Goal: Information Seeking & Learning: Learn about a topic

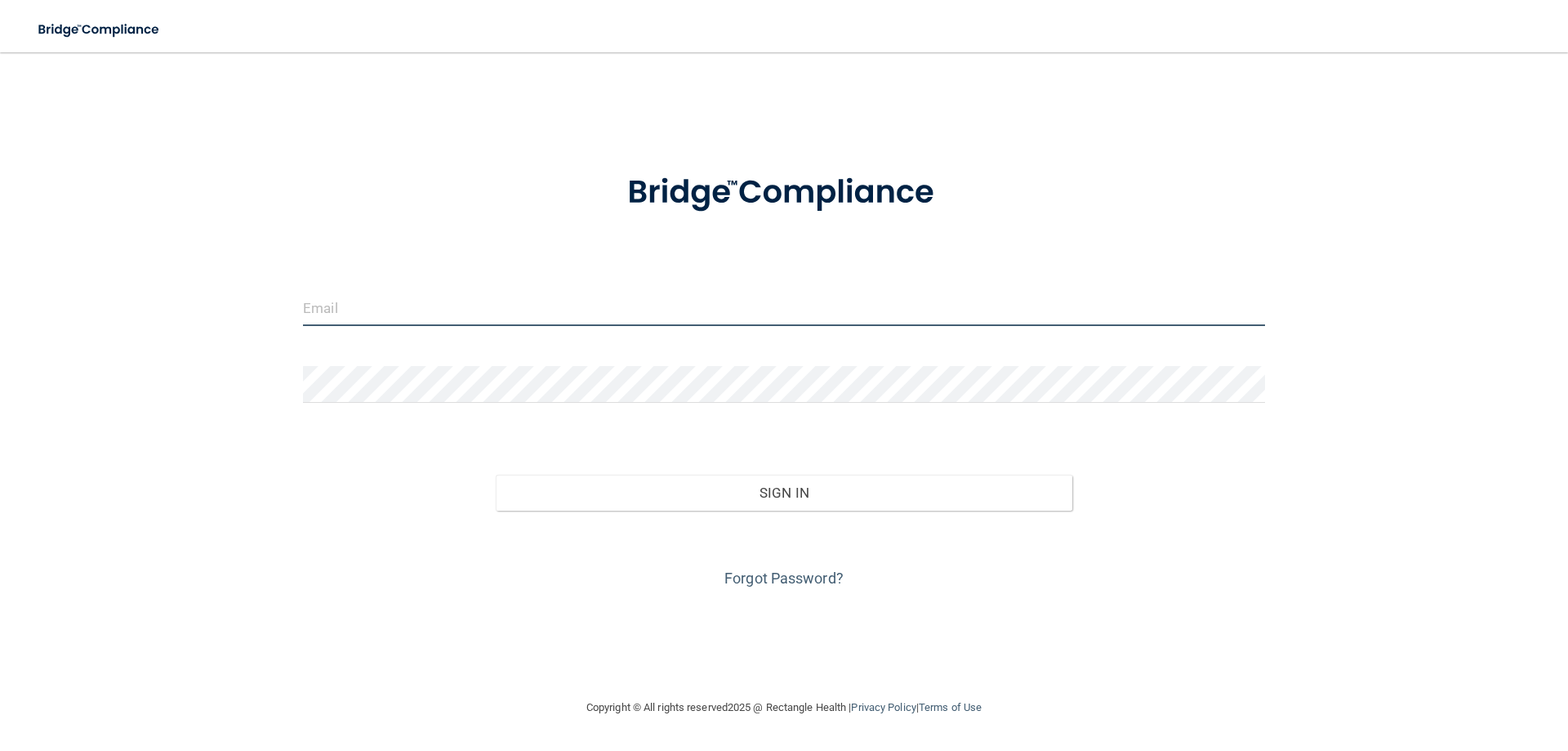
drag, startPoint x: 341, startPoint y: 321, endPoint x: 366, endPoint y: 317, distance: 25.3
click at [363, 317] on input "email" at bounding box center [784, 308] width 962 height 37
type input "[EMAIL_ADDRESS][DOMAIN_NAME]"
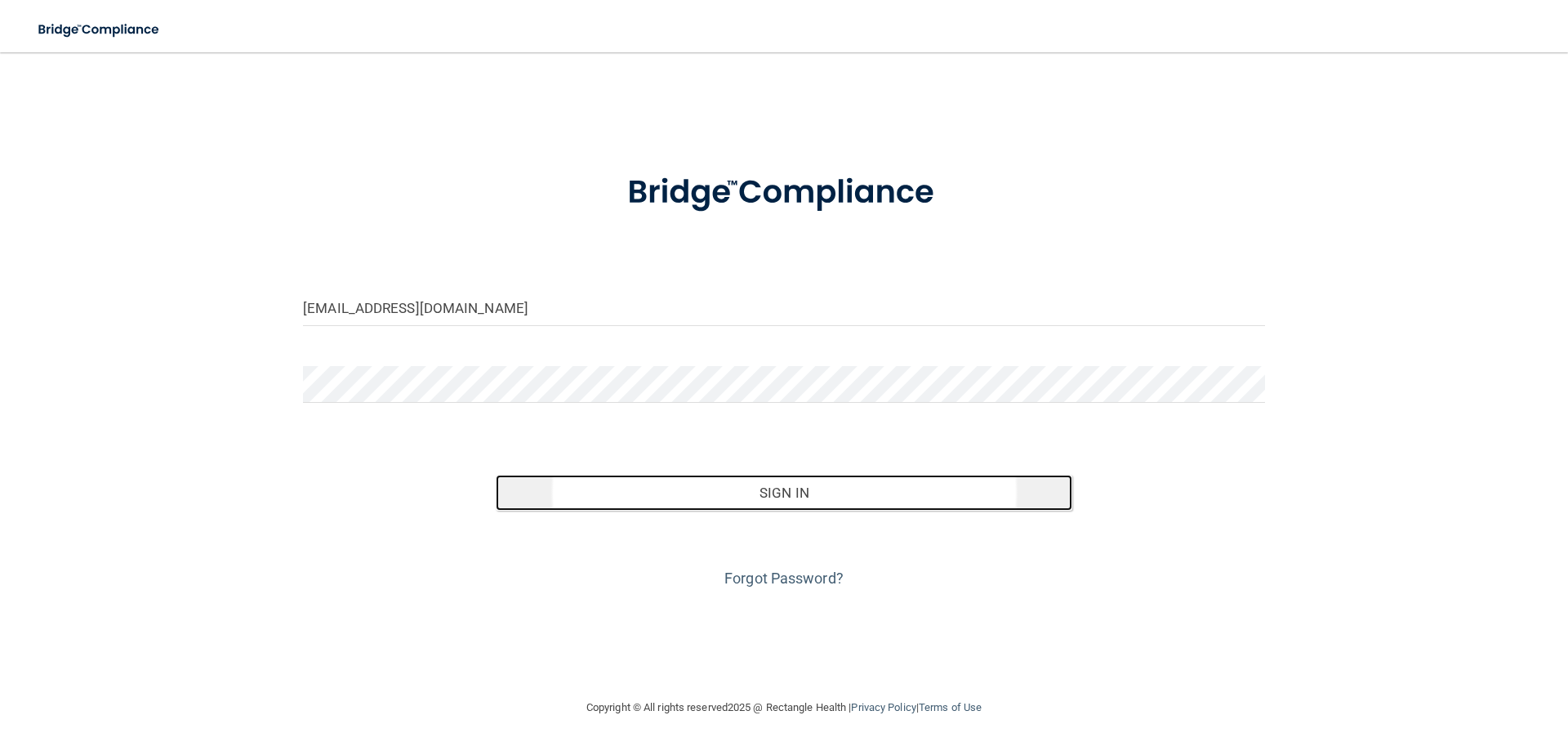
click at [799, 500] on button "Sign In" at bounding box center [784, 492] width 577 height 36
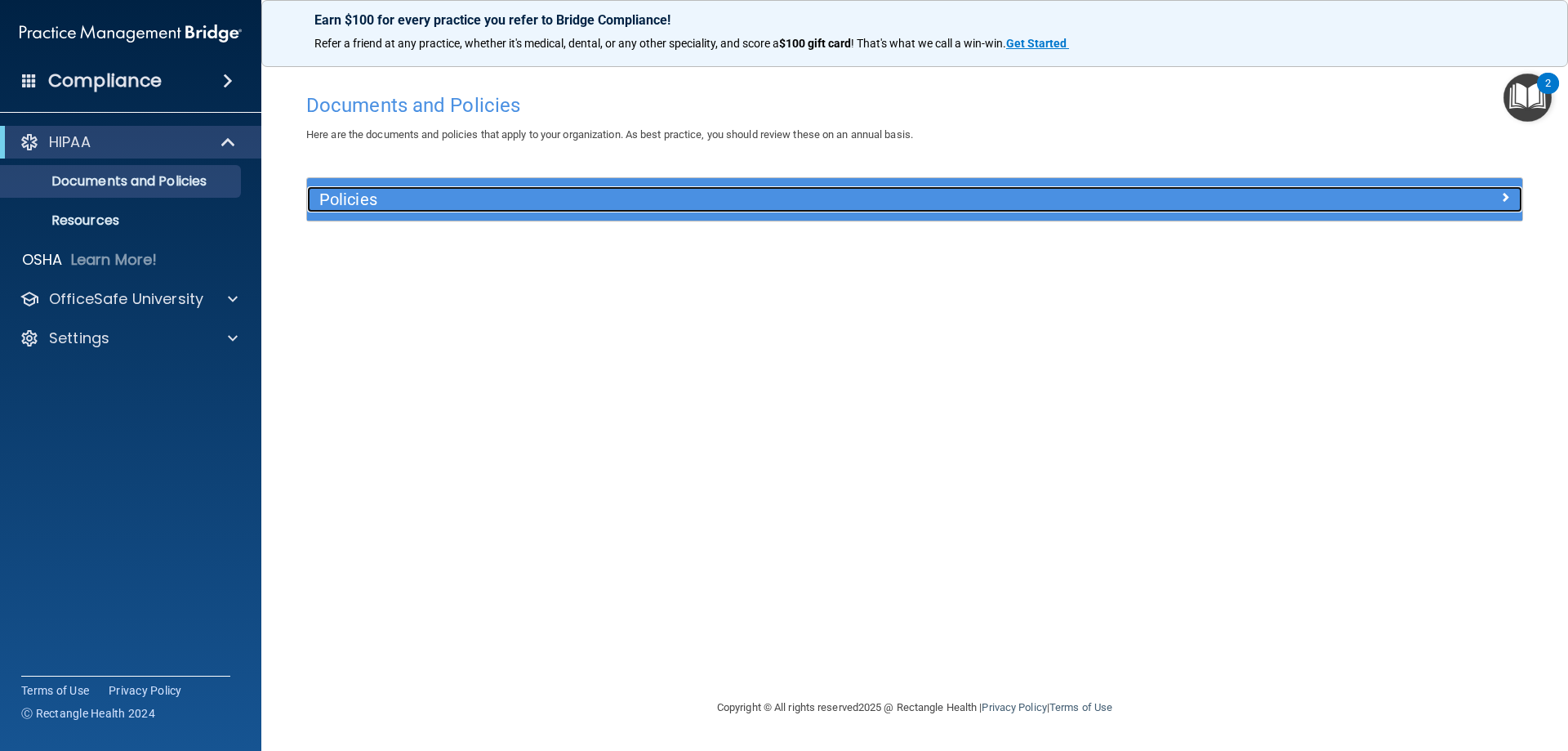
click at [571, 202] on h5 "Policies" at bounding box center [763, 199] width 887 height 17
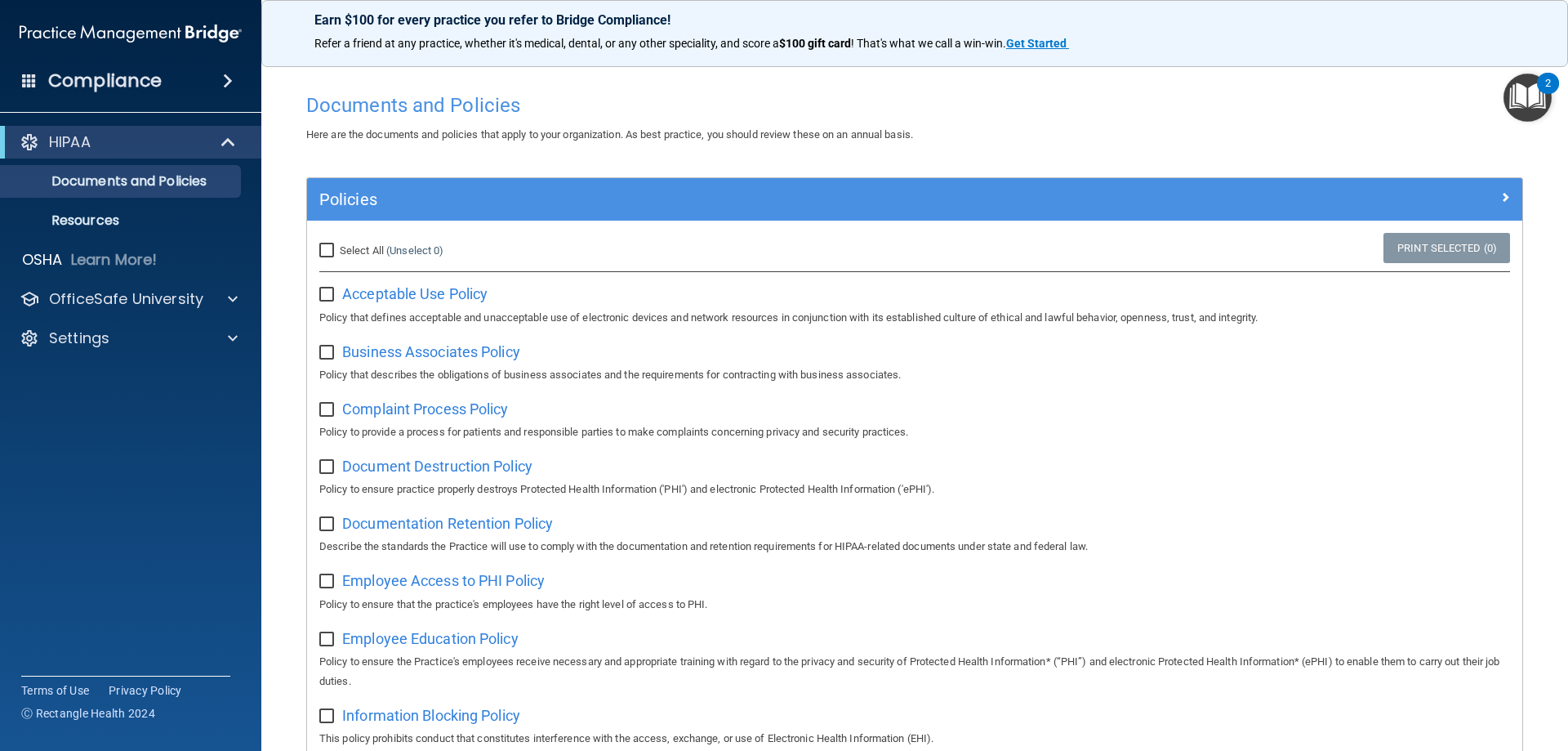
click at [325, 250] on input "Select All (Unselect 0) Unselect All" at bounding box center [328, 250] width 18 height 13
checkbox input "true"
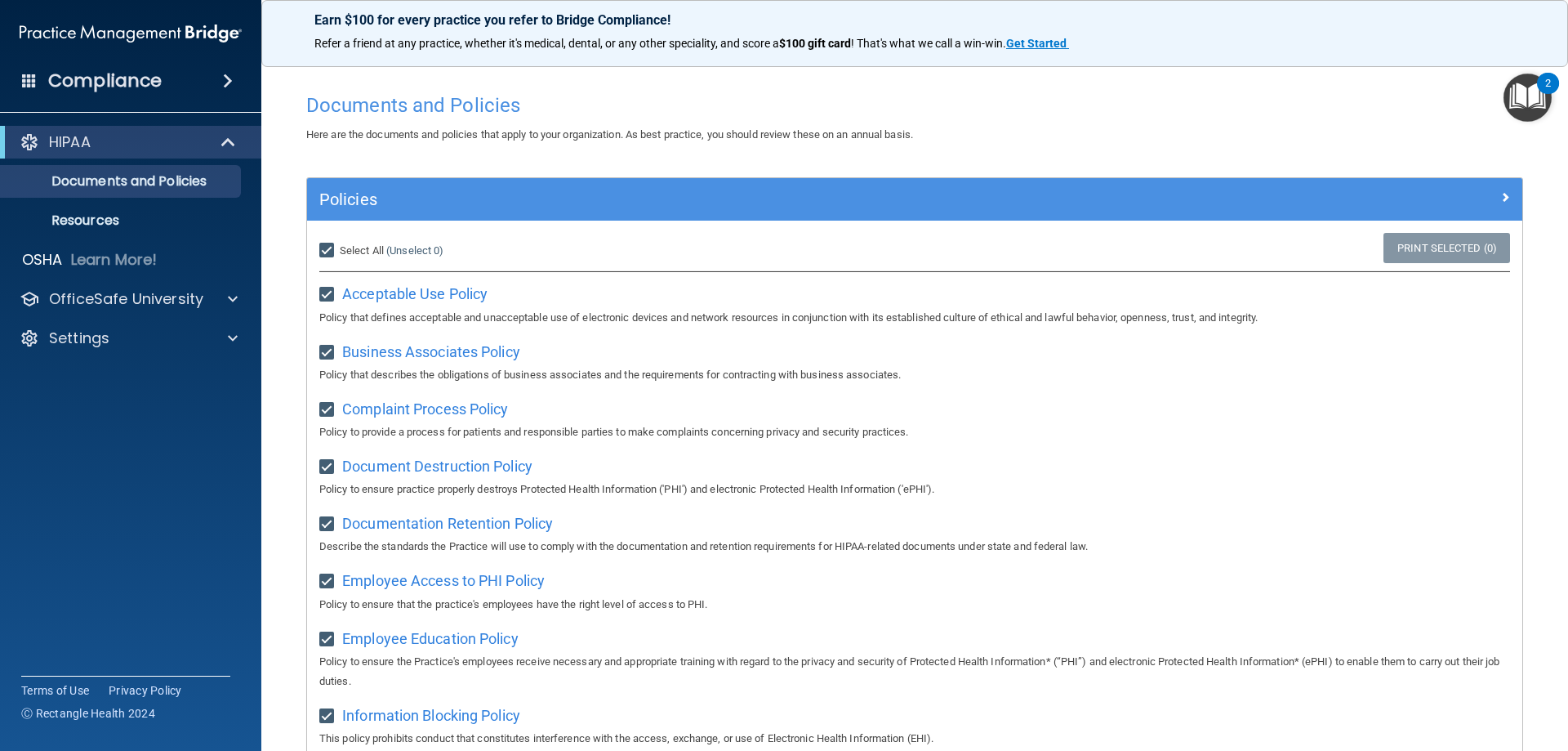
checkbox input "true"
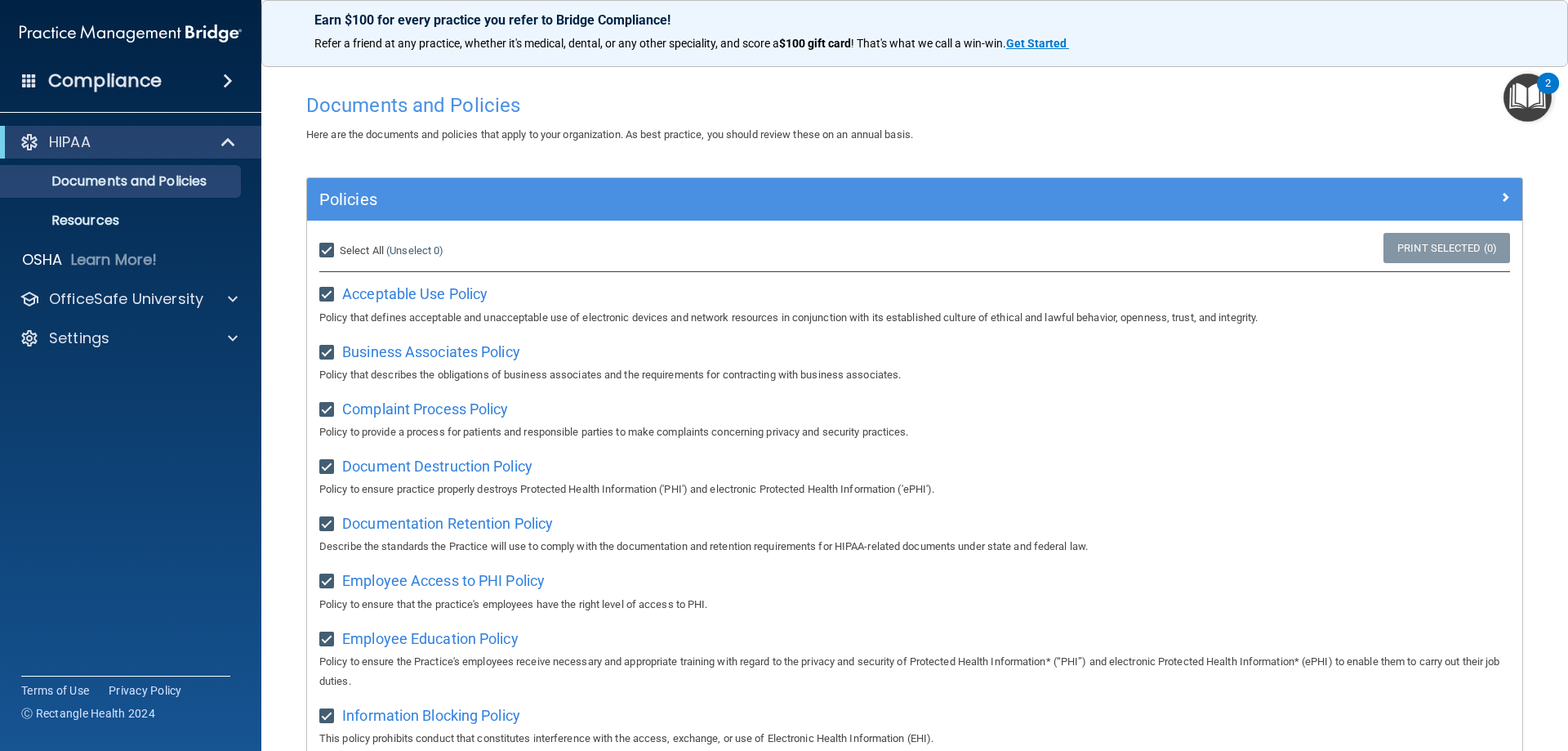
checkbox input "true"
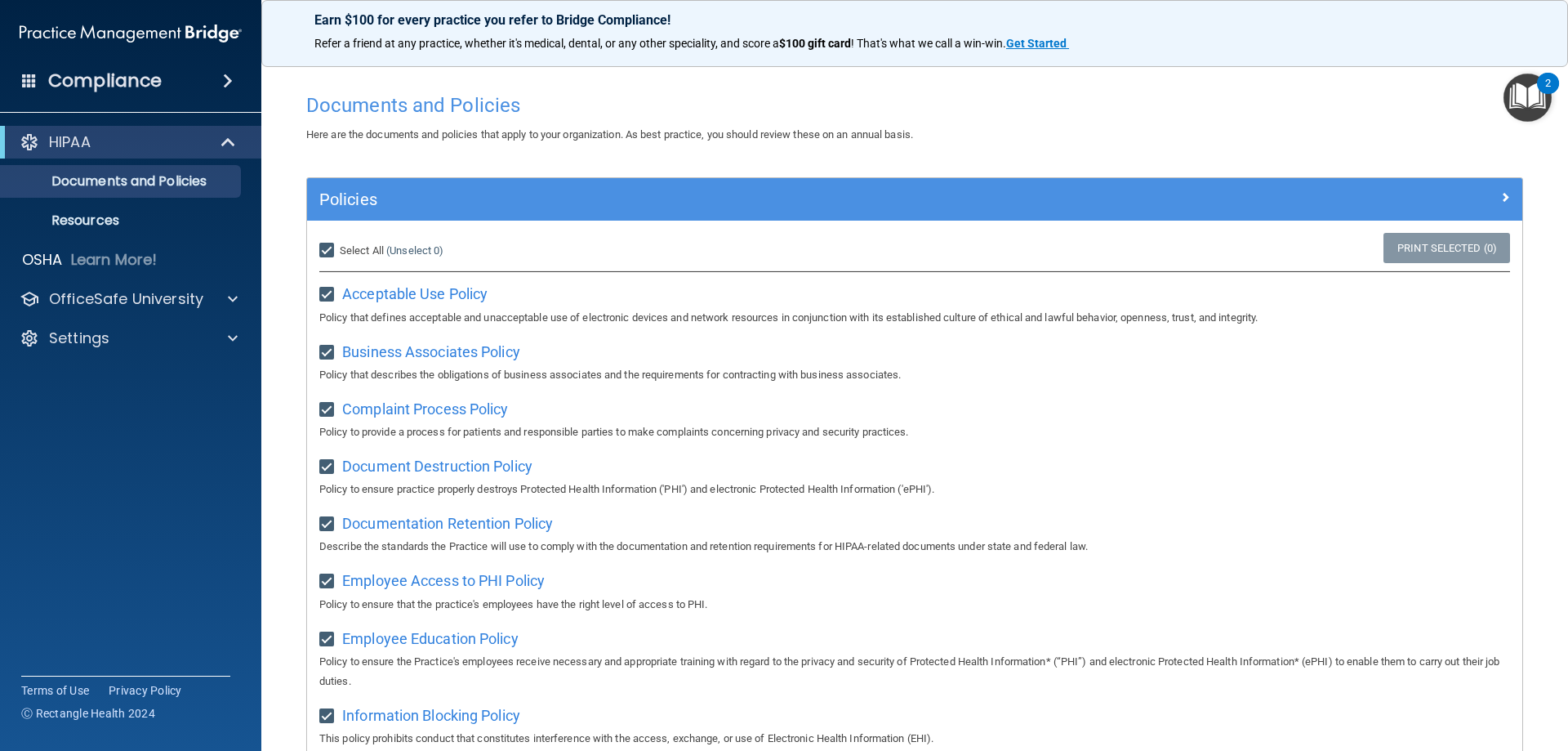
checkbox input "true"
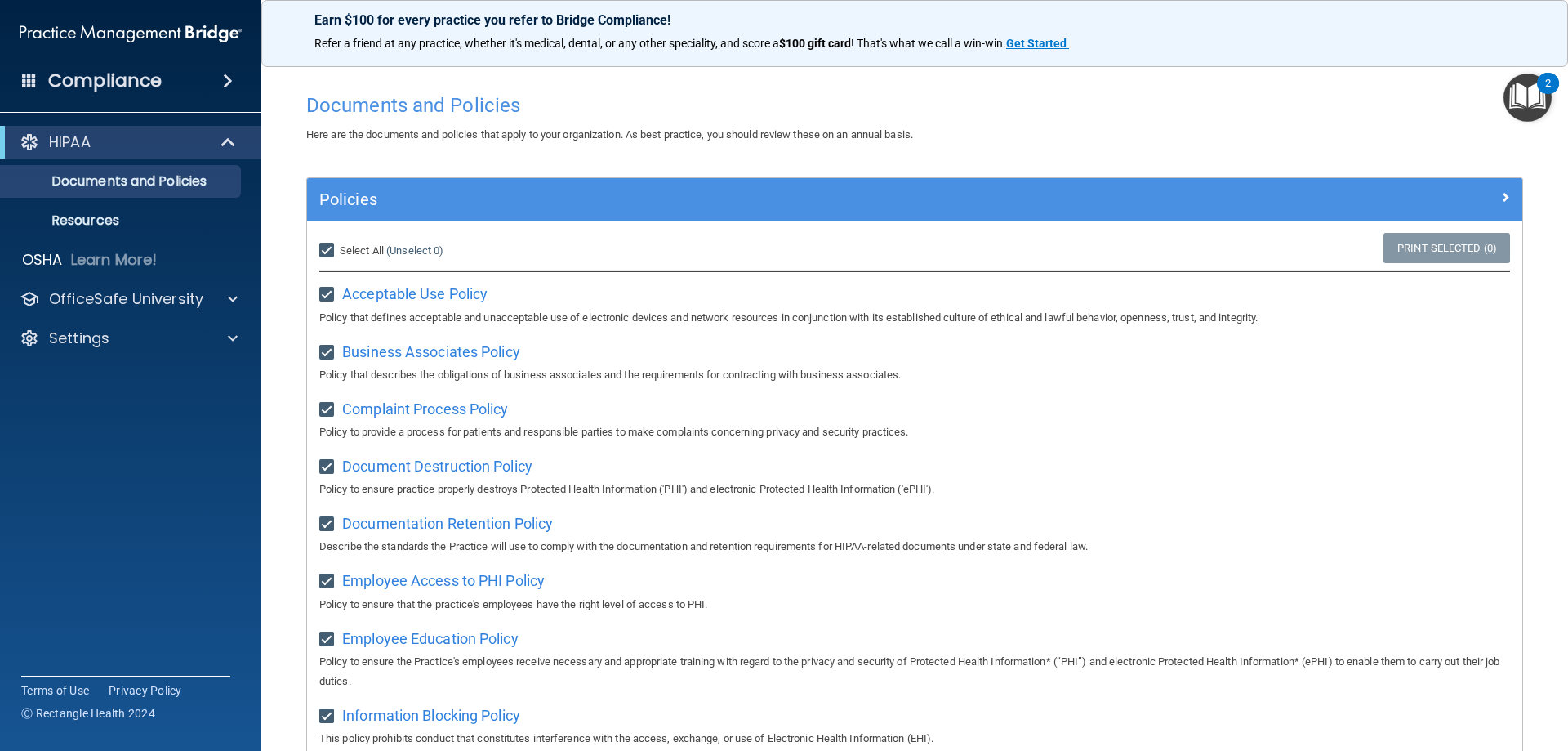
checkbox input "true"
click at [1515, 100] on img "Open Resource Center, 2 new notifications" at bounding box center [1528, 98] width 49 height 49
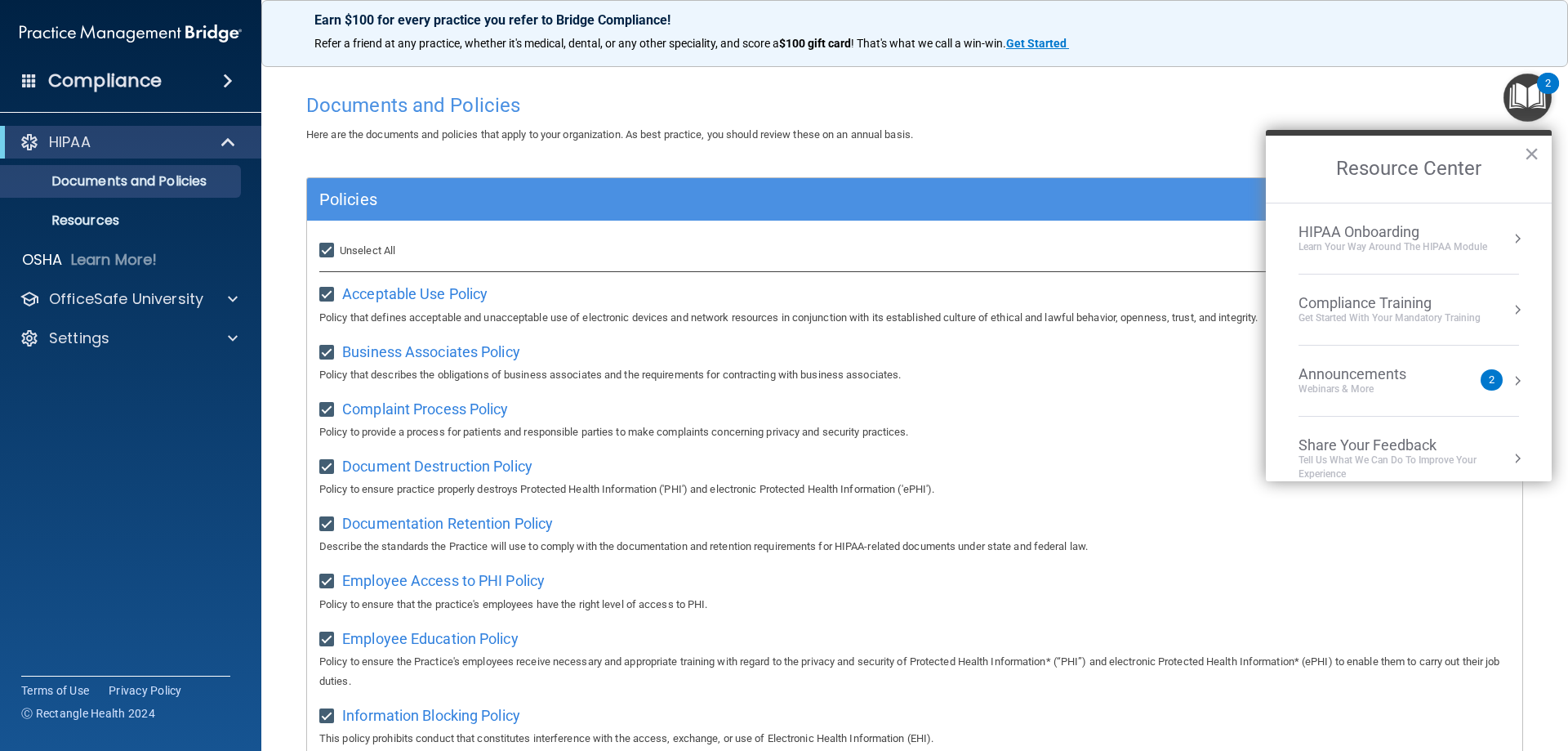
click at [1406, 307] on div "Compliance Training" at bounding box center [1389, 303] width 182 height 17
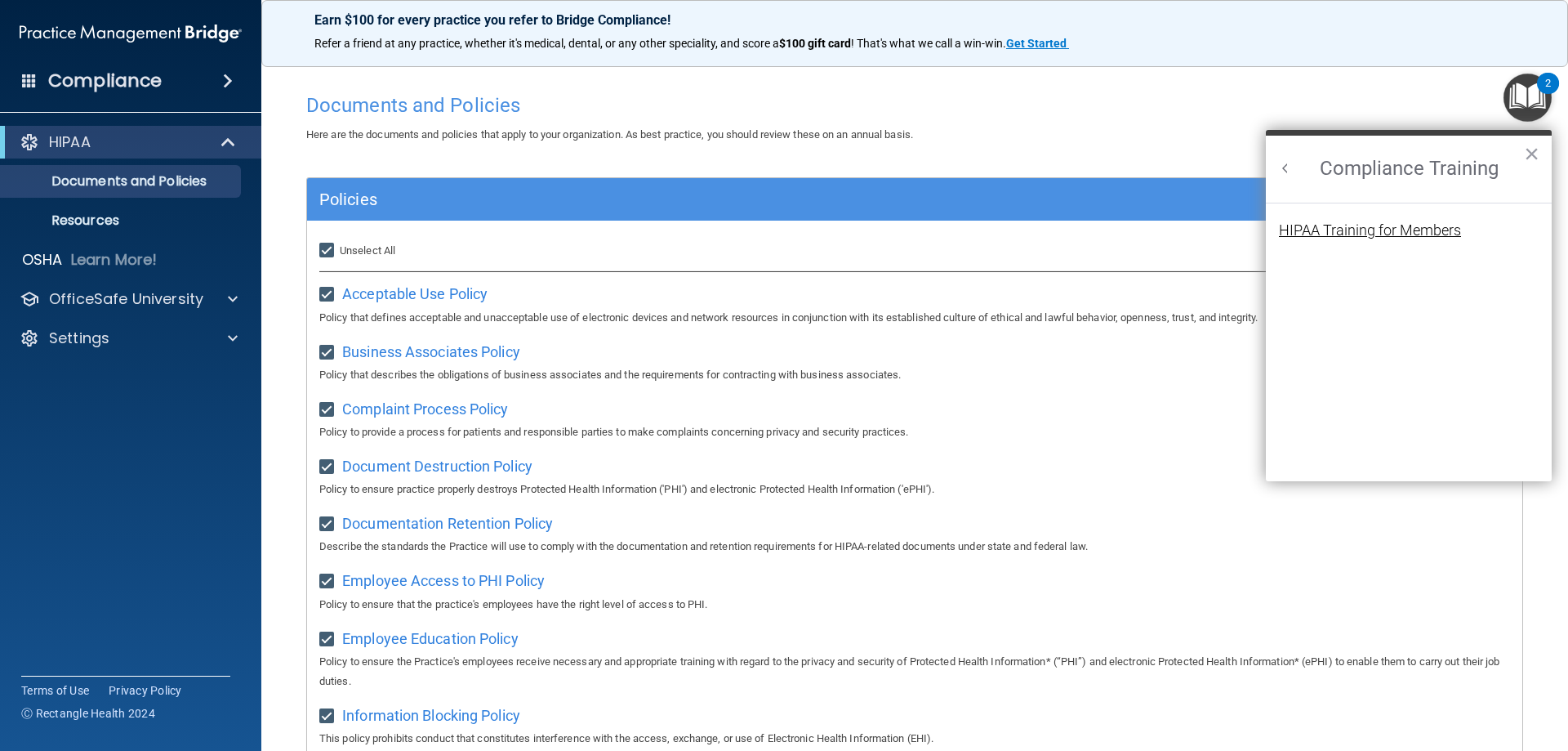
click at [1327, 228] on div "HIPAA Training for Members" at bounding box center [1370, 230] width 182 height 15
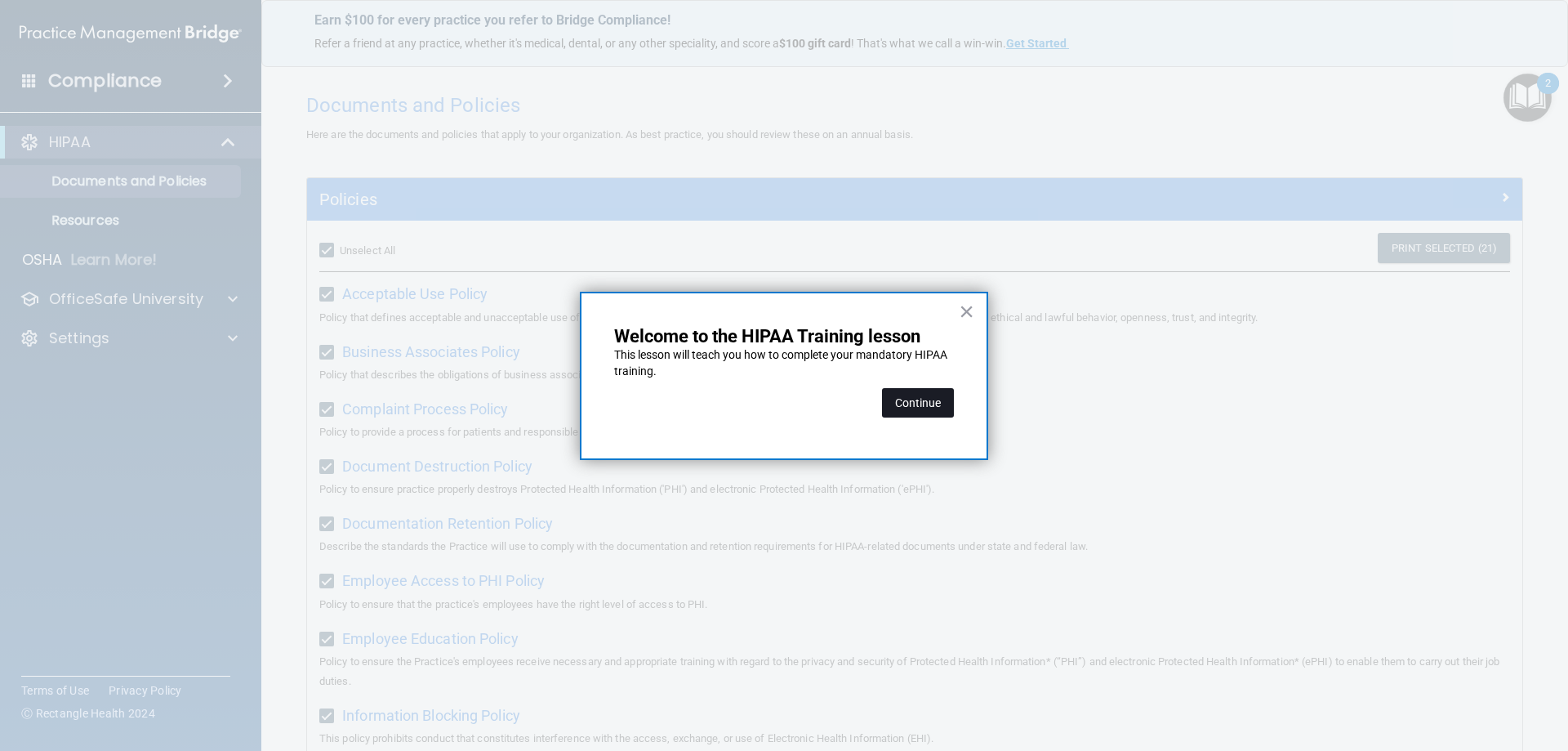
click at [910, 402] on button "Continue" at bounding box center [918, 402] width 72 height 29
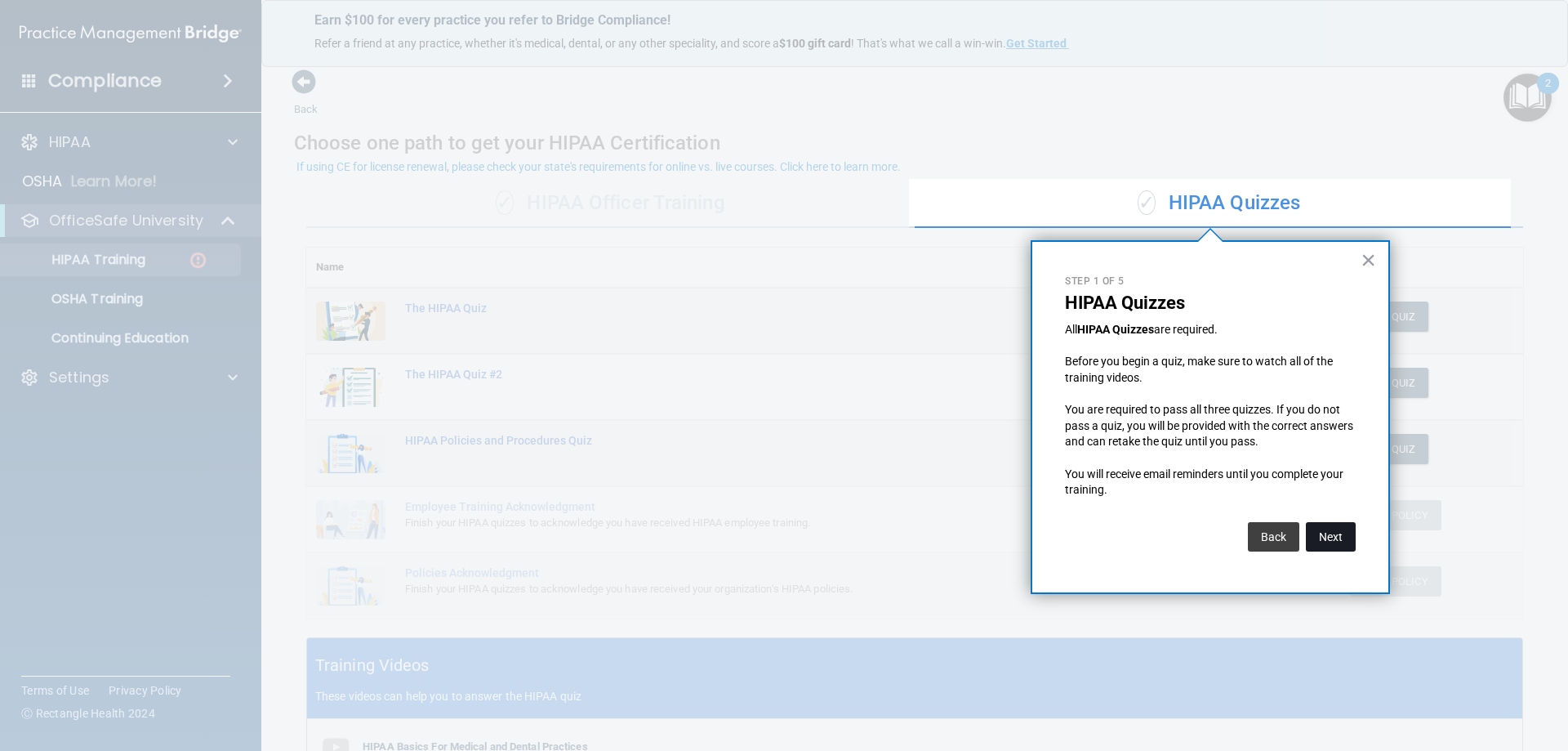
click at [1342, 532] on button "Next" at bounding box center [1330, 536] width 50 height 29
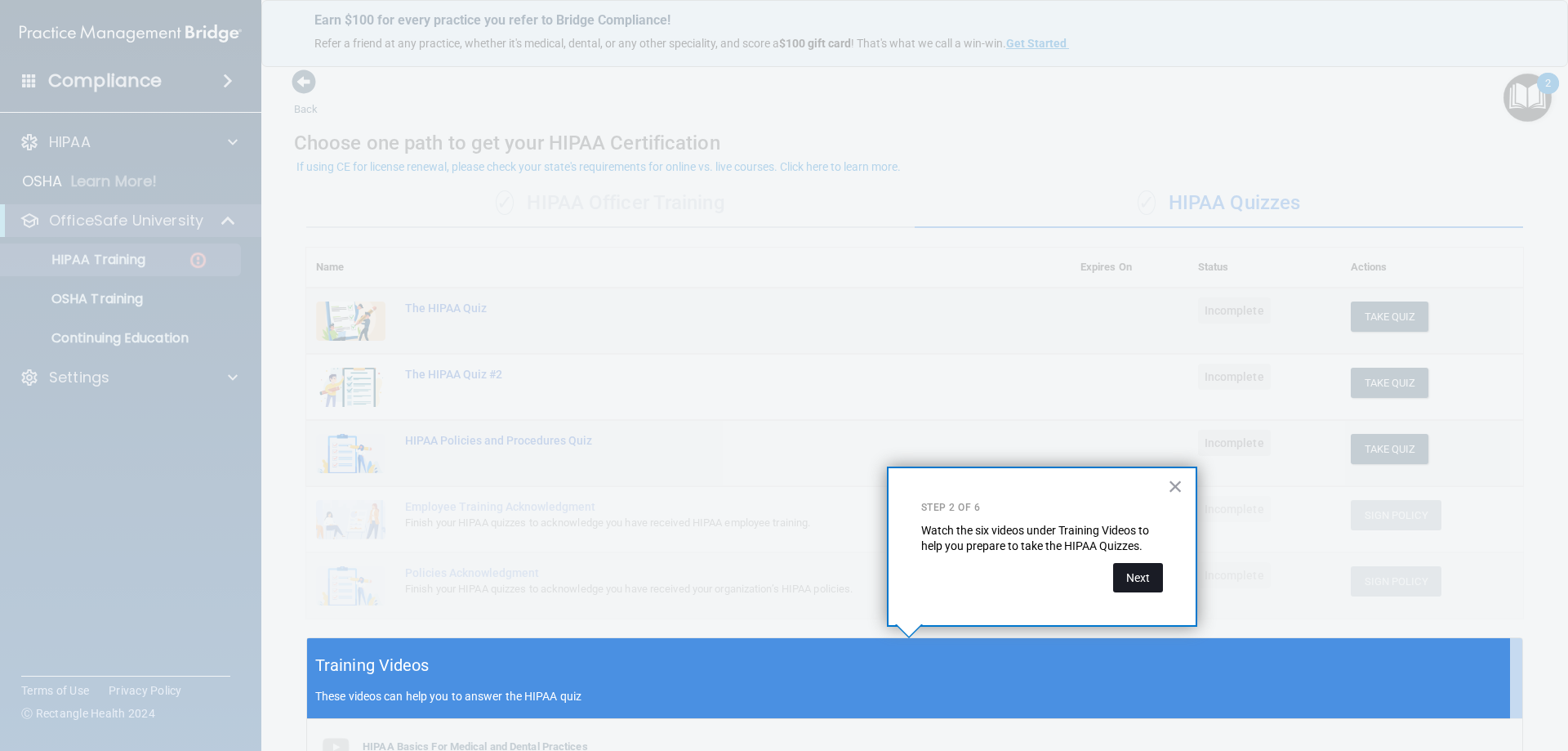
click at [1150, 571] on button "Next" at bounding box center [1138, 577] width 50 height 29
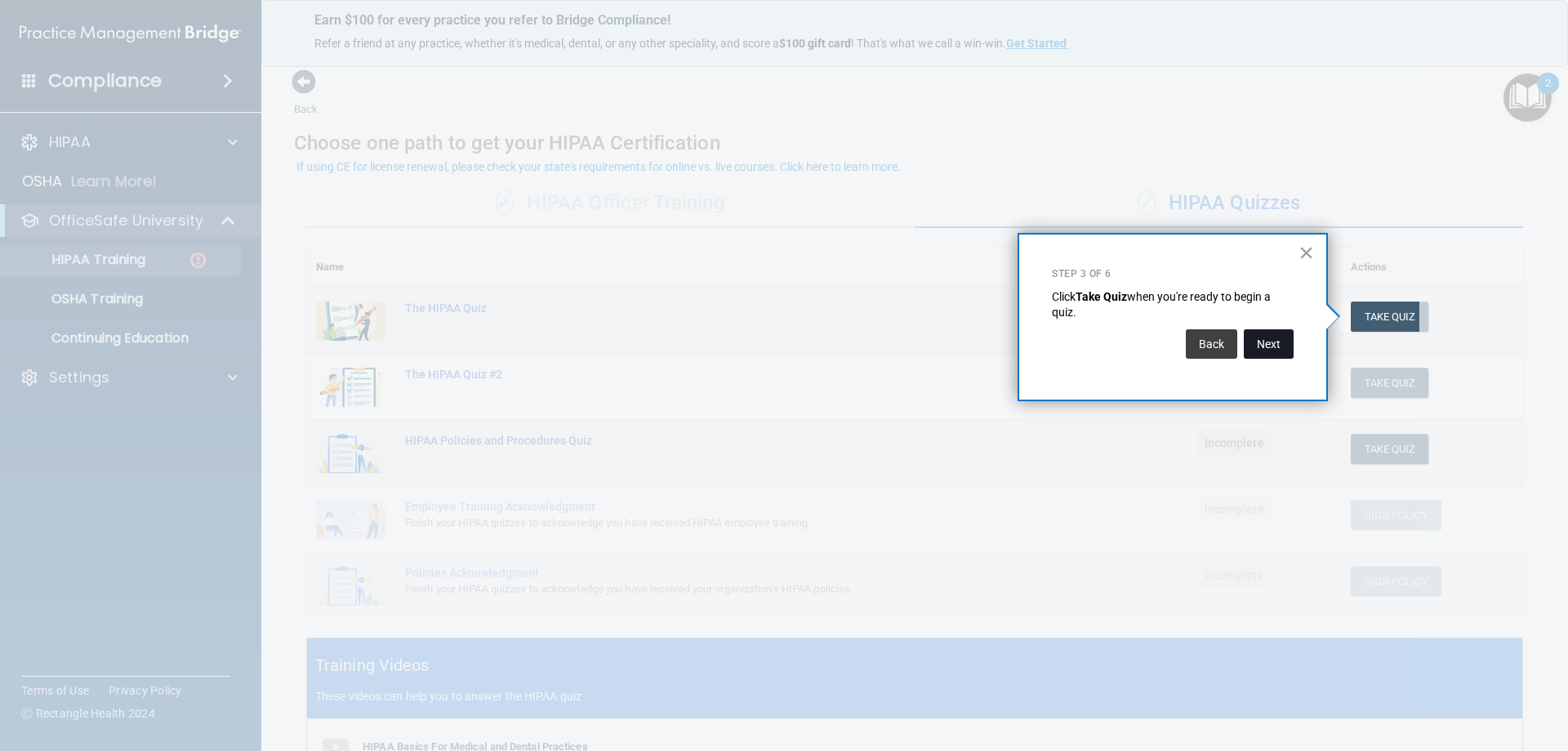
click at [1271, 346] on button "Next" at bounding box center [1268, 344] width 50 height 29
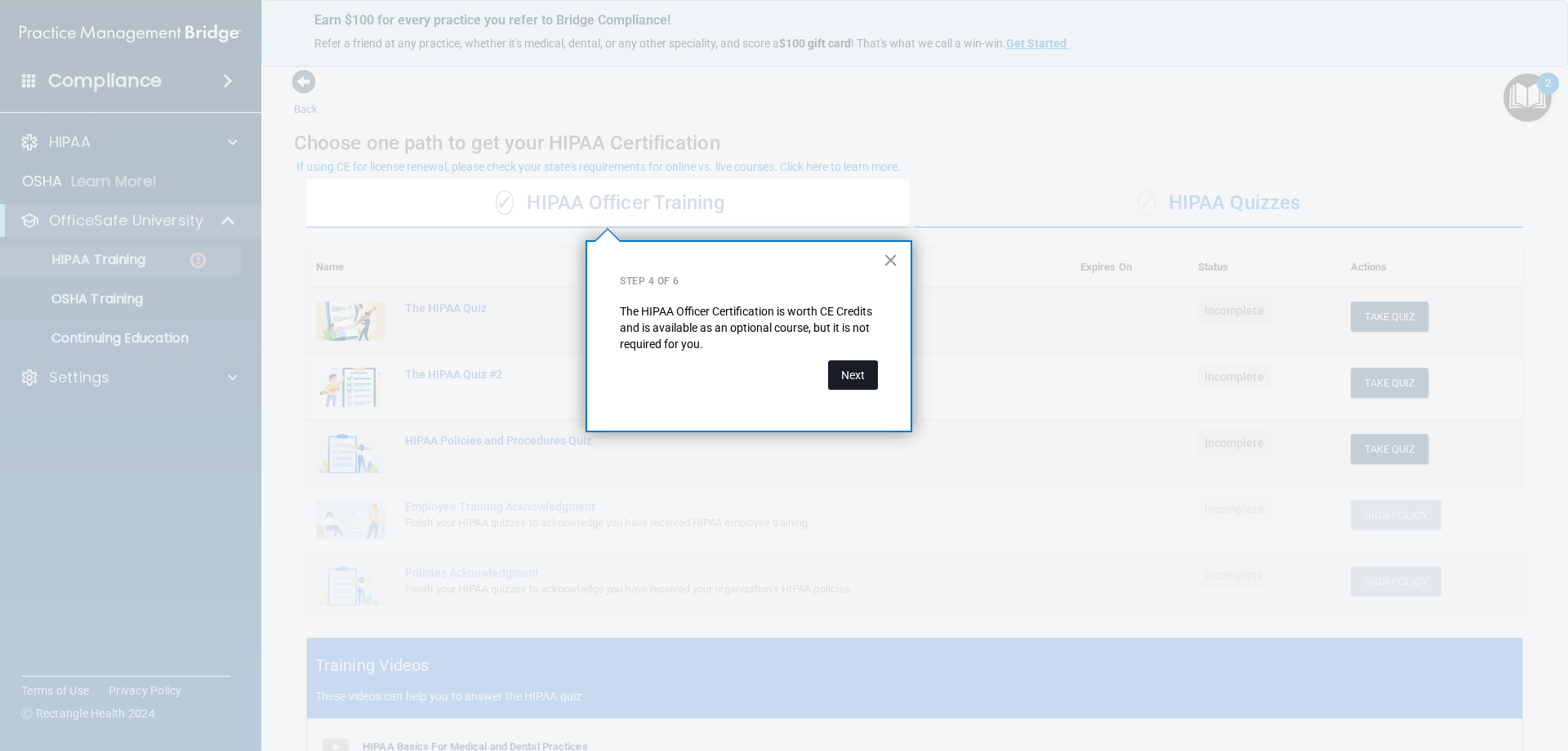
click at [869, 371] on button "Next" at bounding box center [852, 375] width 50 height 29
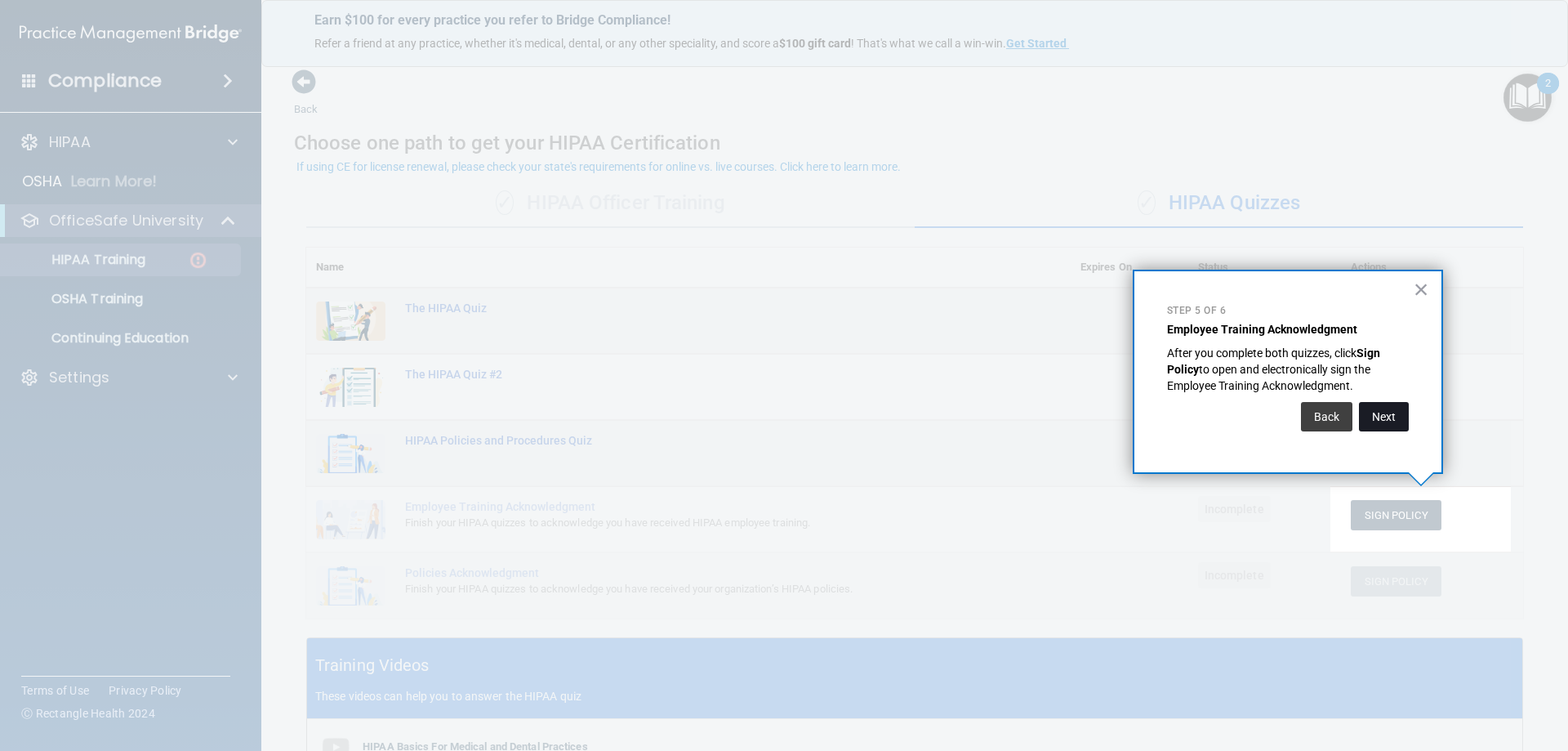
click at [1396, 416] on button "Next" at bounding box center [1383, 417] width 50 height 29
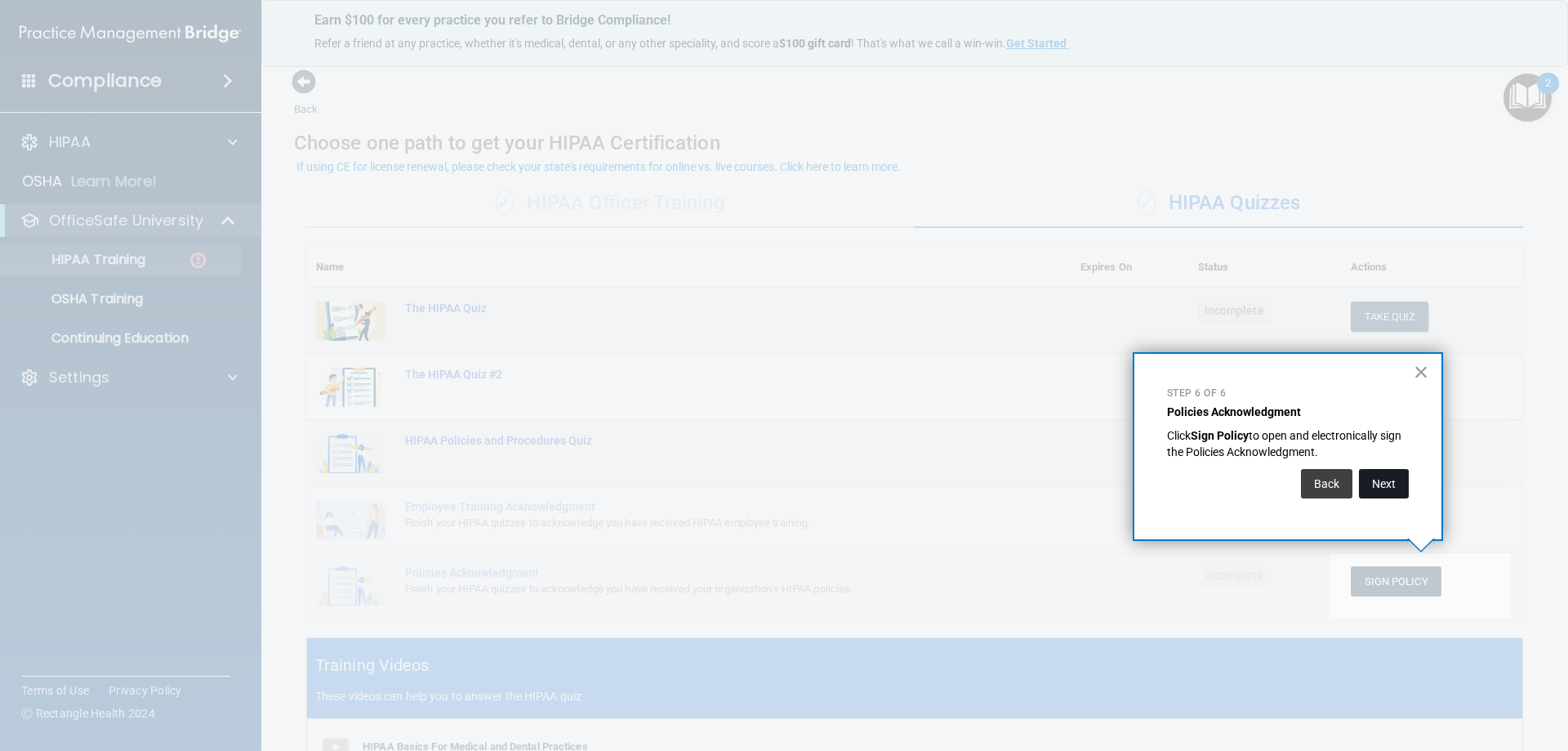
click at [1386, 476] on button "Next" at bounding box center [1383, 484] width 50 height 29
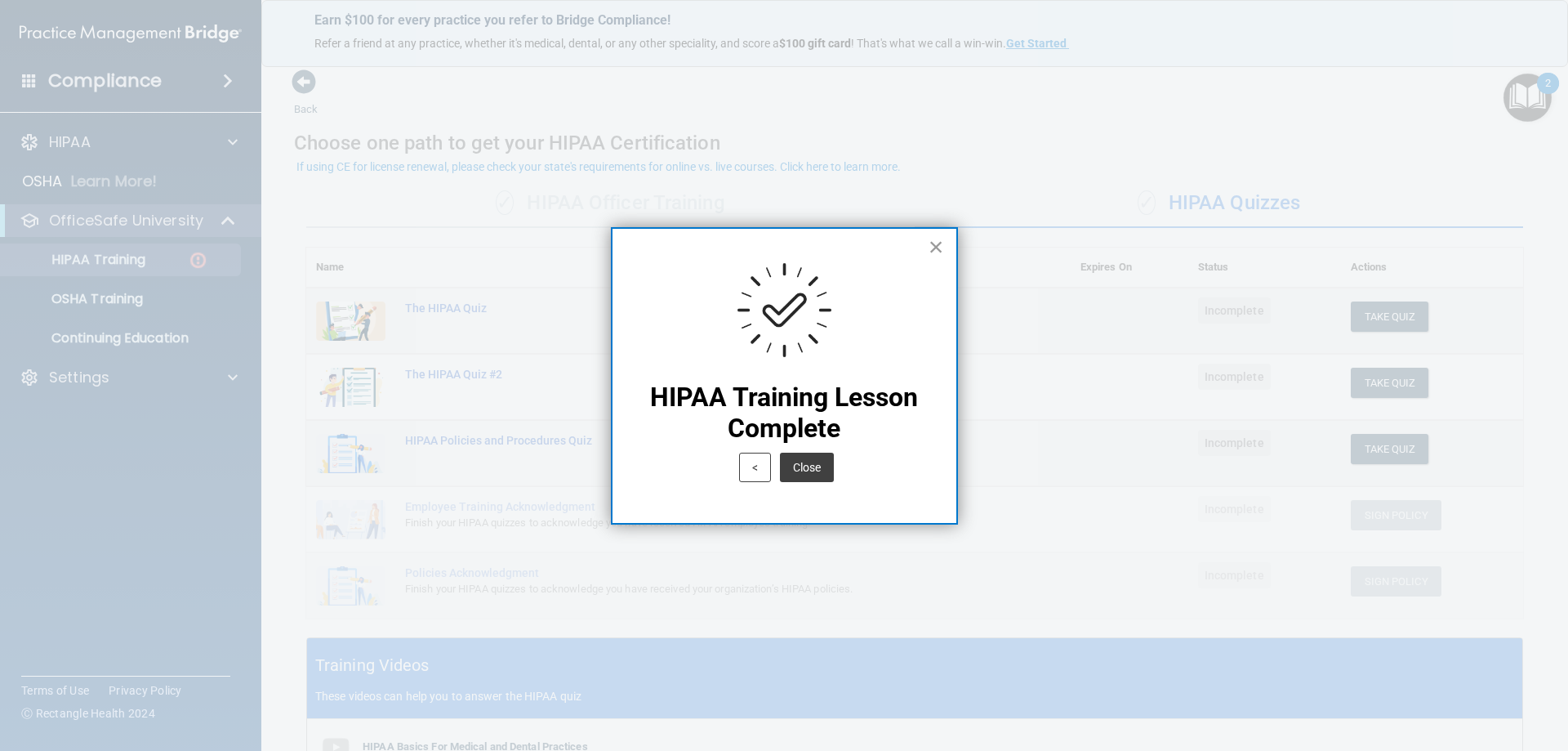
click at [942, 246] on button "×" at bounding box center [937, 246] width 16 height 26
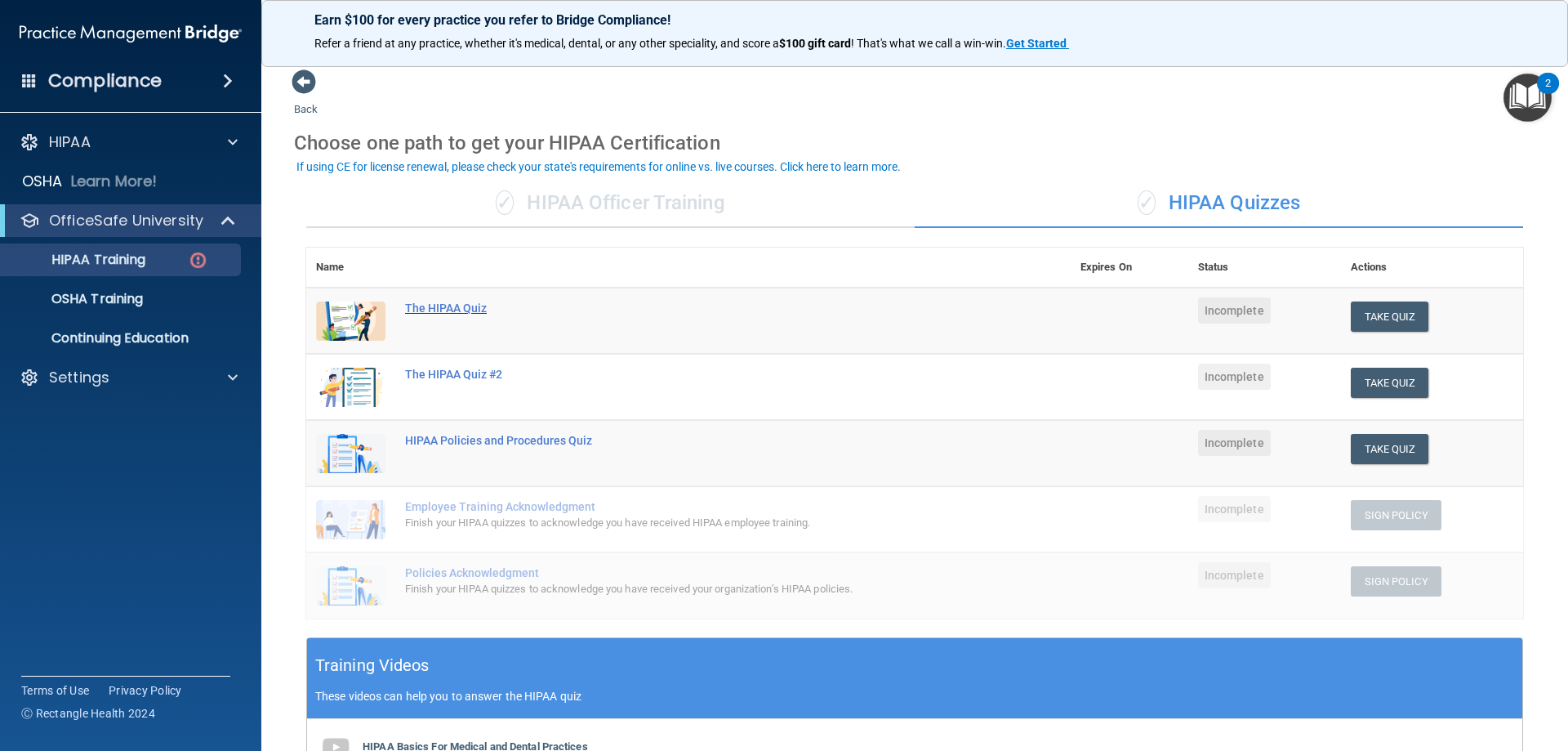
click at [467, 306] on div "The HIPAA Quiz" at bounding box center [697, 307] width 584 height 13
click at [627, 194] on div "✓ HIPAA Officer Training" at bounding box center [610, 203] width 608 height 49
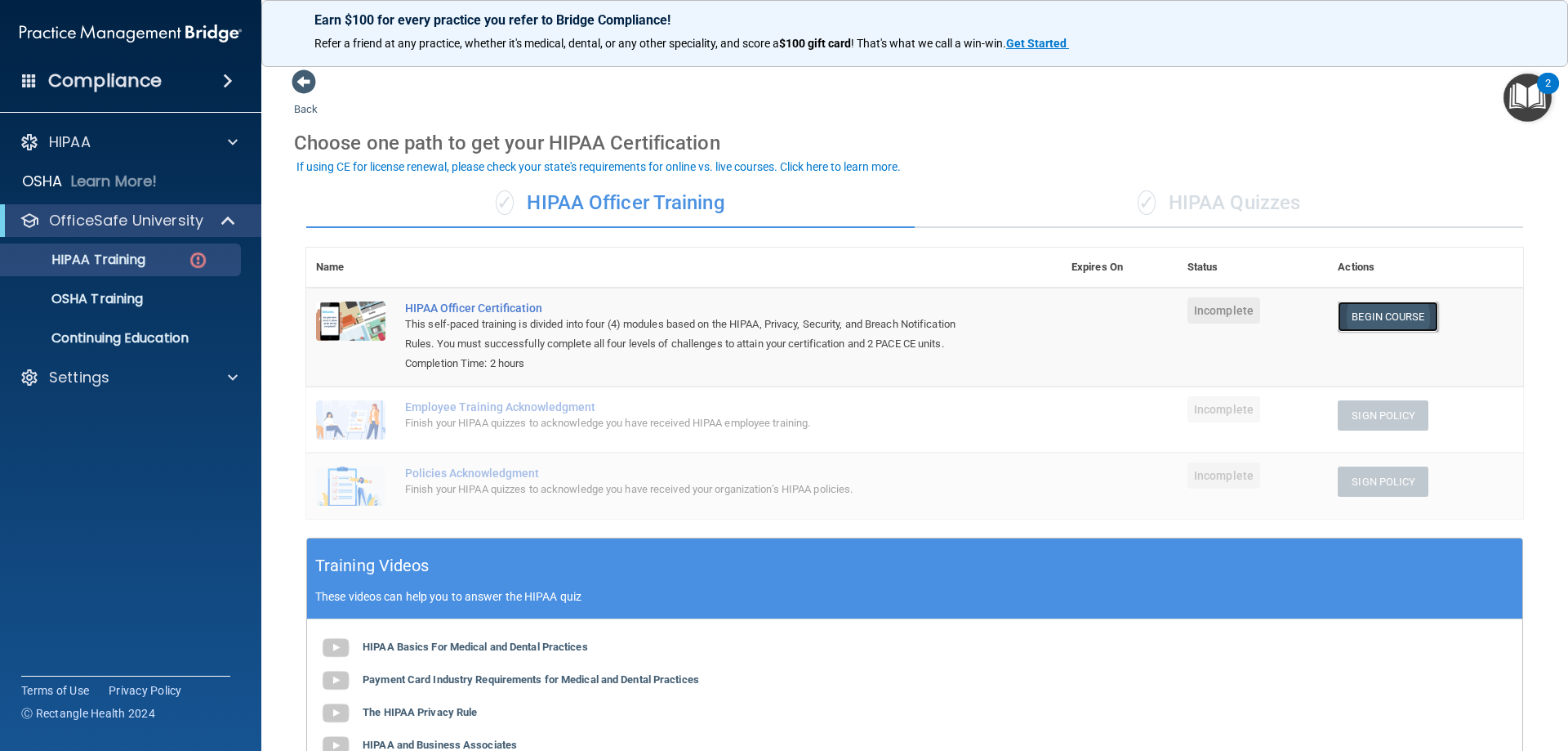
click at [1384, 317] on link "Begin Course" at bounding box center [1387, 316] width 100 height 30
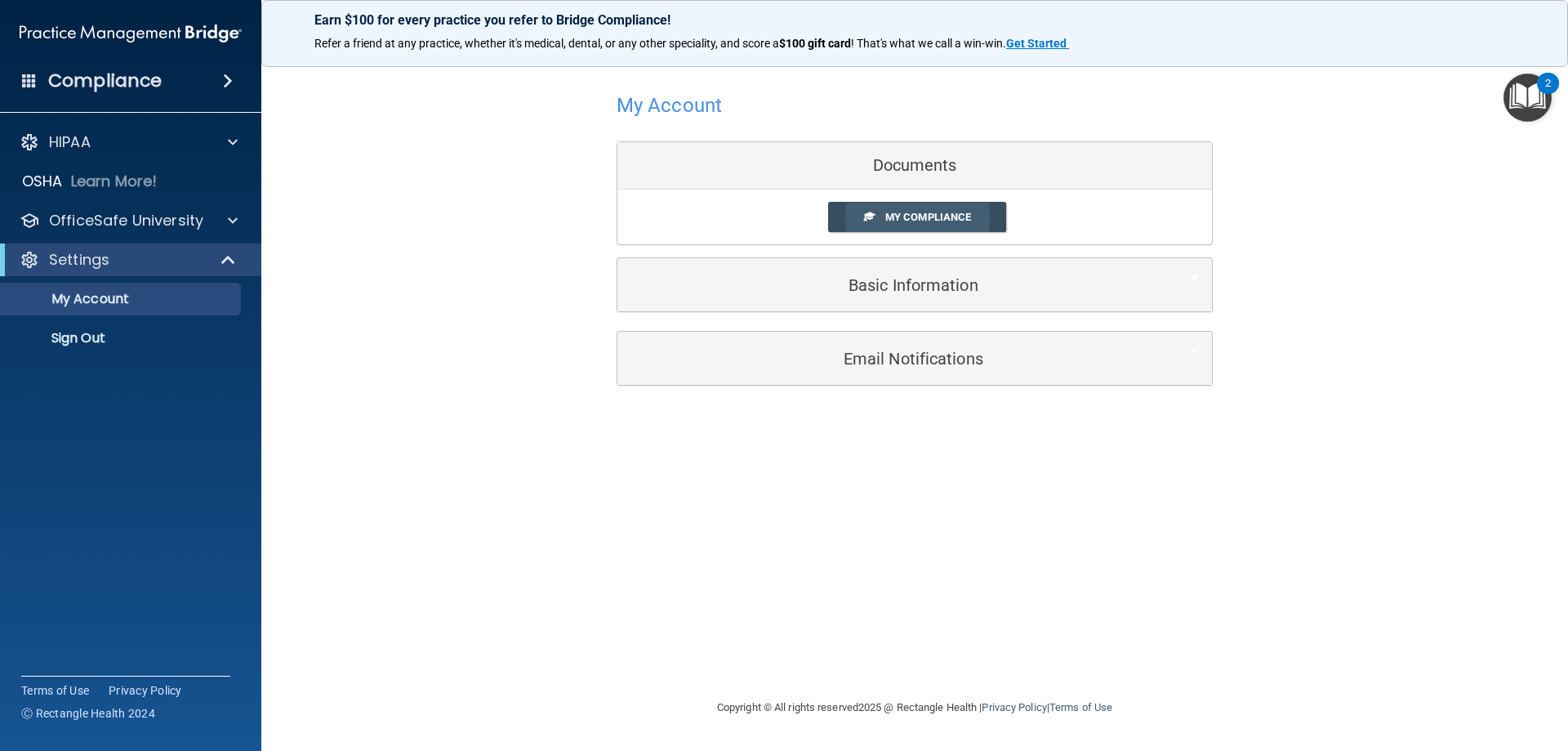
click at [903, 219] on span "My Compliance" at bounding box center [928, 217] width 85 height 13
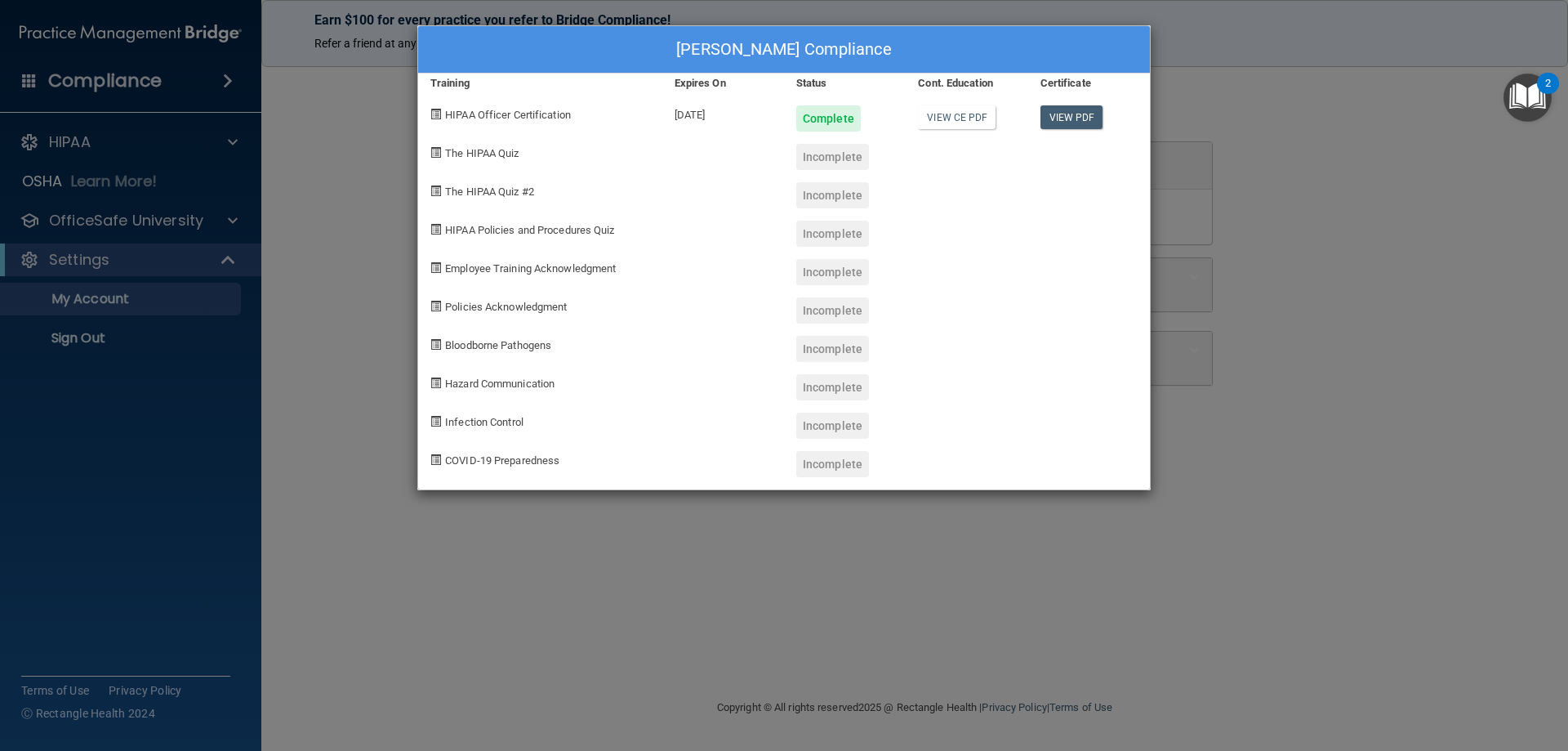
click at [836, 160] on div "Incomplete" at bounding box center [833, 156] width 73 height 26
click at [485, 152] on span "The HIPAA Quiz" at bounding box center [482, 153] width 74 height 13
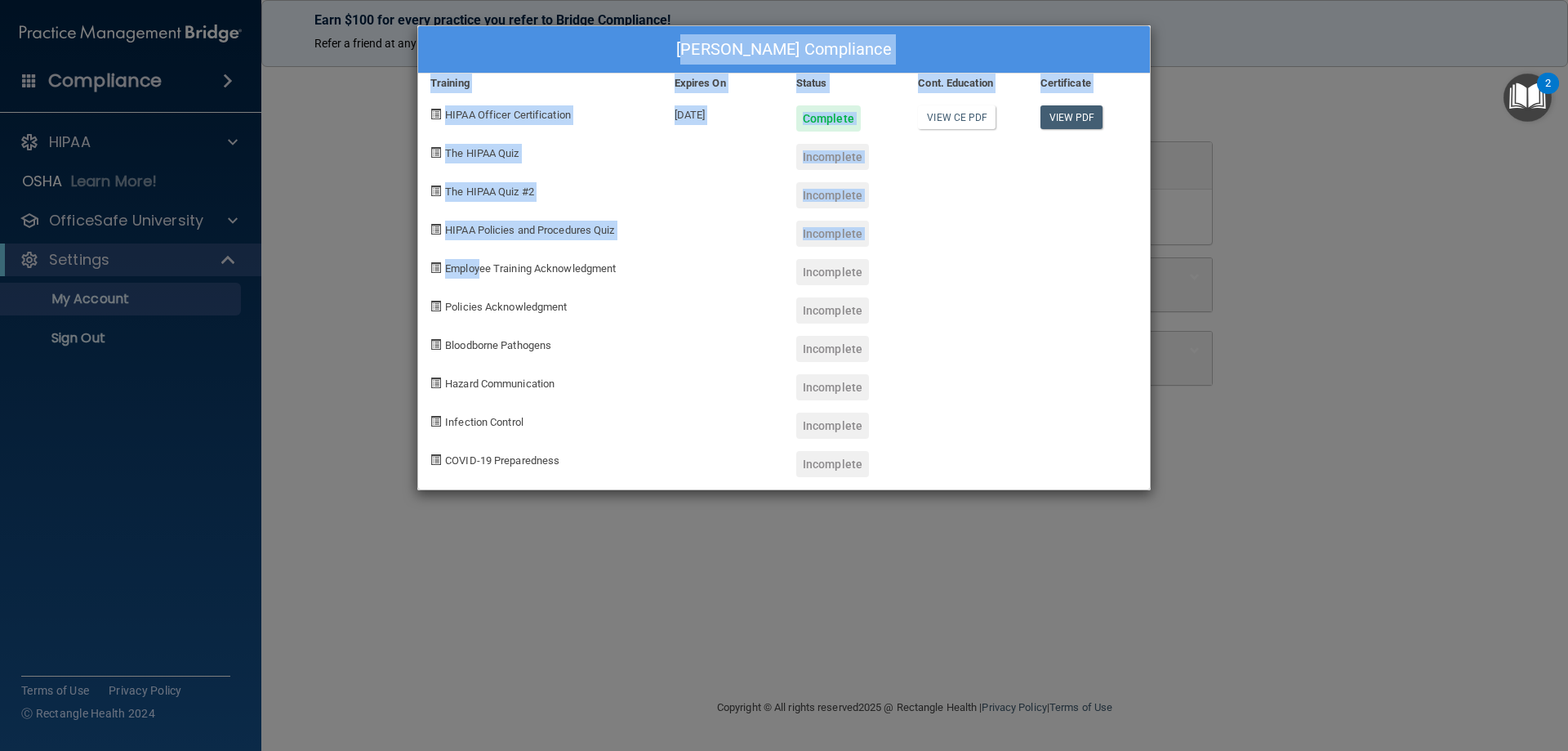
drag, startPoint x: 630, startPoint y: 51, endPoint x: 485, endPoint y: 225, distance: 226.5
click at [485, 258] on div "[PERSON_NAME] Compliance Training Expires On Status Cont. Education Certificate…" at bounding box center [784, 257] width 733 height 464
click at [604, 54] on div "[PERSON_NAME] Compliance" at bounding box center [783, 50] width 732 height 48
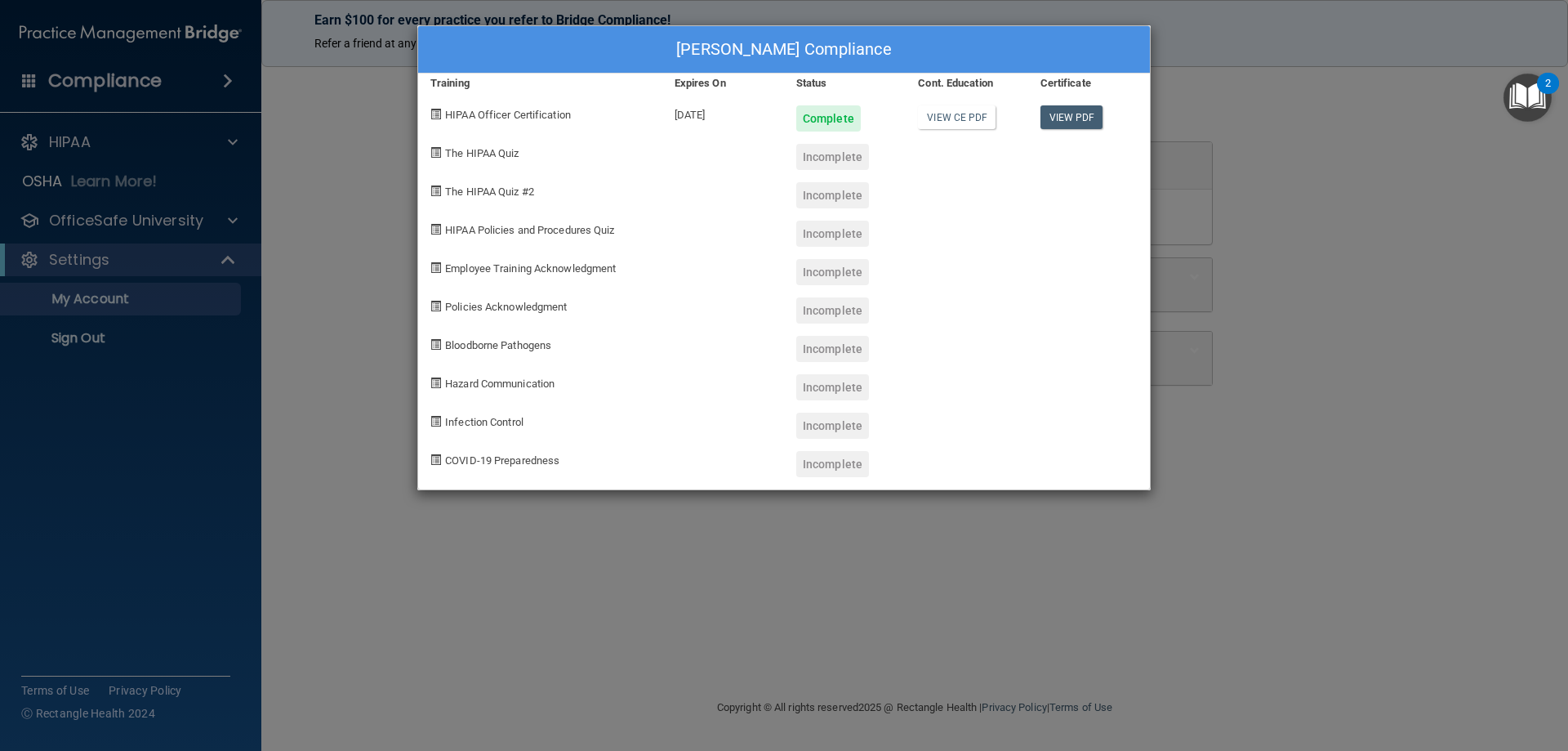
click at [1343, 264] on div "[PERSON_NAME] Compliance Training Expires On Status Cont. Education Certificate…" at bounding box center [784, 375] width 1568 height 751
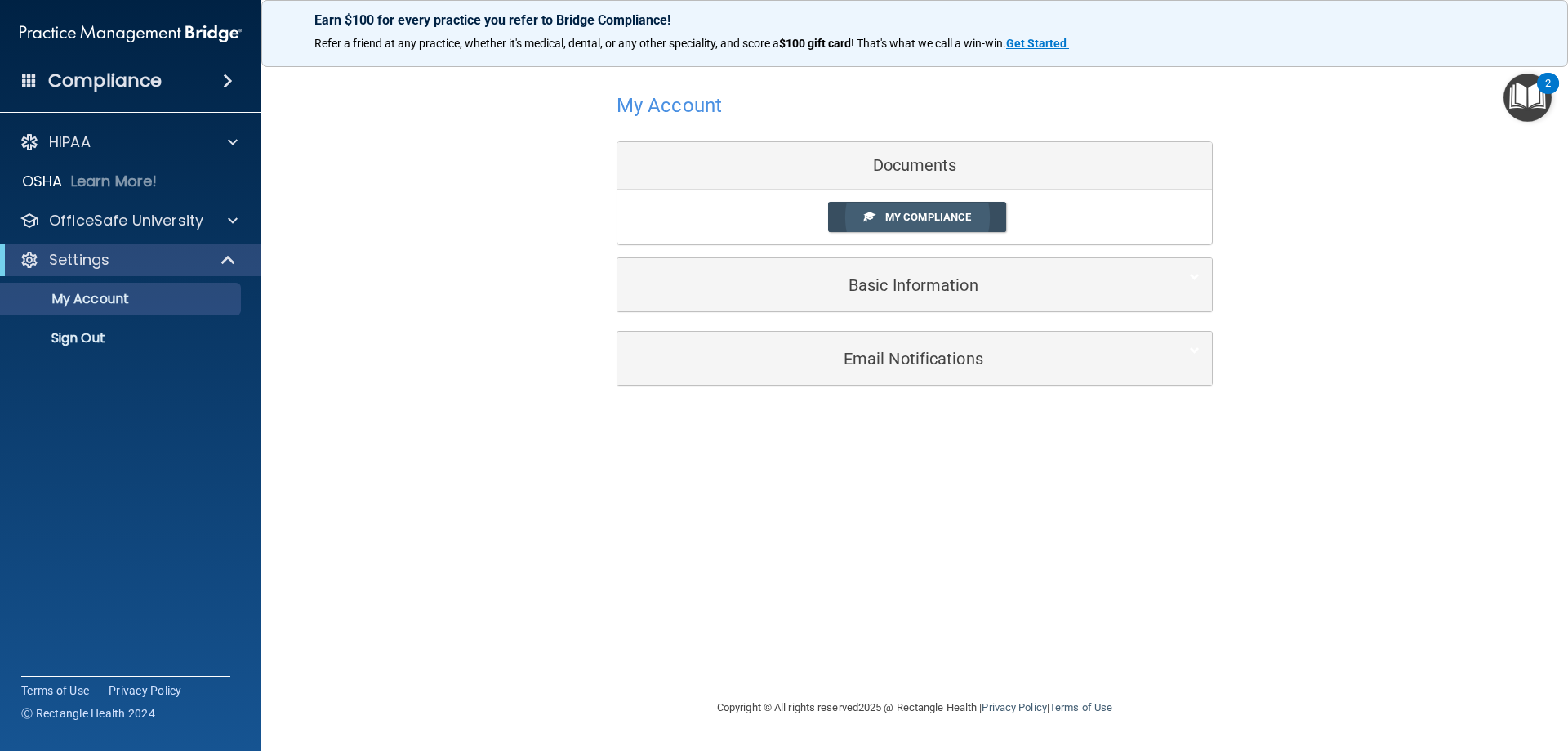
click at [912, 219] on span "My Compliance" at bounding box center [928, 217] width 85 height 13
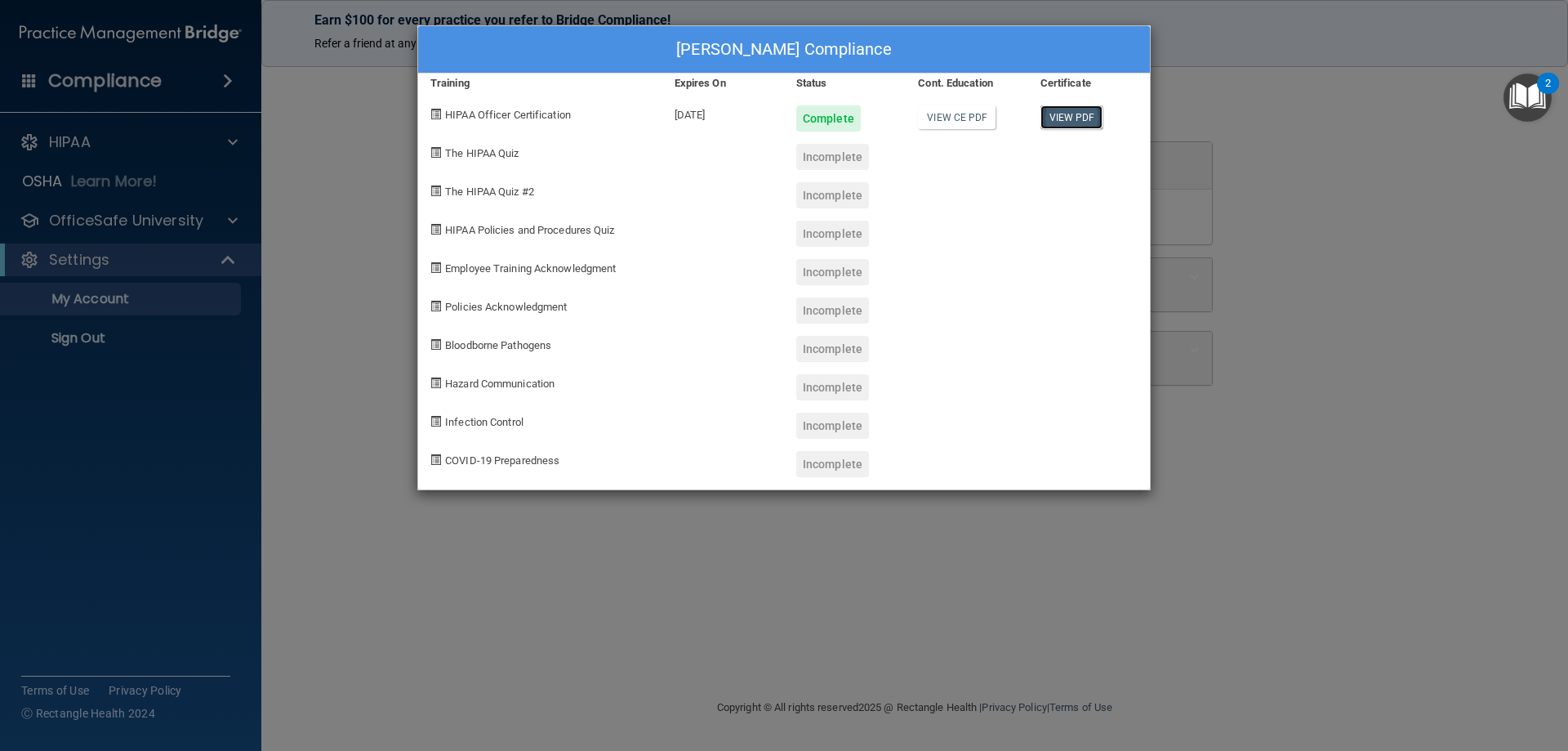
click at [1063, 116] on link "View PDF" at bounding box center [1072, 117] width 63 height 23
click at [1343, 265] on div "[PERSON_NAME] Compliance Training Expires On Status Cont. Education Certificate…" at bounding box center [784, 375] width 1568 height 751
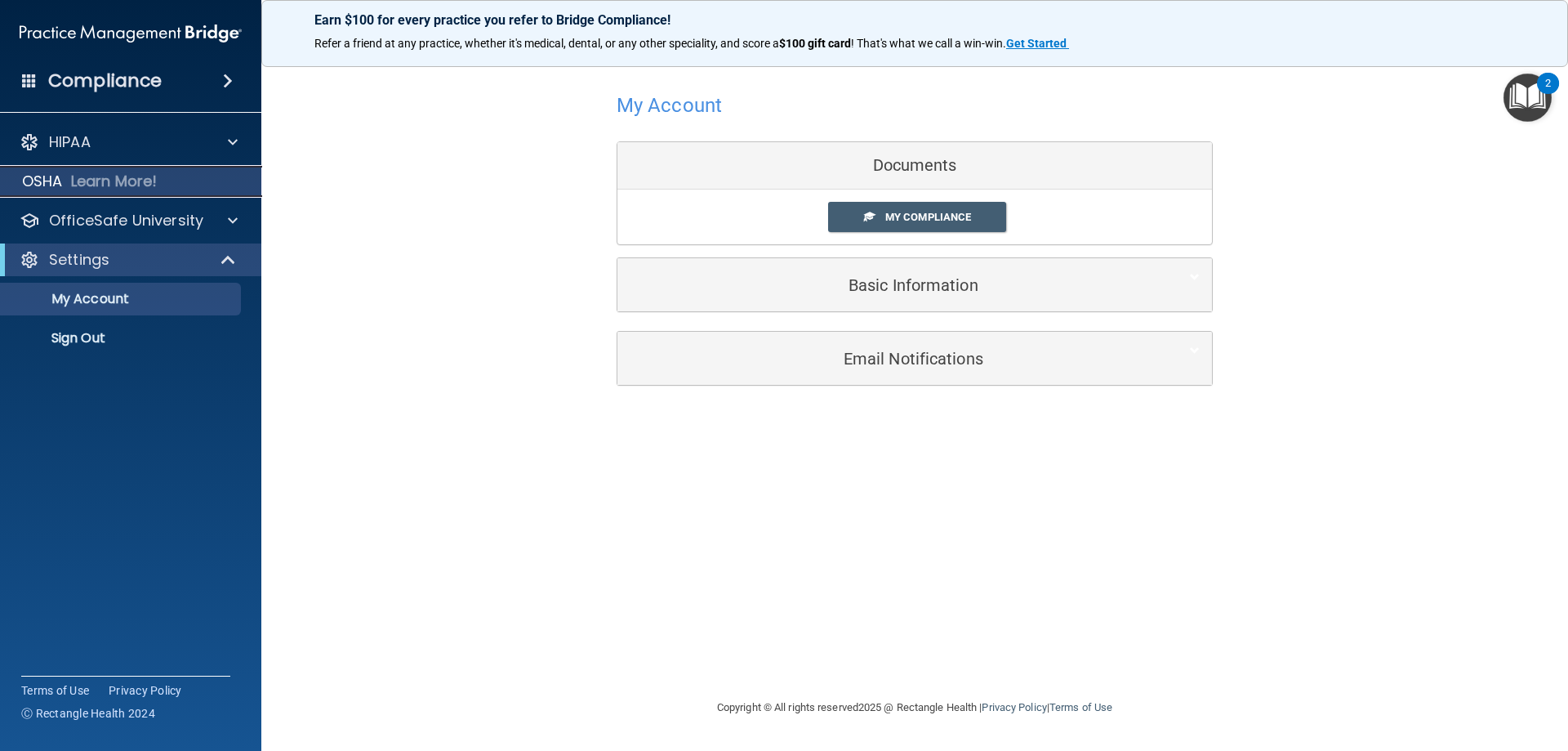
click at [187, 174] on div "OSHA Learn More!" at bounding box center [130, 182] width 287 height 33
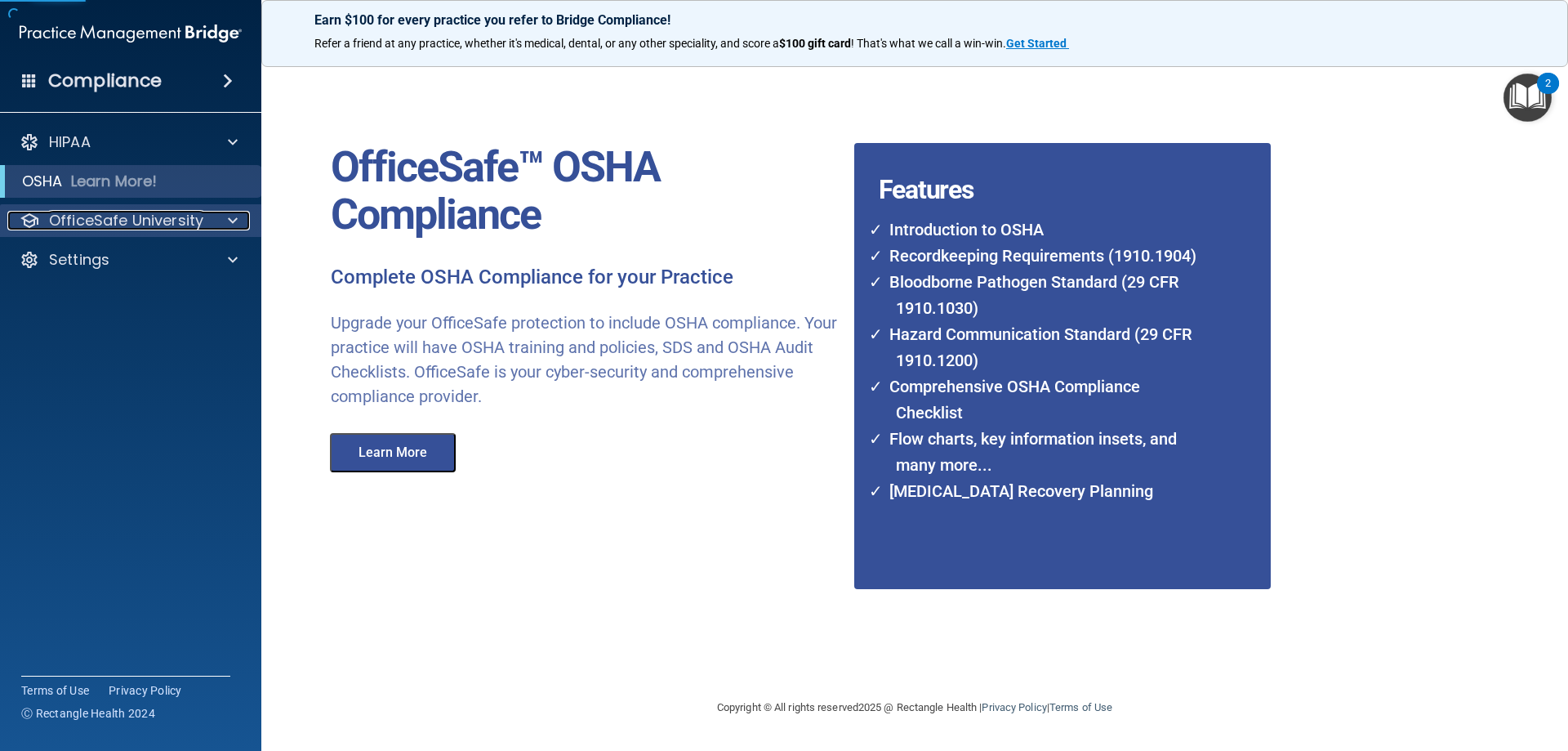
click at [186, 213] on p "OfficeSafe University" at bounding box center [125, 221] width 154 height 19
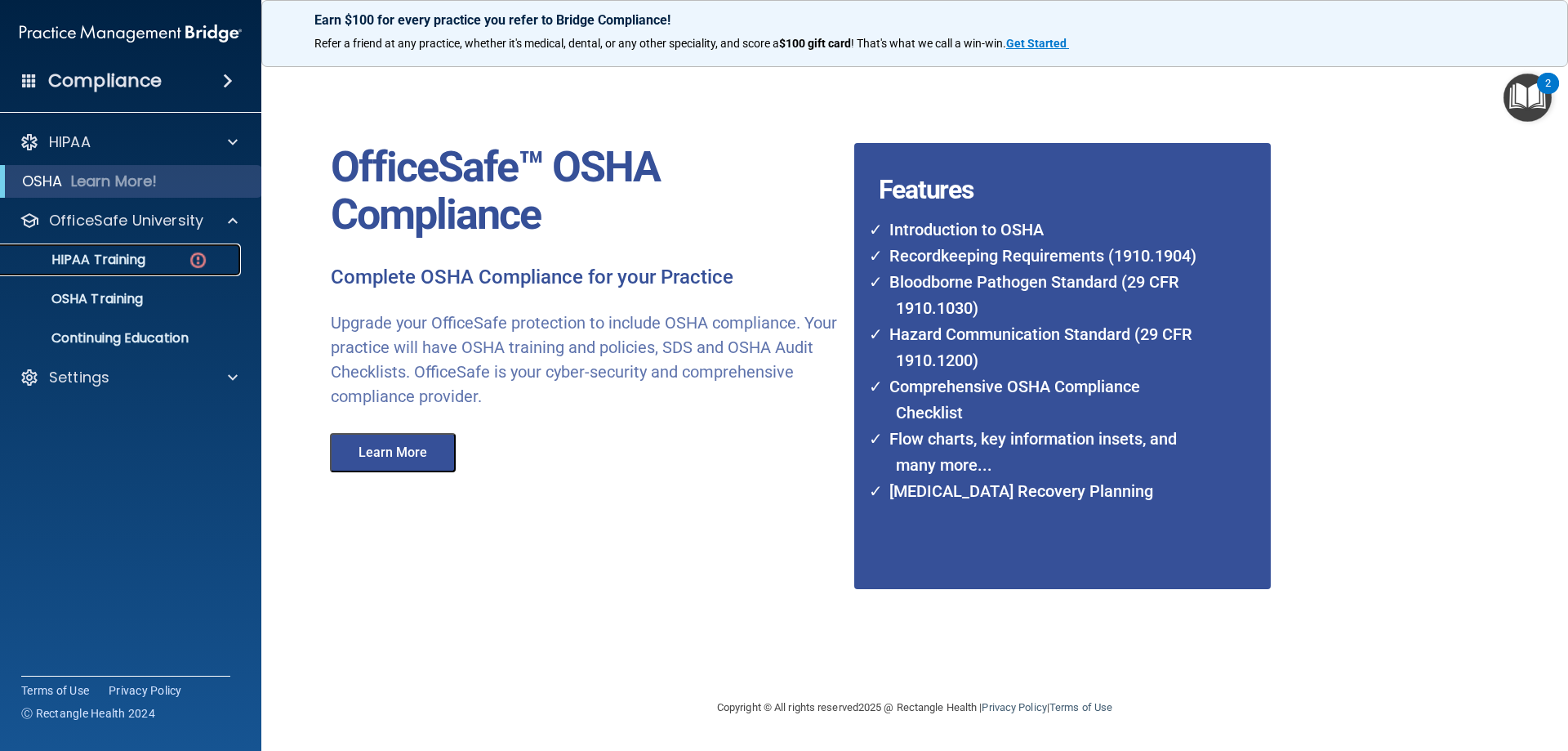
click at [187, 259] on div "HIPAA Training" at bounding box center [122, 259] width 223 height 17
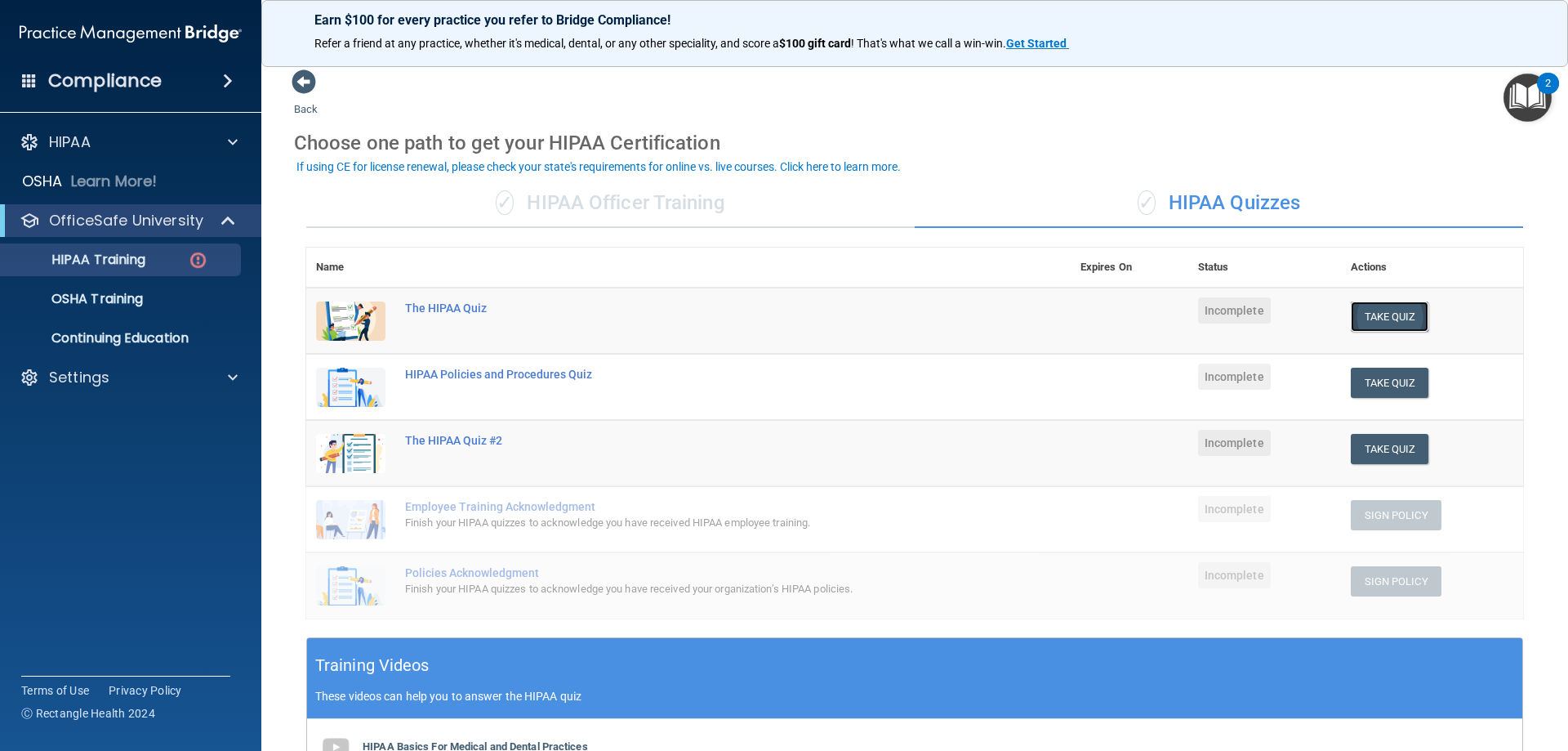
click at [1383, 321] on button "Take Quiz" at bounding box center [1389, 316] width 79 height 30
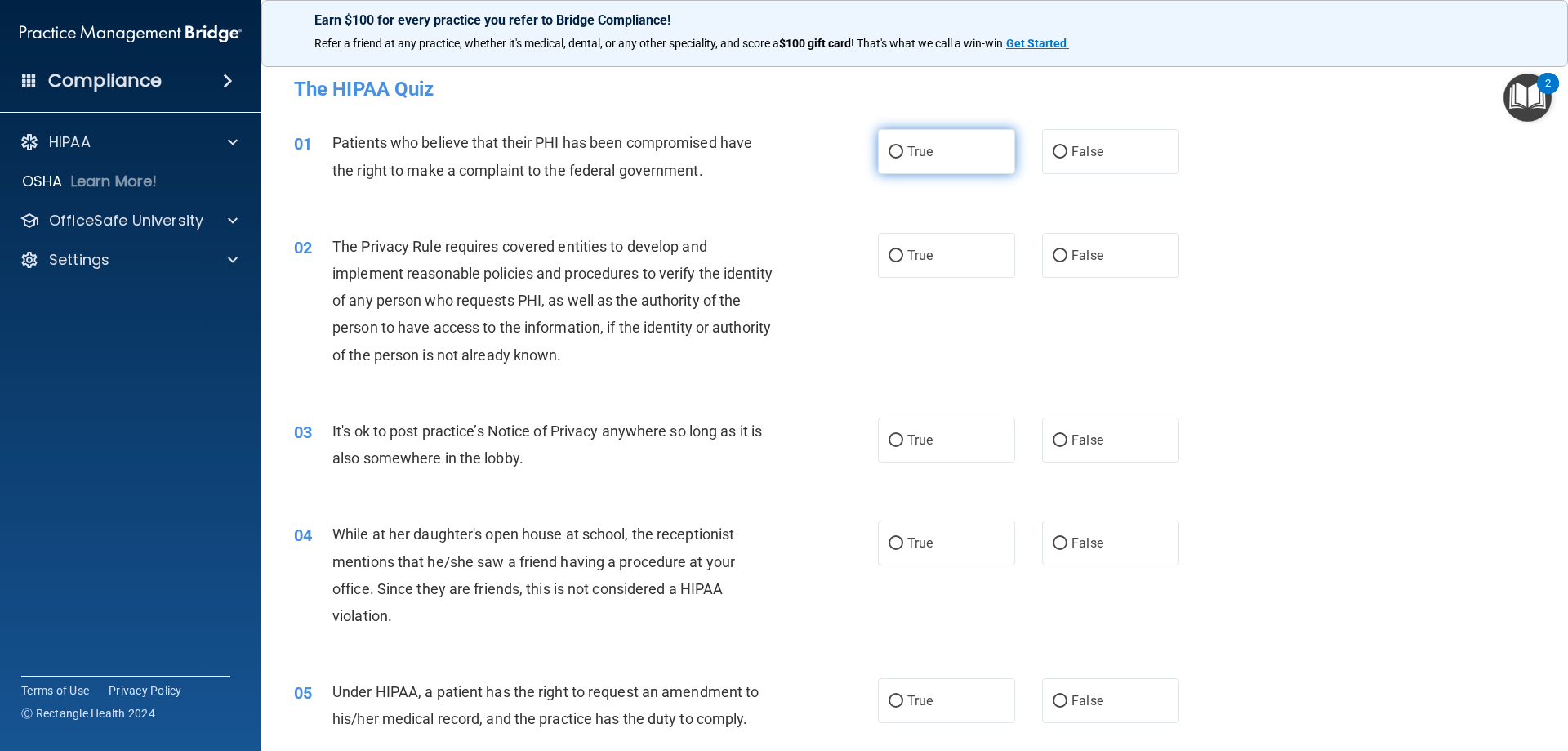
click at [896, 148] on input "True" at bounding box center [896, 152] width 15 height 13
radio input "true"
click at [891, 256] on input "True" at bounding box center [896, 256] width 15 height 13
radio input "true"
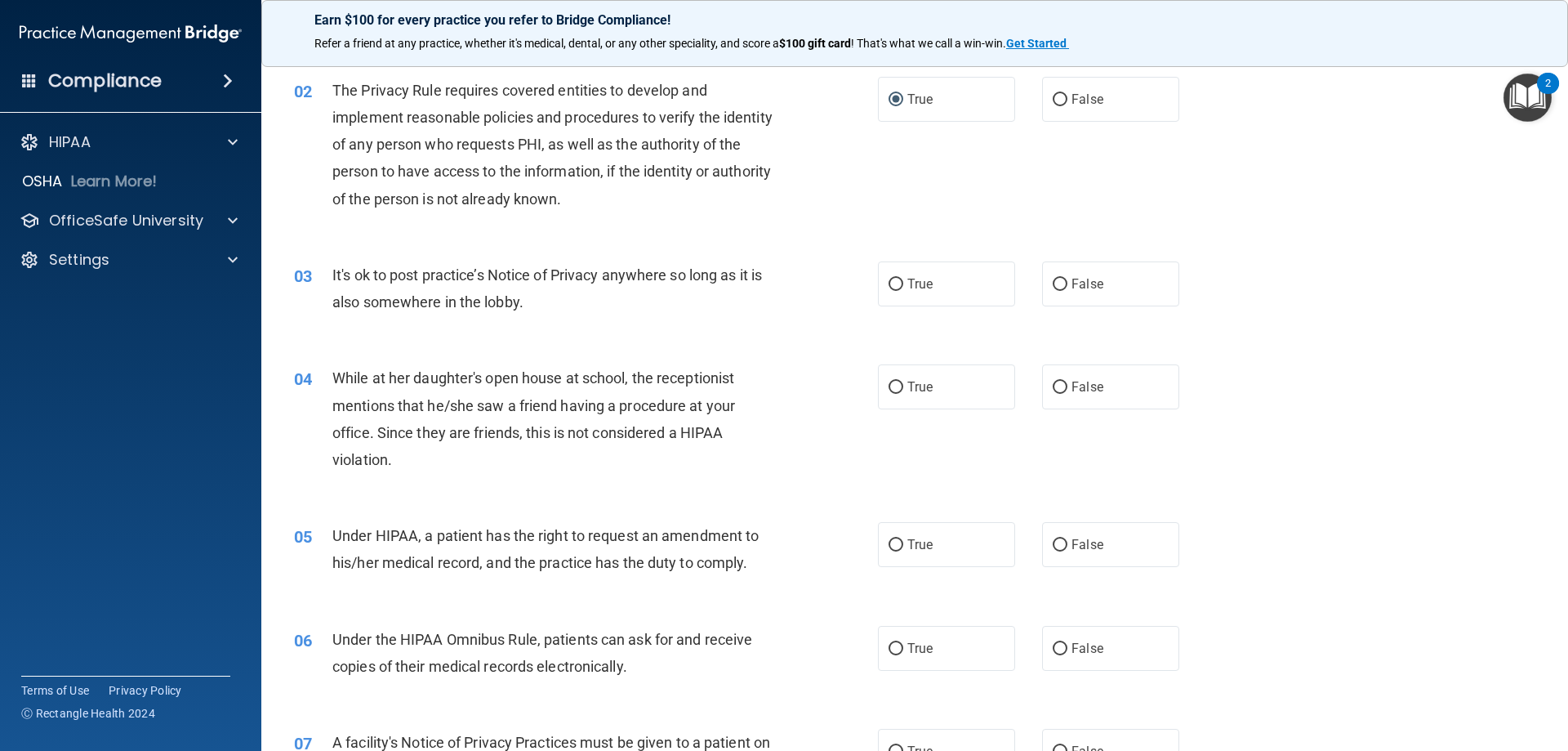
scroll to position [163, 0]
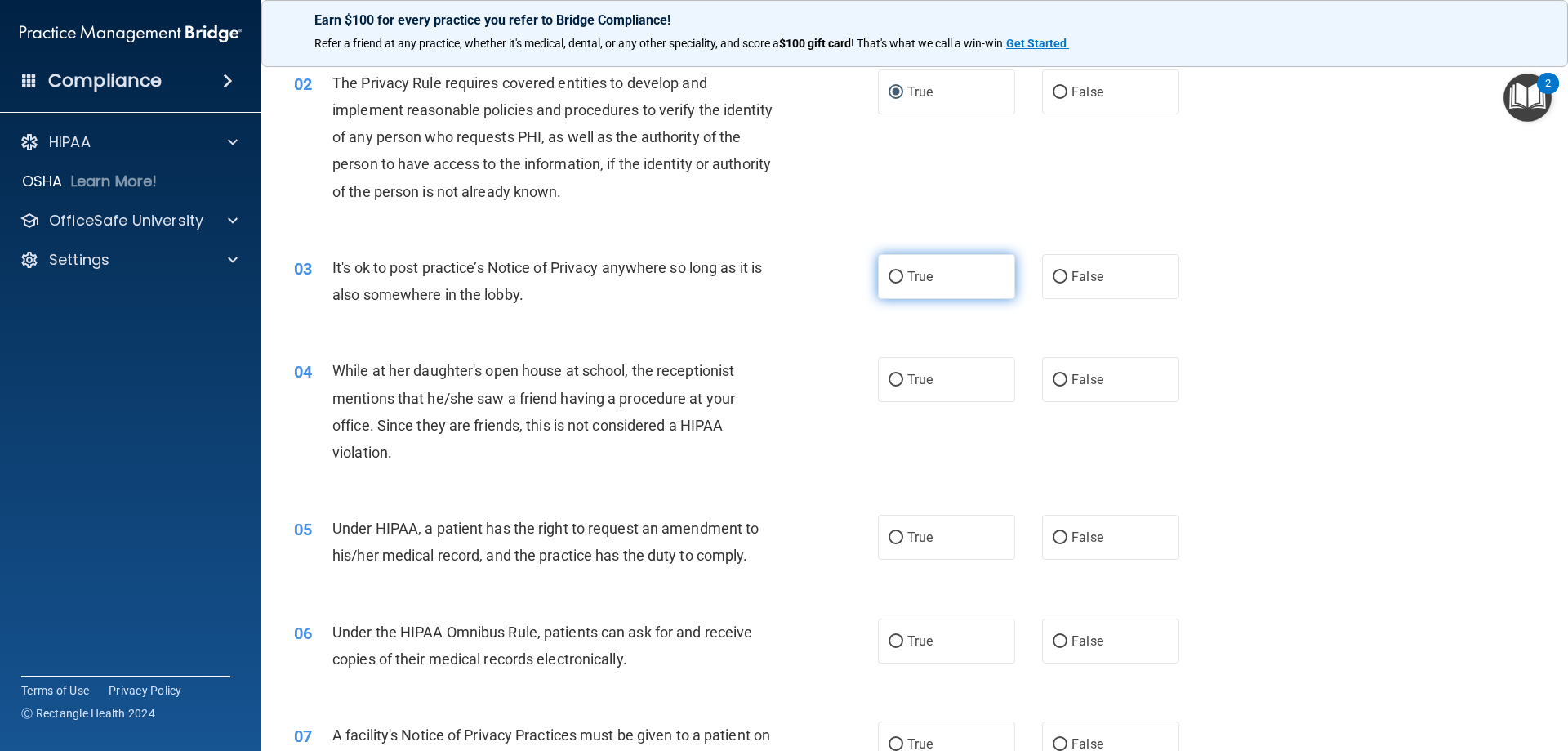
click at [889, 282] on input "True" at bounding box center [896, 277] width 15 height 13
radio input "true"
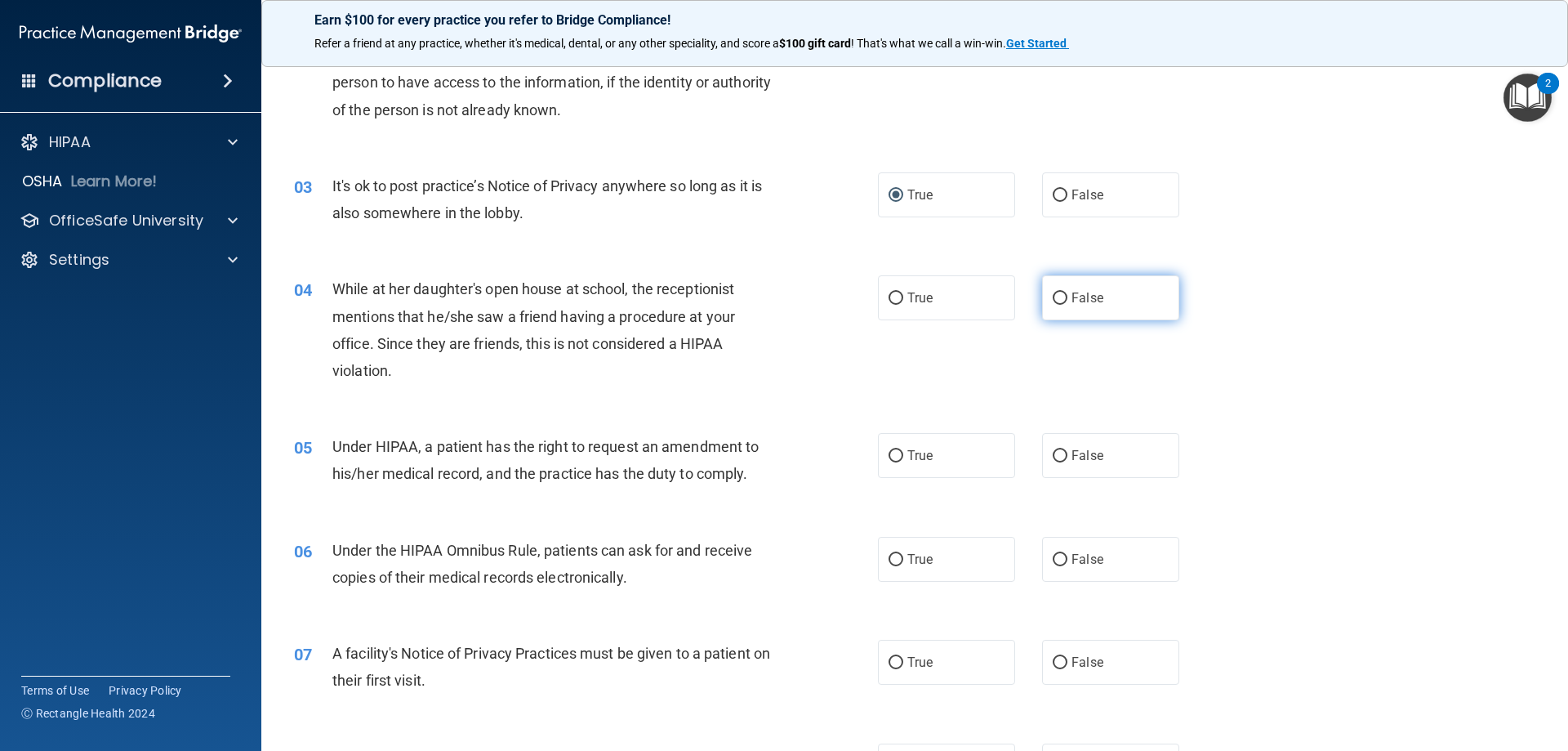
click at [1060, 297] on label "False" at bounding box center [1110, 297] width 137 height 45
click at [1060, 297] on input "False" at bounding box center [1060, 298] width 15 height 13
radio input "true"
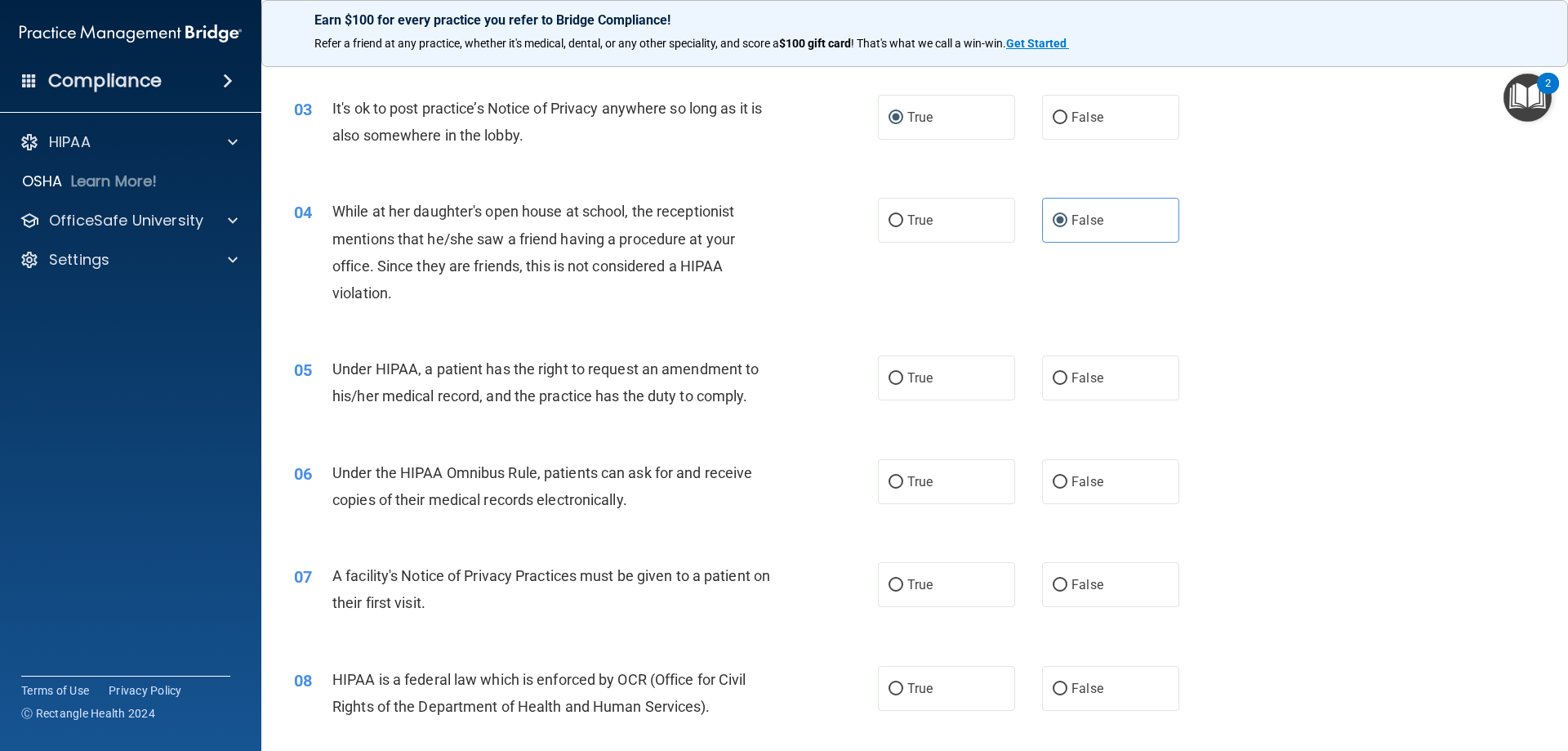
scroll to position [326, 0]
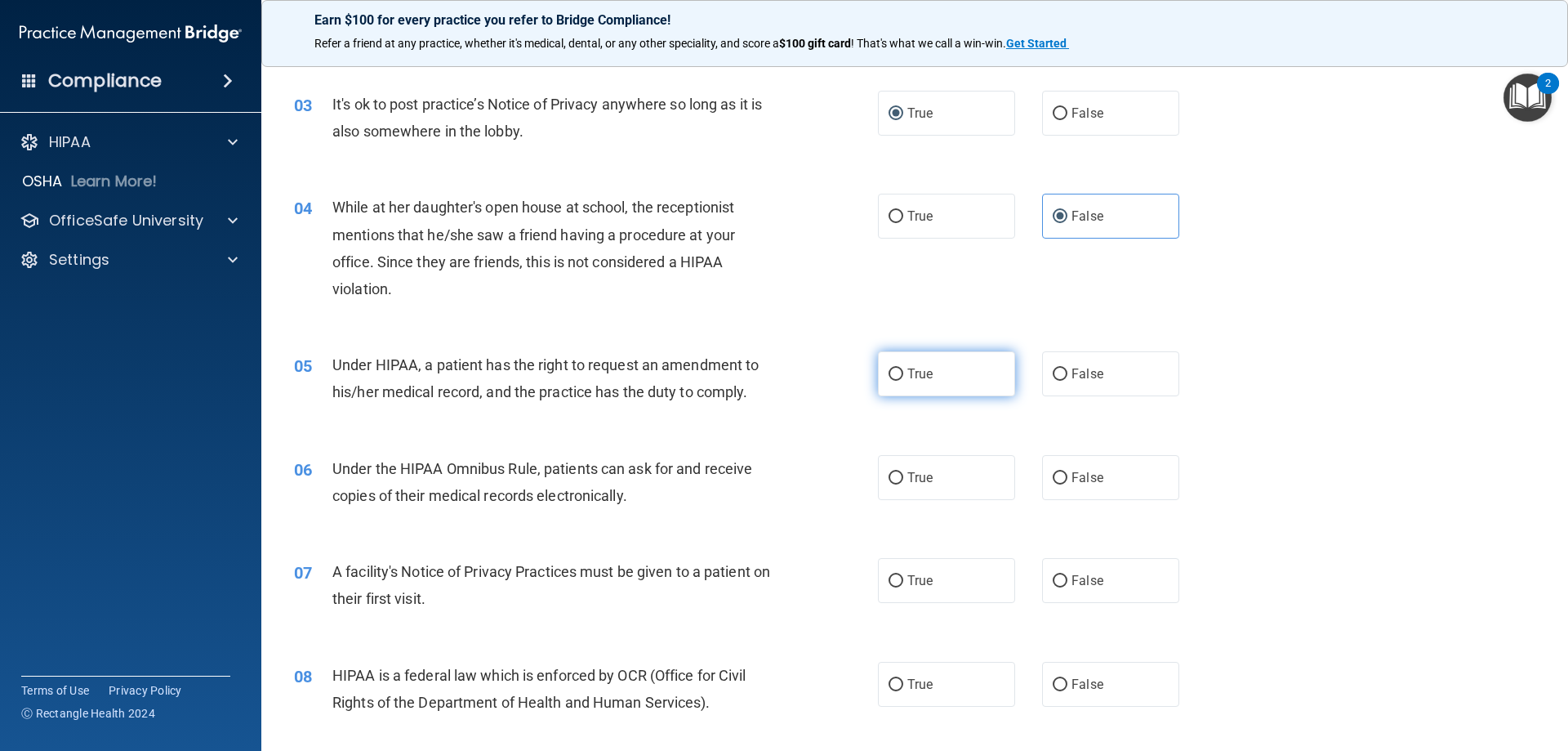
click at [900, 380] on label "True" at bounding box center [946, 373] width 137 height 45
click at [900, 380] on input "True" at bounding box center [896, 374] width 15 height 13
radio input "true"
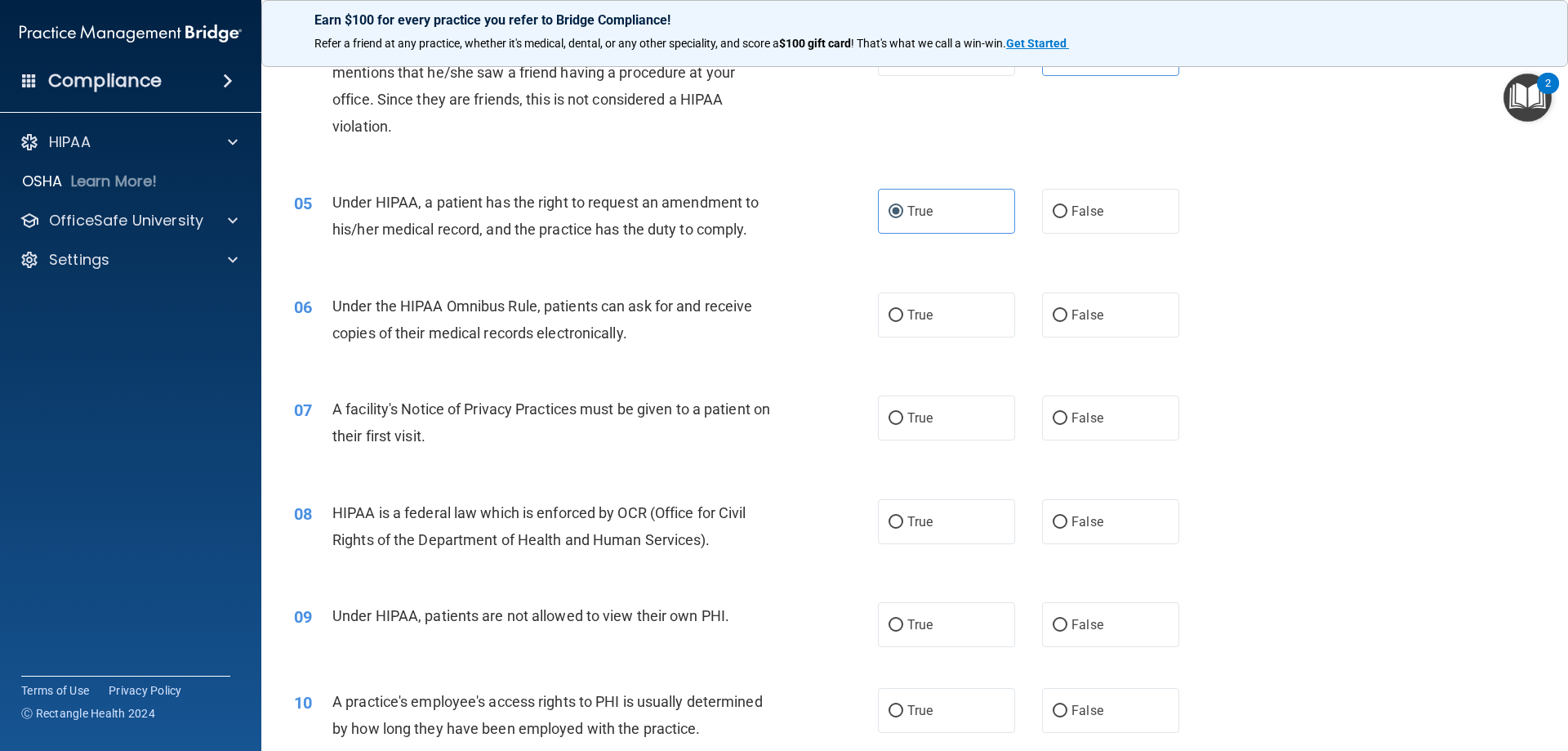
scroll to position [490, 0]
click at [1061, 316] on label "False" at bounding box center [1110, 314] width 137 height 45
click at [1061, 316] on input "False" at bounding box center [1060, 315] width 15 height 13
radio input "true"
click at [898, 316] on label "True" at bounding box center [946, 314] width 137 height 45
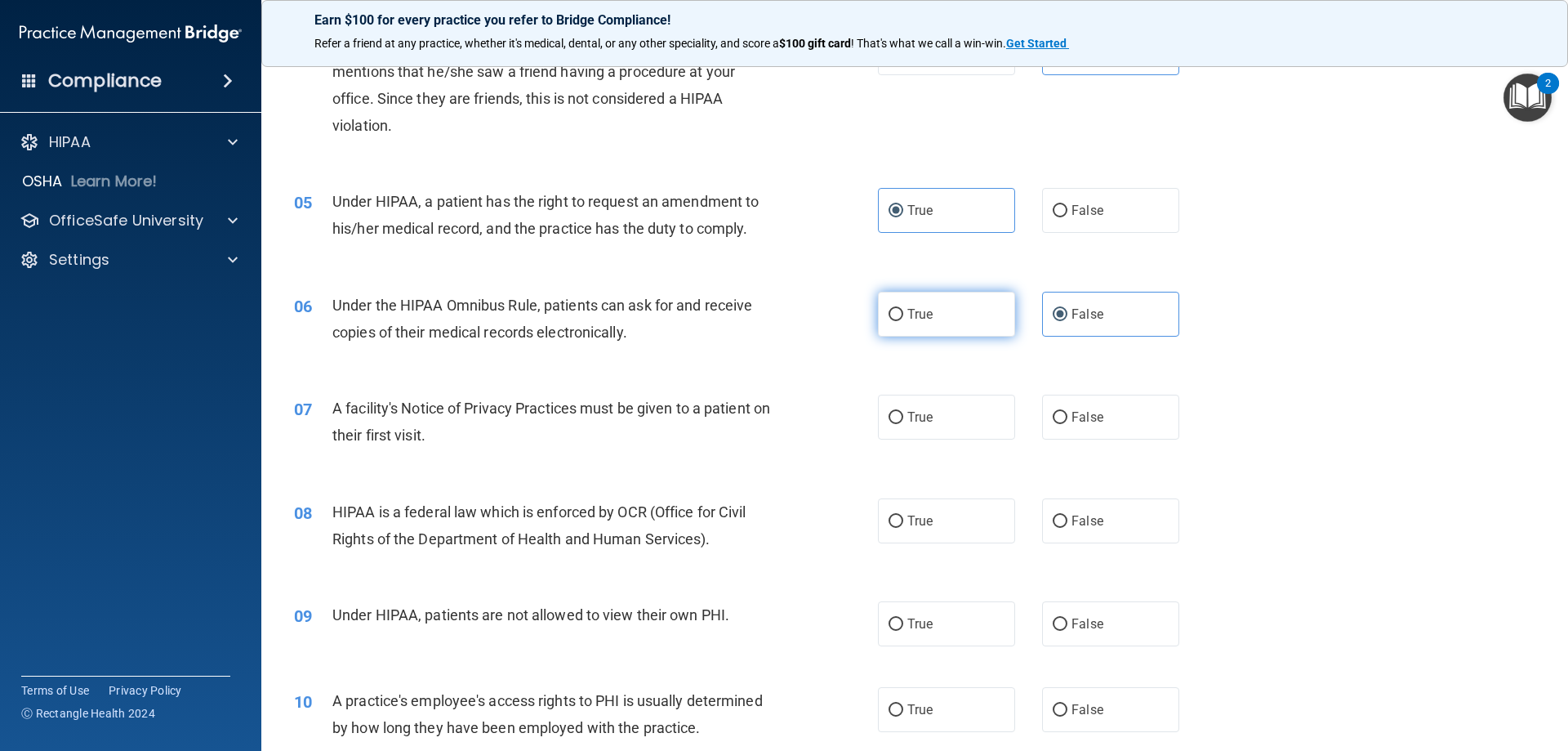
click at [898, 316] on input "True" at bounding box center [896, 315] width 15 height 13
radio input "true"
radio input "false"
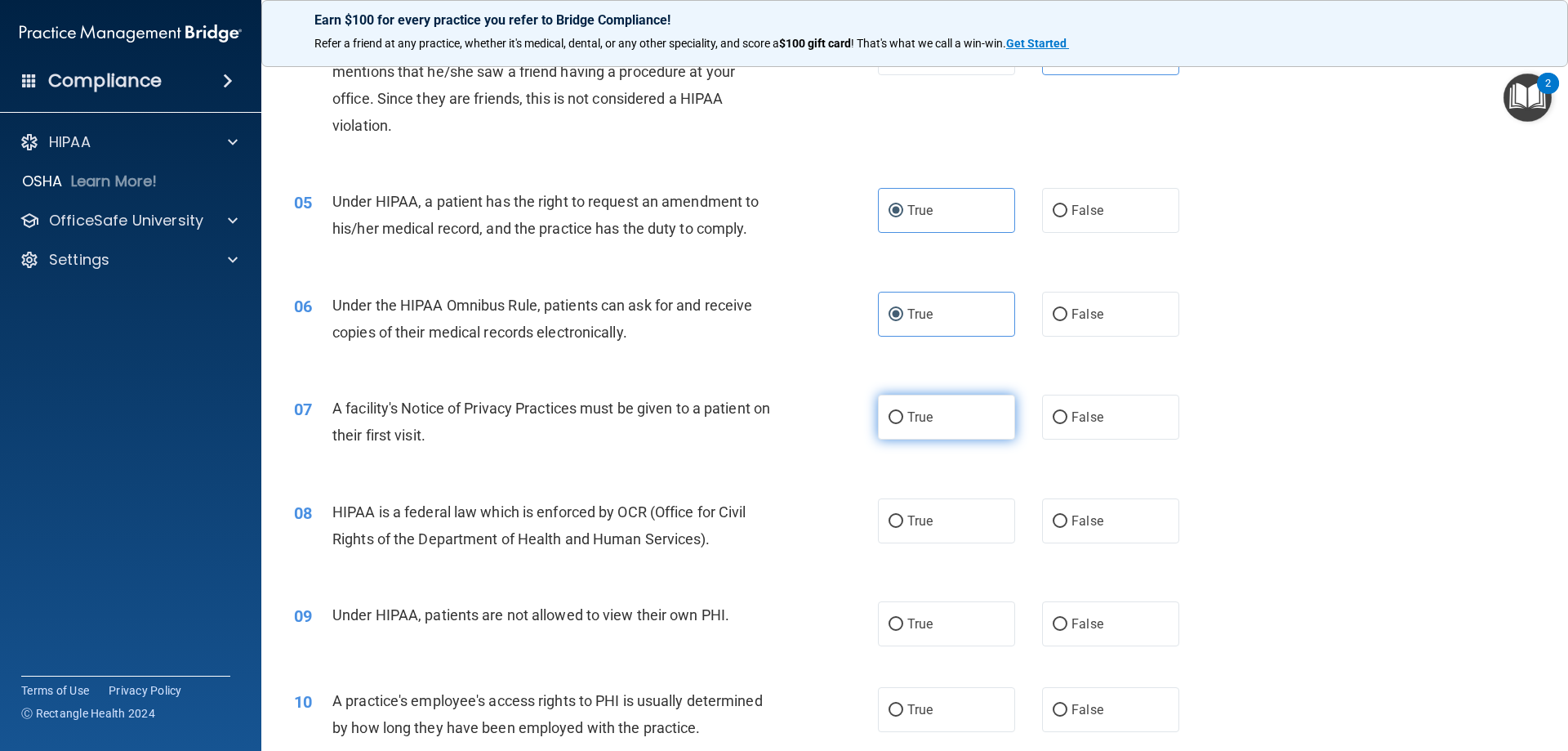
click at [898, 421] on label "True" at bounding box center [946, 417] width 137 height 45
click at [898, 421] on input "True" at bounding box center [896, 418] width 15 height 13
radio input "true"
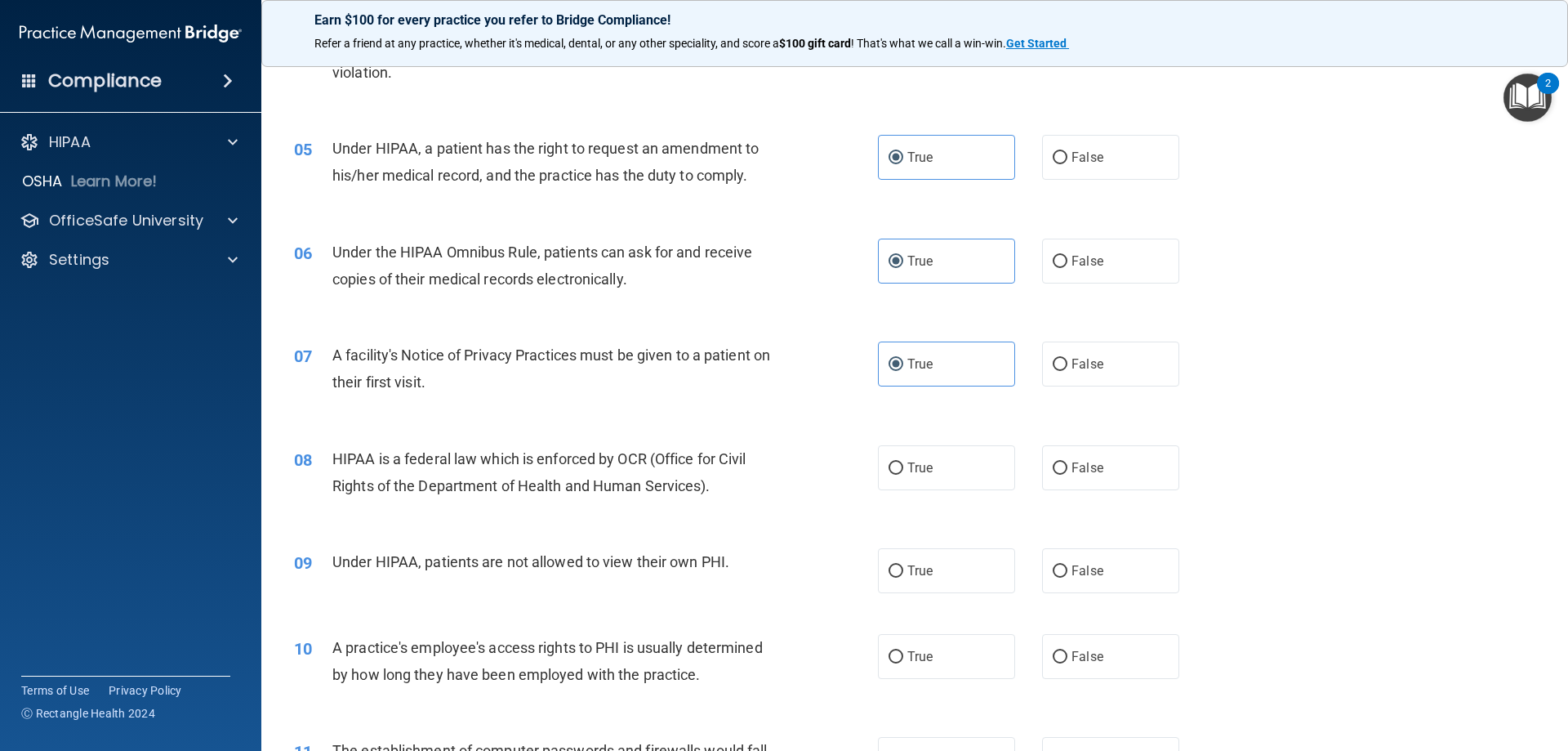
scroll to position [571, 0]
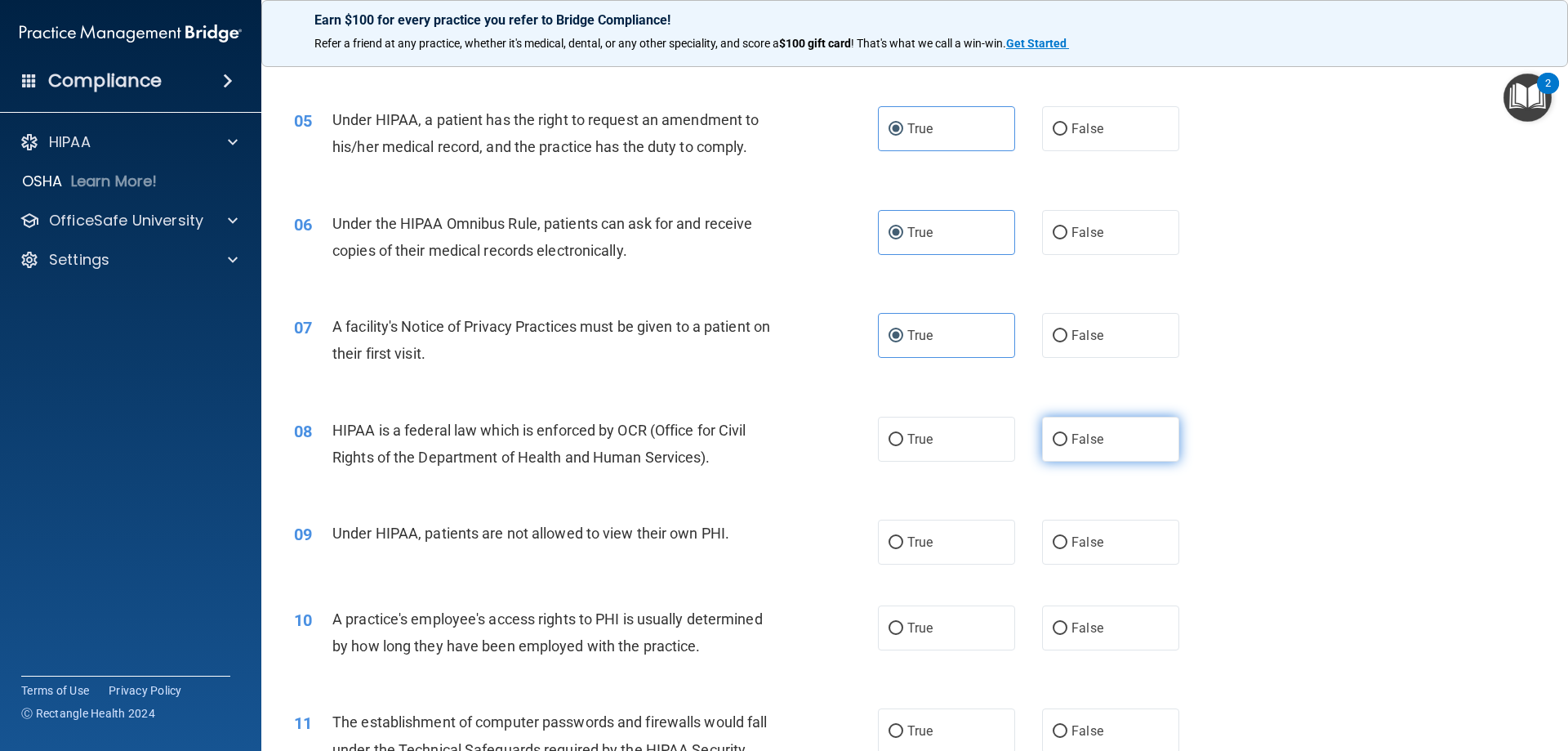
click at [1053, 439] on input "False" at bounding box center [1060, 439] width 15 height 13
radio input "true"
click at [1053, 546] on input "False" at bounding box center [1060, 542] width 15 height 13
radio input "true"
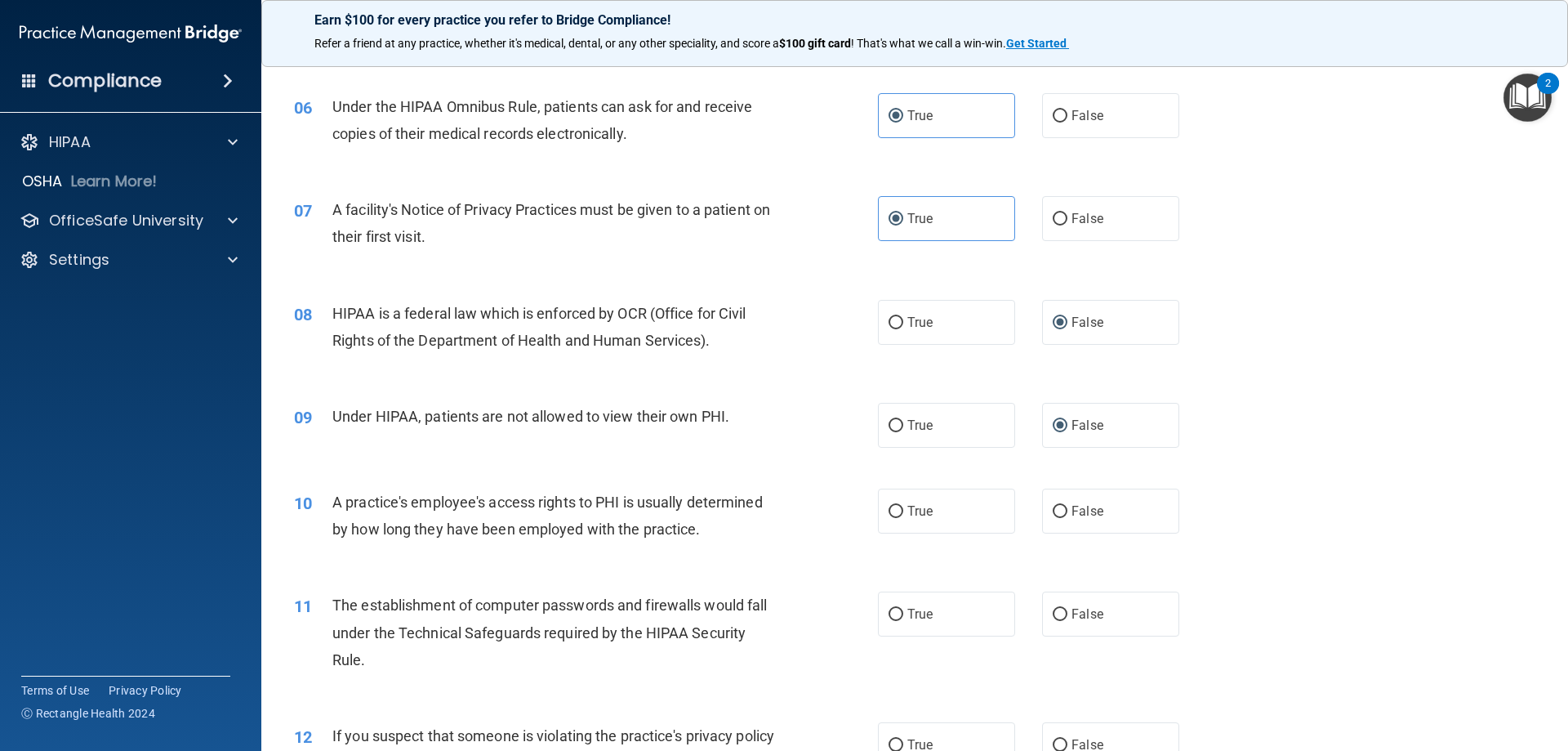
scroll to position [735, 0]
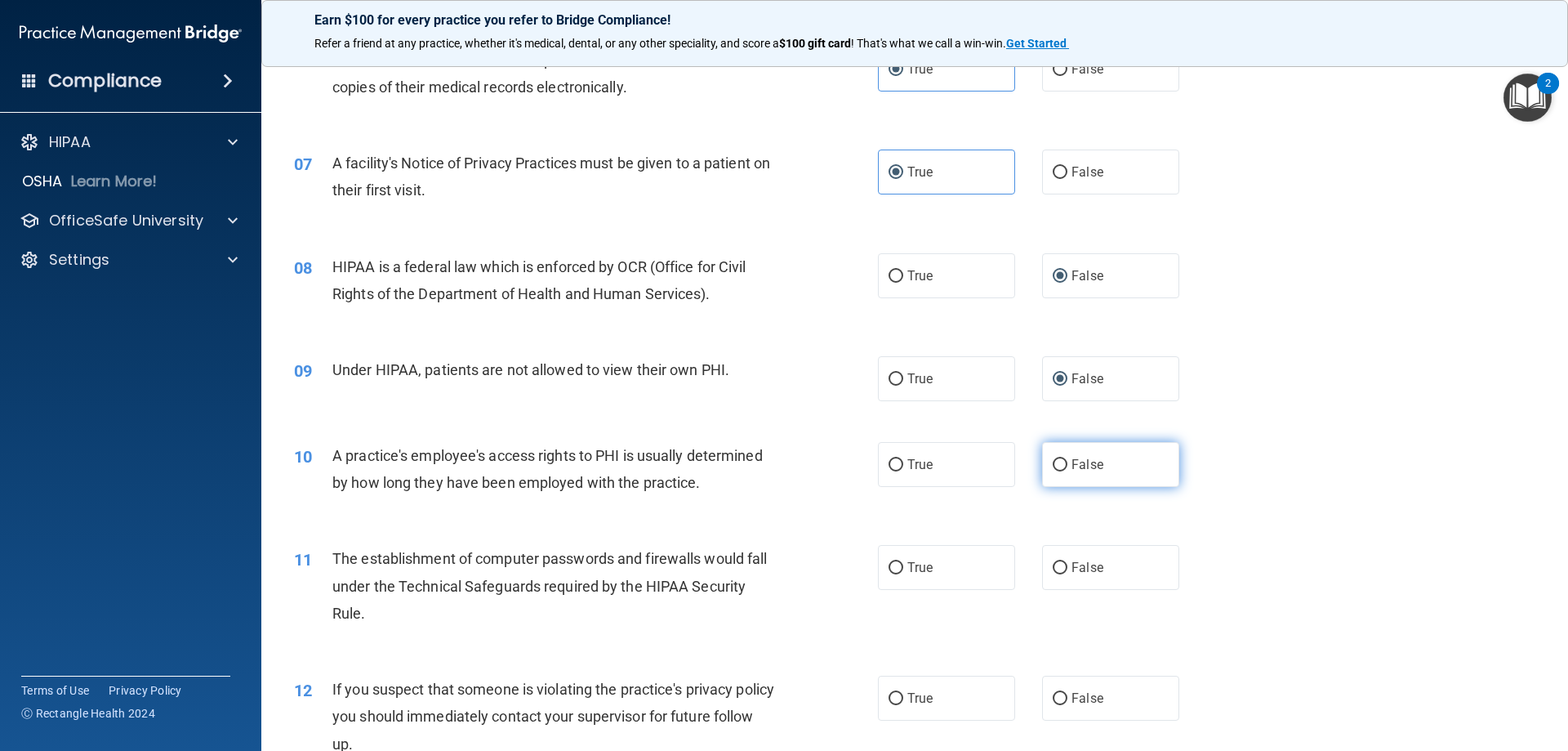
click at [1053, 466] on input "False" at bounding box center [1060, 464] width 15 height 13
radio input "true"
click at [1054, 466] on input "False" at bounding box center [1060, 464] width 15 height 13
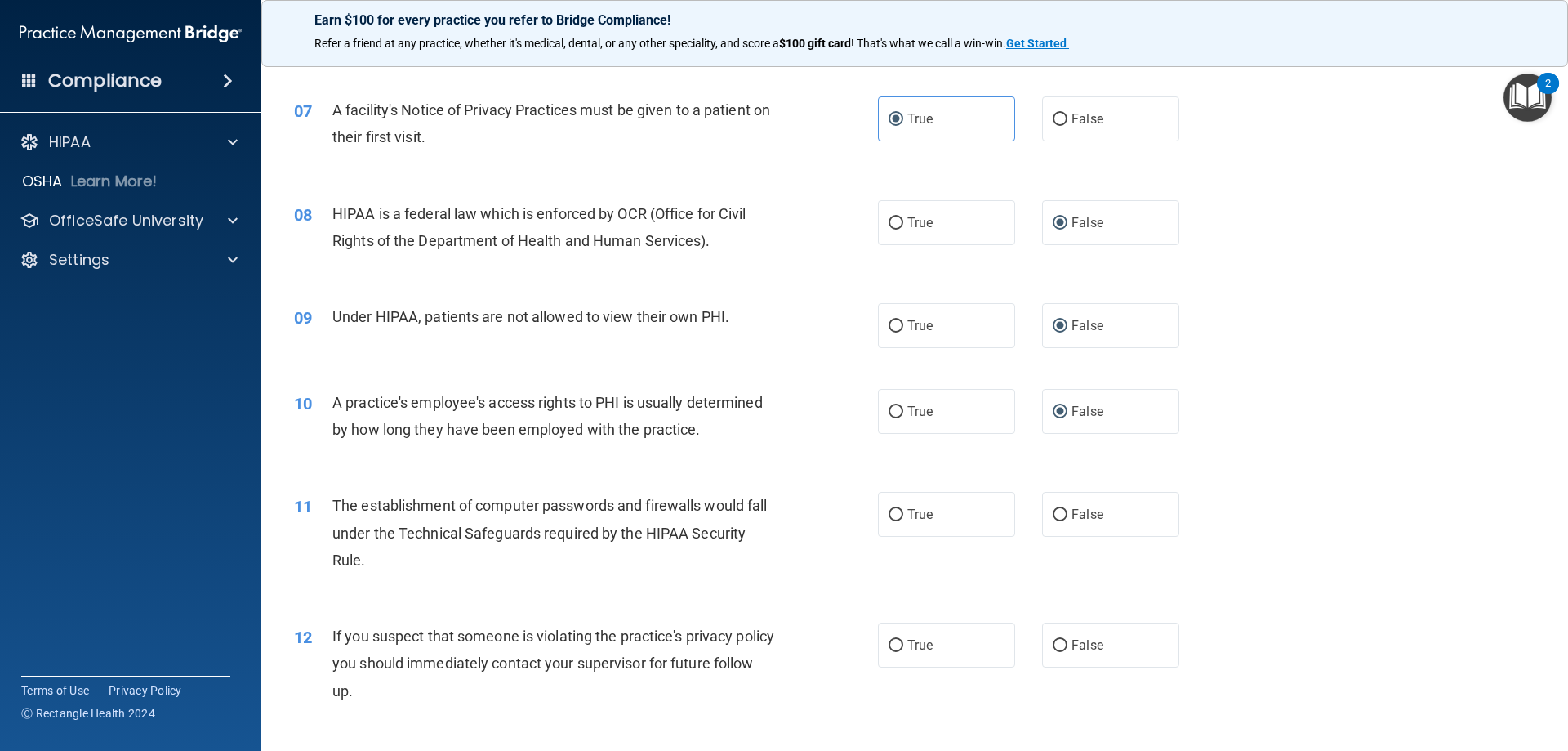
scroll to position [817, 0]
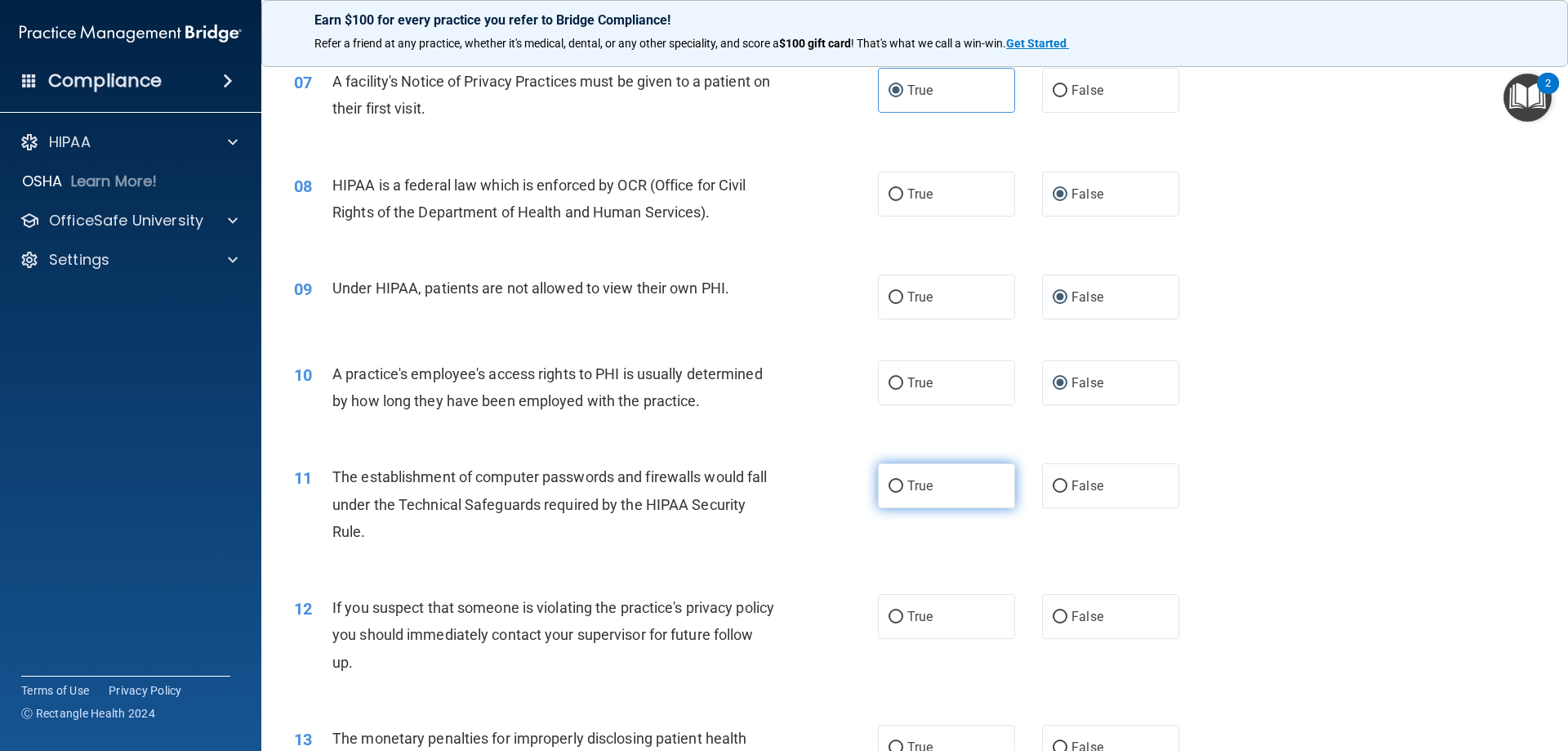
click at [891, 495] on label "True" at bounding box center [946, 486] width 137 height 45
click at [891, 493] on input "True" at bounding box center [896, 486] width 15 height 13
radio input "true"
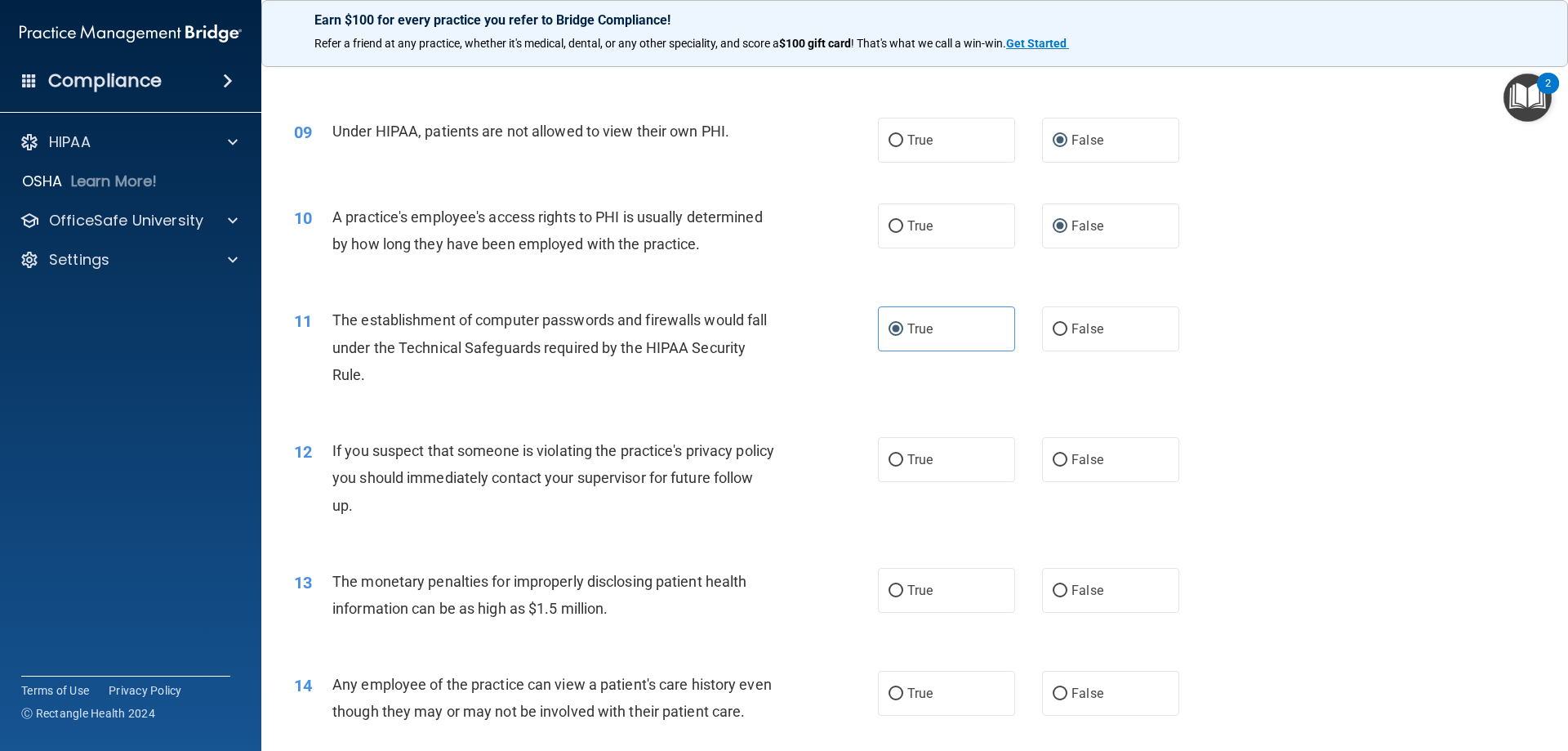
scroll to position [980, 0]
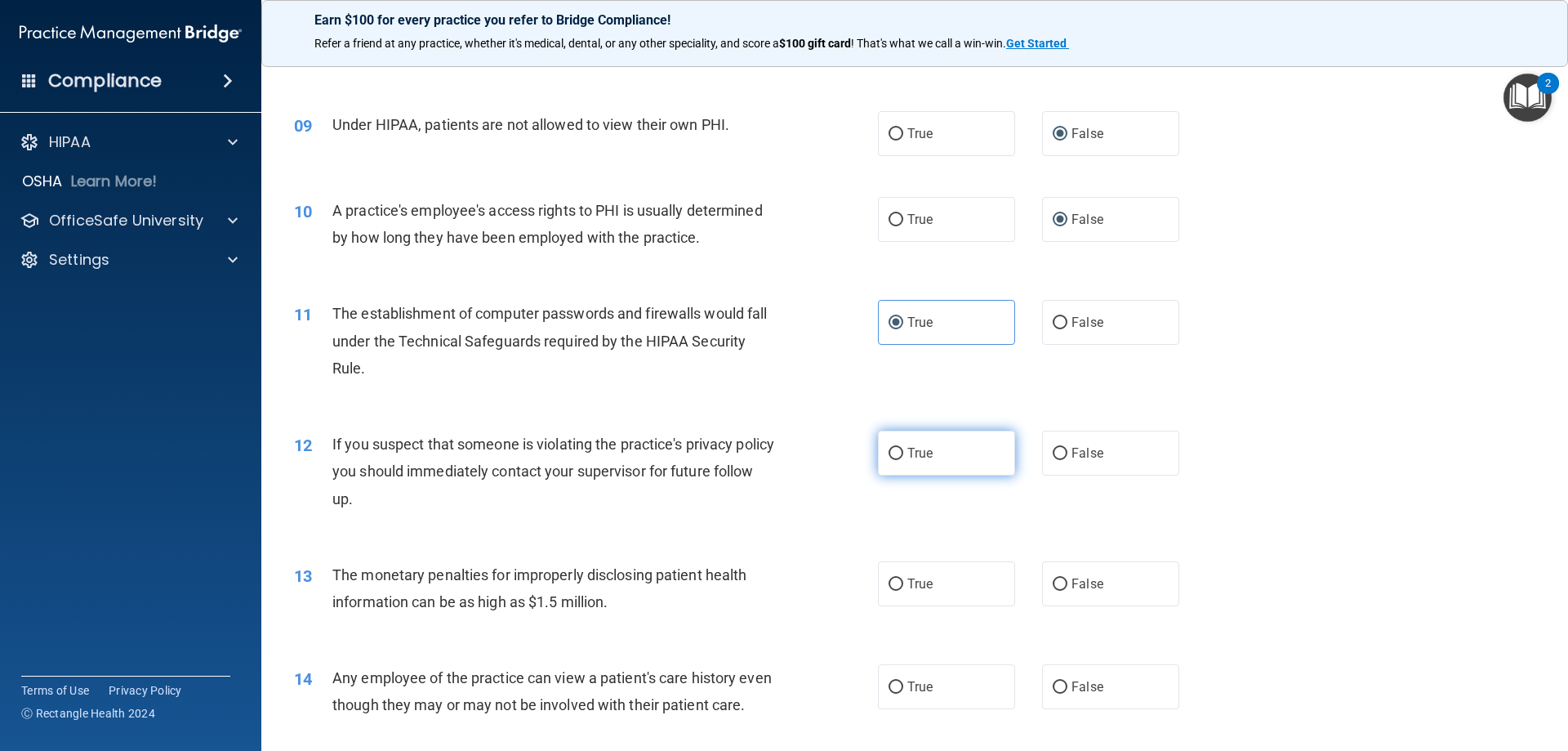
click at [889, 454] on input "True" at bounding box center [896, 454] width 15 height 13
radio input "true"
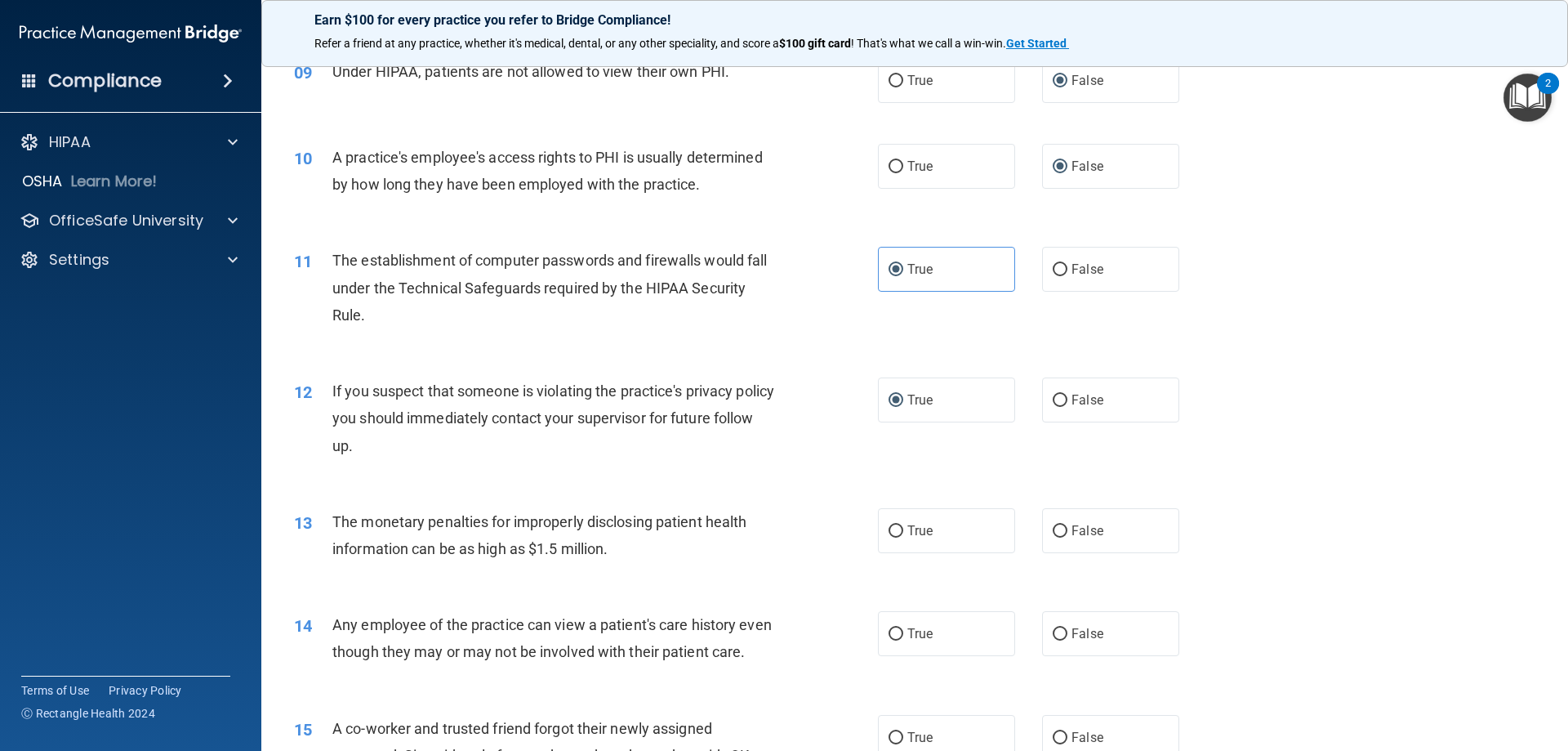
scroll to position [1062, 0]
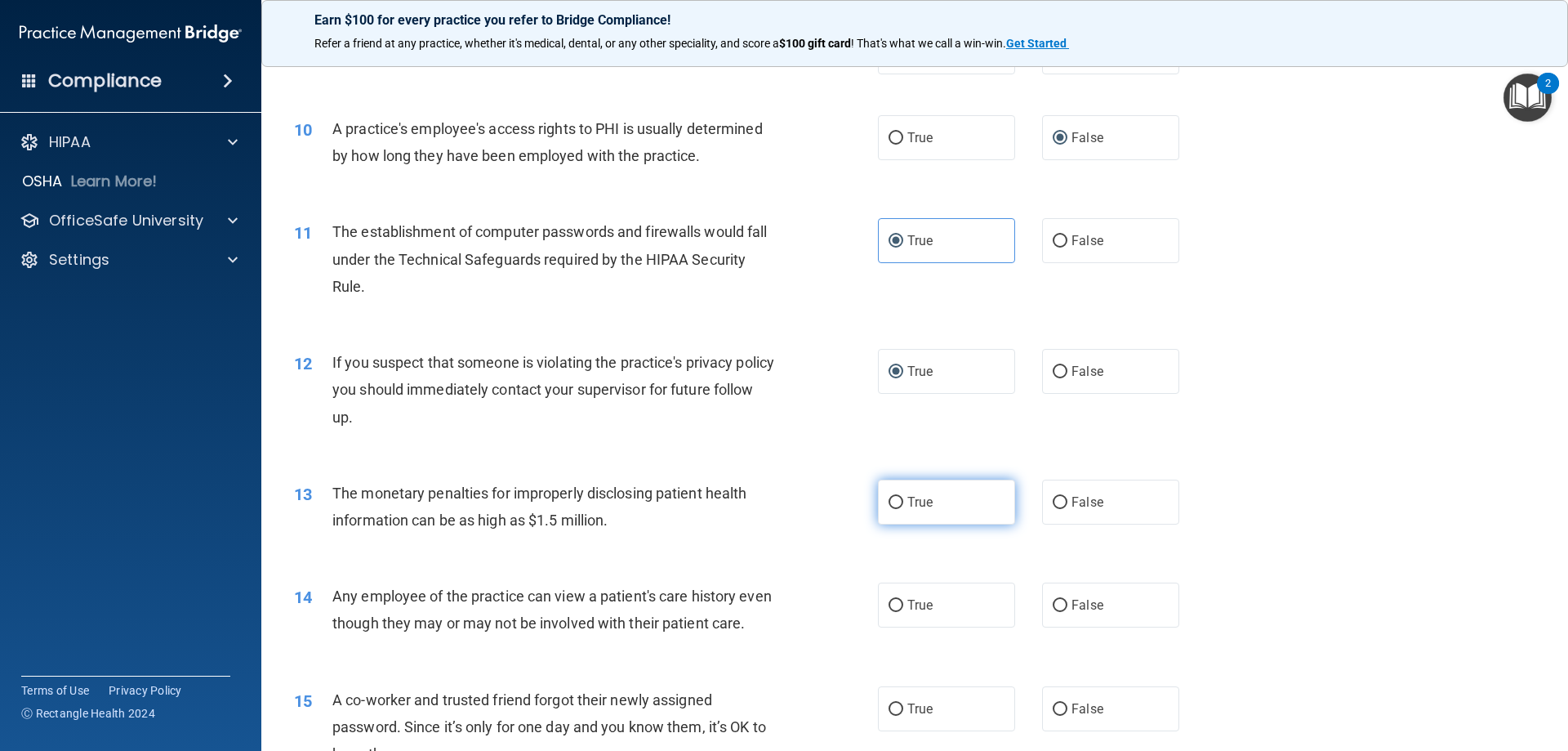
click at [889, 503] on input "True" at bounding box center [896, 502] width 15 height 13
radio input "true"
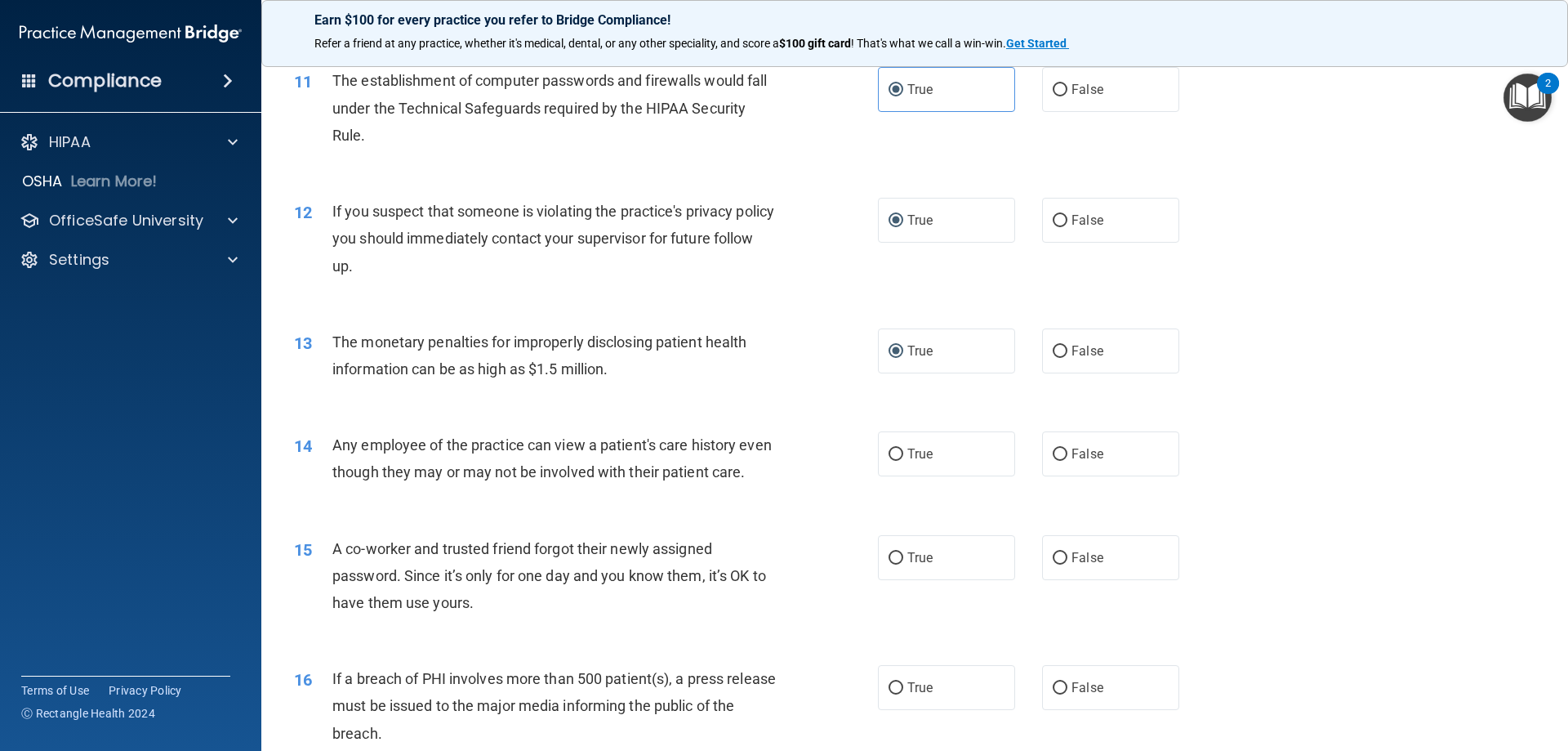
scroll to position [1225, 0]
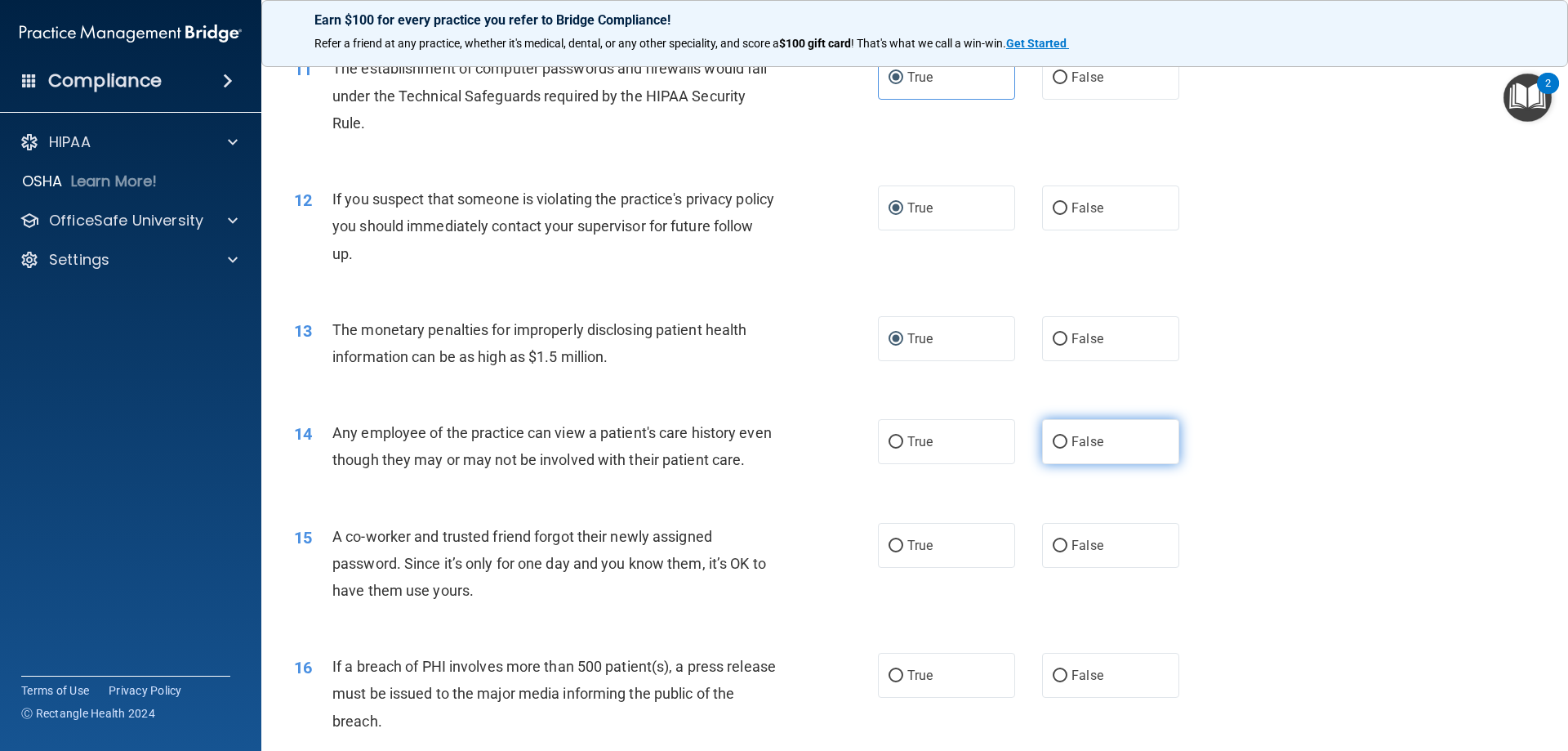
click at [1043, 447] on label "False" at bounding box center [1110, 441] width 137 height 45
click at [1053, 447] on input "False" at bounding box center [1060, 442] width 15 height 13
radio input "true"
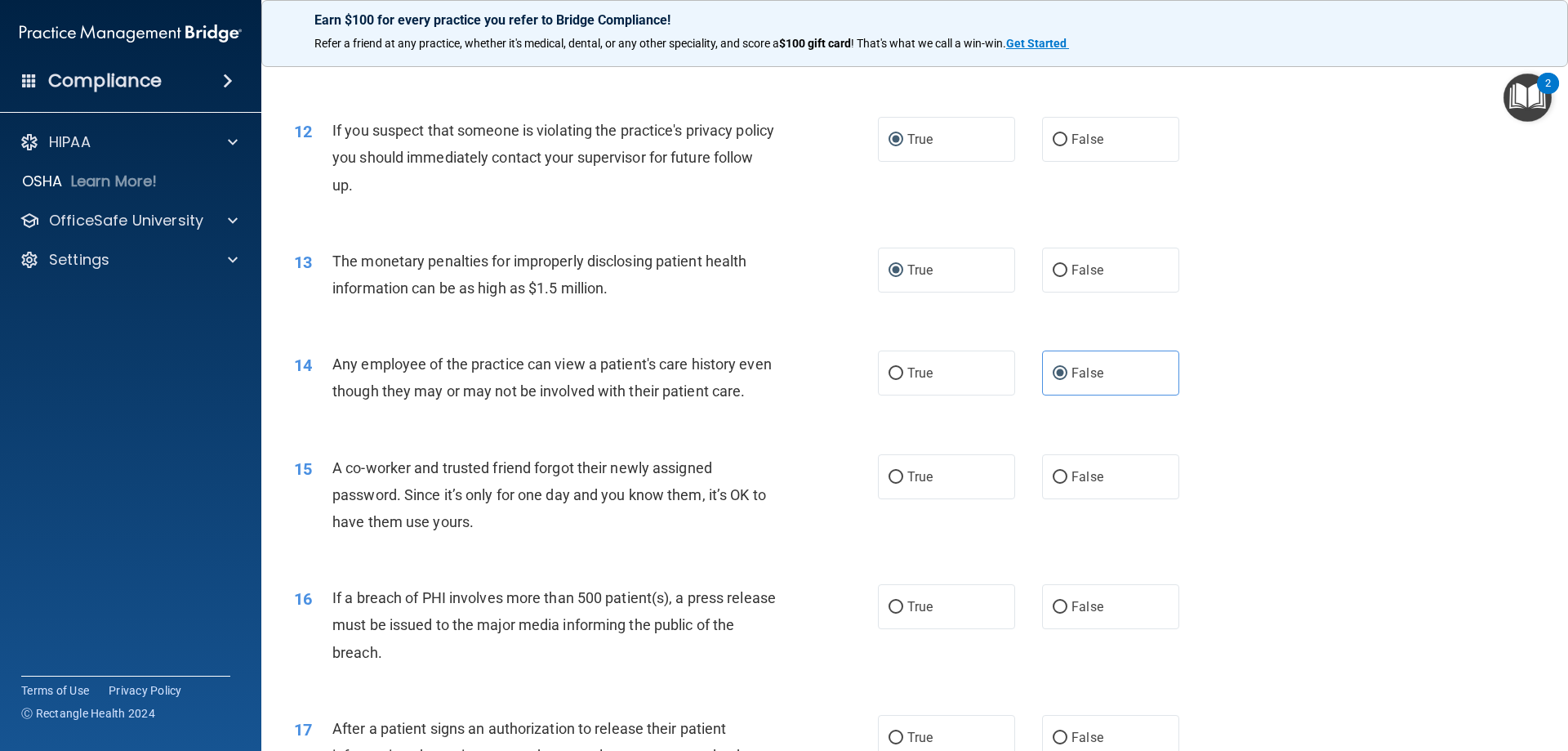
scroll to position [1388, 0]
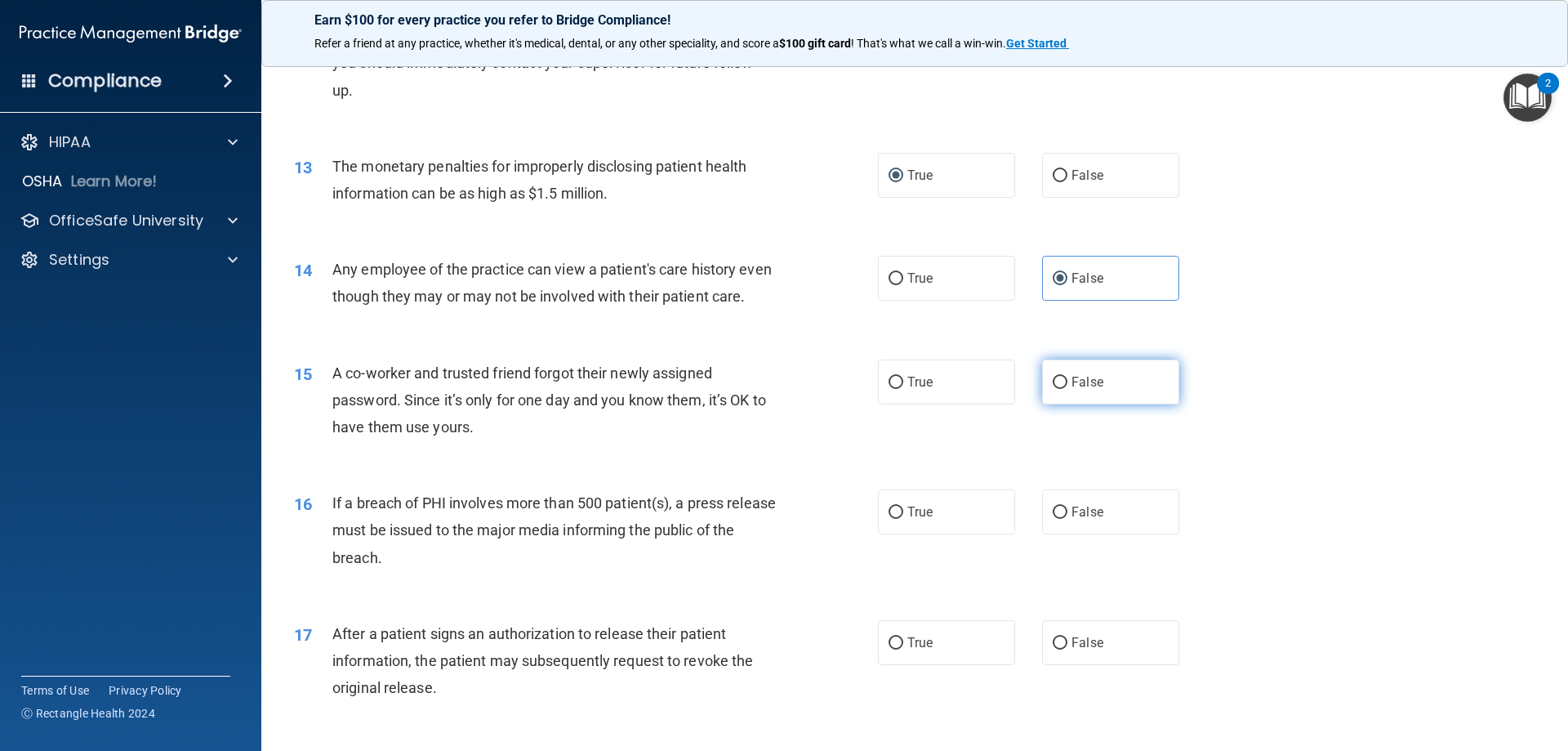
click at [1080, 390] on span "False" at bounding box center [1087, 382] width 32 height 16
click at [1068, 389] on input "False" at bounding box center [1060, 383] width 15 height 13
radio input "true"
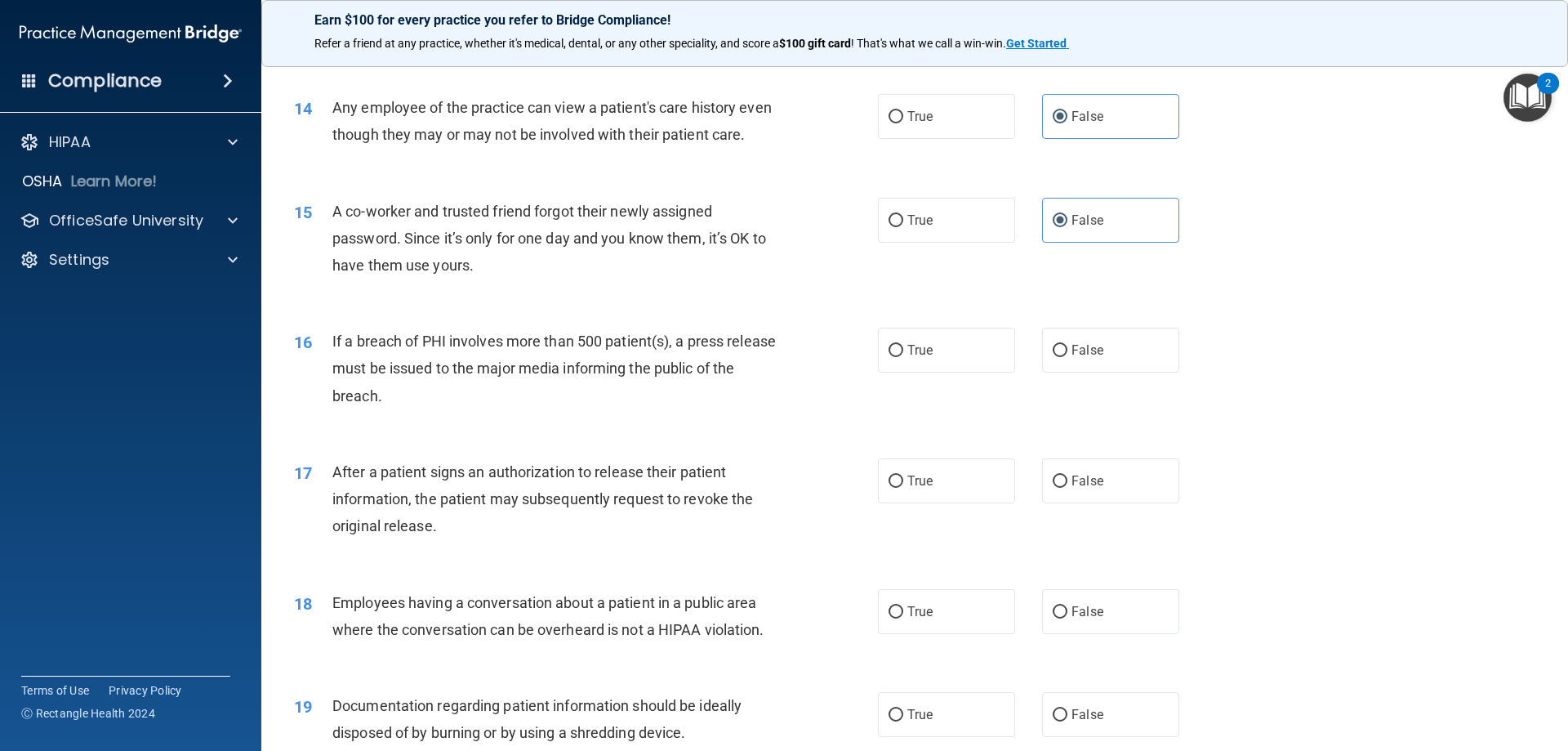
scroll to position [1552, 0]
click at [1084, 371] on label "False" at bounding box center [1110, 348] width 137 height 45
click at [1068, 356] on input "False" at bounding box center [1060, 349] width 15 height 13
radio input "true"
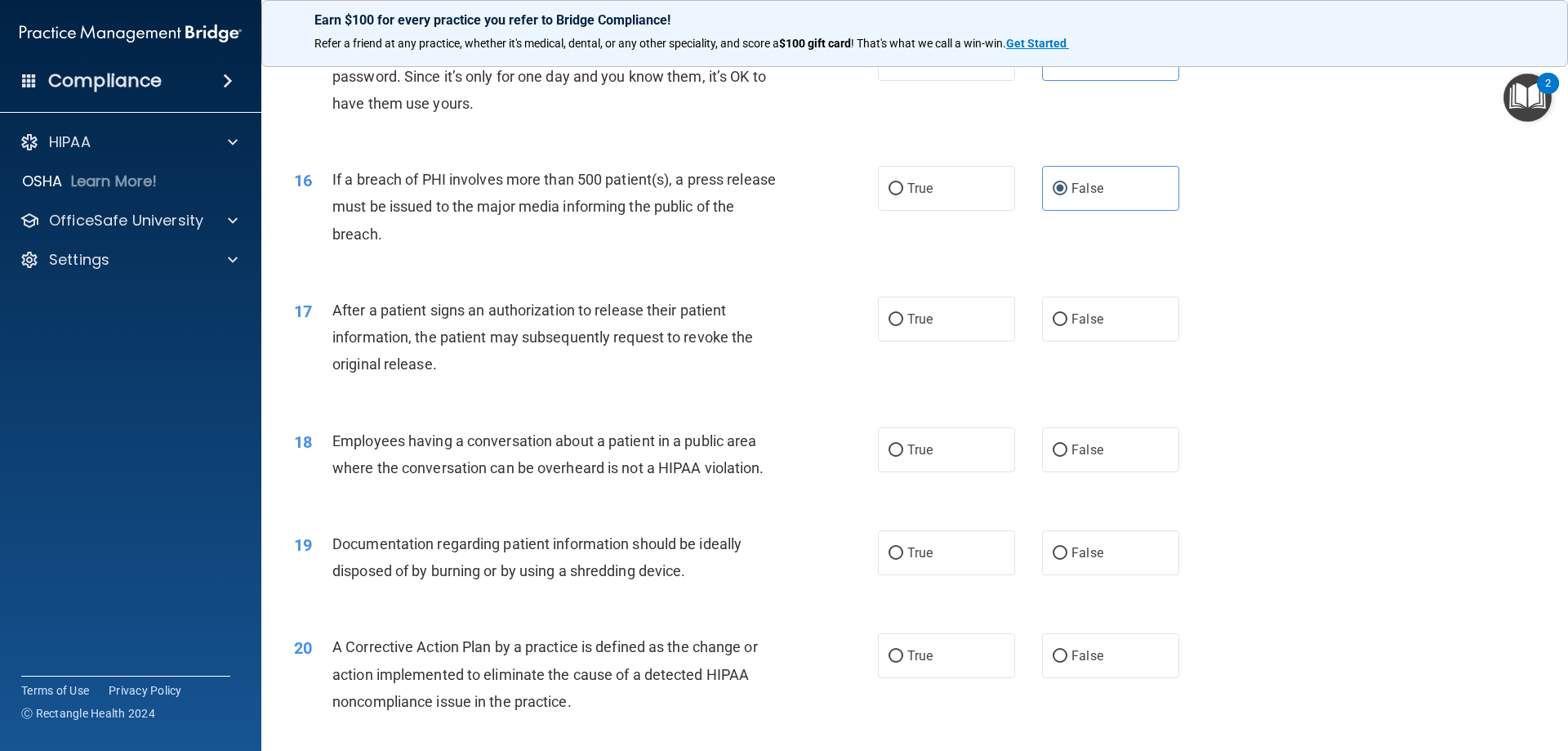
scroll to position [1715, 0]
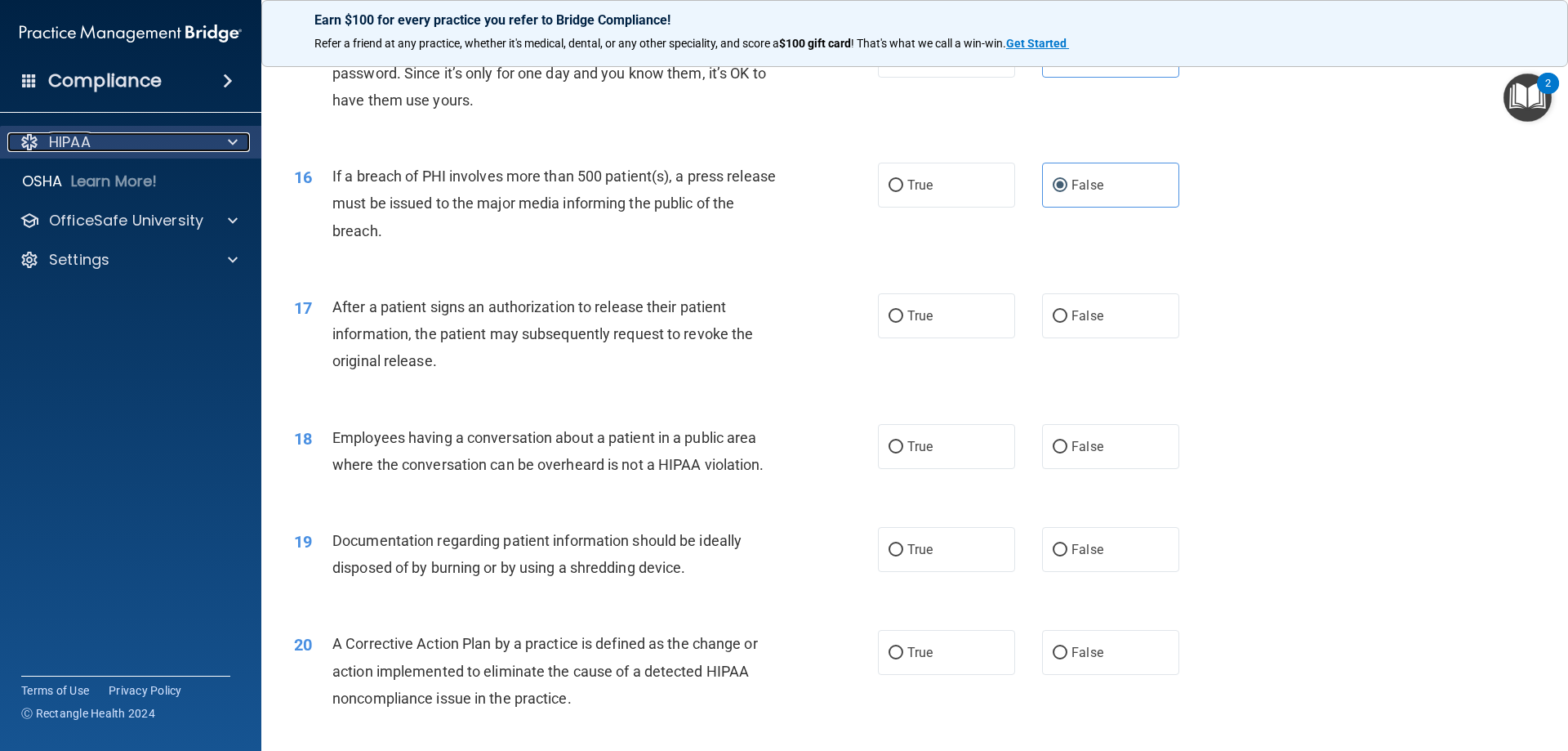
click at [61, 147] on p "HIPAA" at bounding box center [69, 142] width 42 height 19
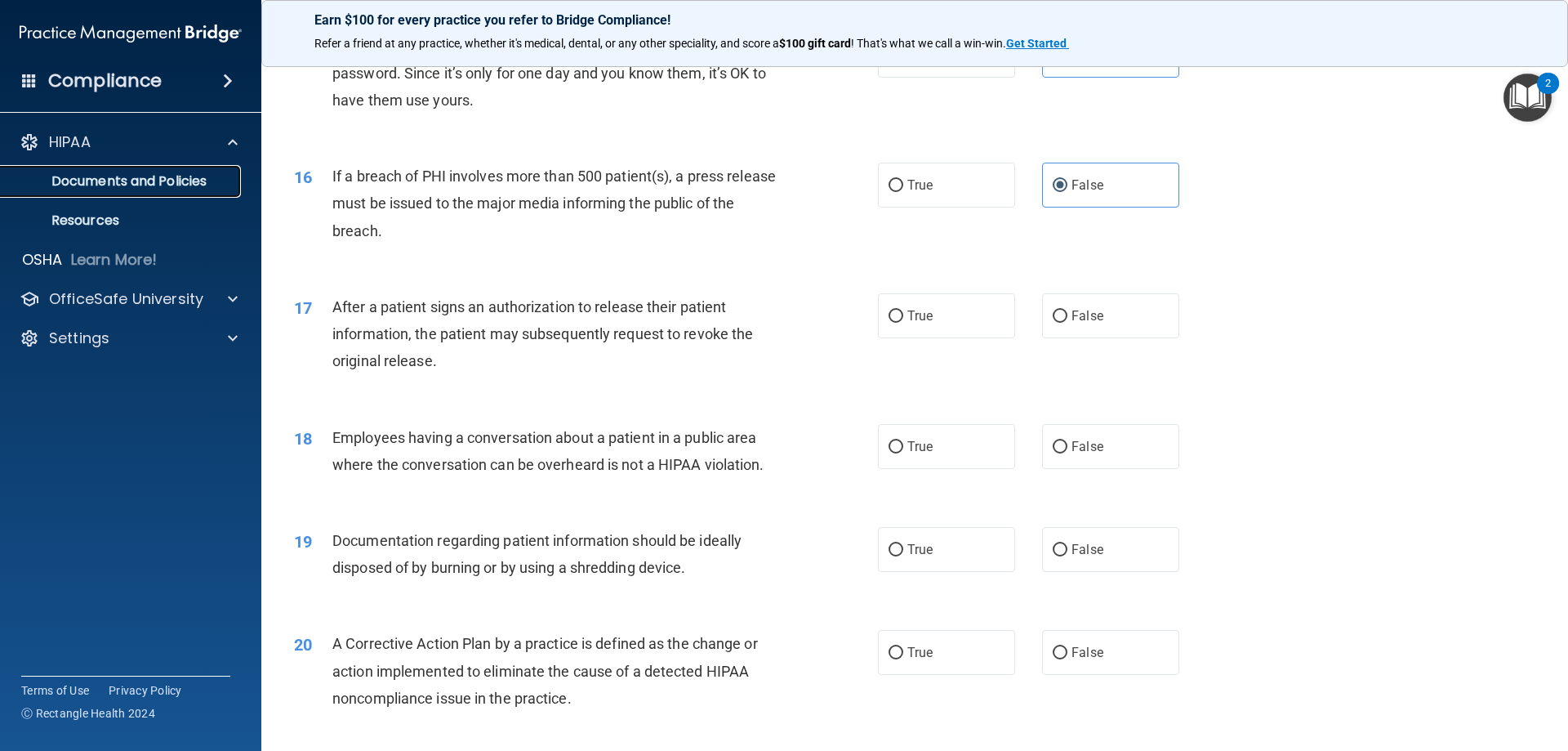
click at [117, 192] on link "Documents and Policies" at bounding box center [112, 182] width 257 height 33
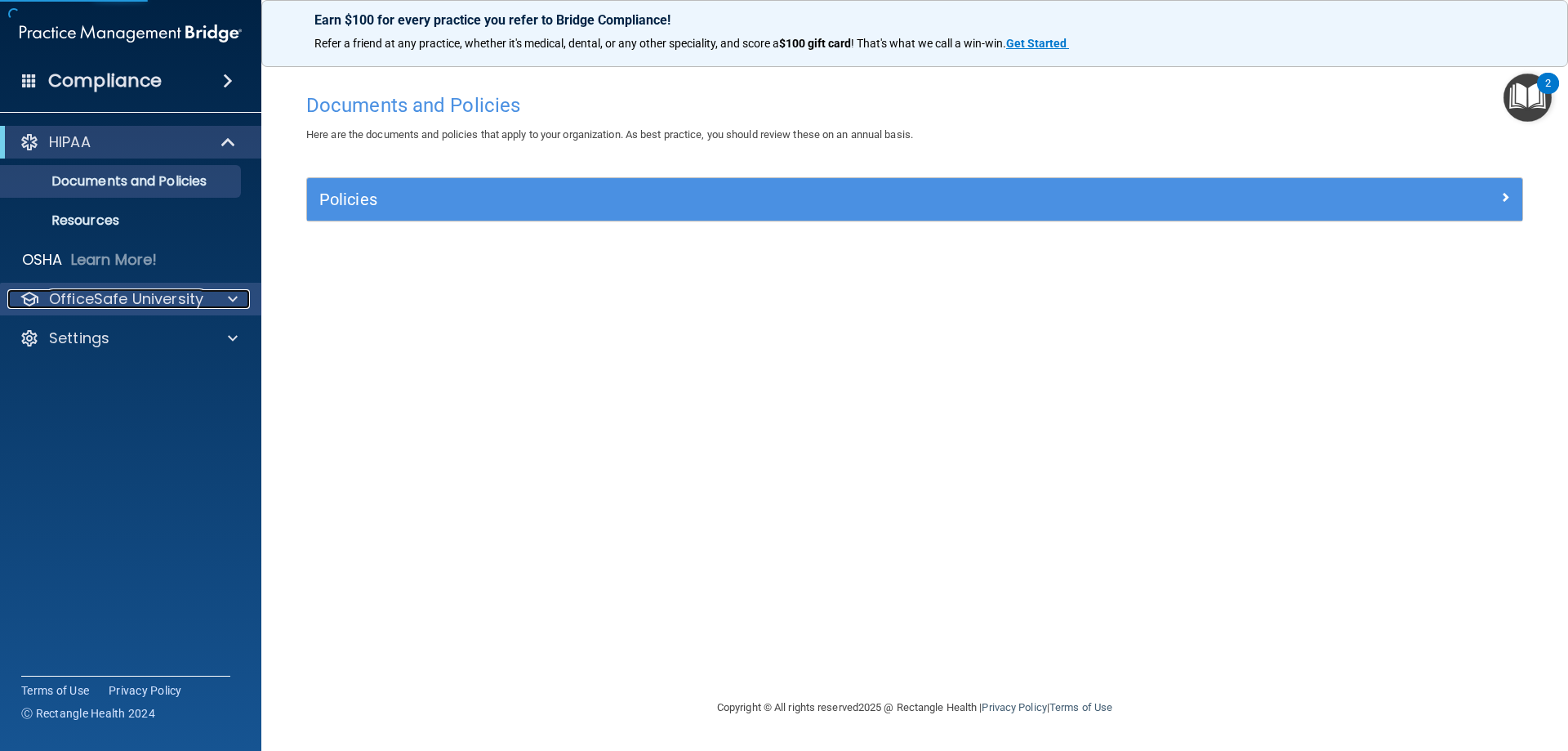
click at [89, 291] on p "OfficeSafe University" at bounding box center [125, 299] width 154 height 19
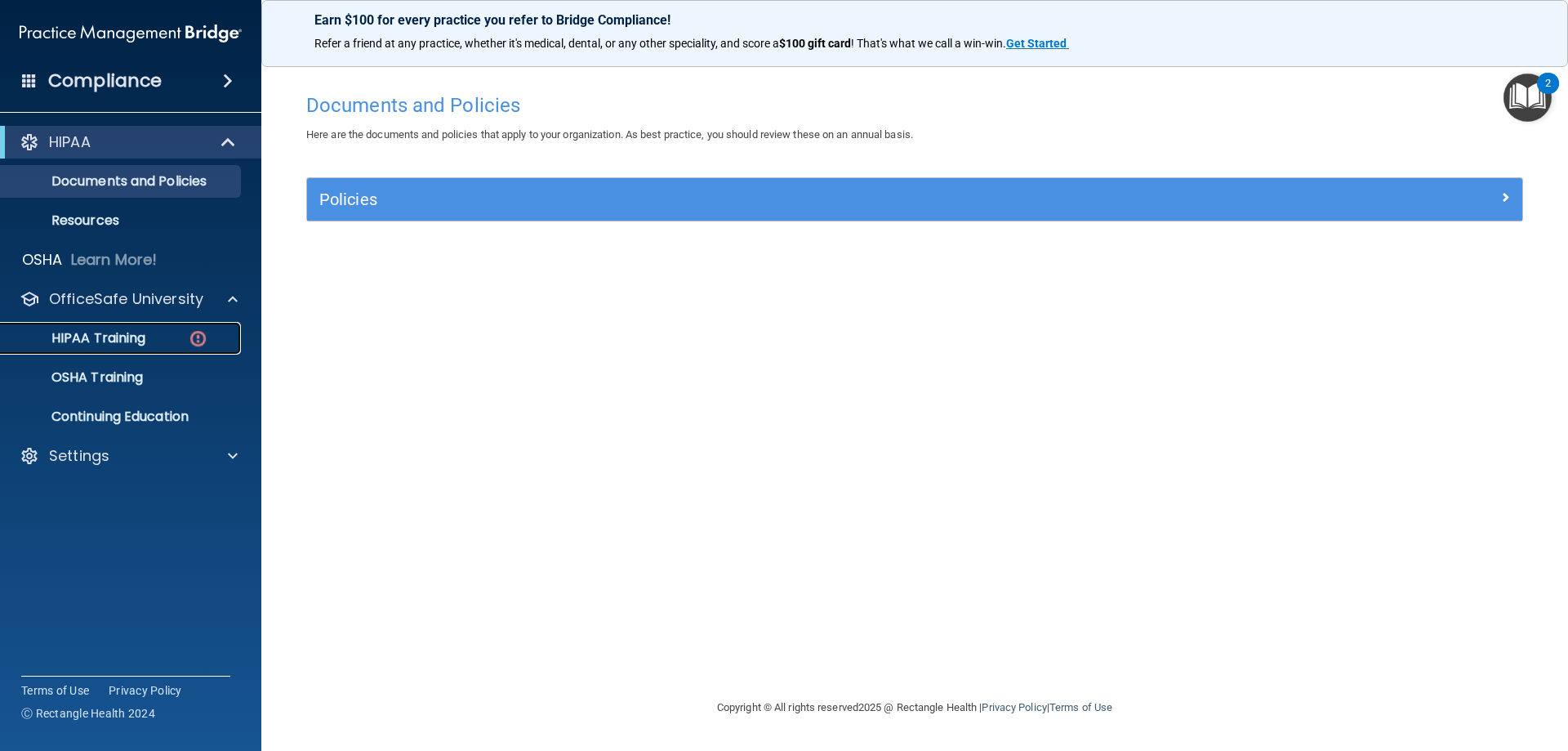
click at [95, 339] on p "HIPAA Training" at bounding box center [78, 338] width 135 height 17
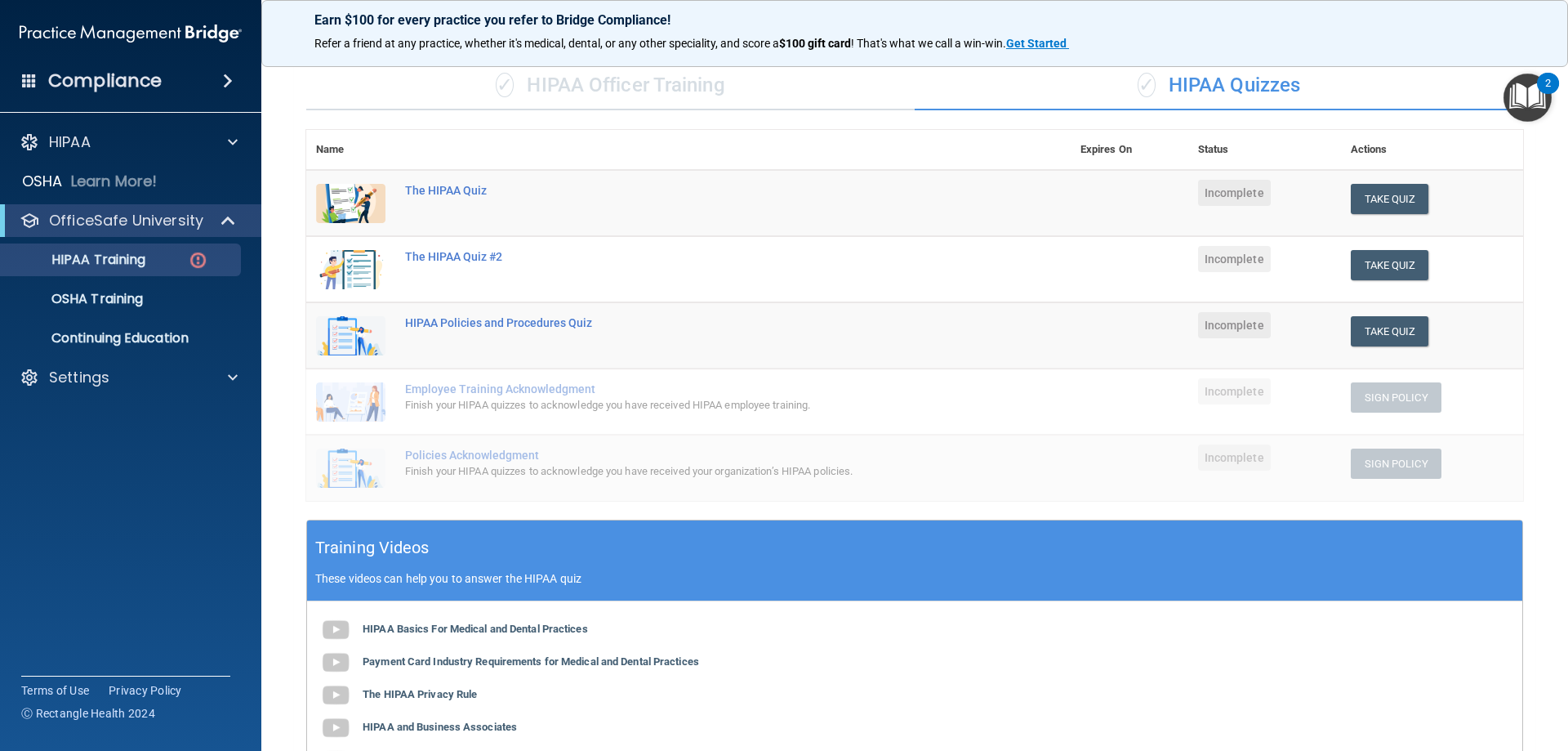
scroll to position [245, 0]
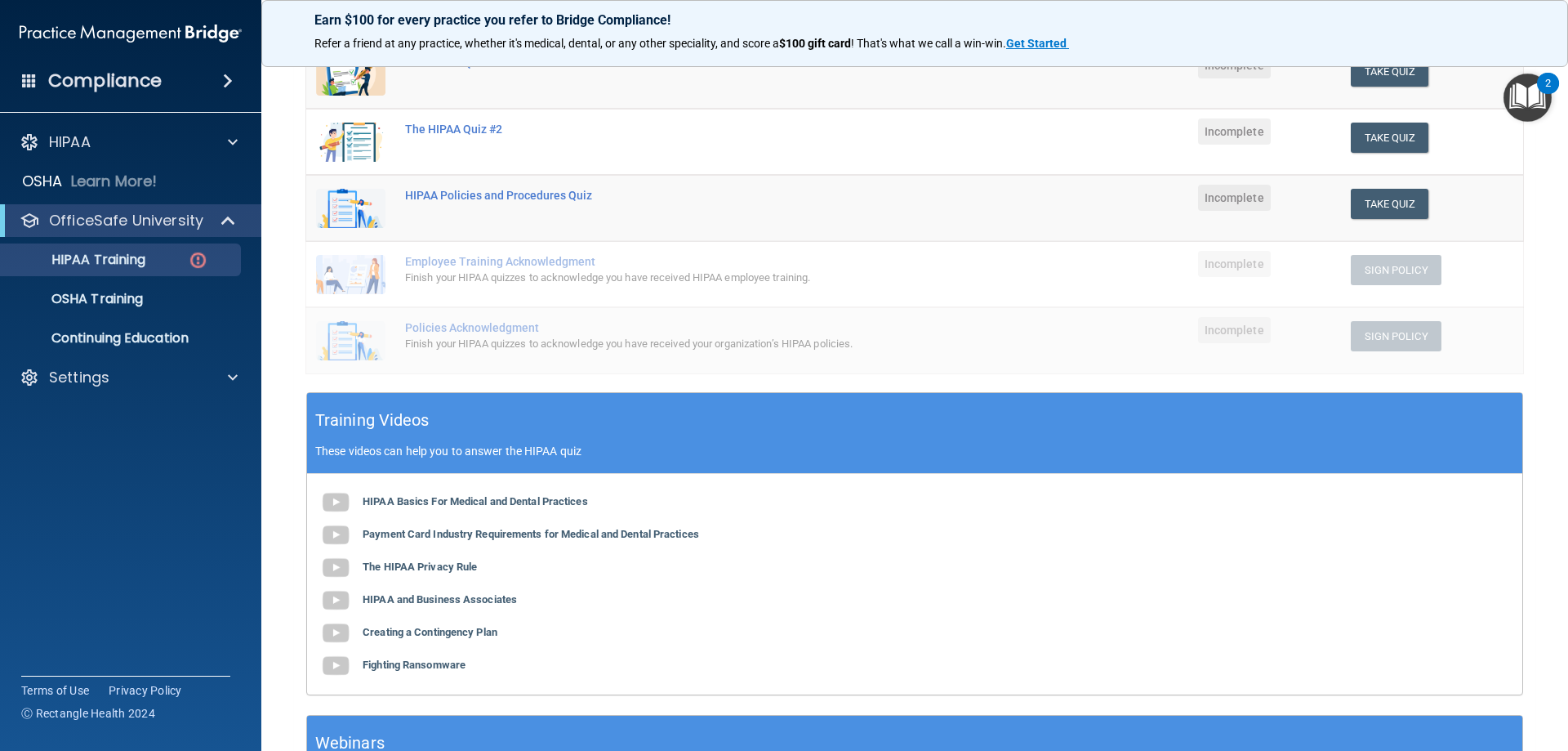
click at [366, 288] on img at bounding box center [350, 274] width 69 height 39
click at [454, 275] on div "Finish your HIPAA quizzes to acknowledge you have received HIPAA employee train…" at bounding box center [697, 278] width 584 height 19
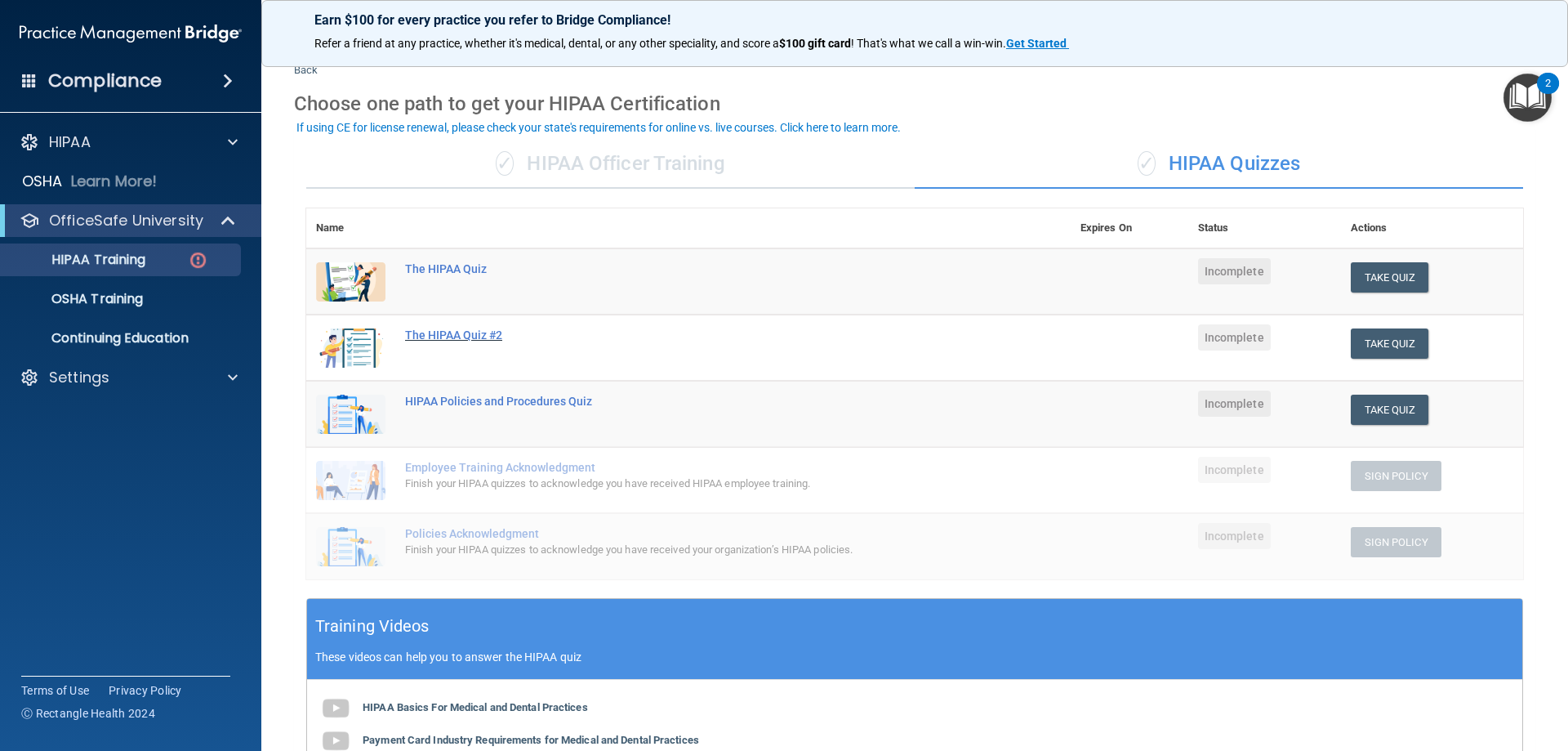
scroll to position [0, 0]
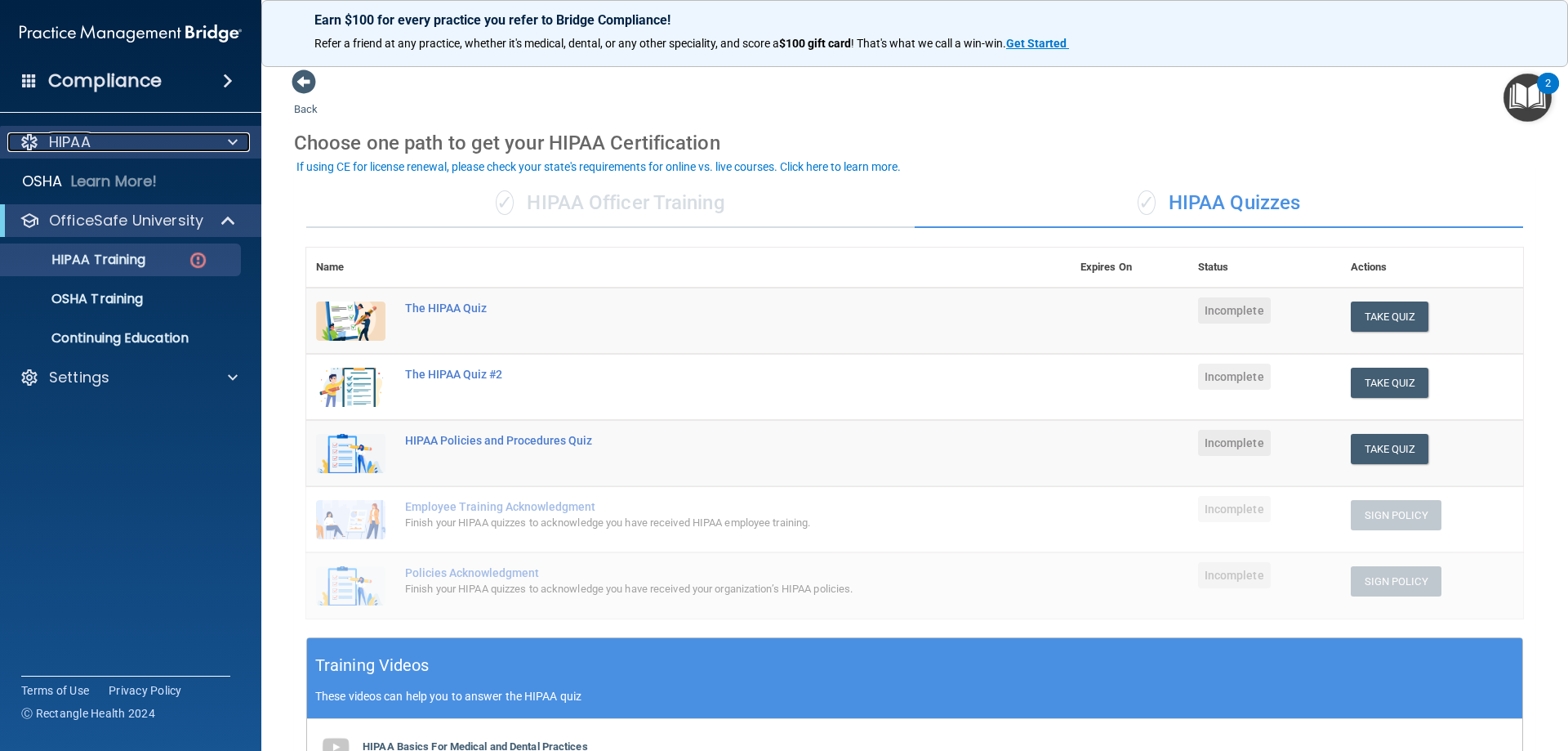
click at [87, 141] on p "HIPAA" at bounding box center [69, 142] width 42 height 19
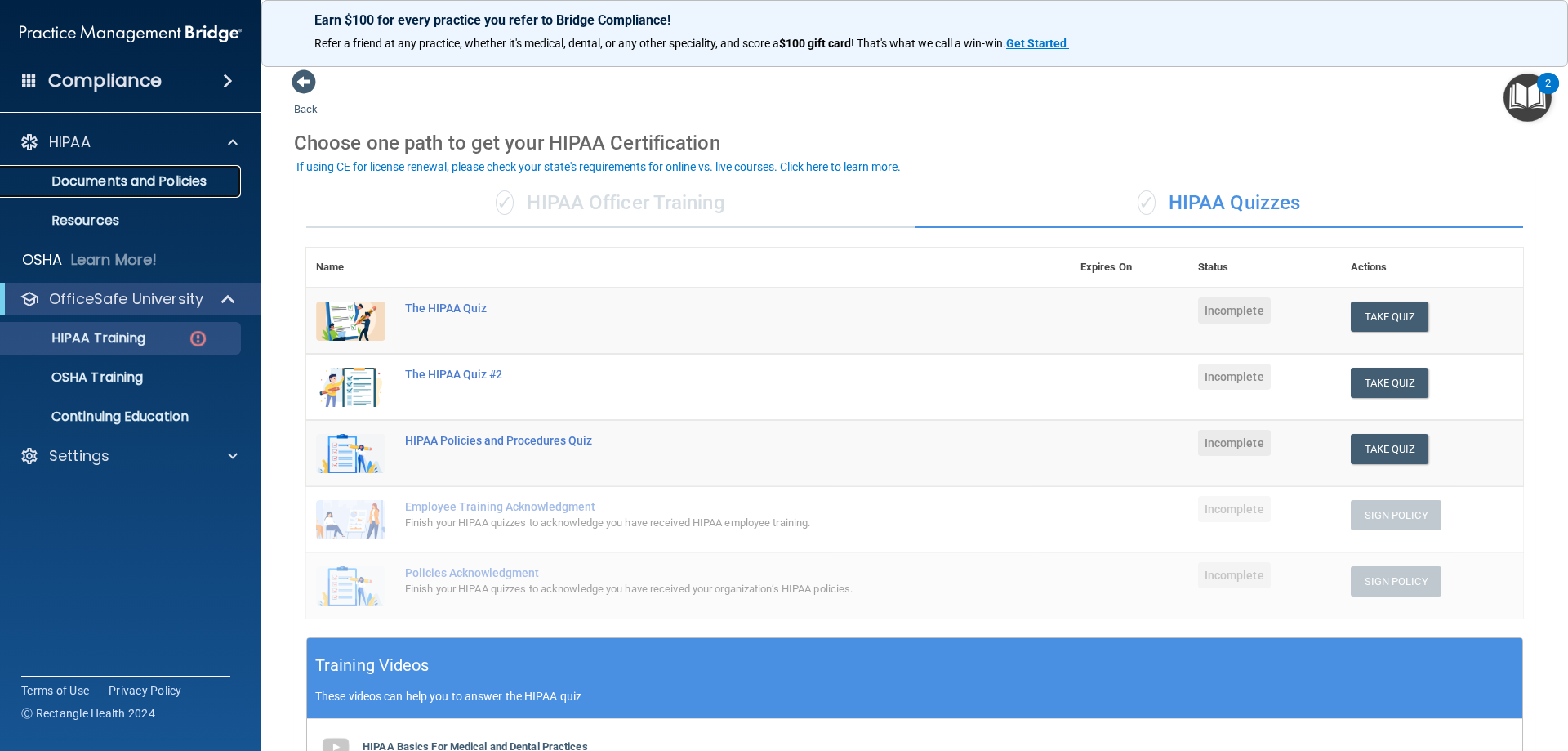
click at [156, 187] on p "Documents and Policies" at bounding box center [122, 181] width 223 height 17
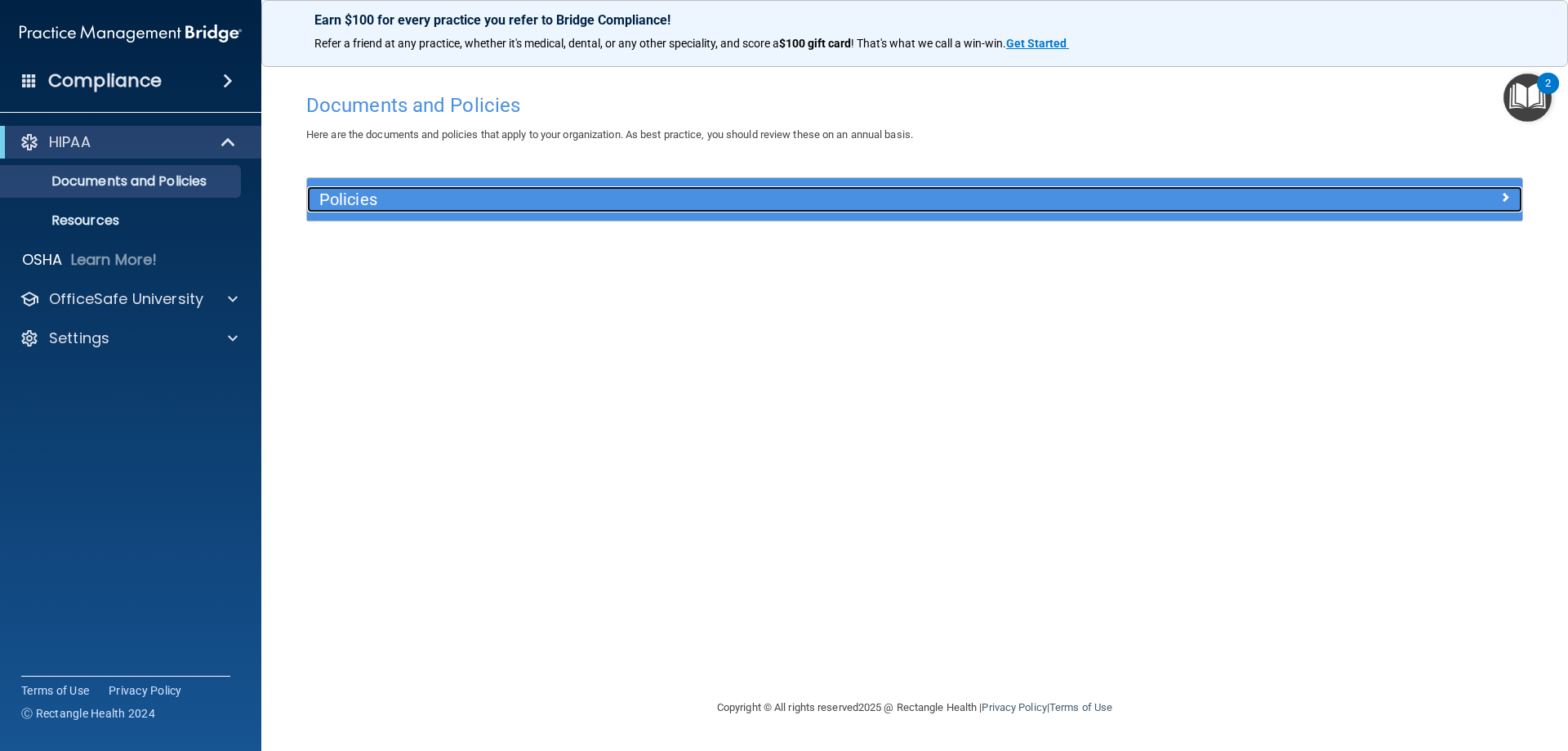
click at [413, 213] on div "Policies" at bounding box center [763, 199] width 911 height 26
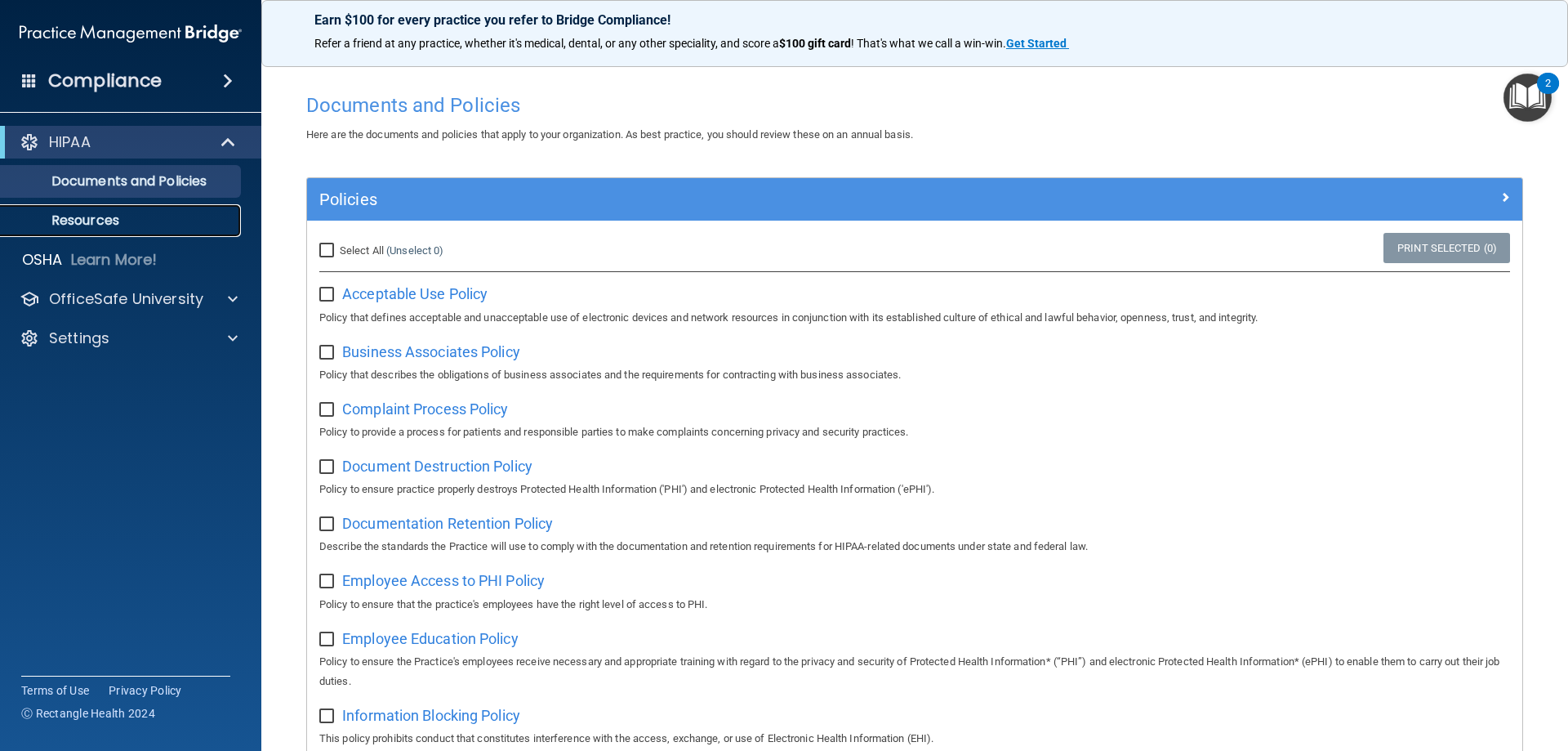
click at [69, 222] on p "Resources" at bounding box center [122, 221] width 223 height 17
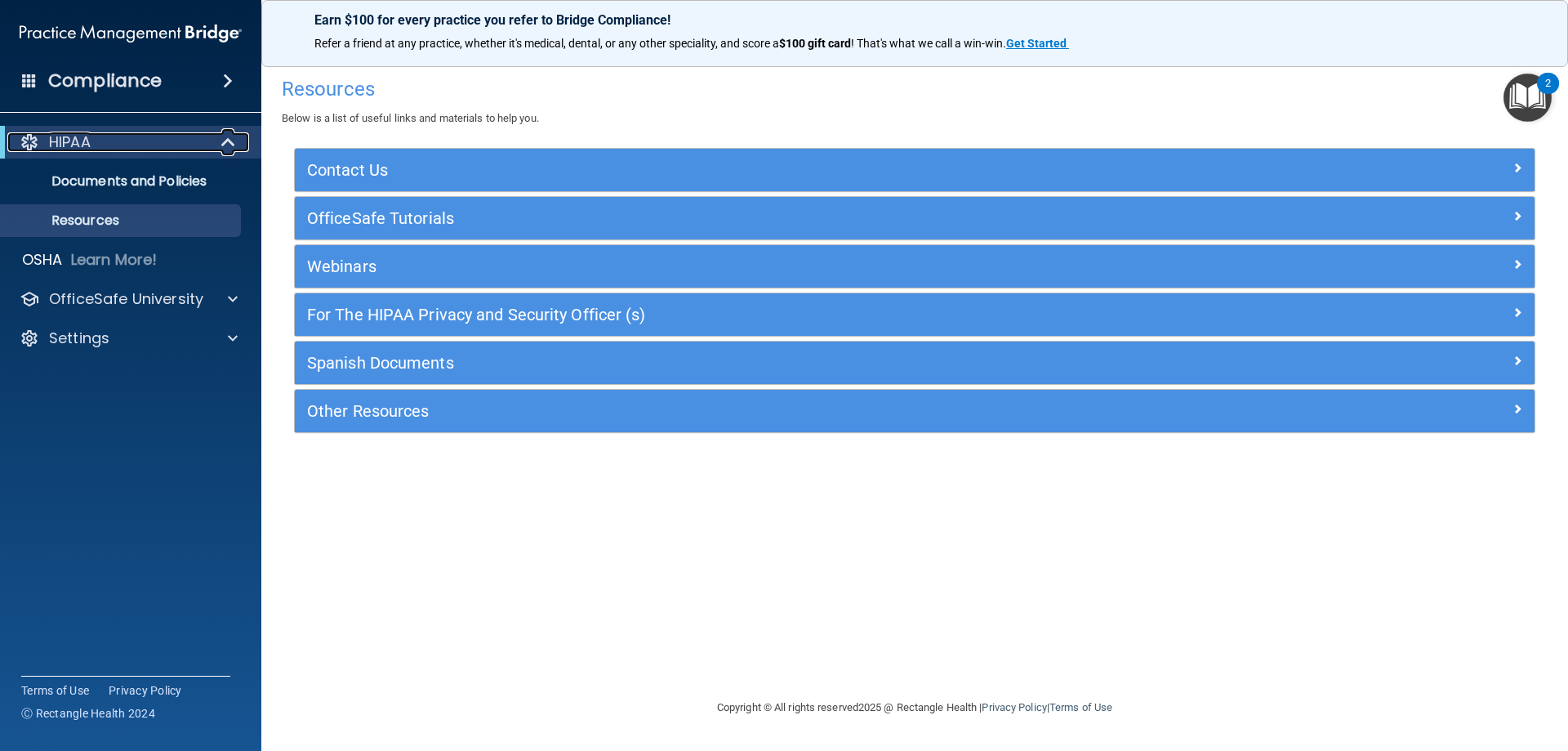
click at [96, 138] on div "HIPAA" at bounding box center [109, 142] width 202 height 19
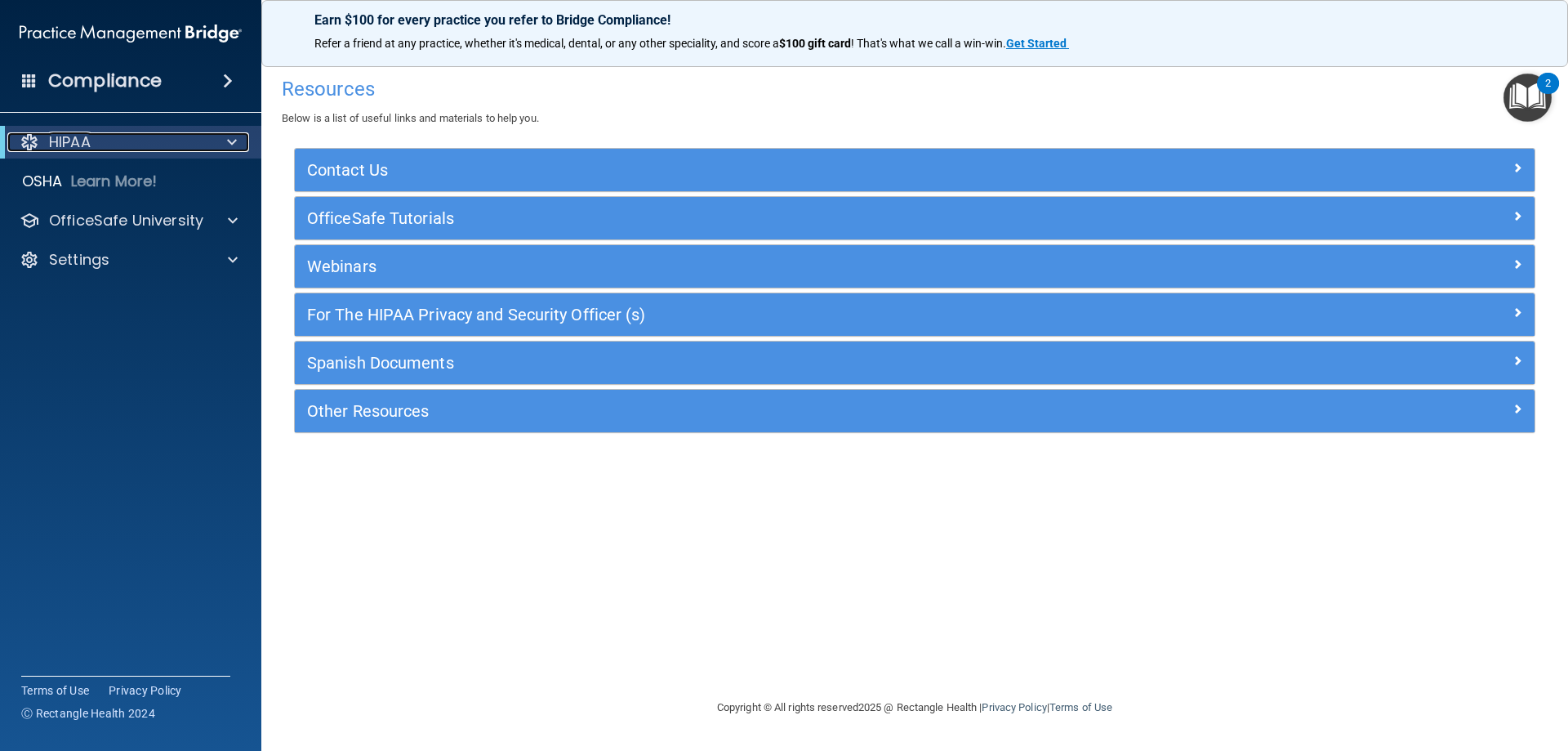
click at [80, 144] on p "HIPAA" at bounding box center [69, 142] width 42 height 19
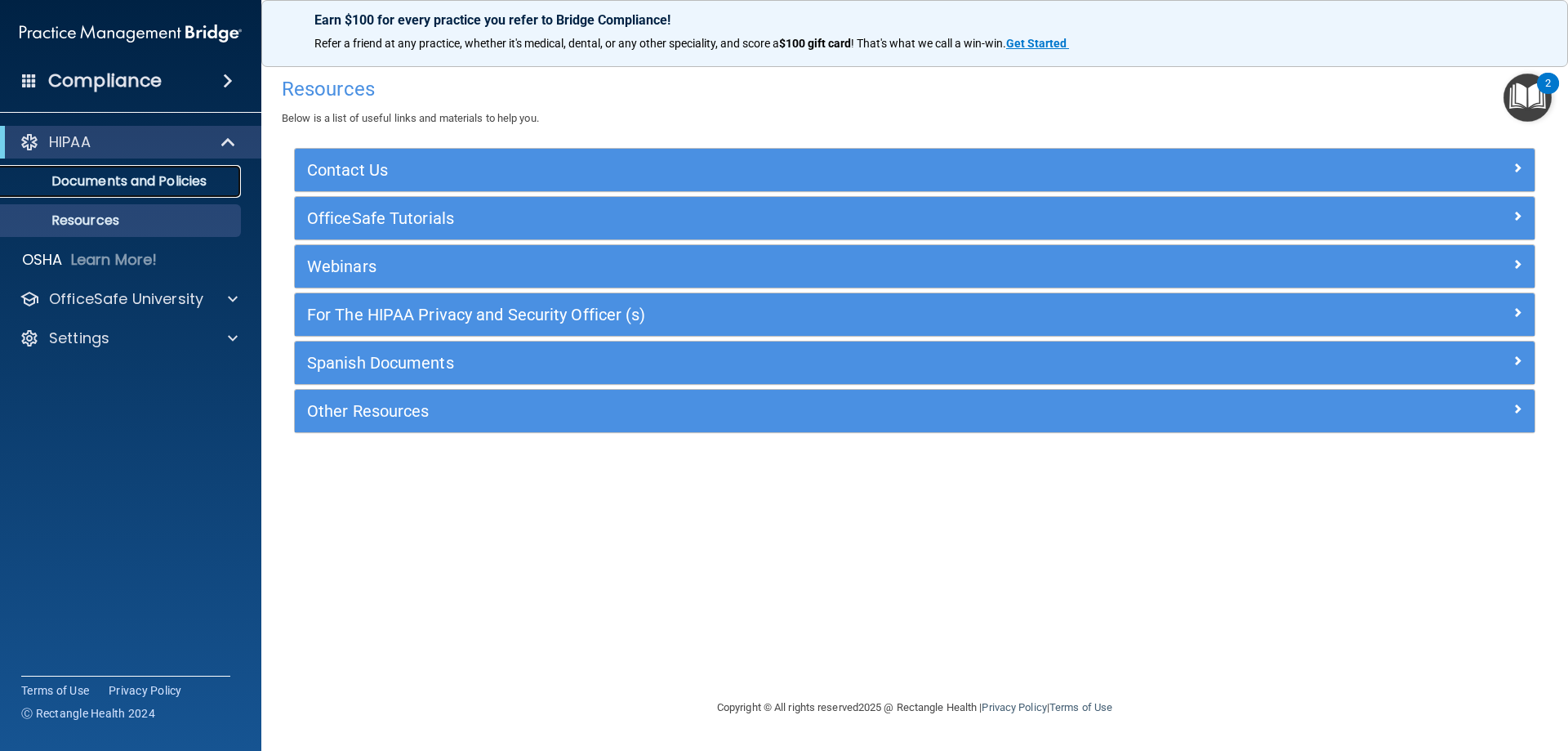
click at [191, 182] on p "Documents and Policies" at bounding box center [122, 181] width 223 height 17
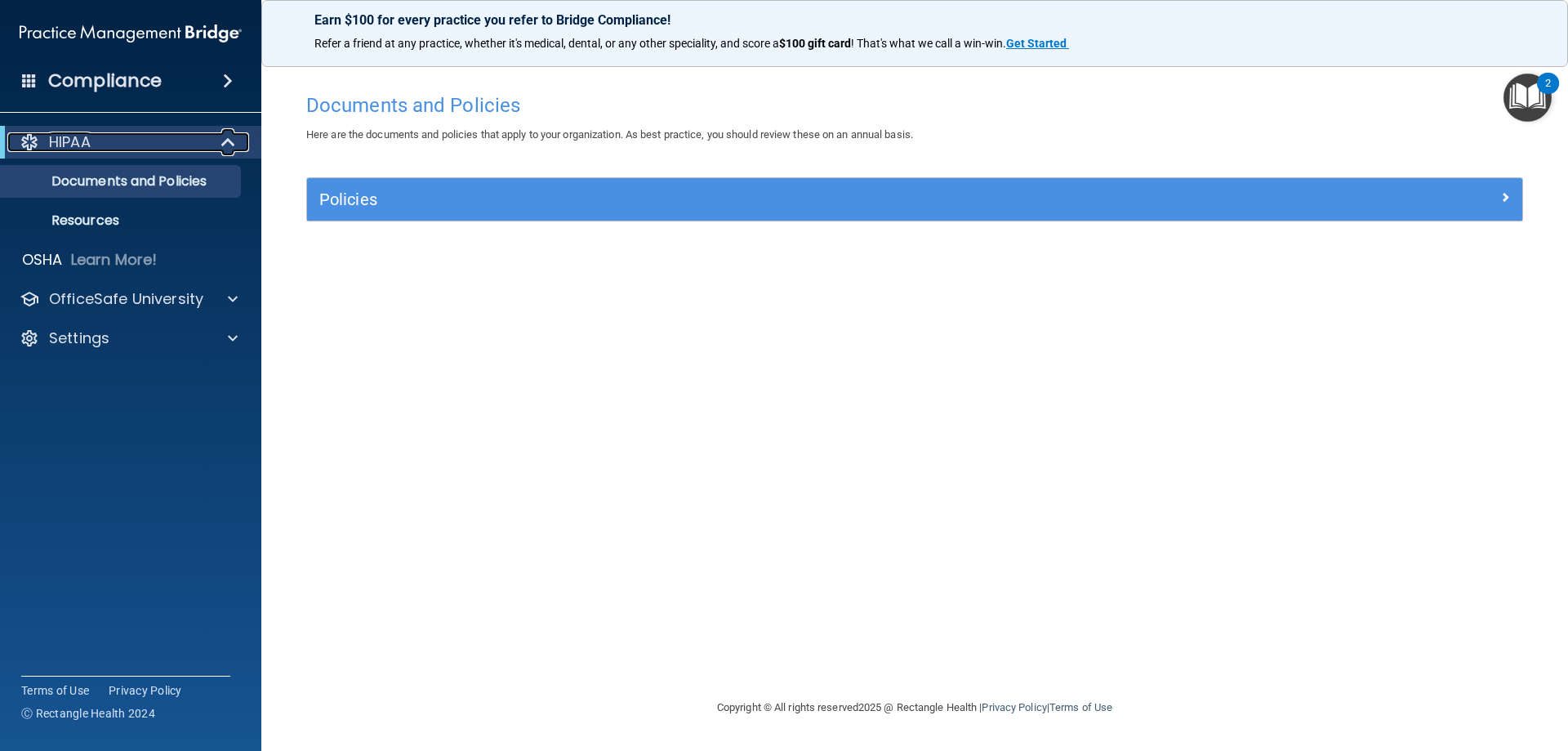
click at [51, 132] on p "HIPAA" at bounding box center [69, 142] width 42 height 19
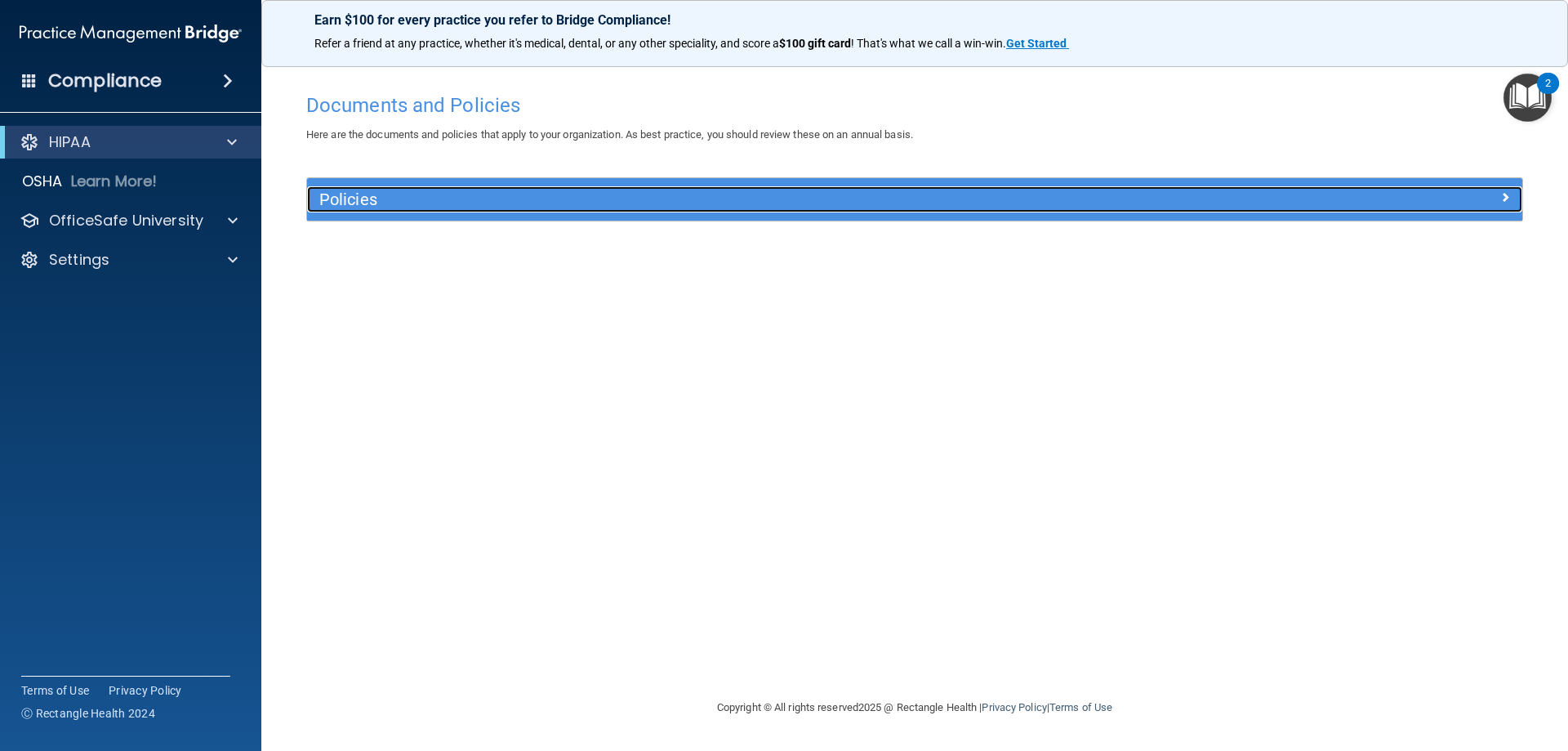
click at [1505, 203] on span at bounding box center [1505, 197] width 10 height 19
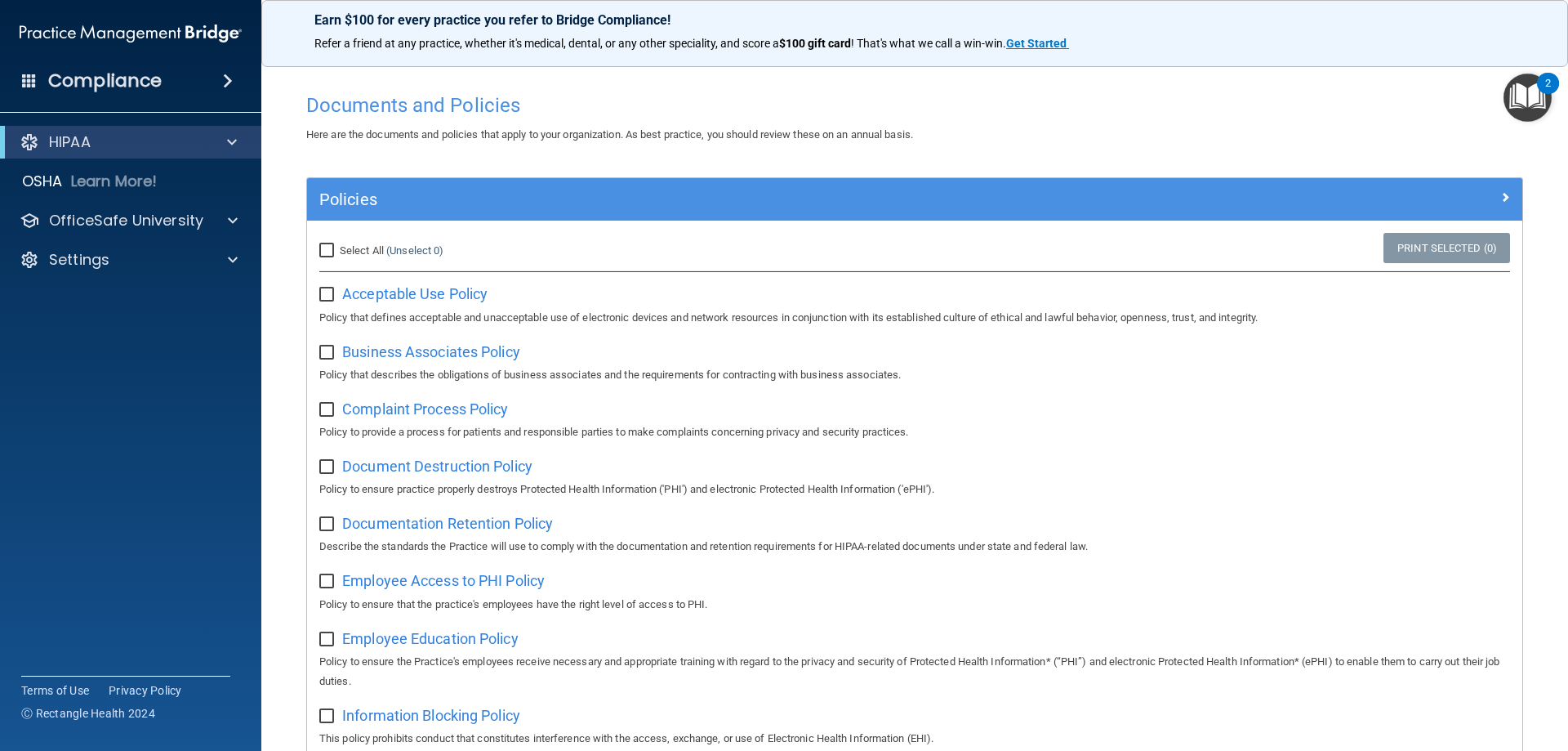
click at [227, 94] on div "Compliance" at bounding box center [130, 81] width 261 height 36
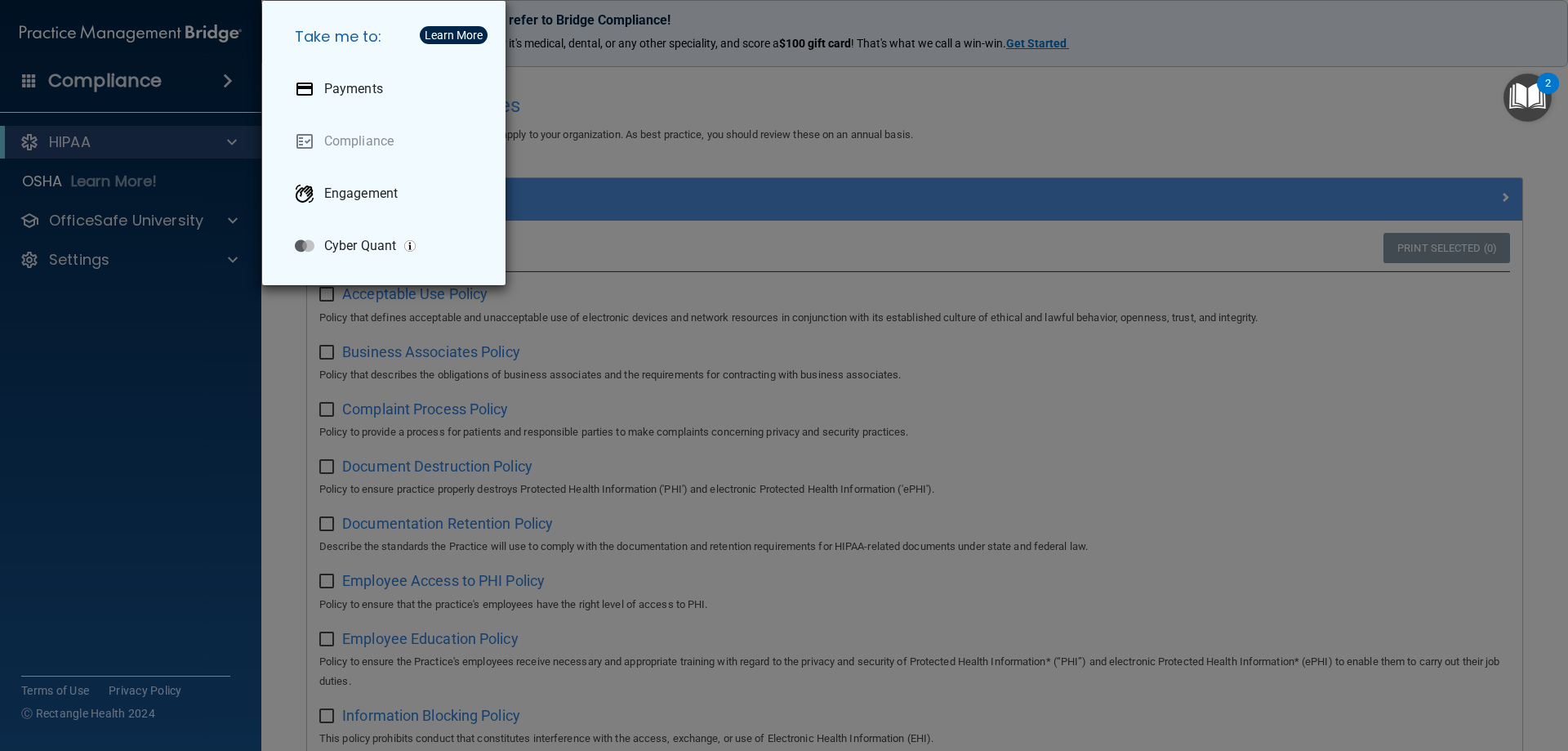
click at [111, 89] on div "Take me to: Payments Compliance Engagement Cyber Quant" at bounding box center [784, 375] width 1568 height 751
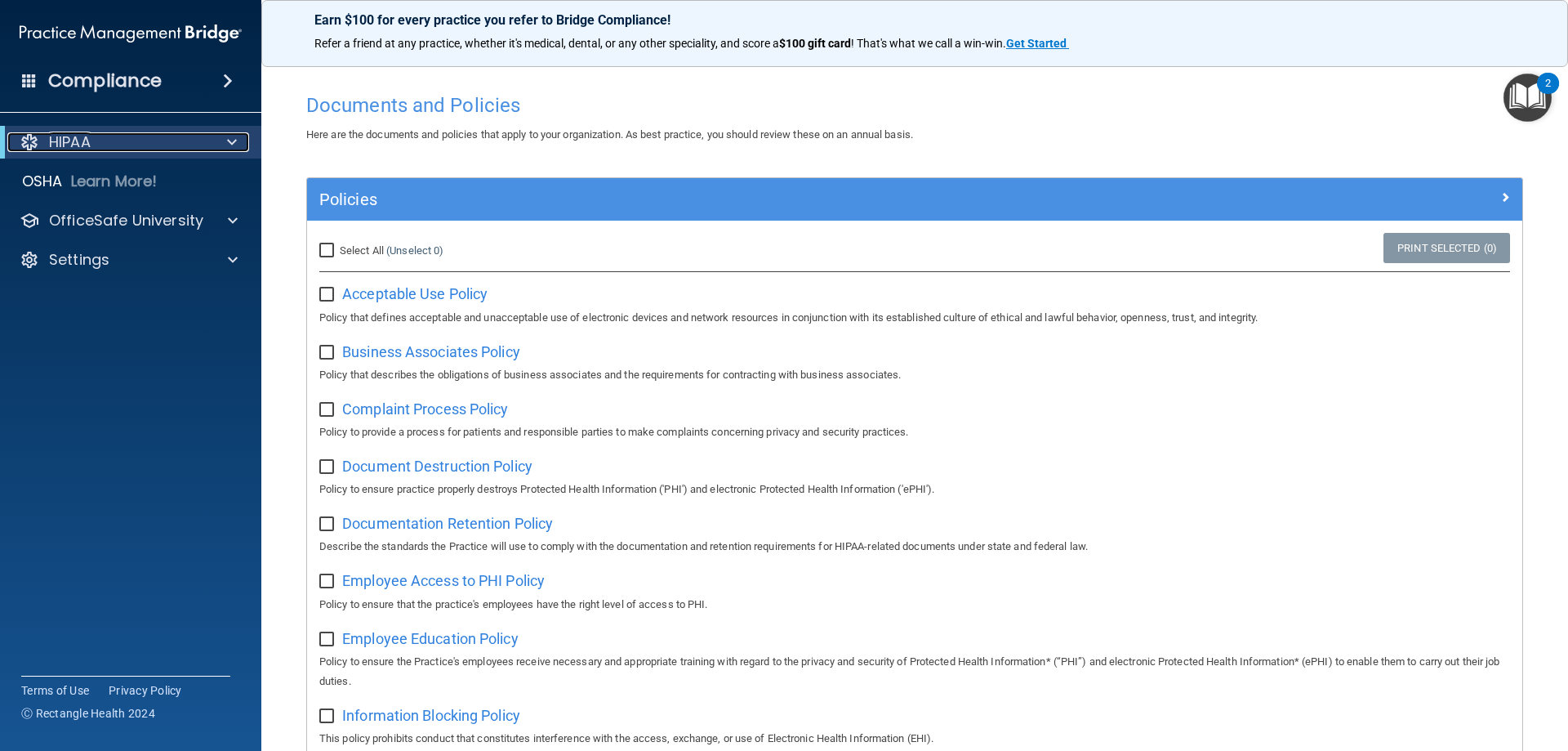
click at [51, 141] on p "HIPAA" at bounding box center [69, 142] width 42 height 19
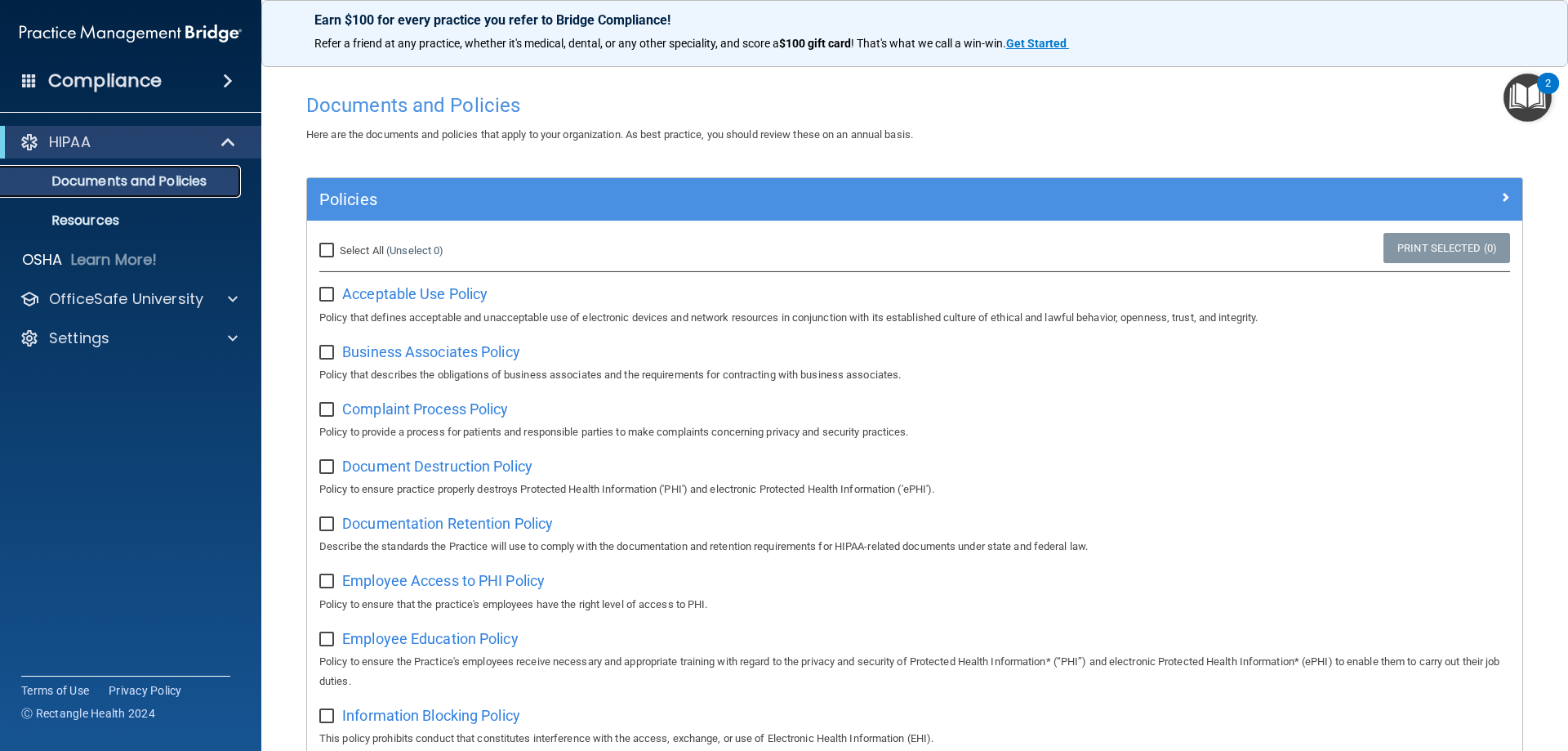
click at [151, 188] on p "Documents and Policies" at bounding box center [122, 181] width 223 height 17
click at [60, 142] on p "HIPAA" at bounding box center [69, 142] width 42 height 19
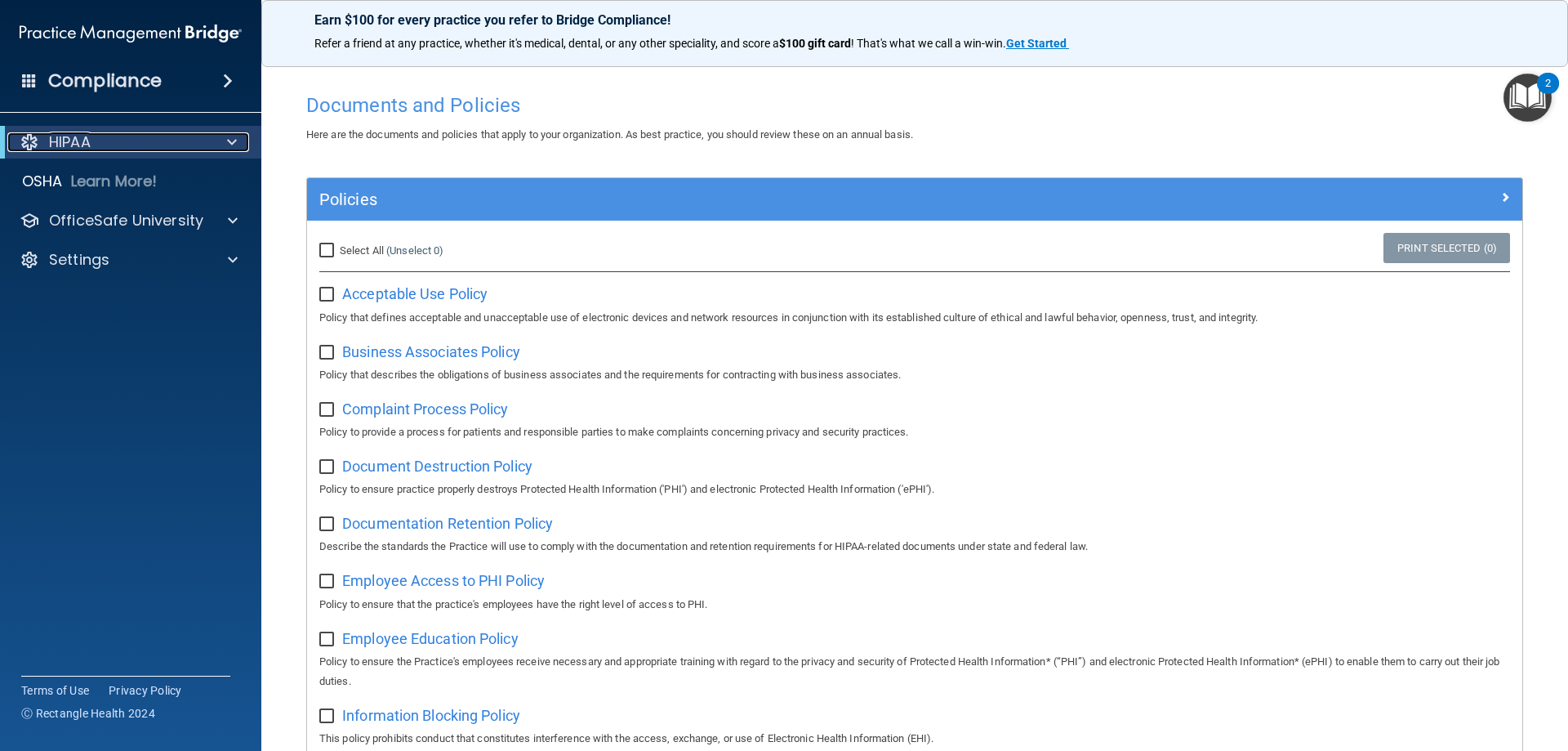
click at [60, 142] on p "HIPAA" at bounding box center [69, 142] width 42 height 19
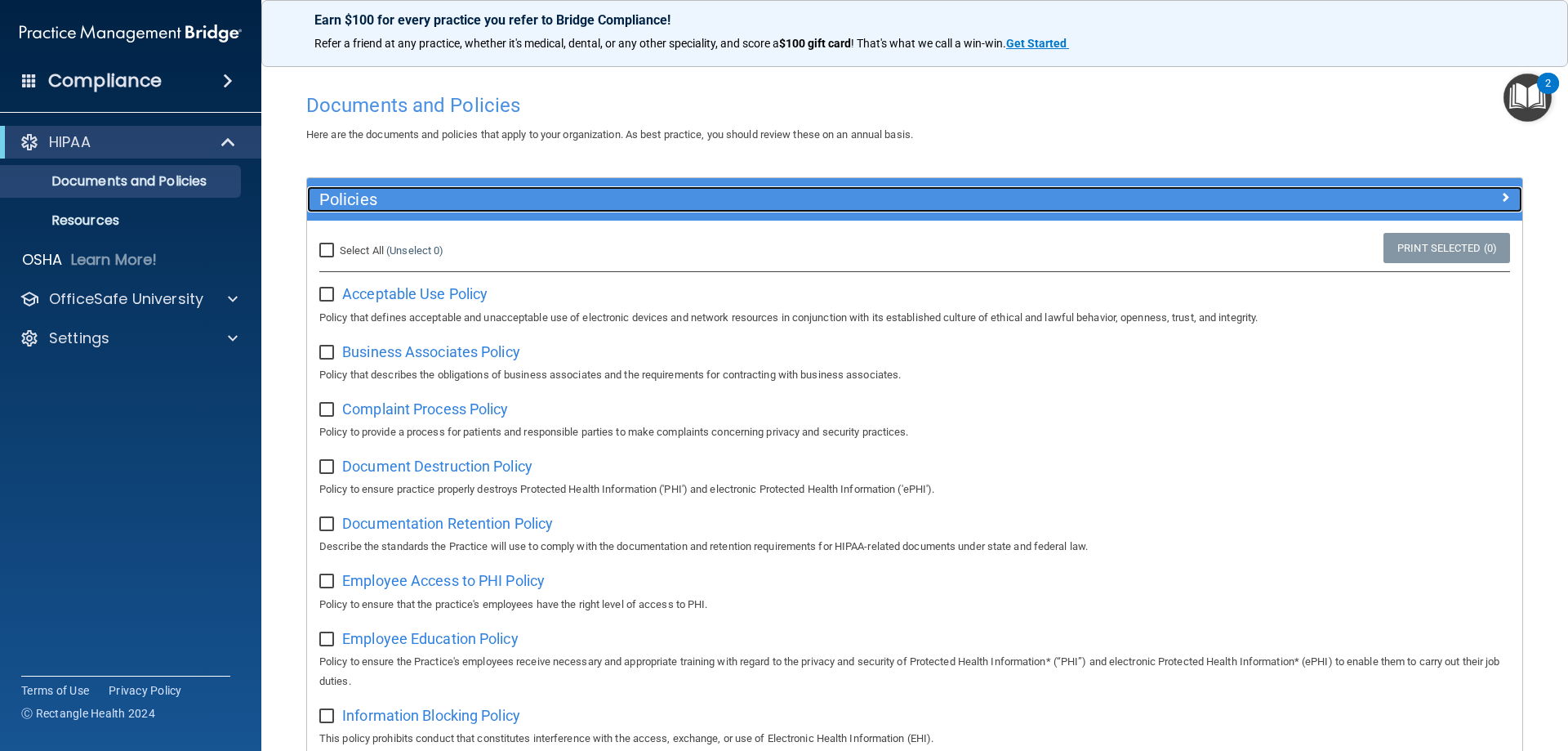
click at [1436, 202] on div at bounding box center [1370, 196] width 304 height 19
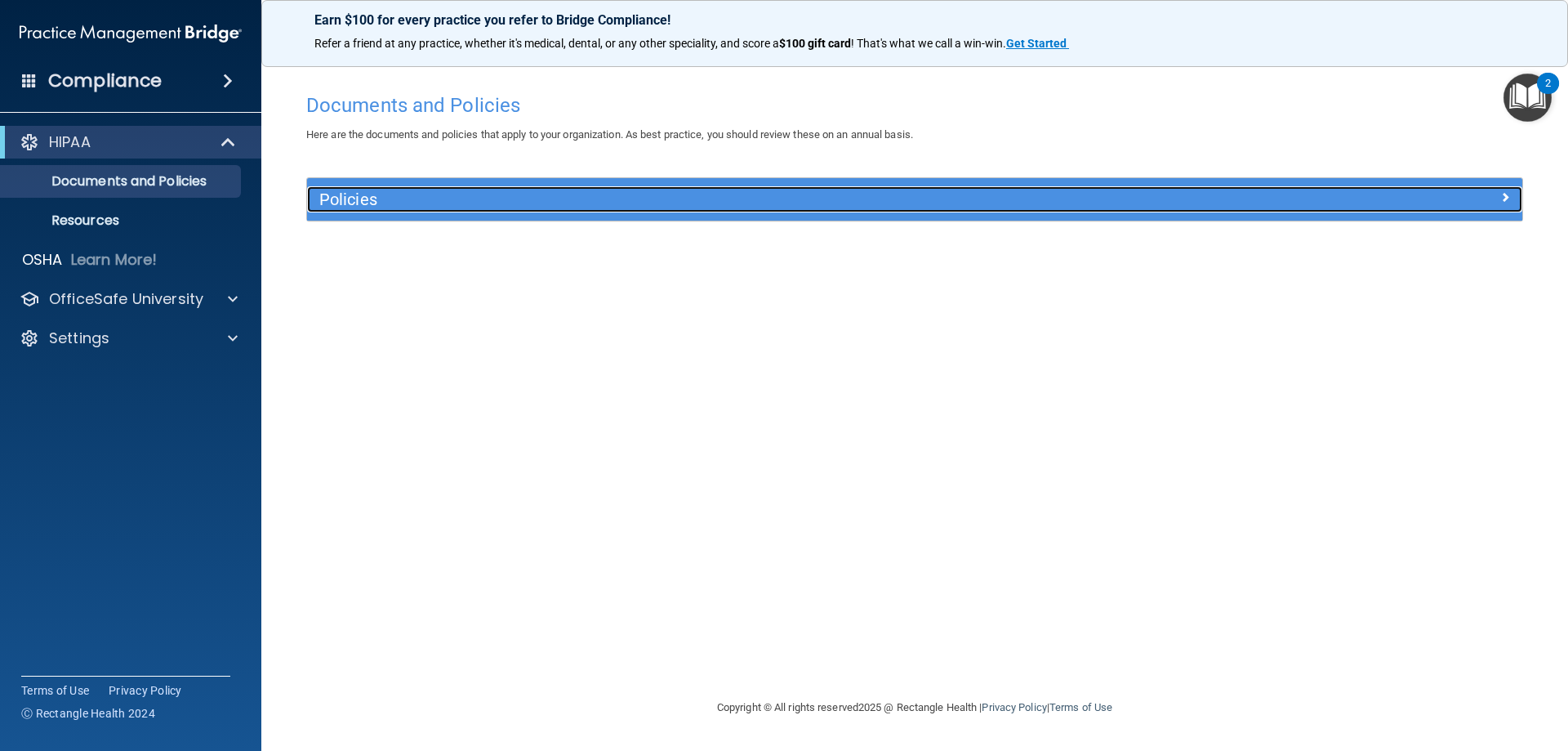
click at [1436, 202] on div at bounding box center [1370, 196] width 304 height 19
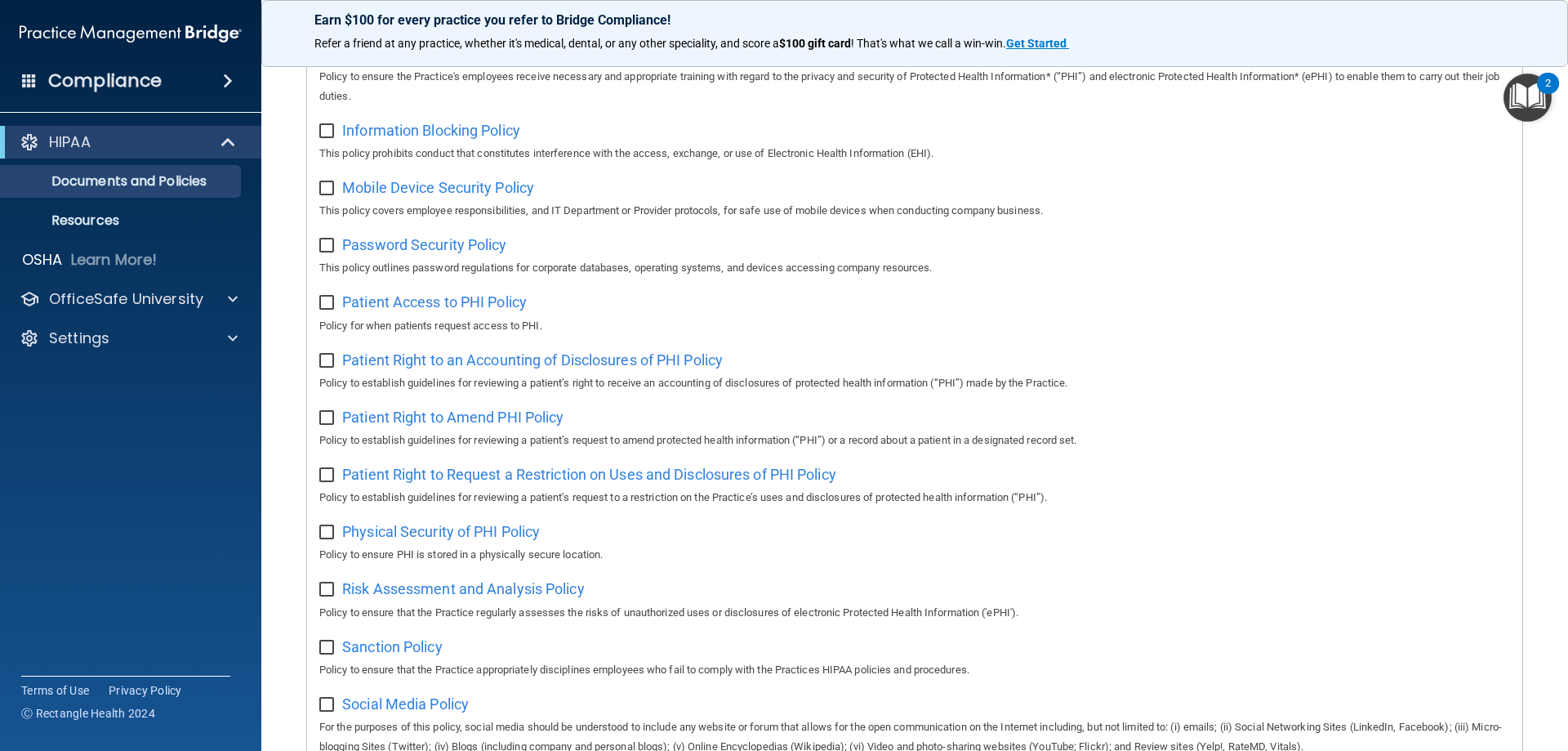
scroll to position [479, 0]
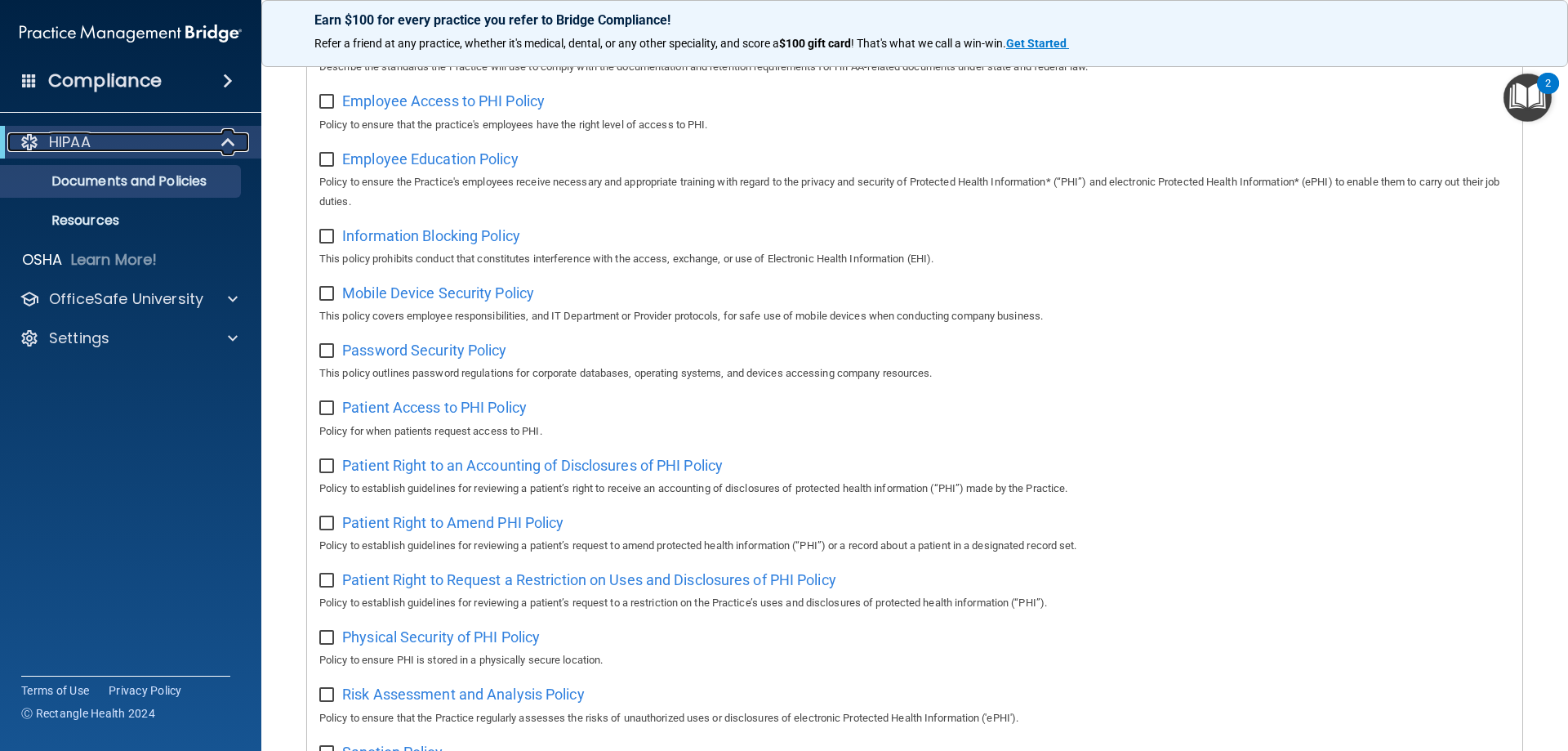
click at [54, 149] on p "HIPAA" at bounding box center [69, 142] width 42 height 19
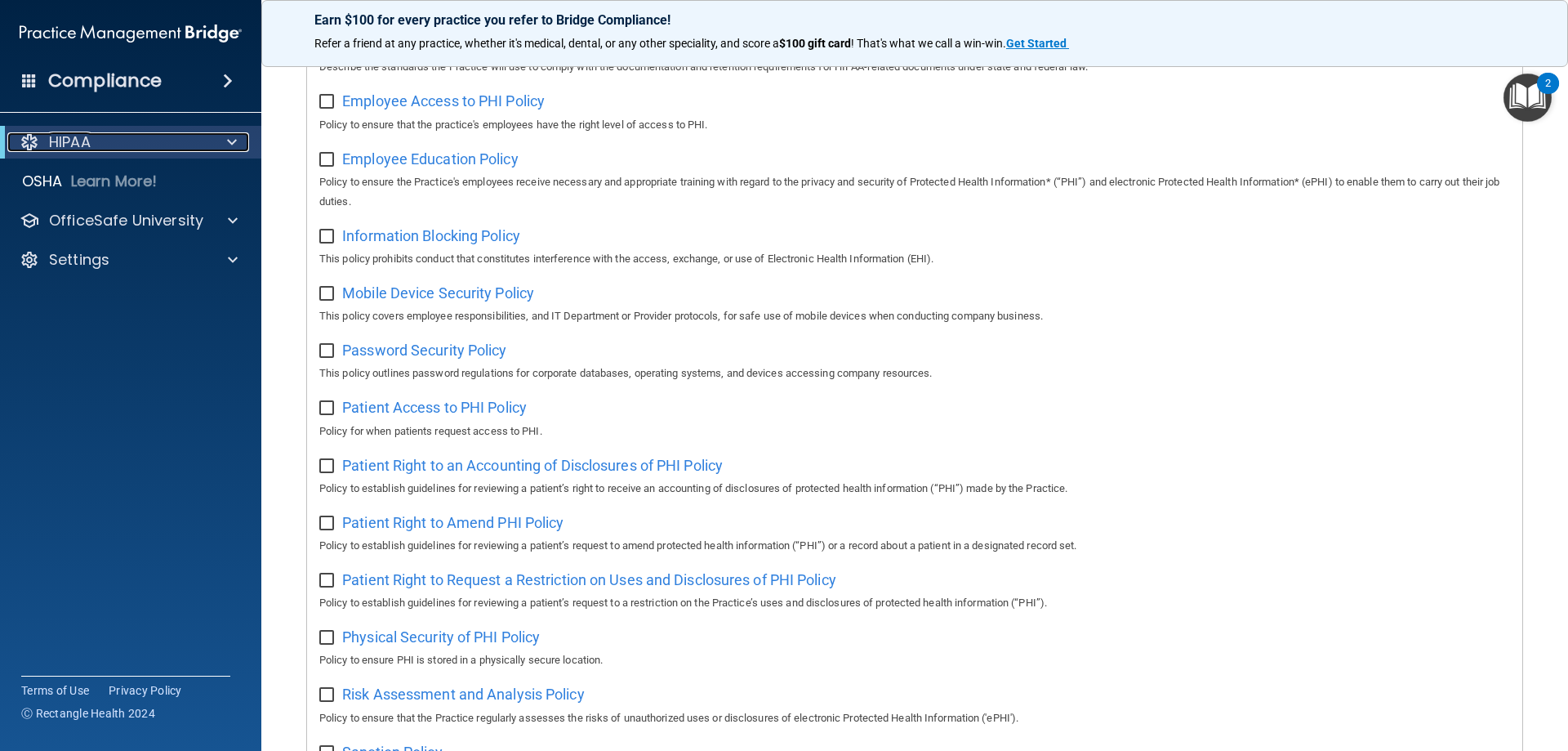
click at [46, 144] on div "HIPAA" at bounding box center [109, 142] width 202 height 19
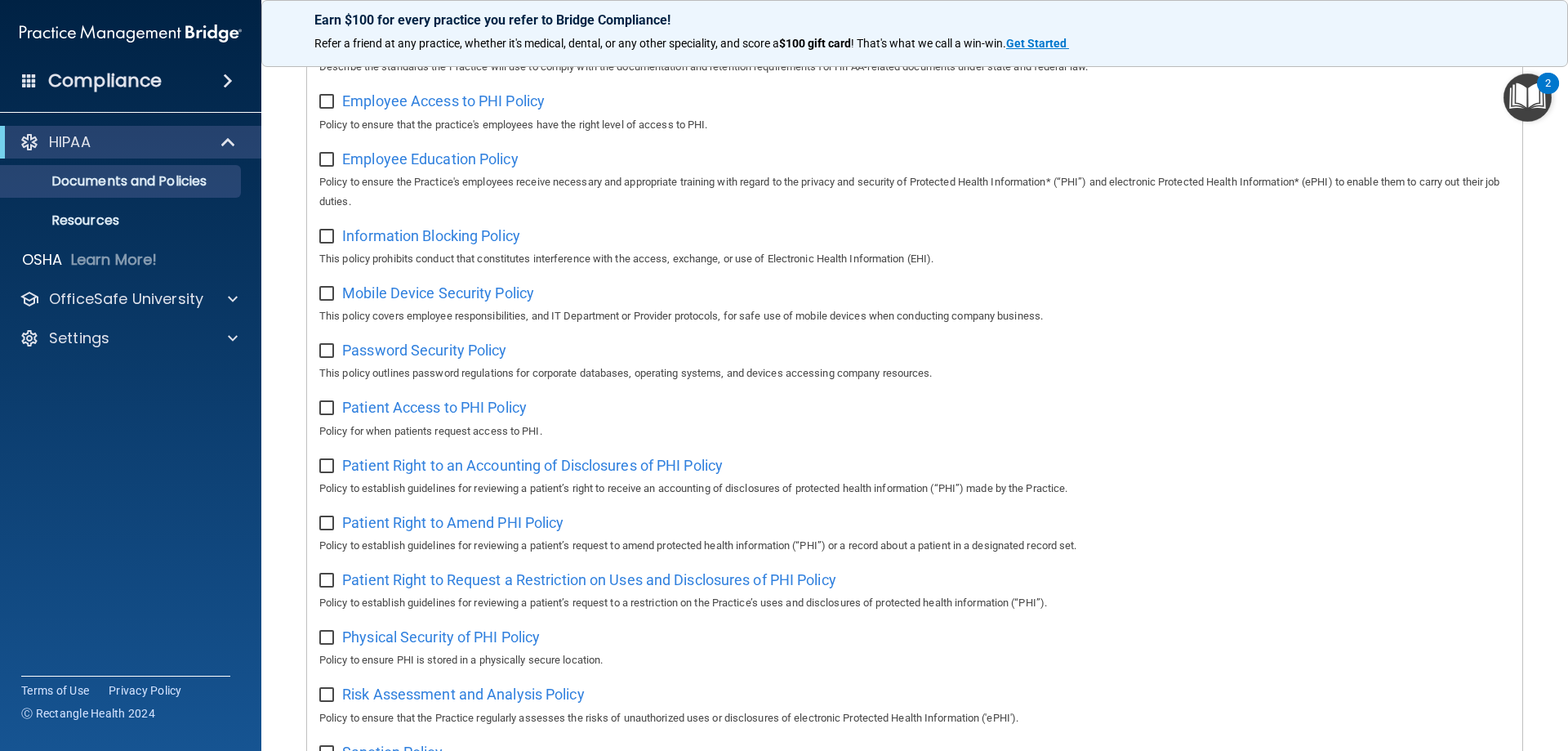
click at [138, 96] on div "Compliance" at bounding box center [130, 81] width 261 height 36
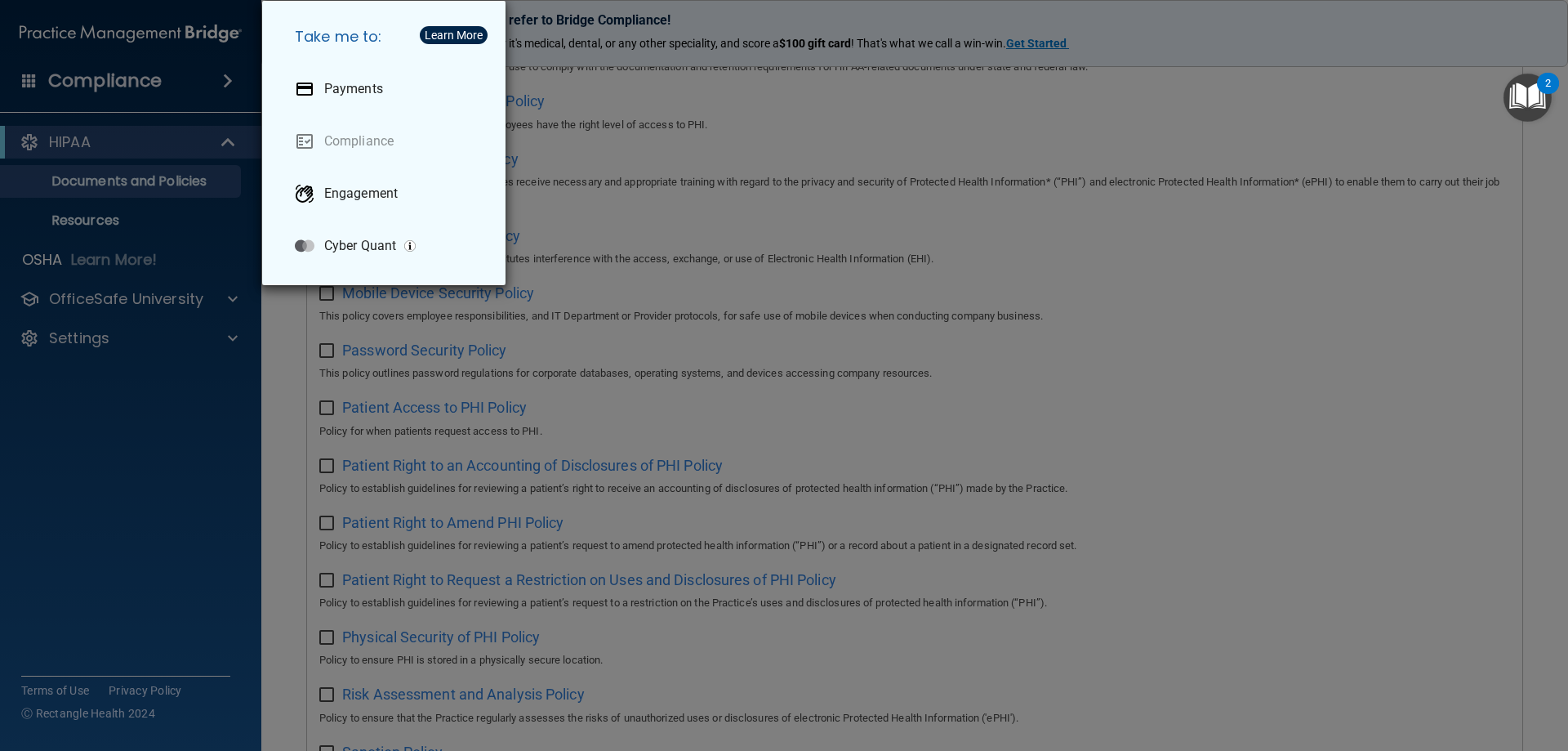
click at [151, 85] on div "Take me to: Payments Compliance Engagement Cyber Quant" at bounding box center [784, 375] width 1568 height 751
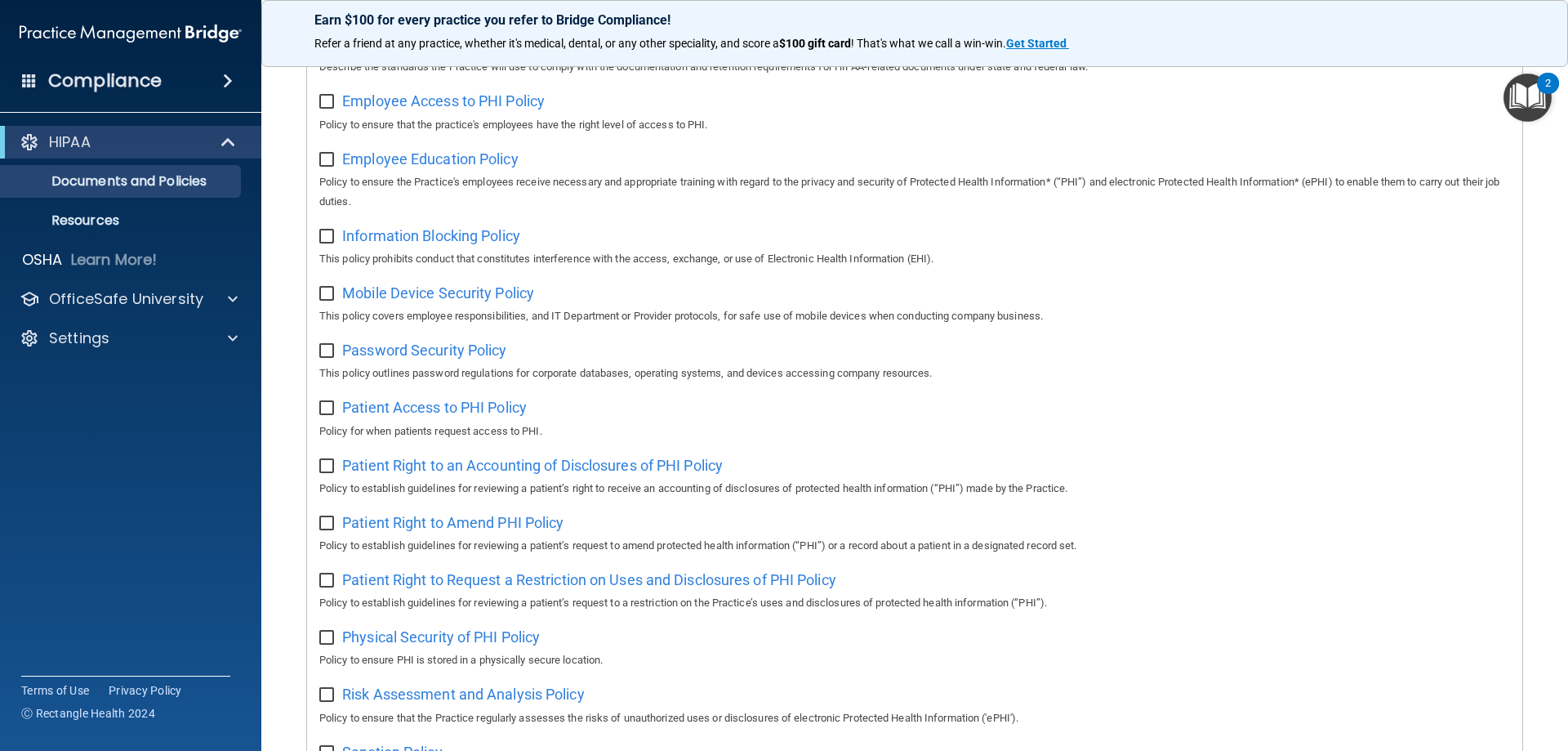
click at [117, 154] on div "HIPAA" at bounding box center [130, 142] width 261 height 33
click at [225, 150] on span at bounding box center [230, 142] width 14 height 19
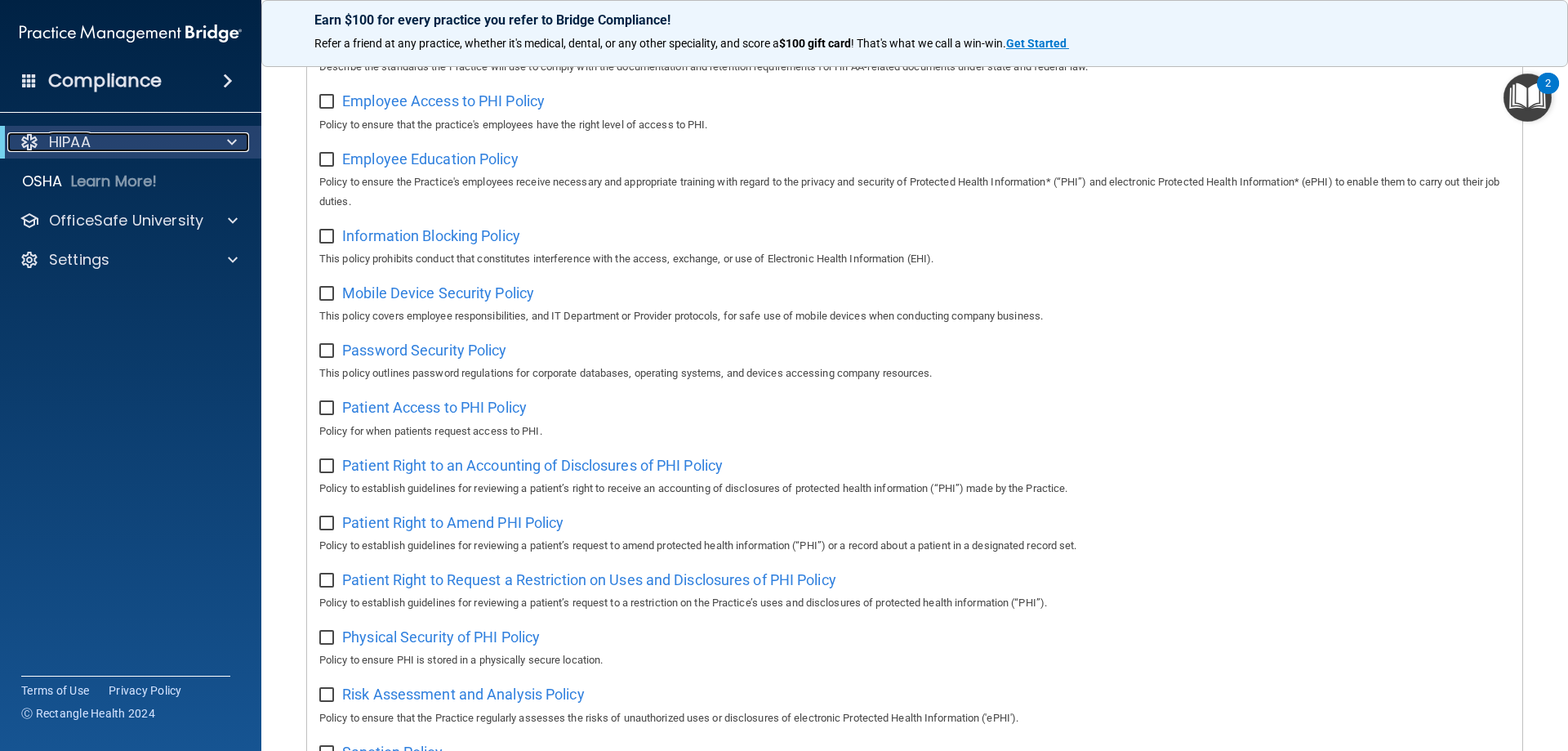
click at [78, 144] on p "HIPAA" at bounding box center [69, 142] width 42 height 19
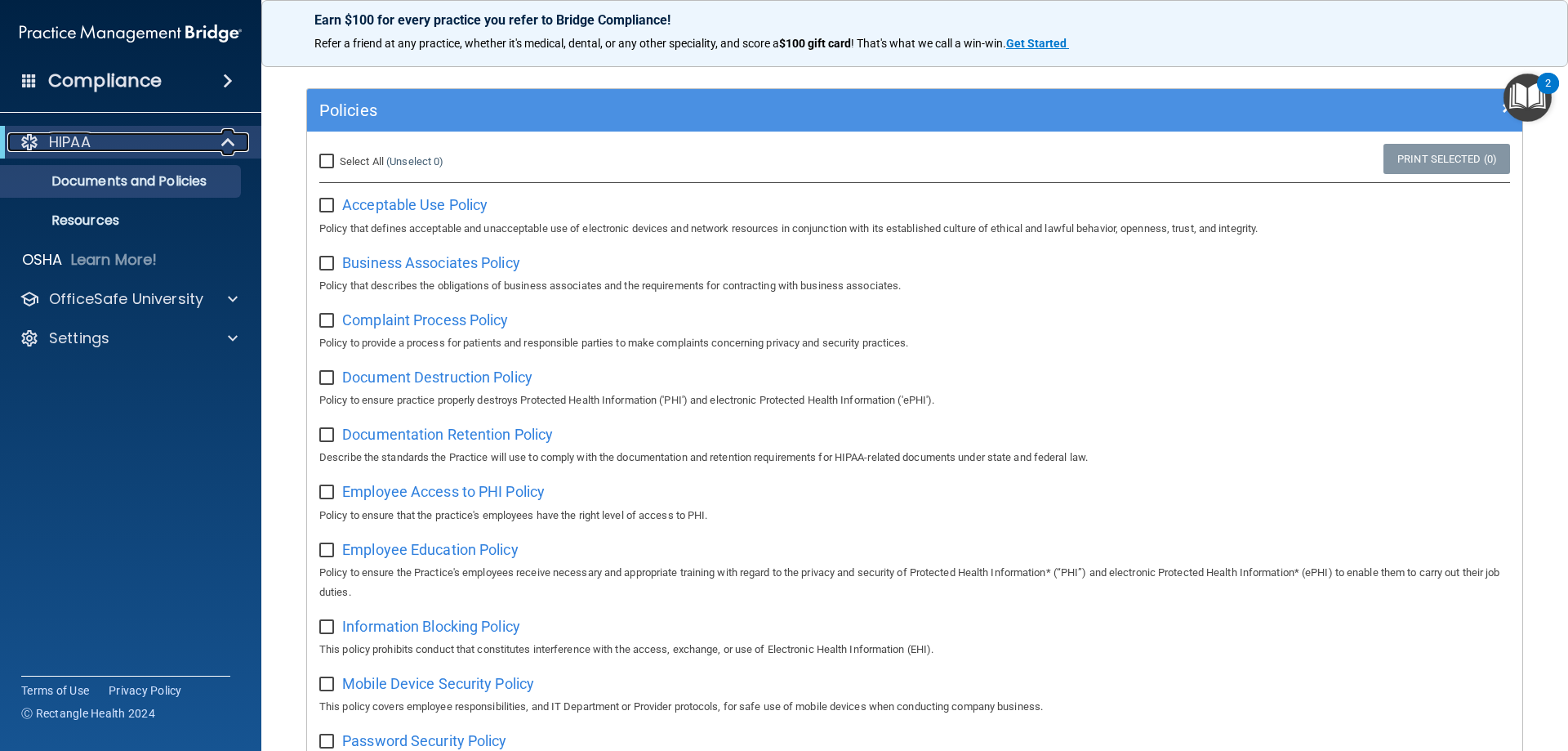
scroll to position [0, 0]
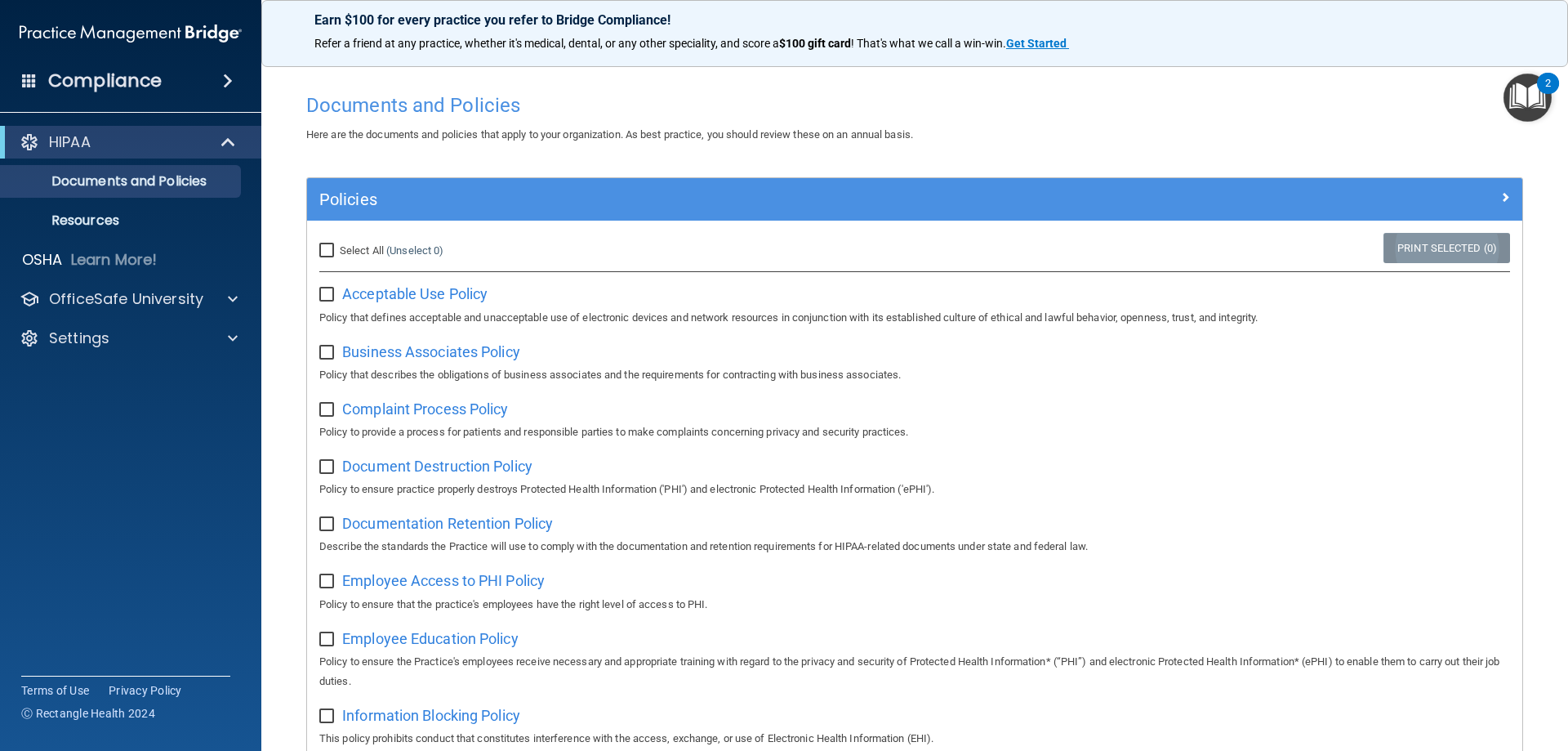
click at [1407, 256] on link "Print Selected (0)" at bounding box center [1447, 248] width 126 height 30
click at [330, 256] on input "Select All (Unselect 0) Unselect All" at bounding box center [328, 250] width 18 height 13
checkbox input "true"
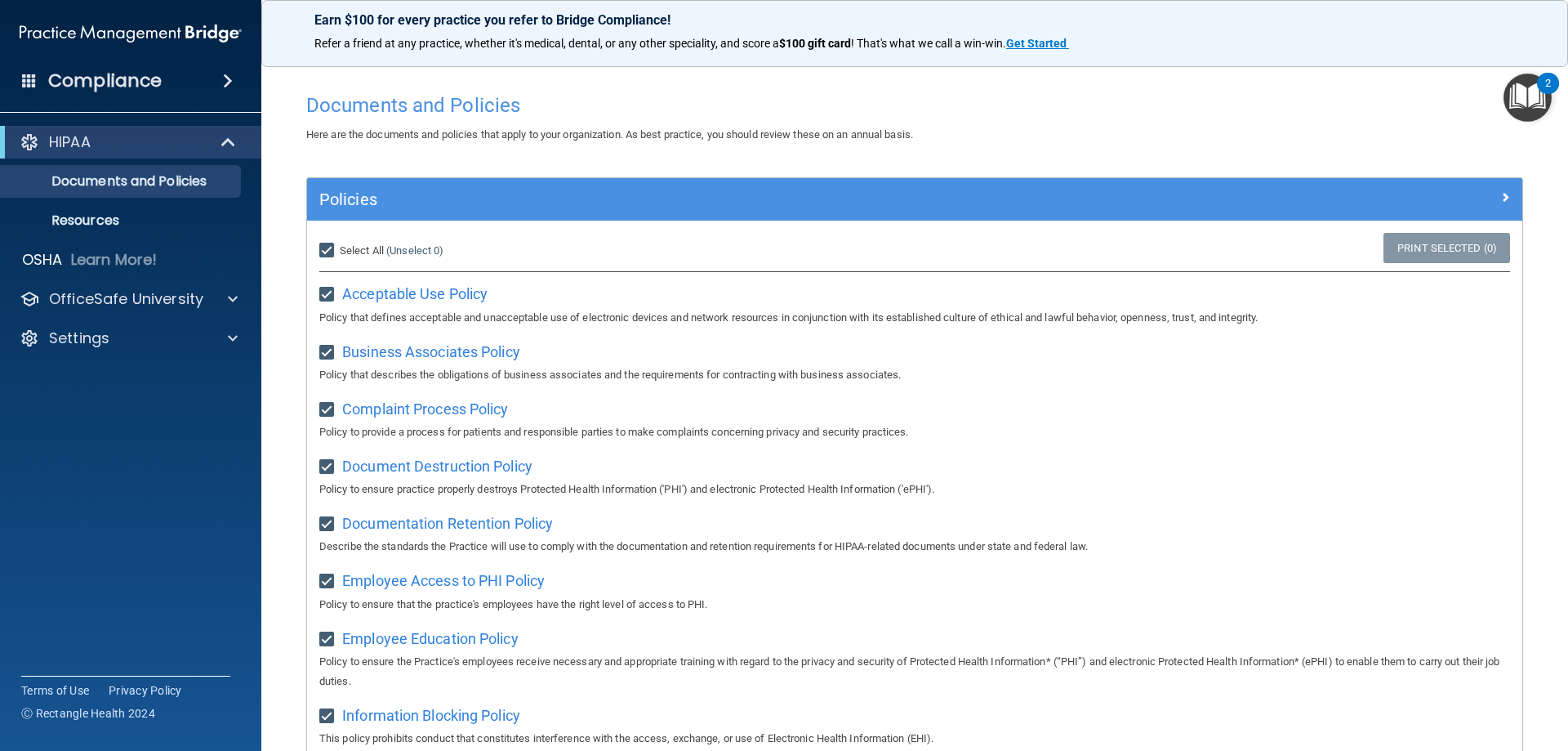
checkbox input "true"
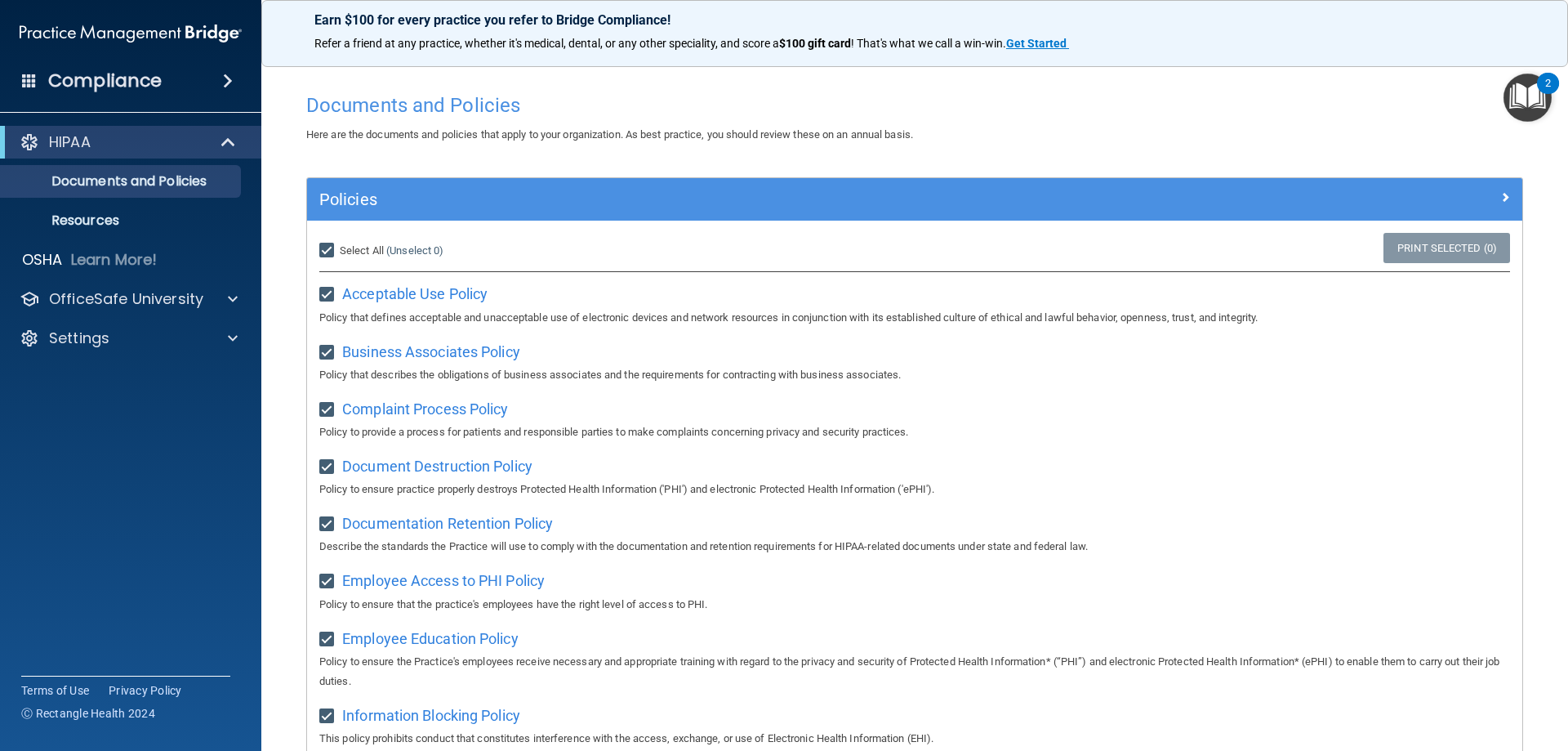
checkbox input "true"
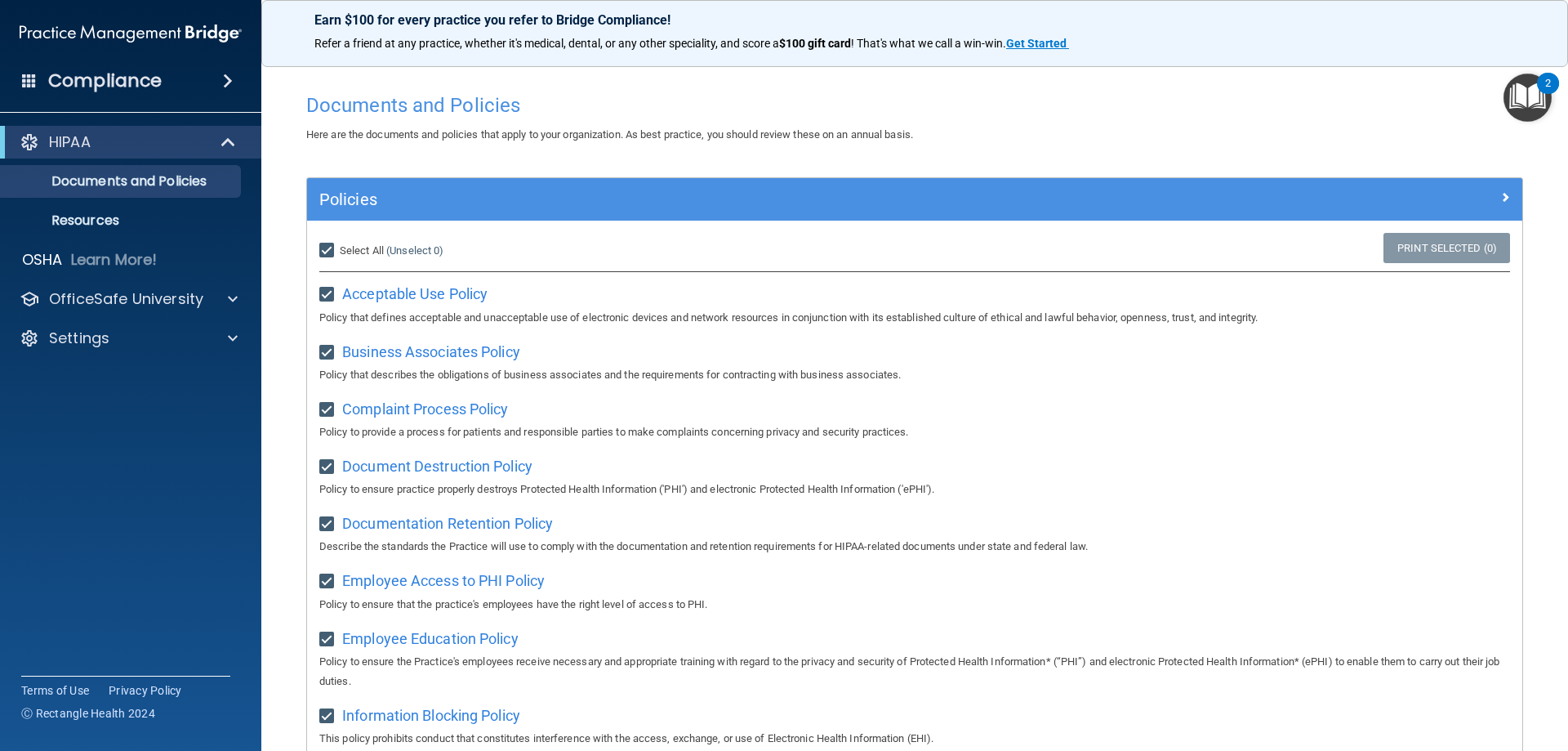
checkbox input "true"
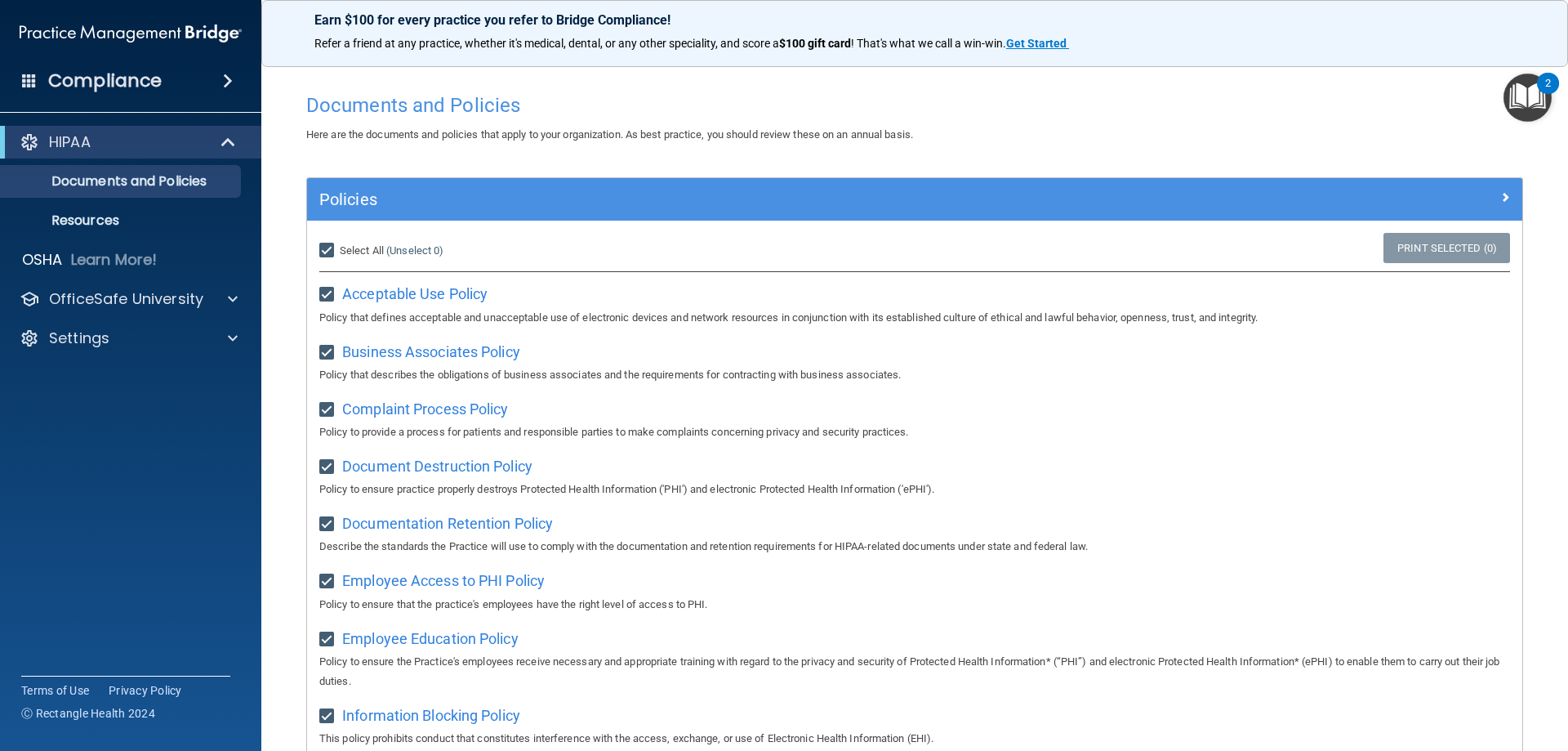
checkbox input "true"
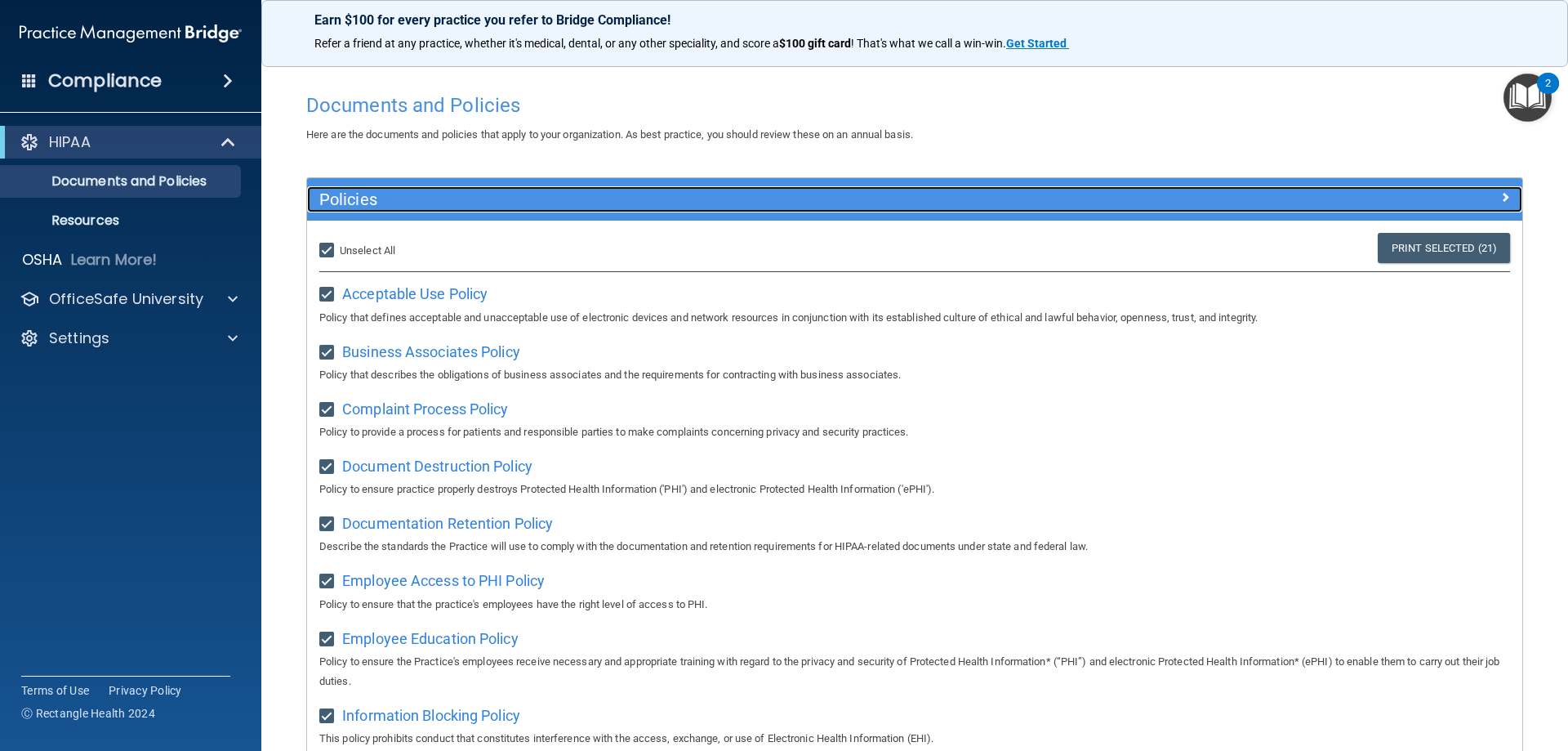
click at [1500, 202] on span at bounding box center [1505, 197] width 10 height 19
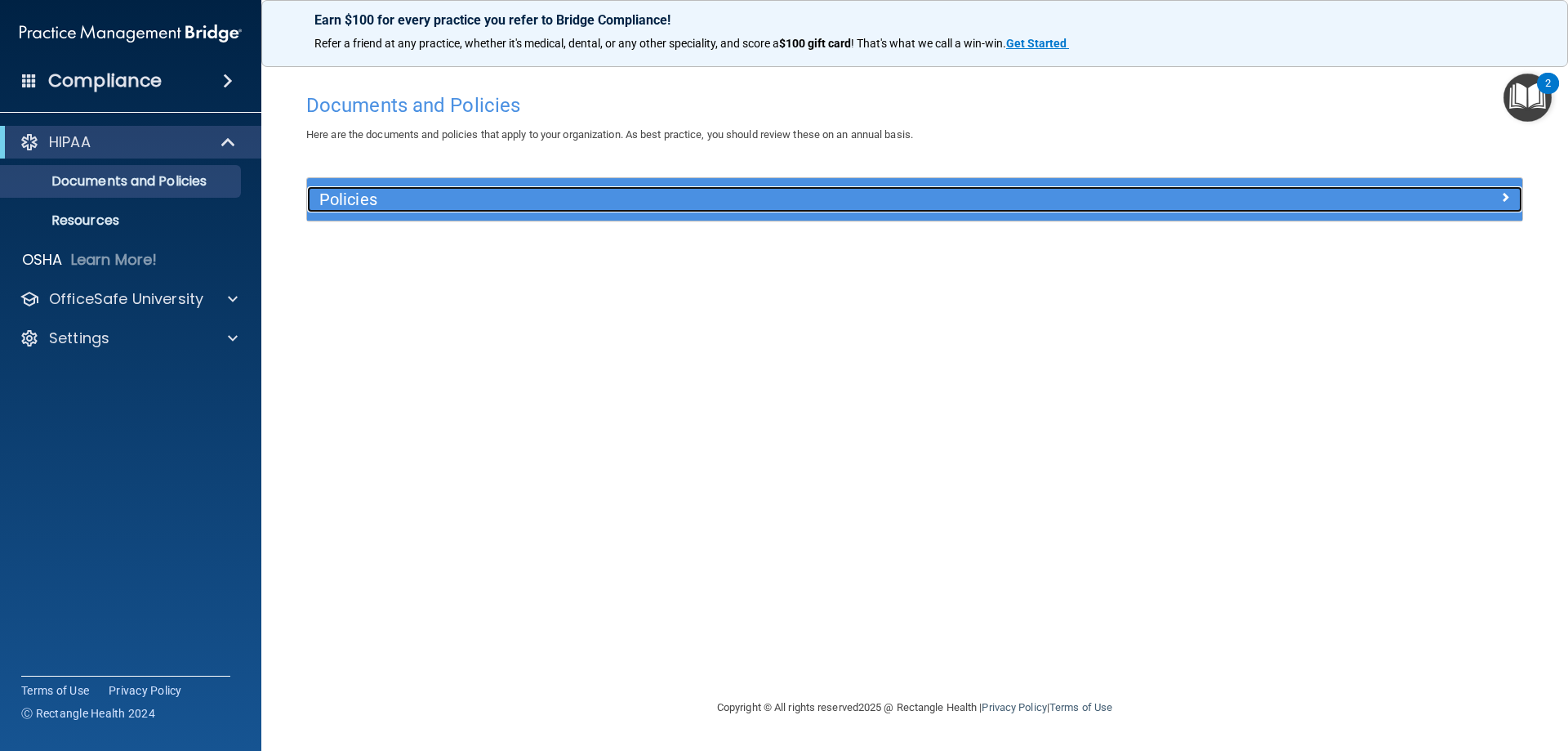
click at [1491, 202] on div at bounding box center [1370, 196] width 304 height 19
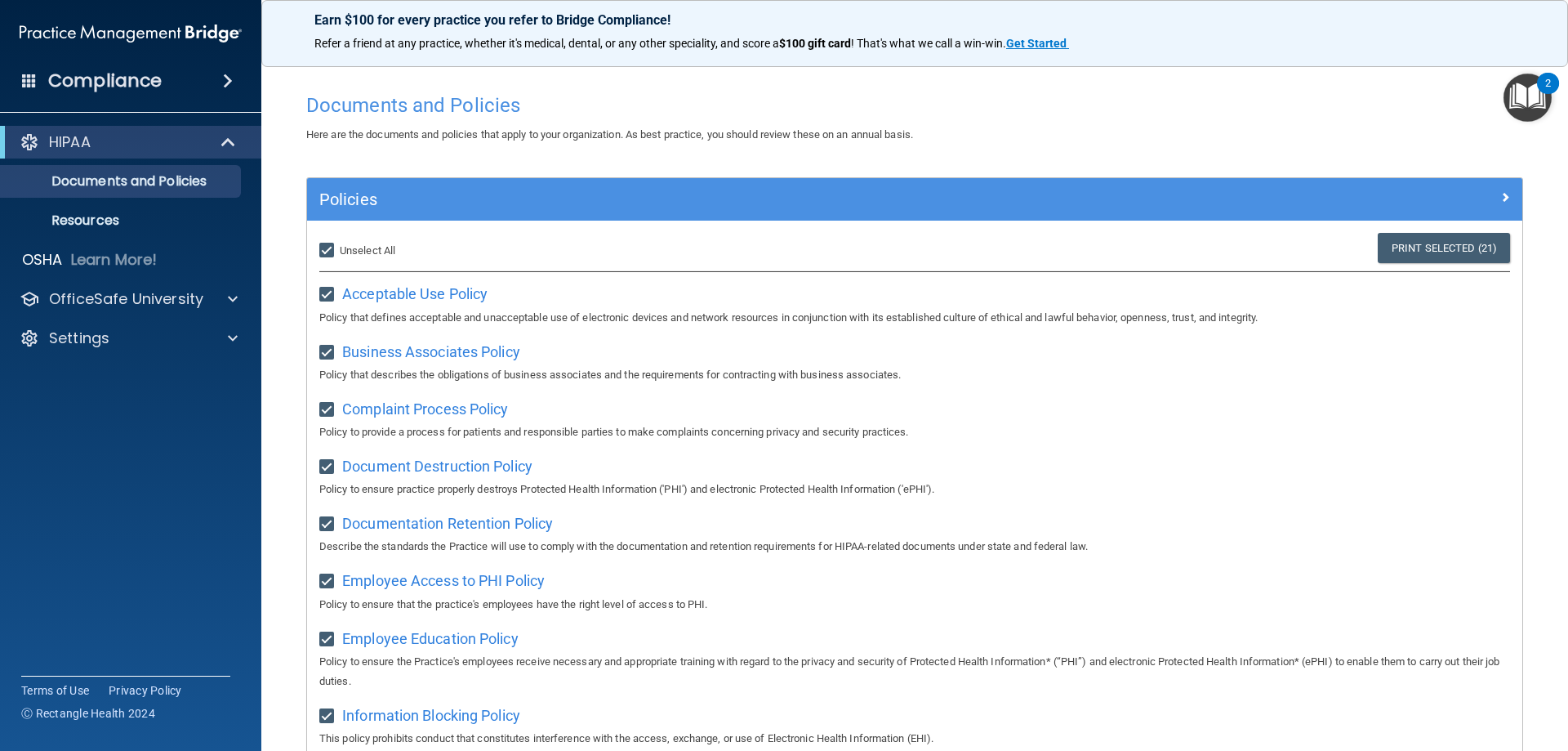
click at [123, 202] on ul "Documents and Policies Report an Incident Business Associates Emergency Plannin…" at bounding box center [131, 197] width 295 height 79
click at [133, 182] on p "Documents and Policies" at bounding box center [122, 181] width 223 height 17
click at [85, 210] on link "Resources" at bounding box center [112, 221] width 257 height 33
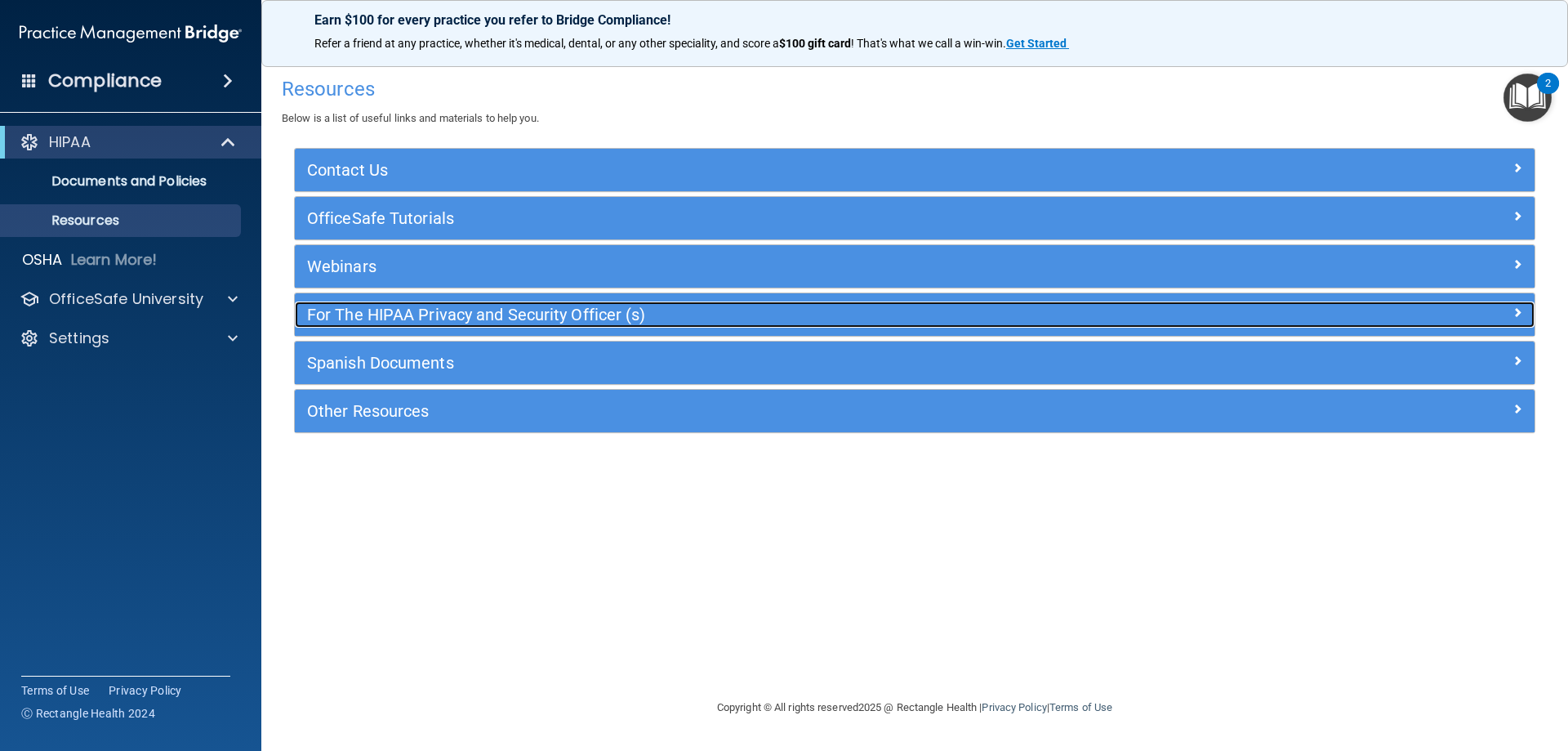
click at [434, 318] on h5 "For The HIPAA Privacy and Security Officer (s)" at bounding box center [760, 314] width 905 height 17
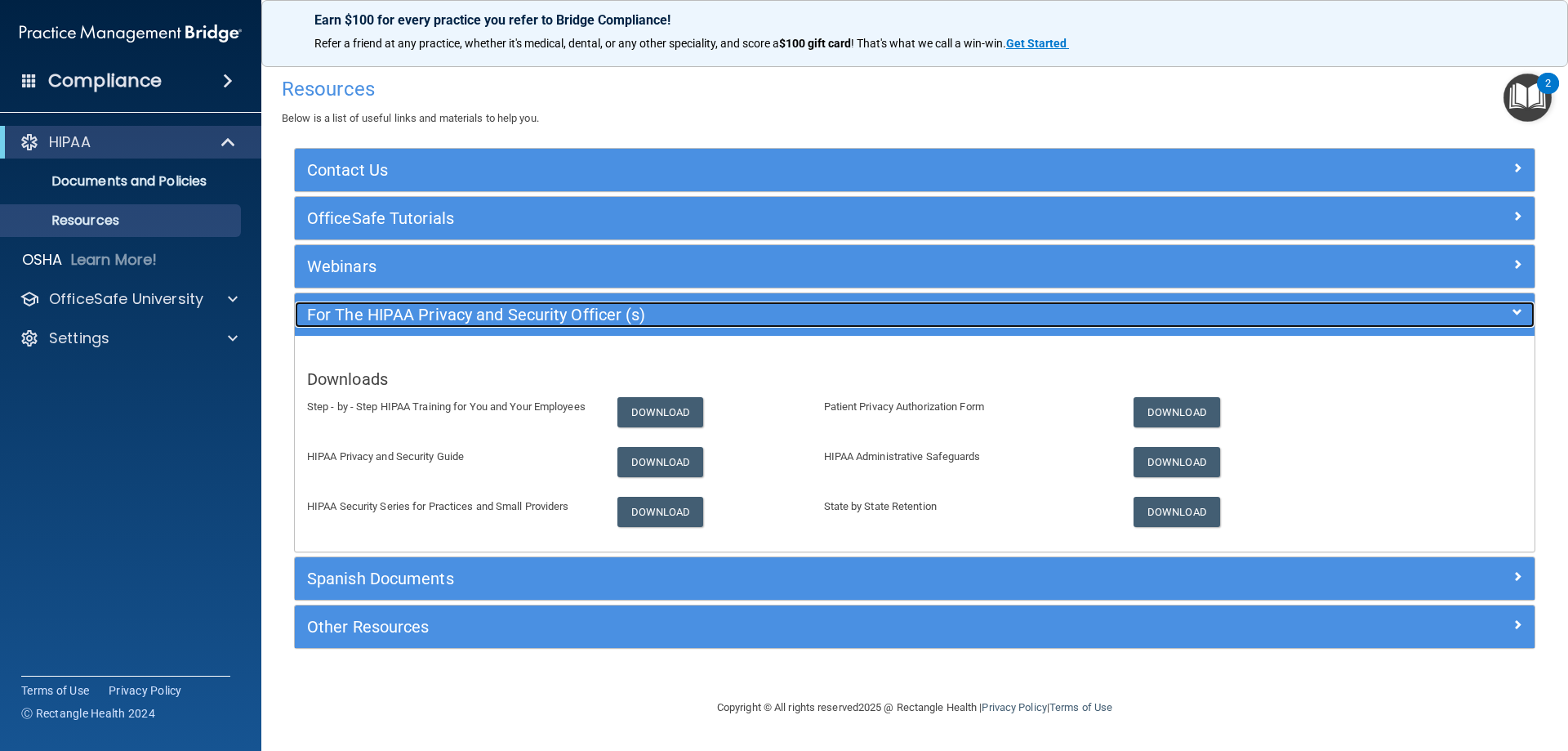
click at [434, 318] on h5 "For The HIPAA Privacy and Security Officer (s)" at bounding box center [760, 314] width 905 height 17
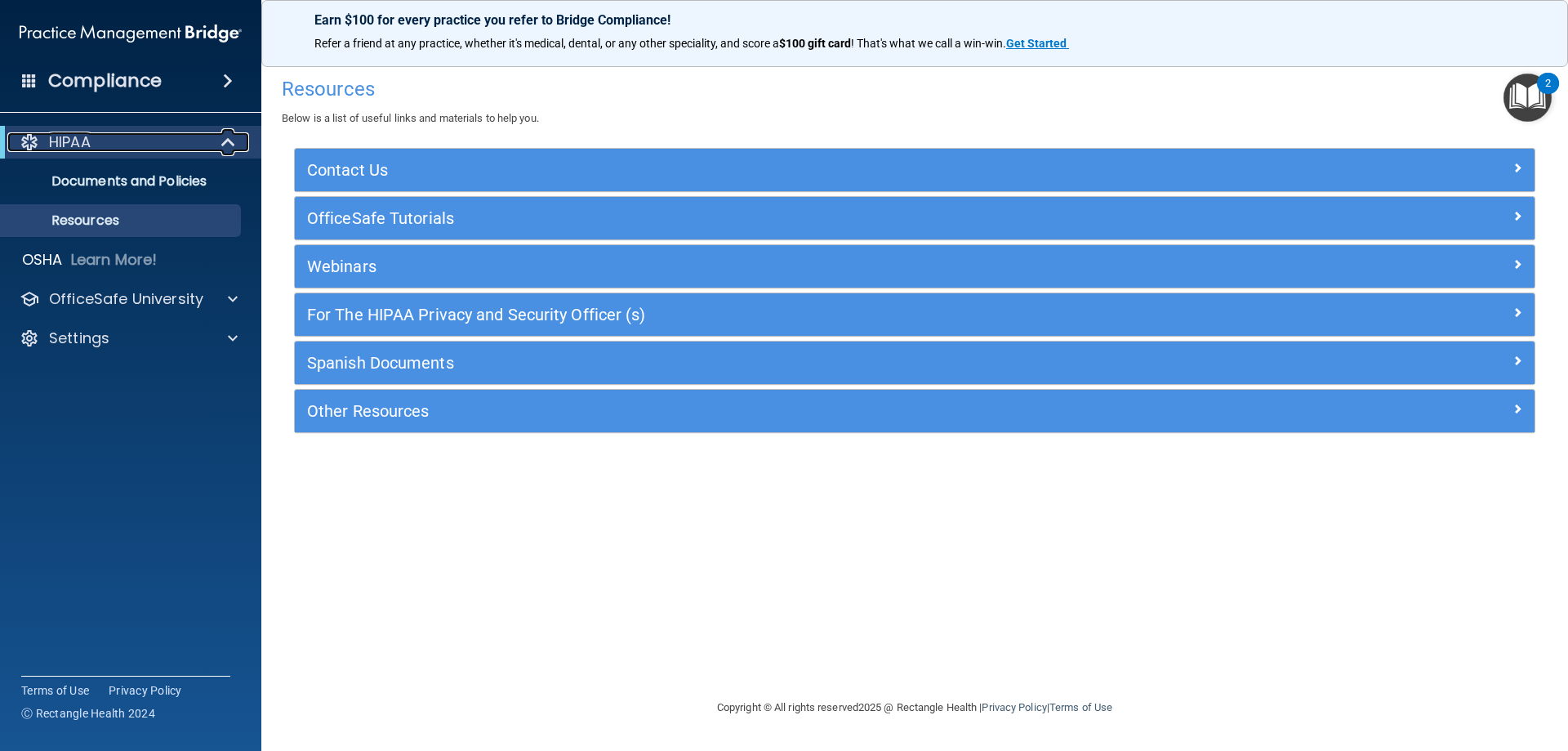
click at [102, 145] on div "HIPAA" at bounding box center [109, 142] width 202 height 19
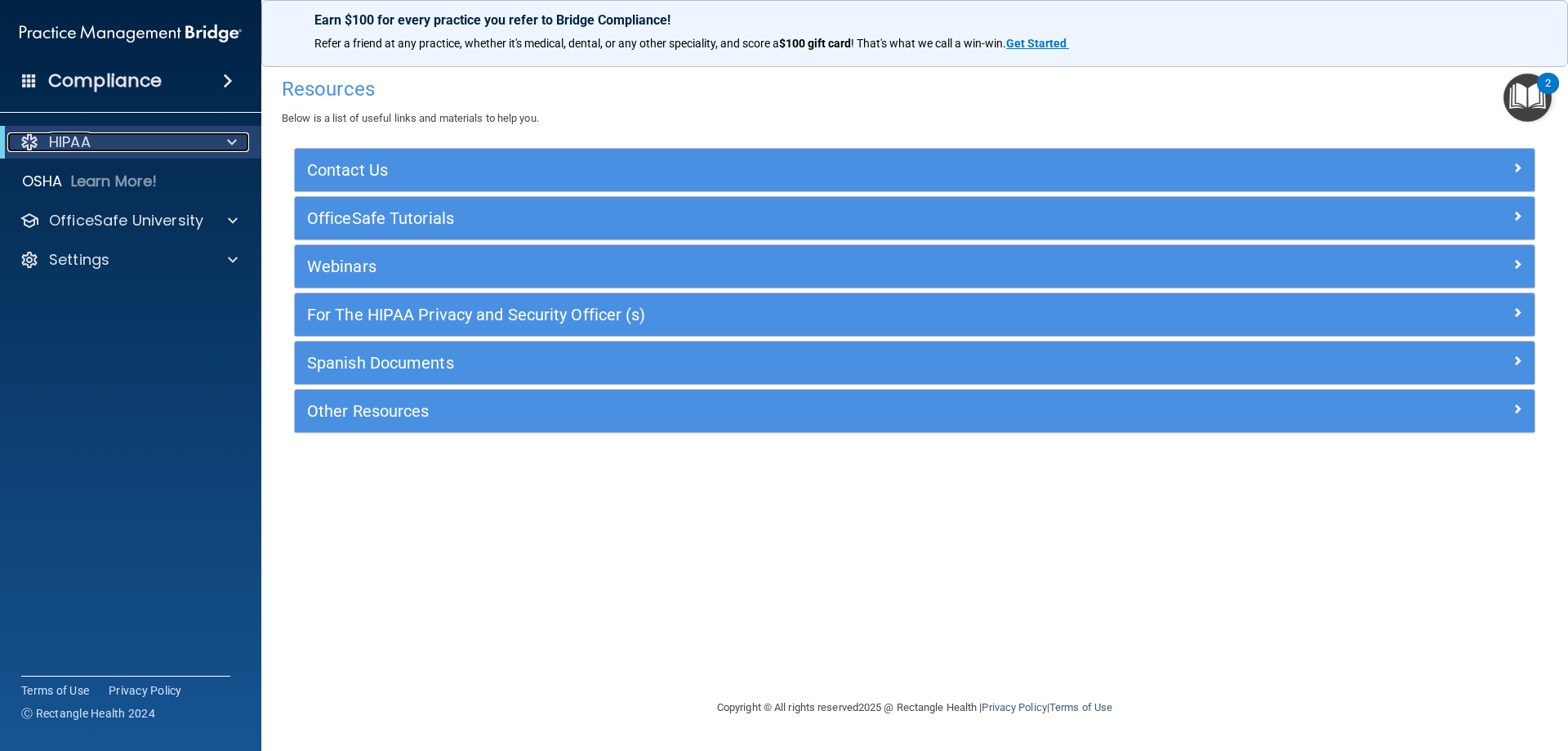
click at [102, 145] on div "HIPAA" at bounding box center [109, 142] width 202 height 19
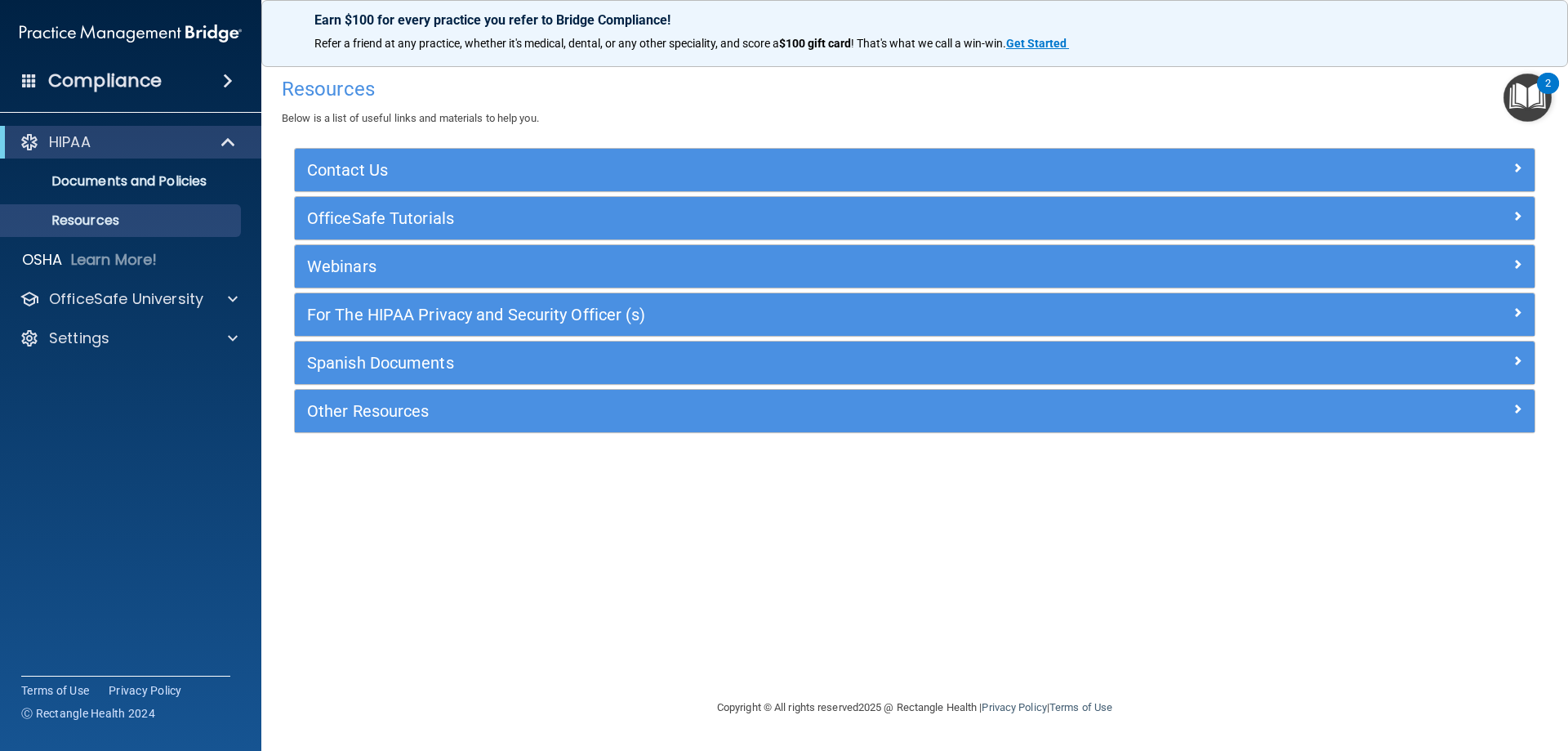
click at [193, 80] on div "Compliance" at bounding box center [130, 81] width 261 height 36
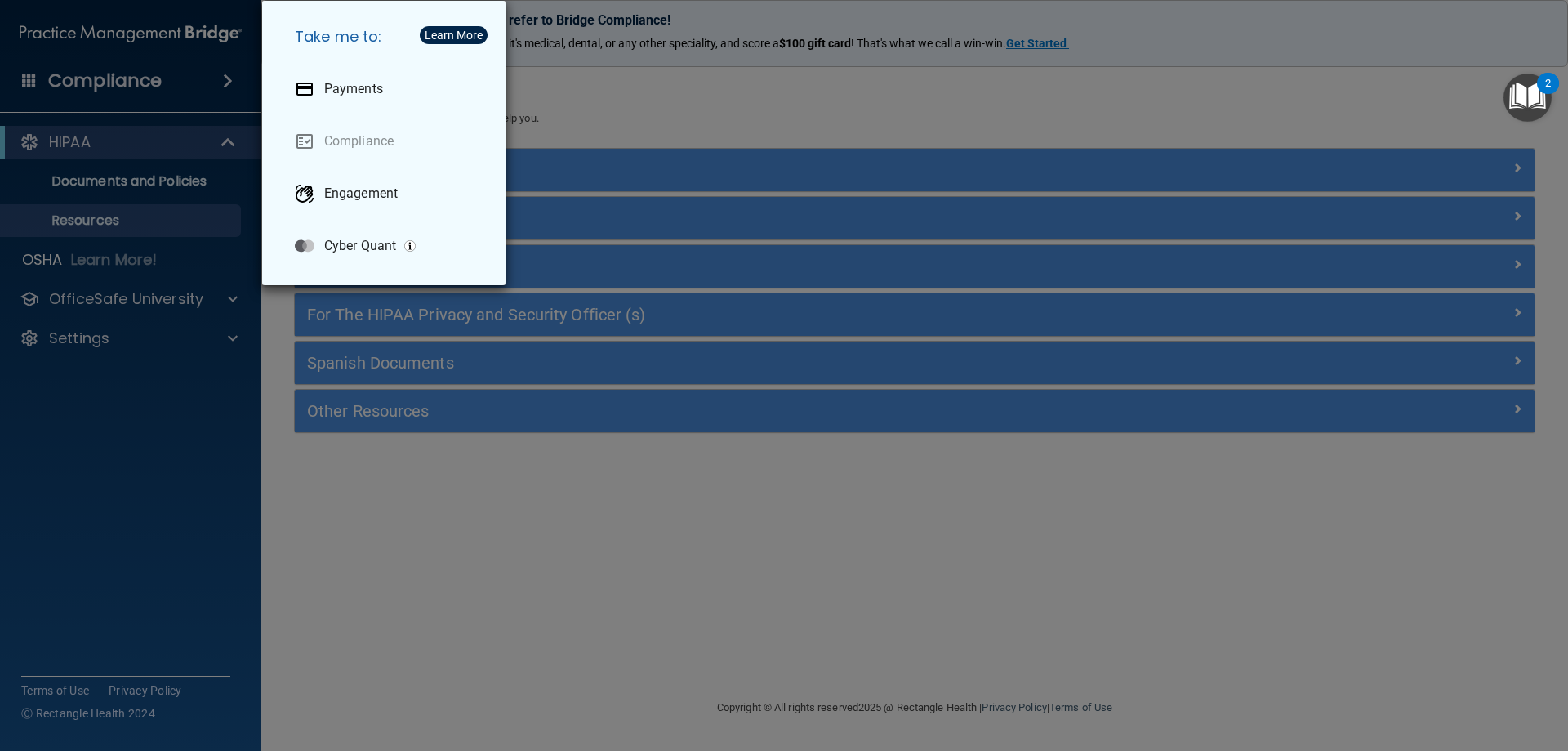
click at [193, 80] on div "Take me to: Payments Compliance Engagement Cyber Quant" at bounding box center [784, 375] width 1568 height 751
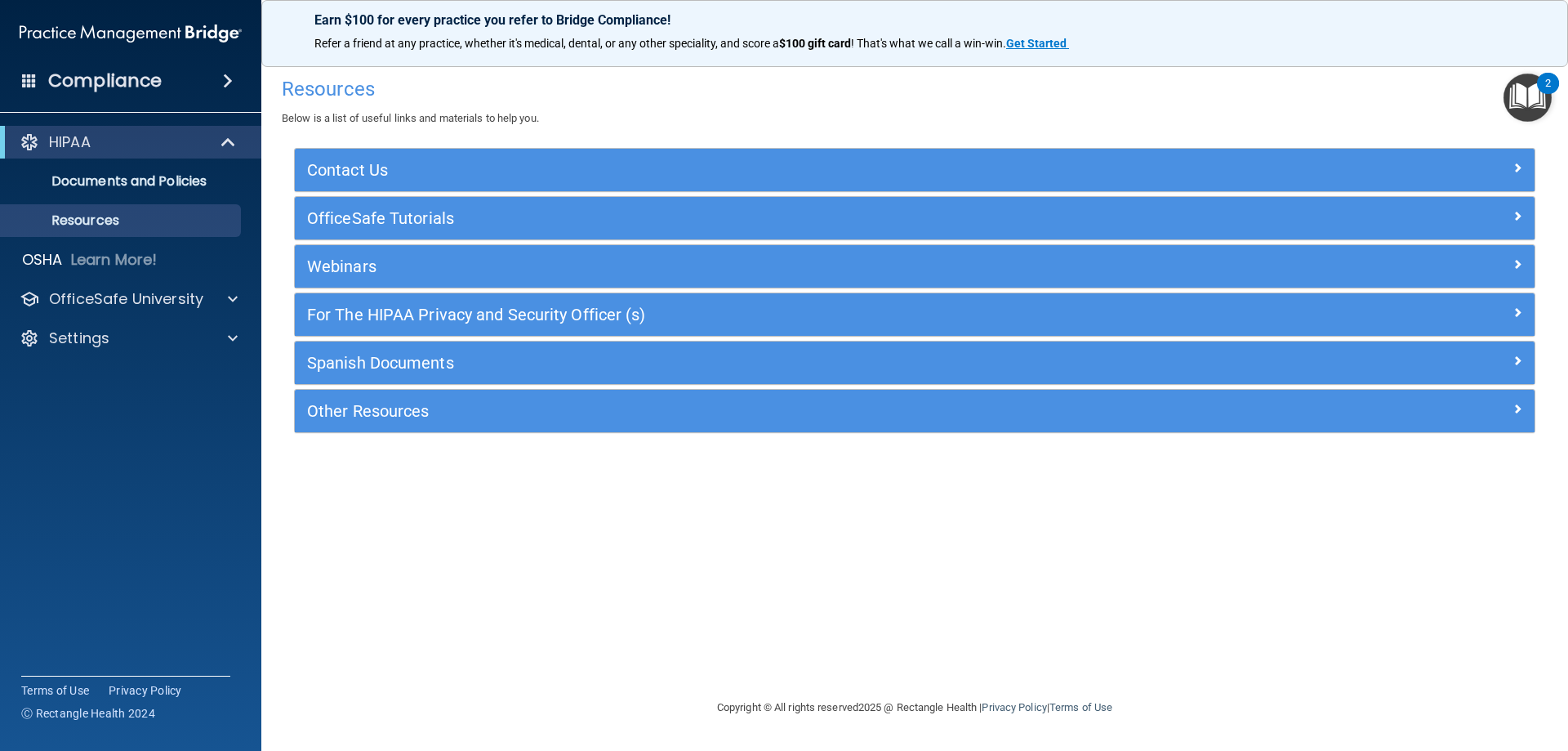
click at [177, 153] on div "HIPAA" at bounding box center [130, 142] width 261 height 33
click at [182, 180] on p "Documents and Policies" at bounding box center [122, 181] width 223 height 17
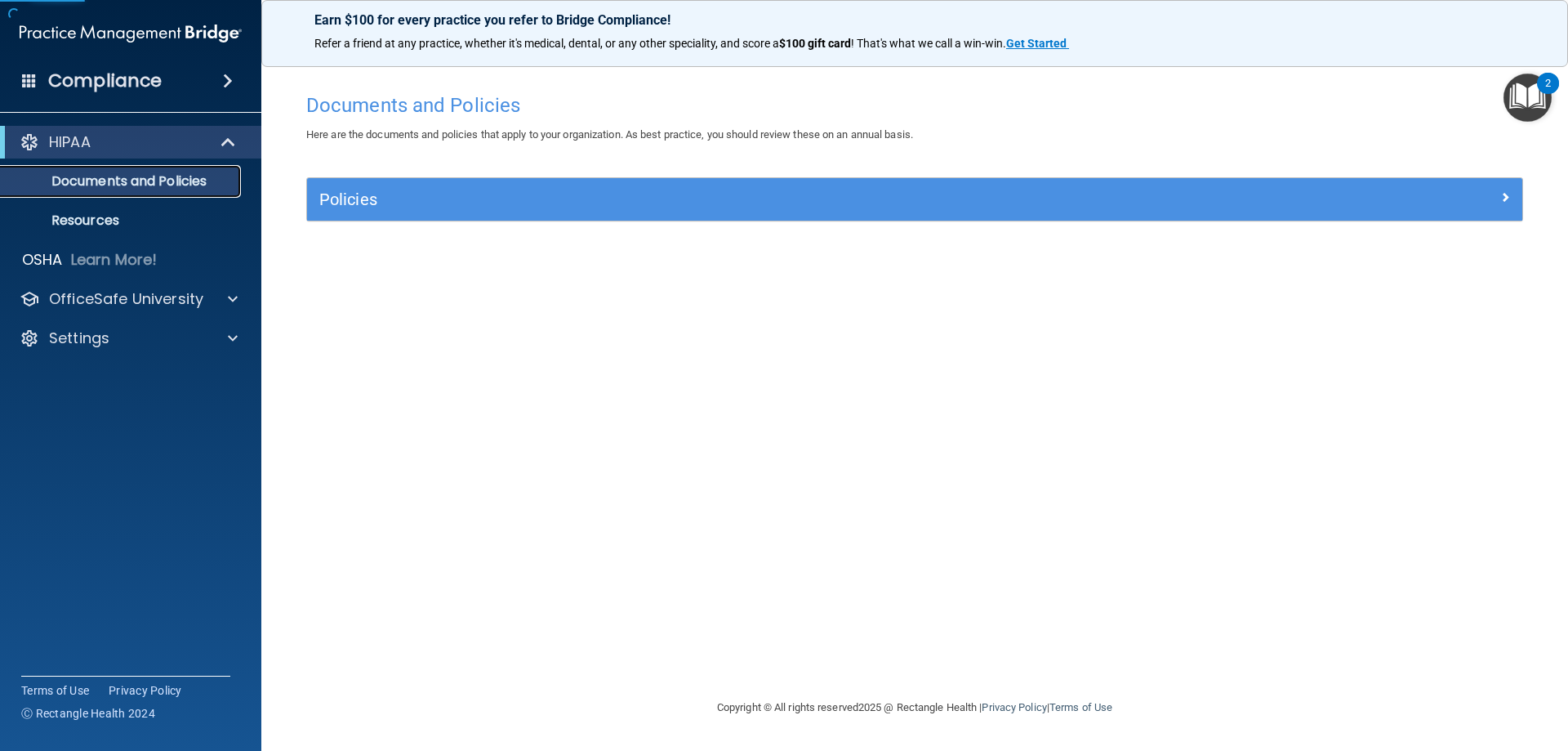
click at [182, 180] on p "Documents and Policies" at bounding box center [122, 181] width 223 height 17
click at [80, 139] on p "HIPAA" at bounding box center [69, 142] width 42 height 19
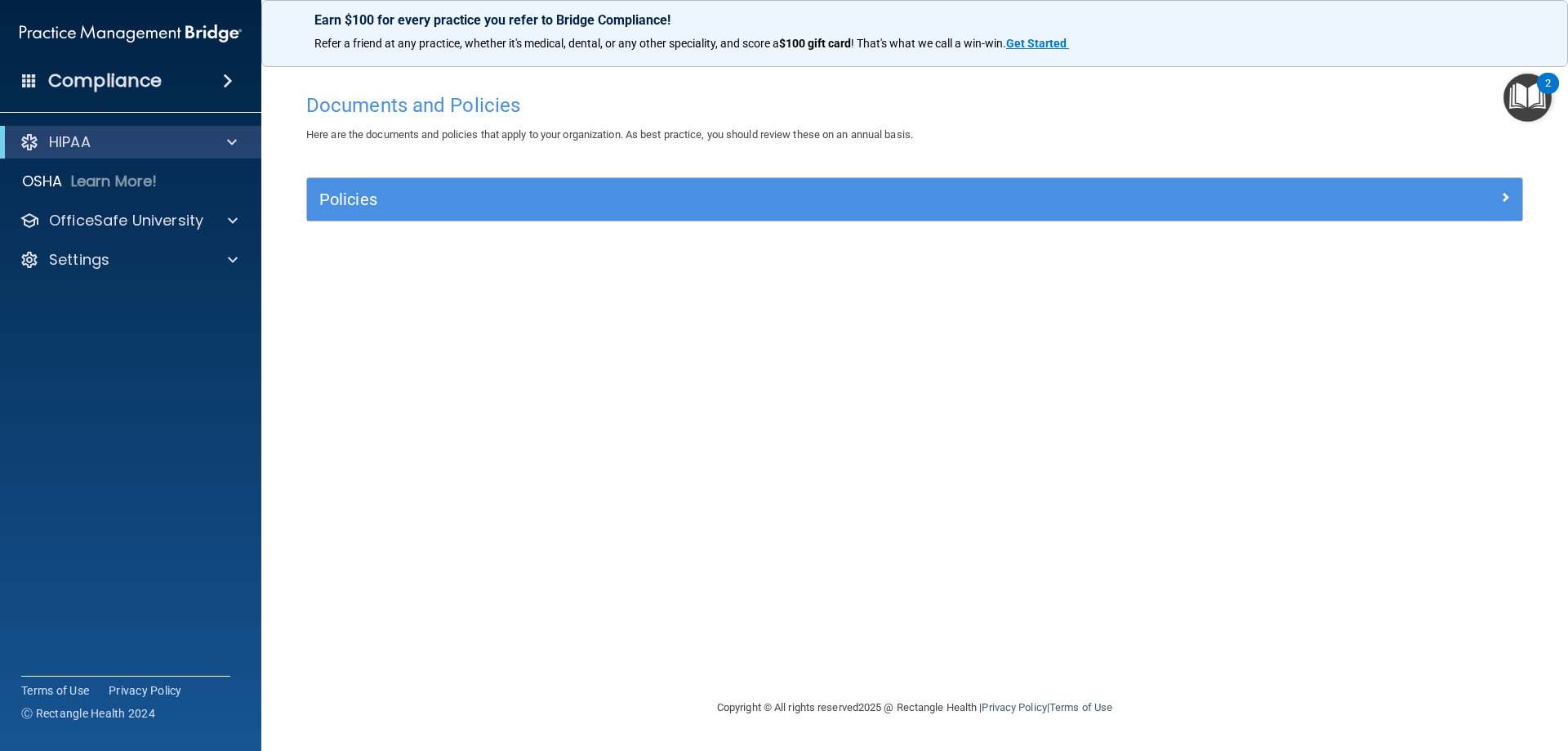
click at [45, 130] on div "HIPAA" at bounding box center [130, 142] width 261 height 33
click at [35, 150] on div at bounding box center [29, 142] width 19 height 19
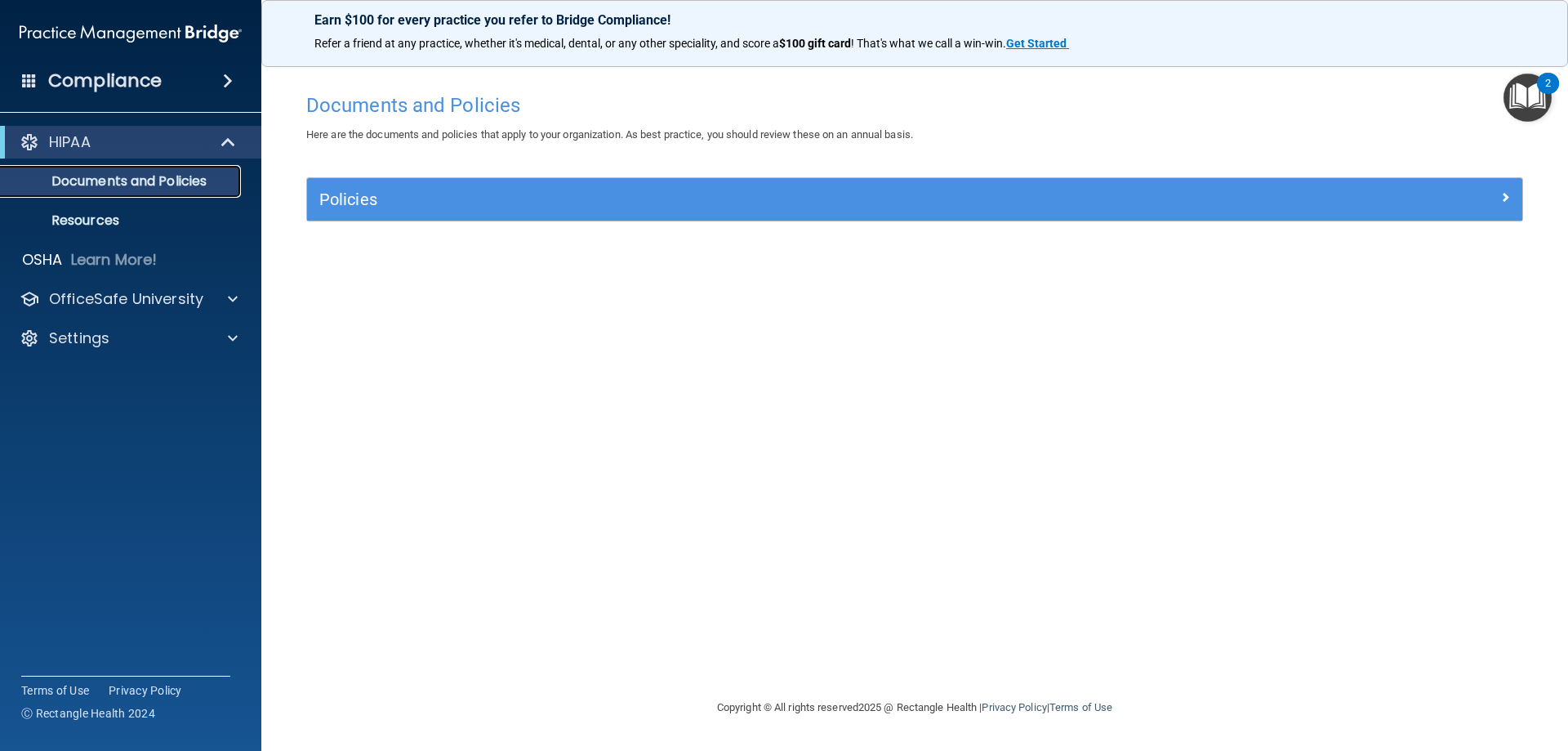
click at [105, 191] on link "Documents and Policies" at bounding box center [112, 182] width 257 height 33
click at [104, 233] on link "Resources" at bounding box center [112, 221] width 257 height 33
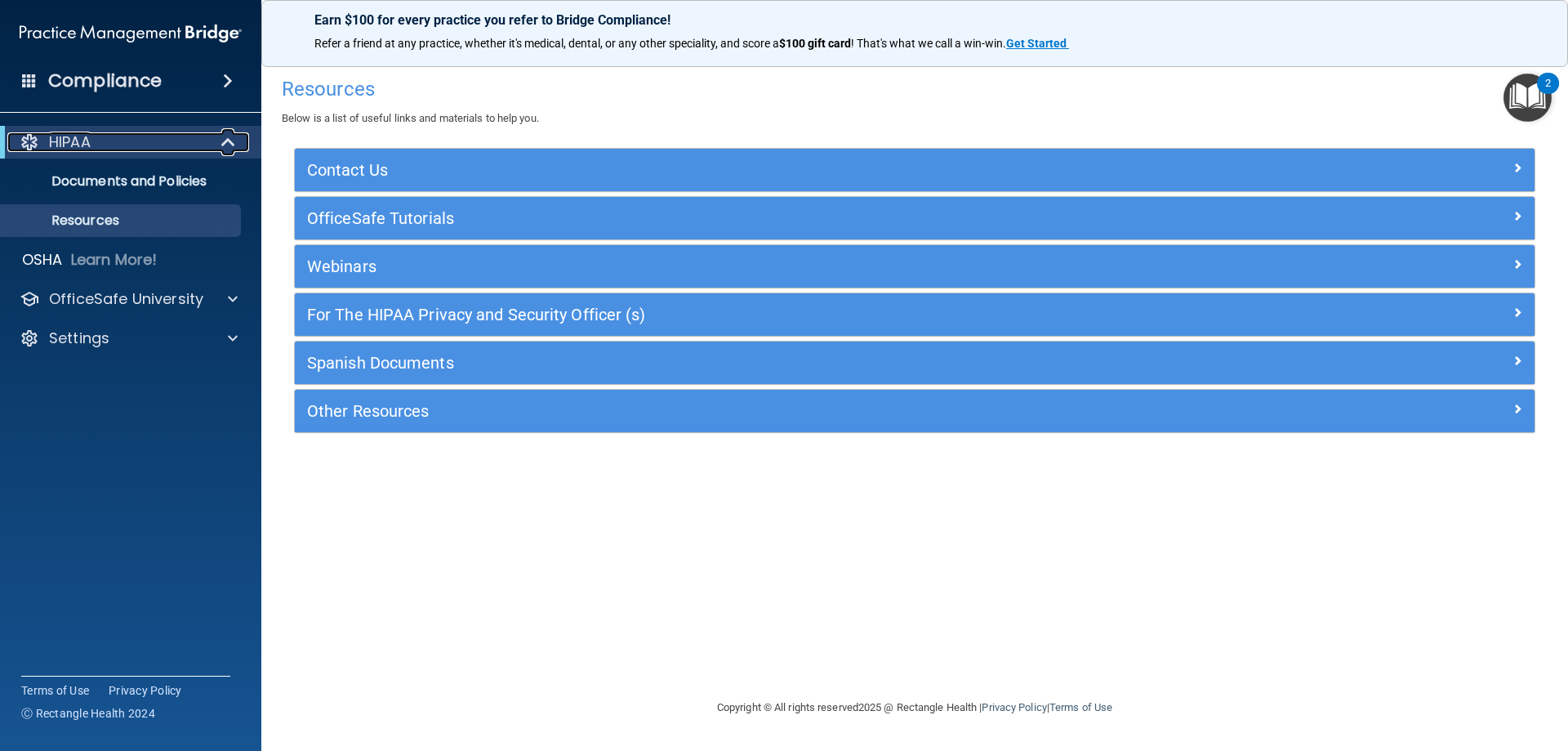
click at [152, 145] on div "HIPAA" at bounding box center [109, 142] width 202 height 19
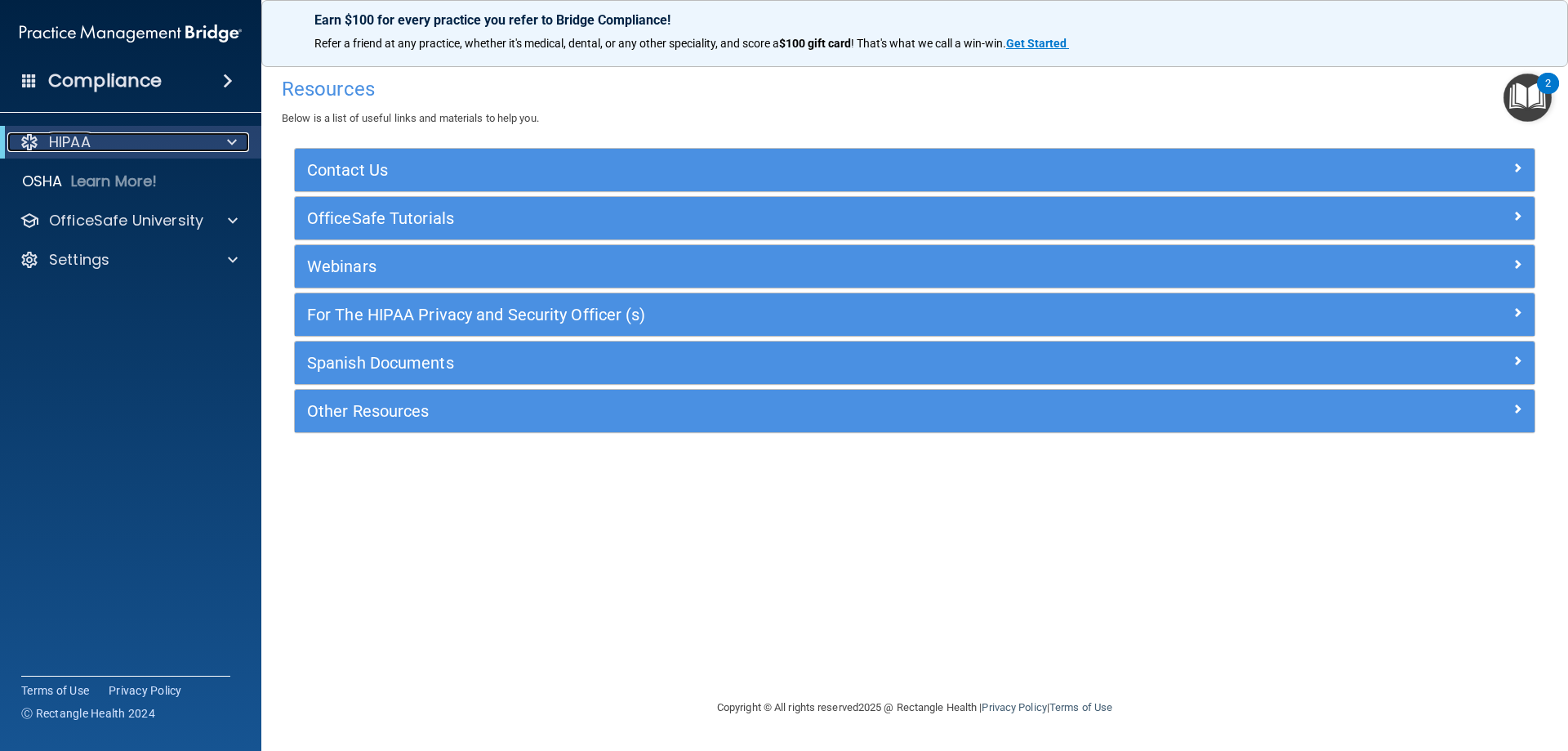
click at [227, 139] on span at bounding box center [232, 142] width 10 height 19
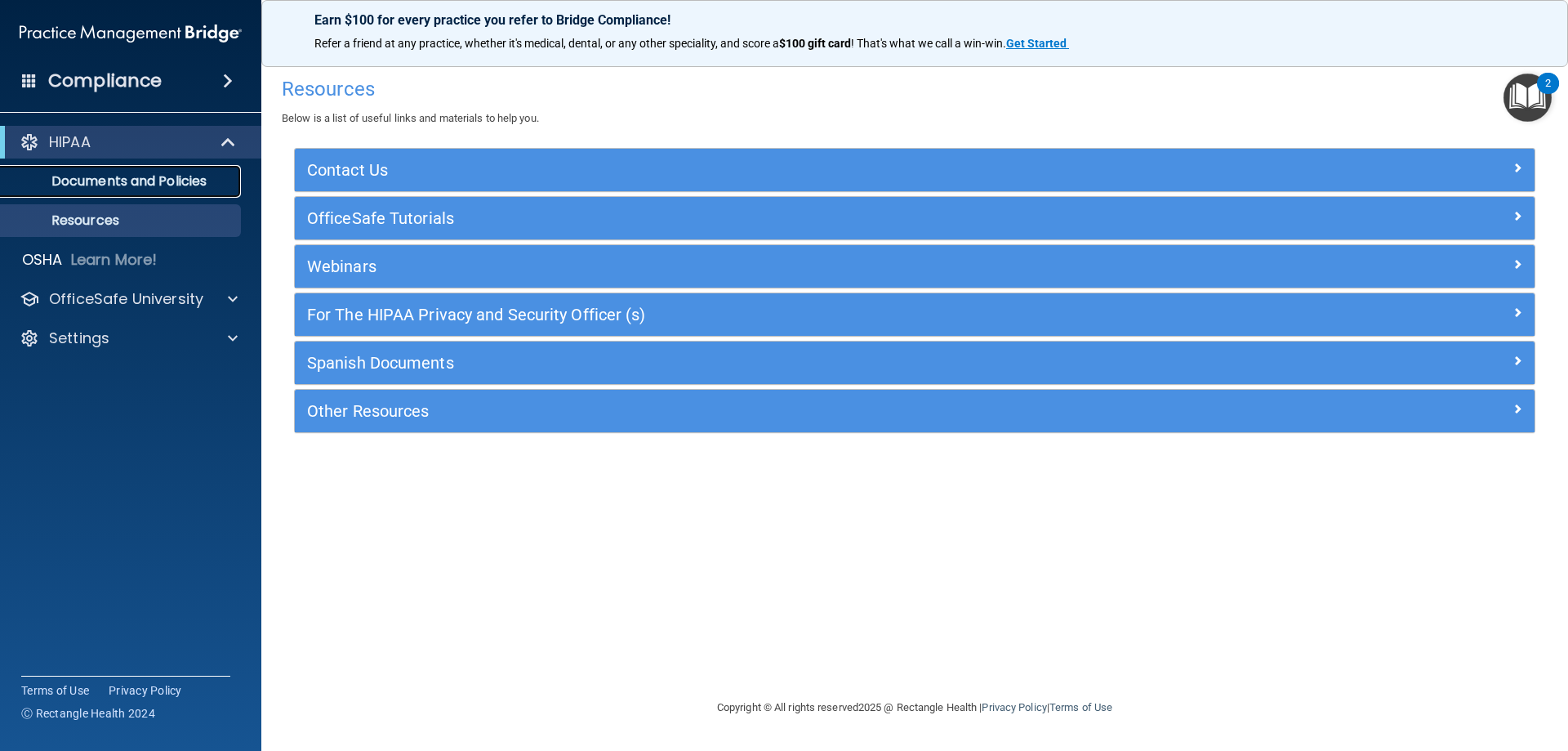
click at [152, 179] on p "Documents and Policies" at bounding box center [122, 181] width 223 height 17
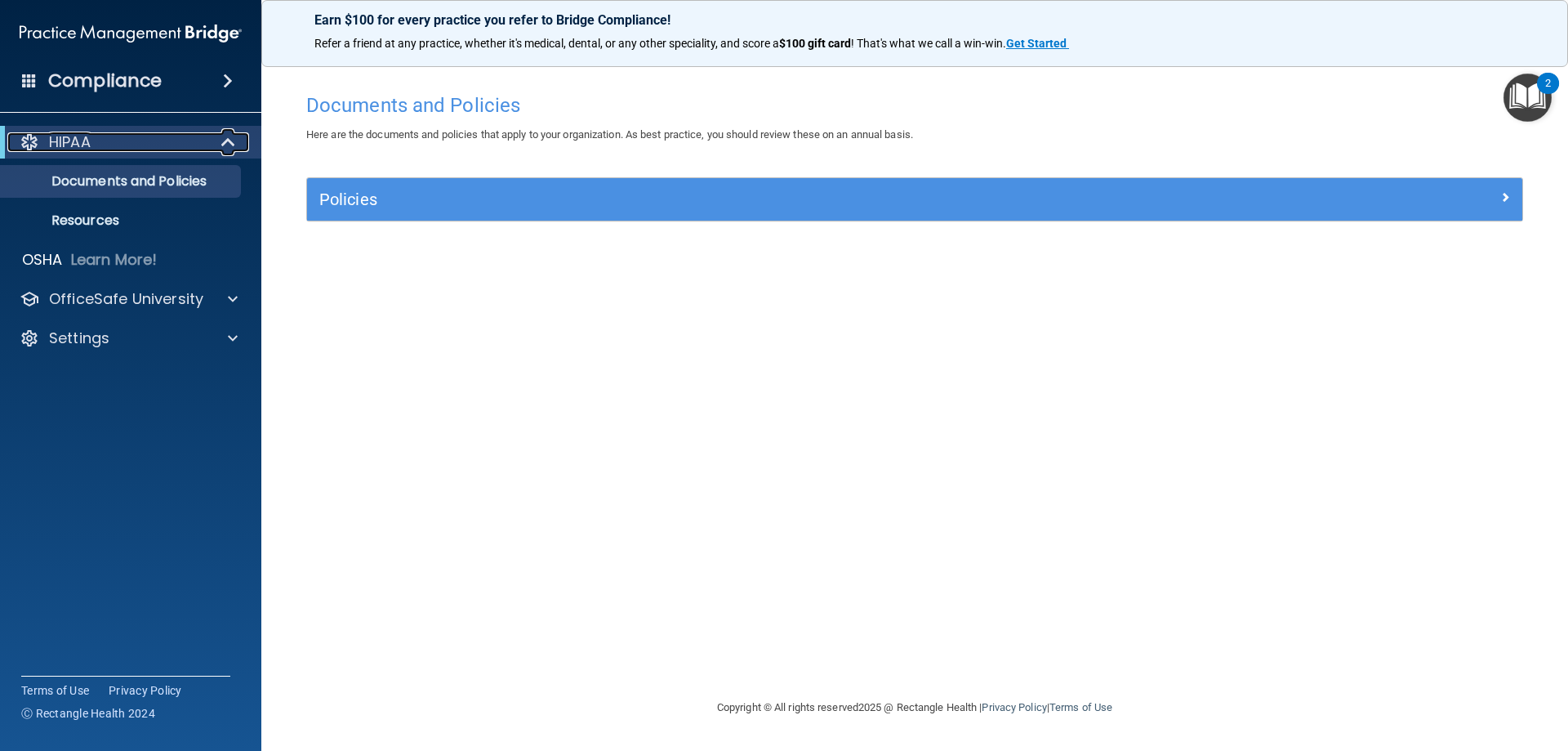
click at [105, 147] on div "HIPAA" at bounding box center [109, 142] width 202 height 19
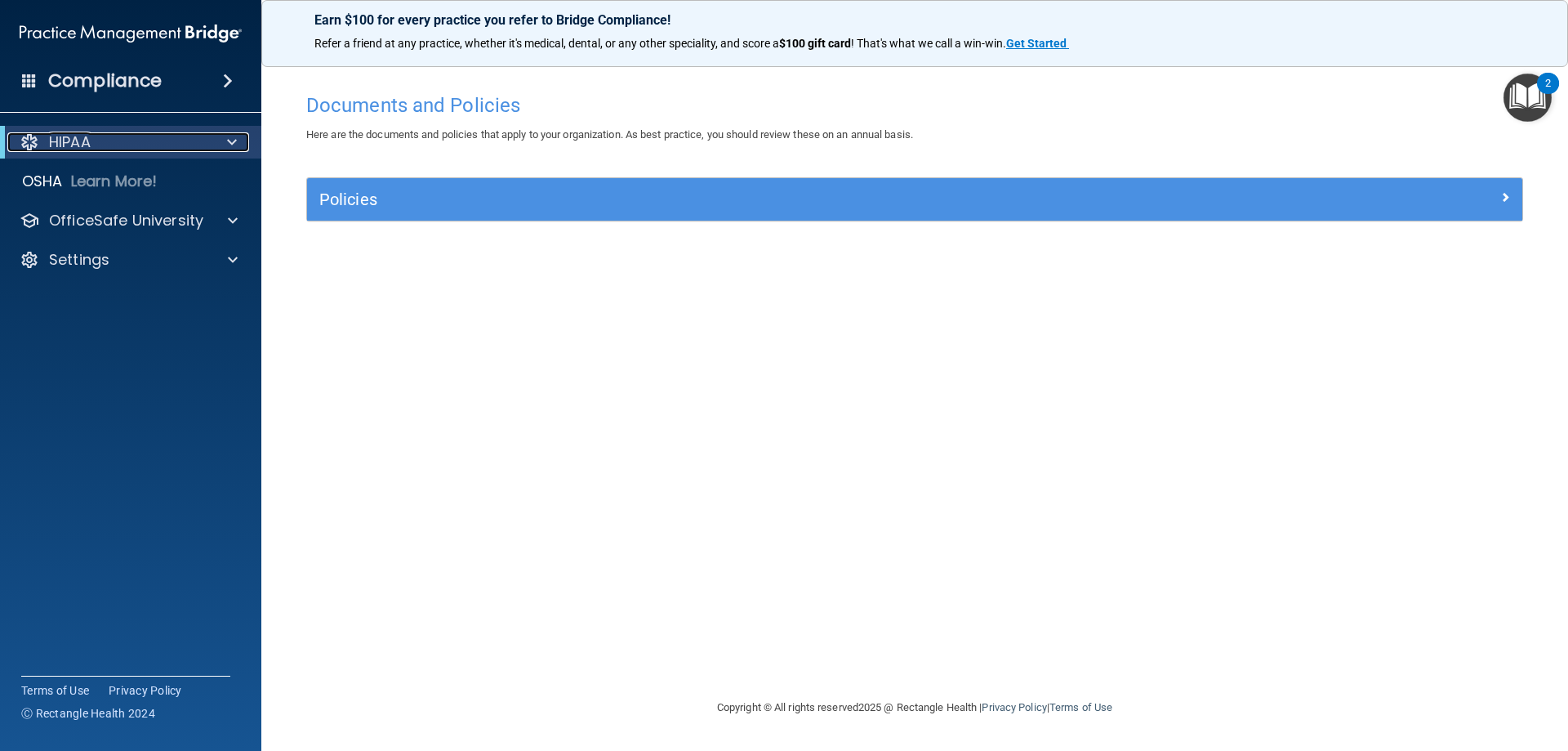
click at [105, 147] on div "HIPAA" at bounding box center [109, 142] width 202 height 19
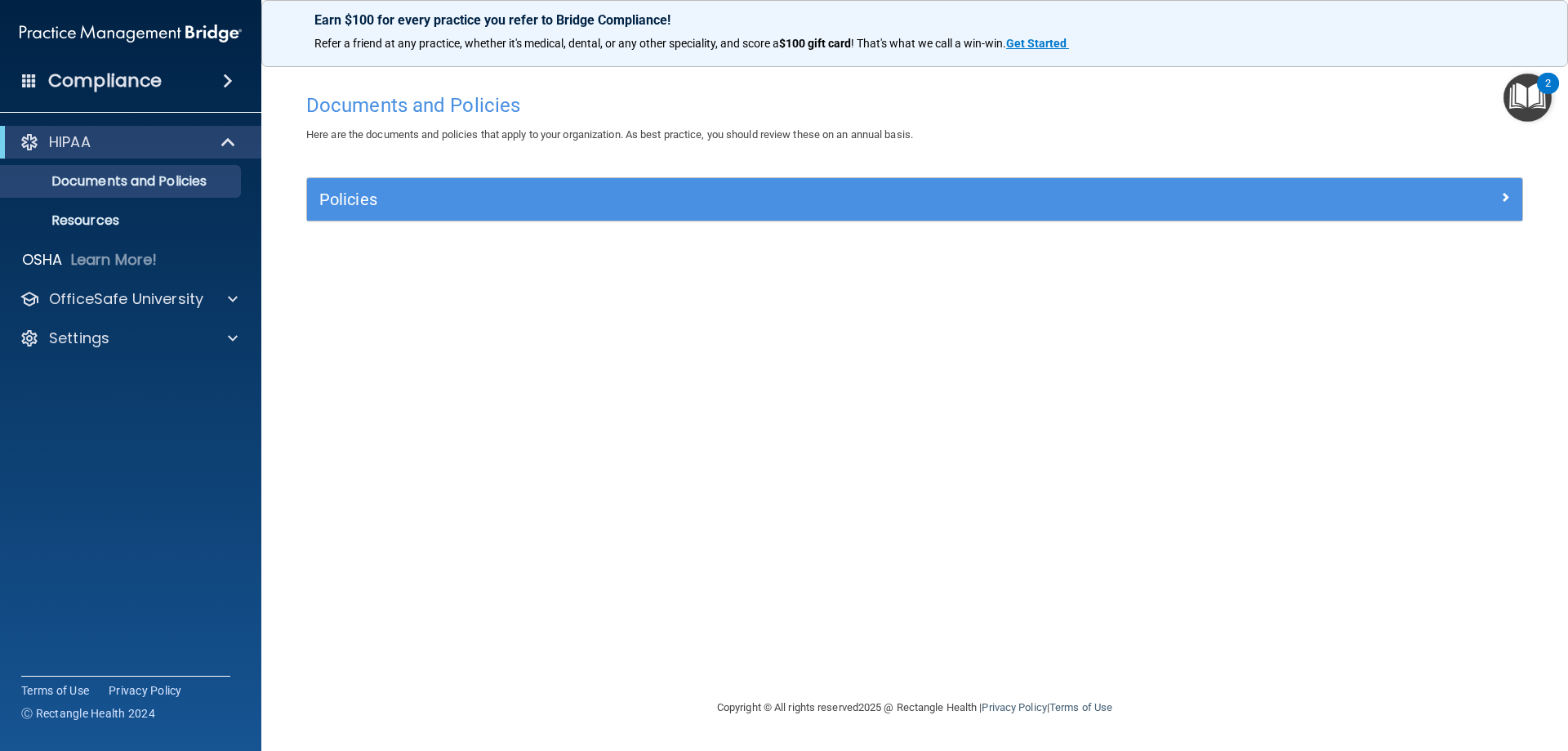
click at [198, 87] on div "Compliance" at bounding box center [130, 81] width 261 height 36
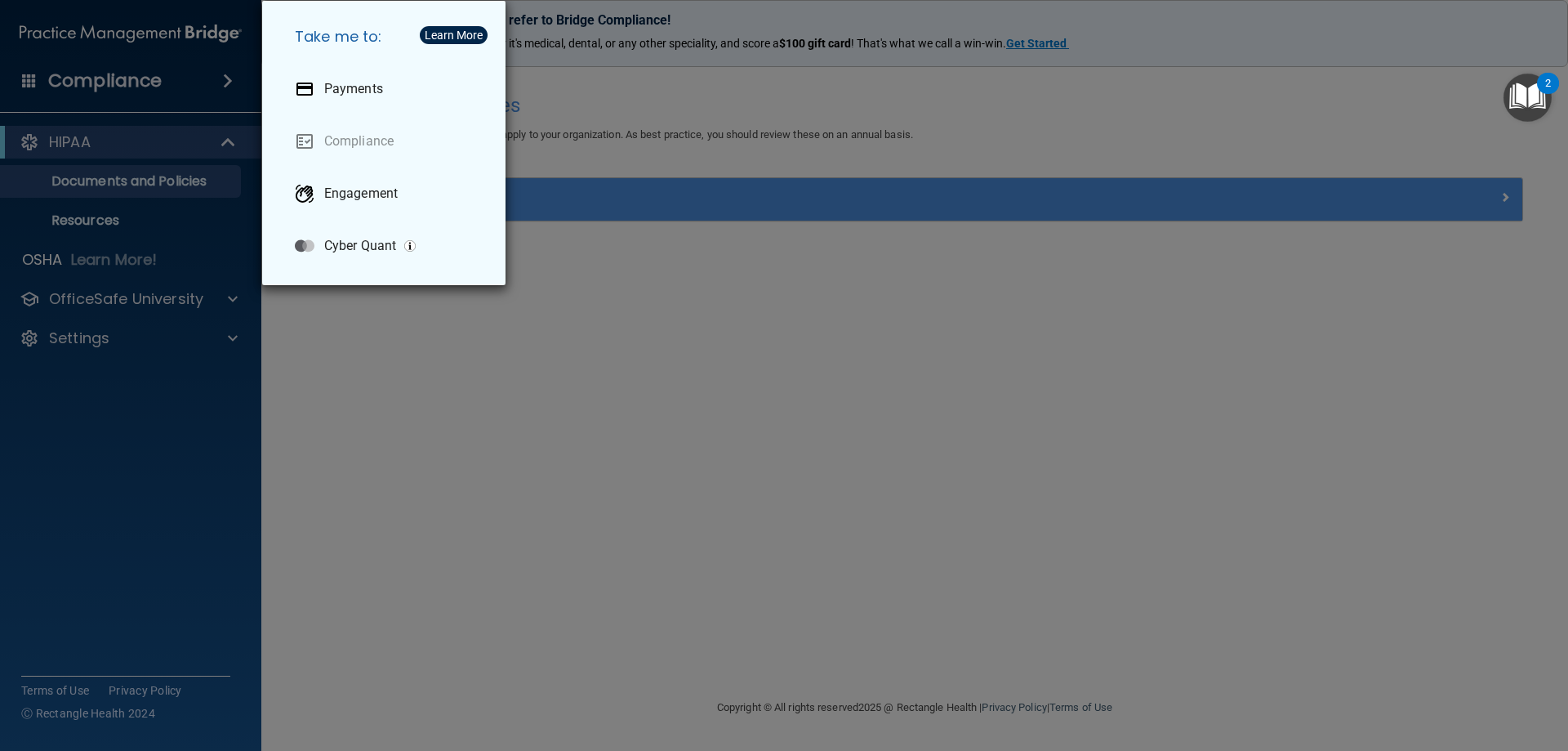
click at [125, 182] on div "Take me to: Payments Compliance Engagement Cyber Quant" at bounding box center [784, 375] width 1568 height 751
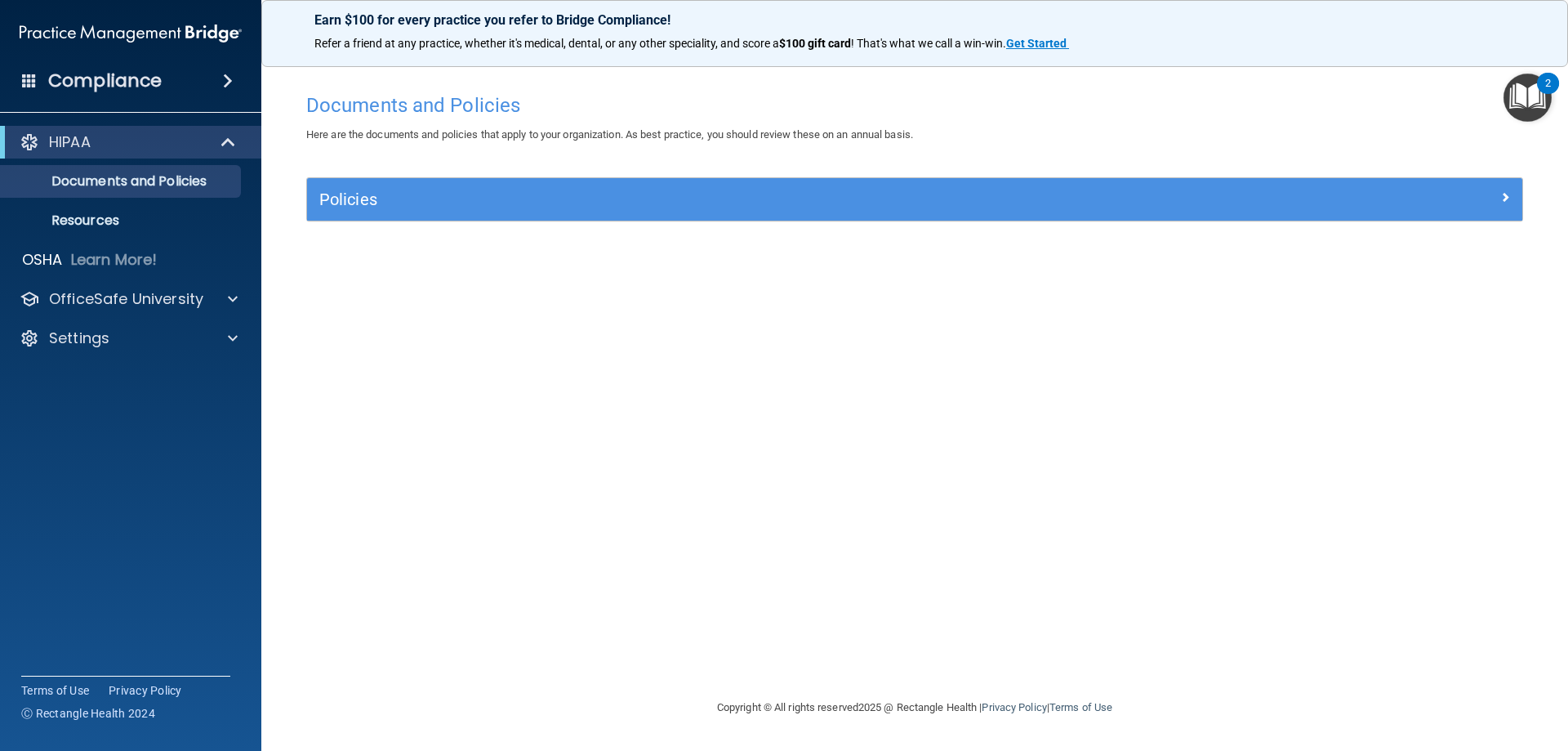
click at [1545, 102] on img "Open Resource Center, 2 new notifications" at bounding box center [1528, 98] width 49 height 49
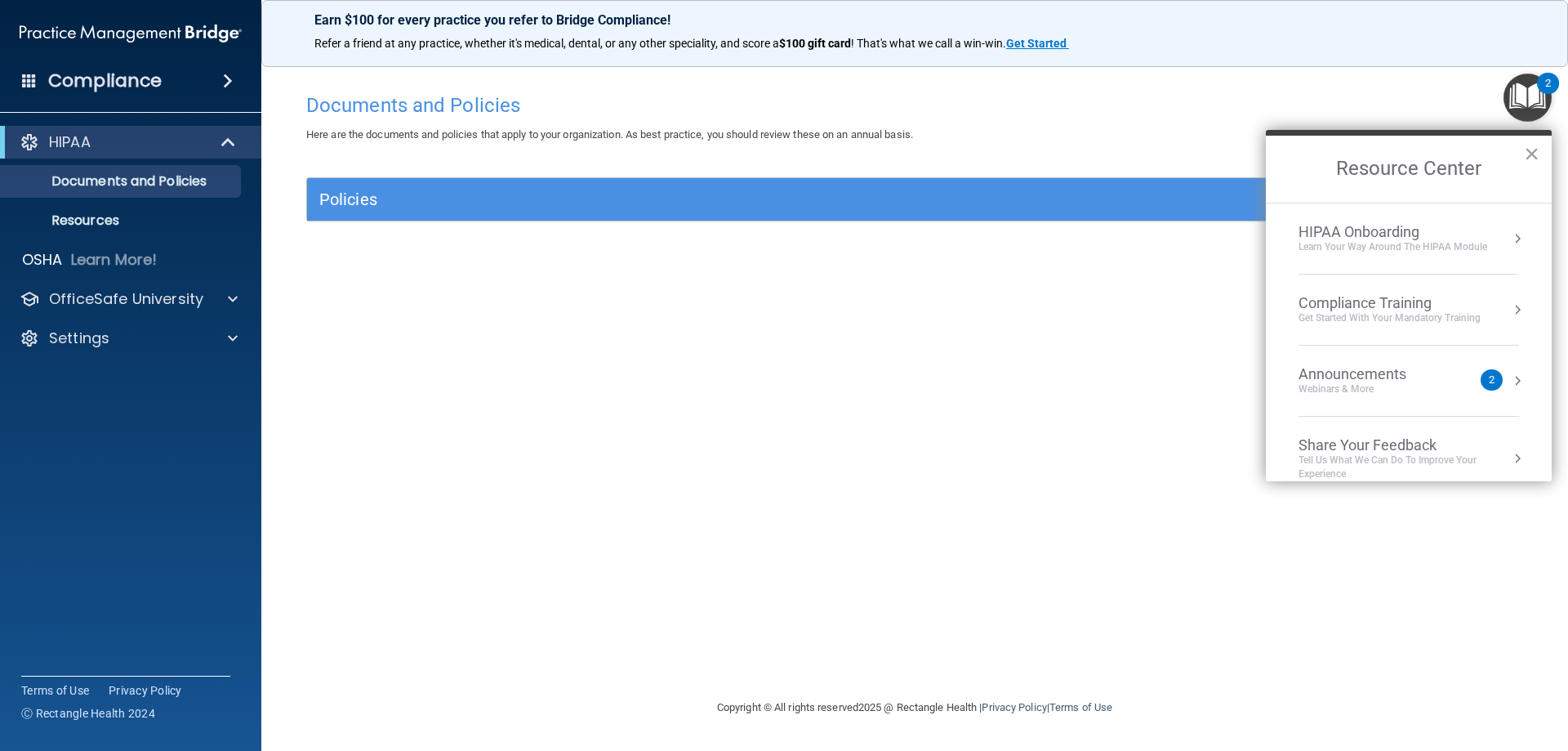
click at [1374, 249] on div "Learn Your Way around the HIPAA module" at bounding box center [1393, 247] width 188 height 14
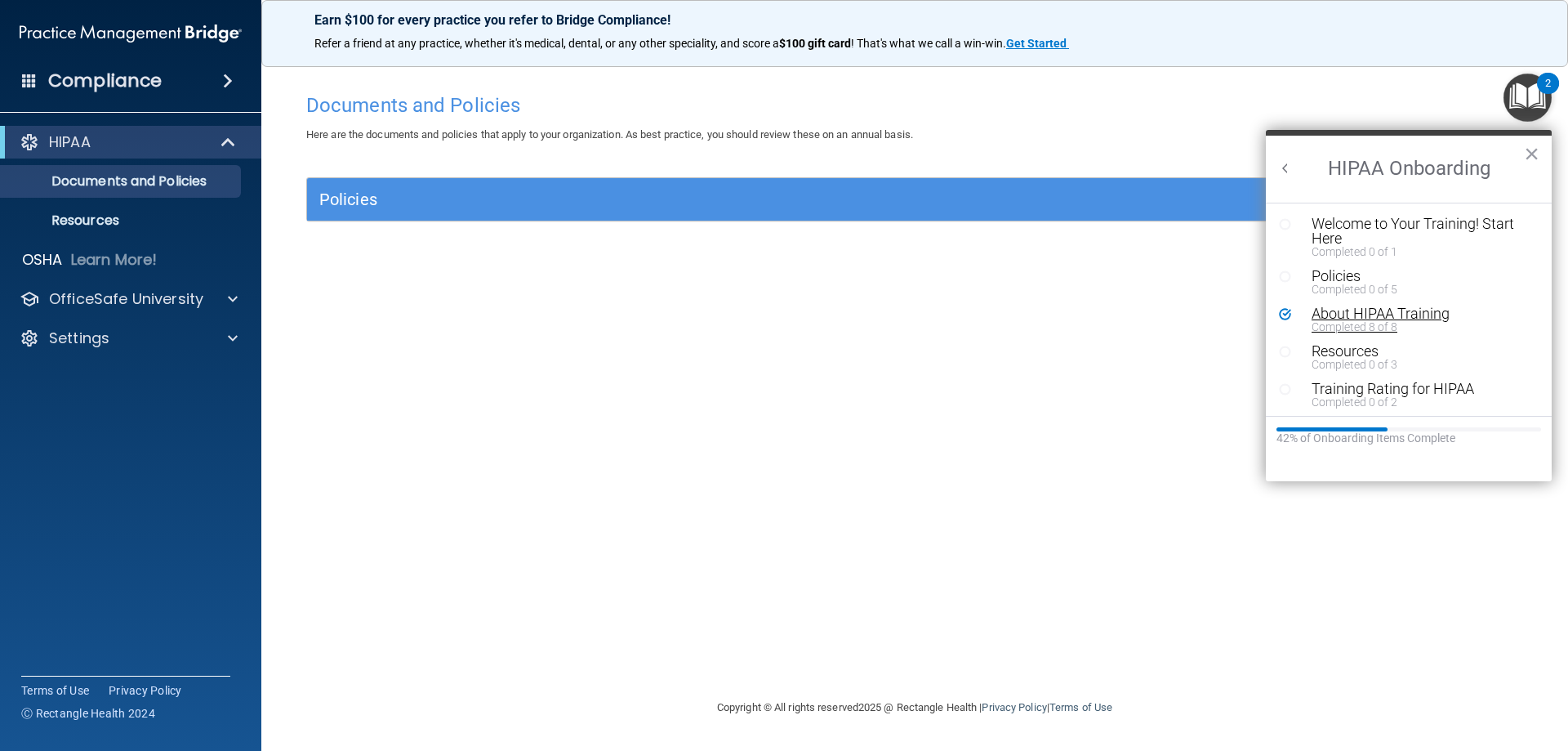
click at [1346, 326] on div "Completed 8 of 8" at bounding box center [1415, 326] width 207 height 12
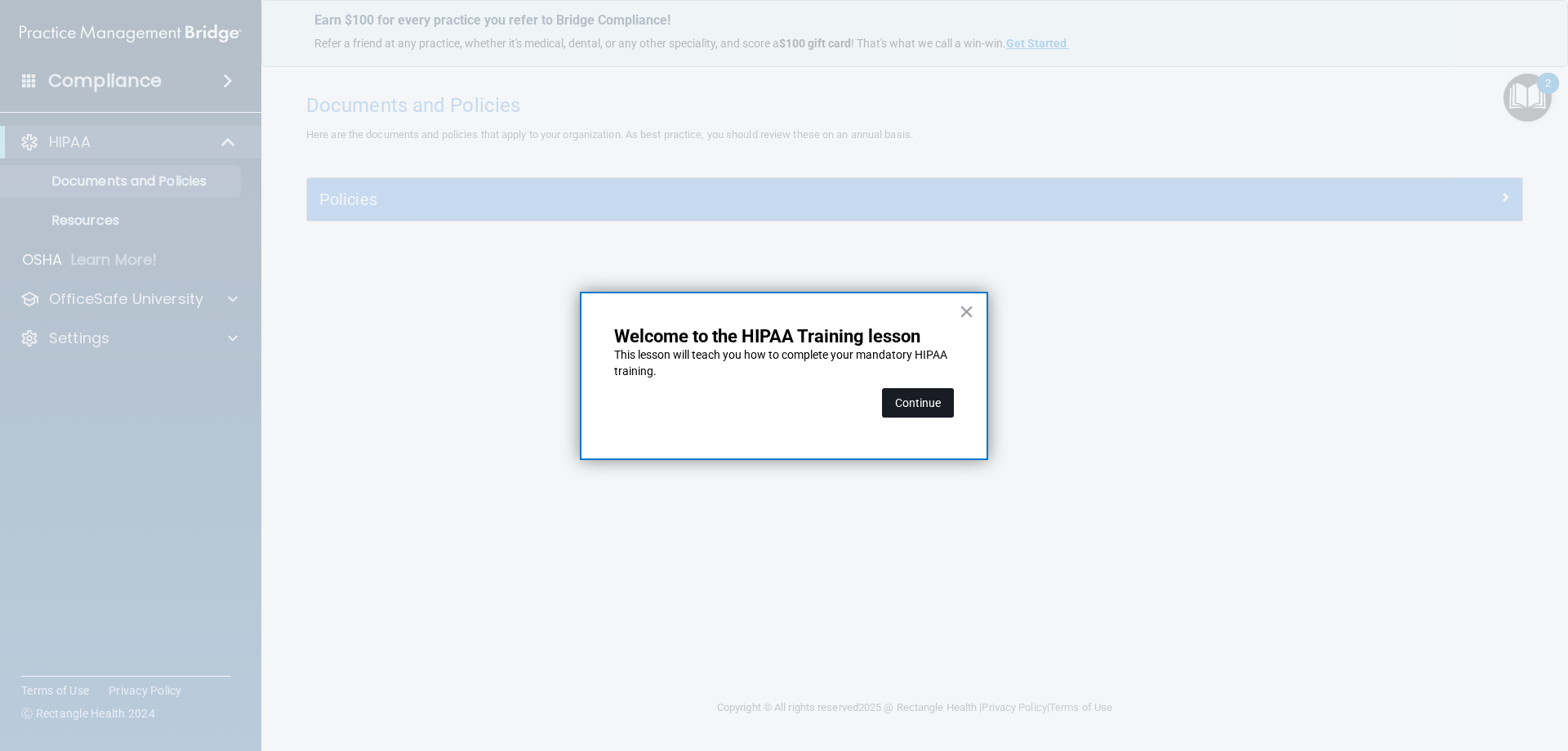
click at [937, 411] on button "Continue" at bounding box center [918, 402] width 72 height 29
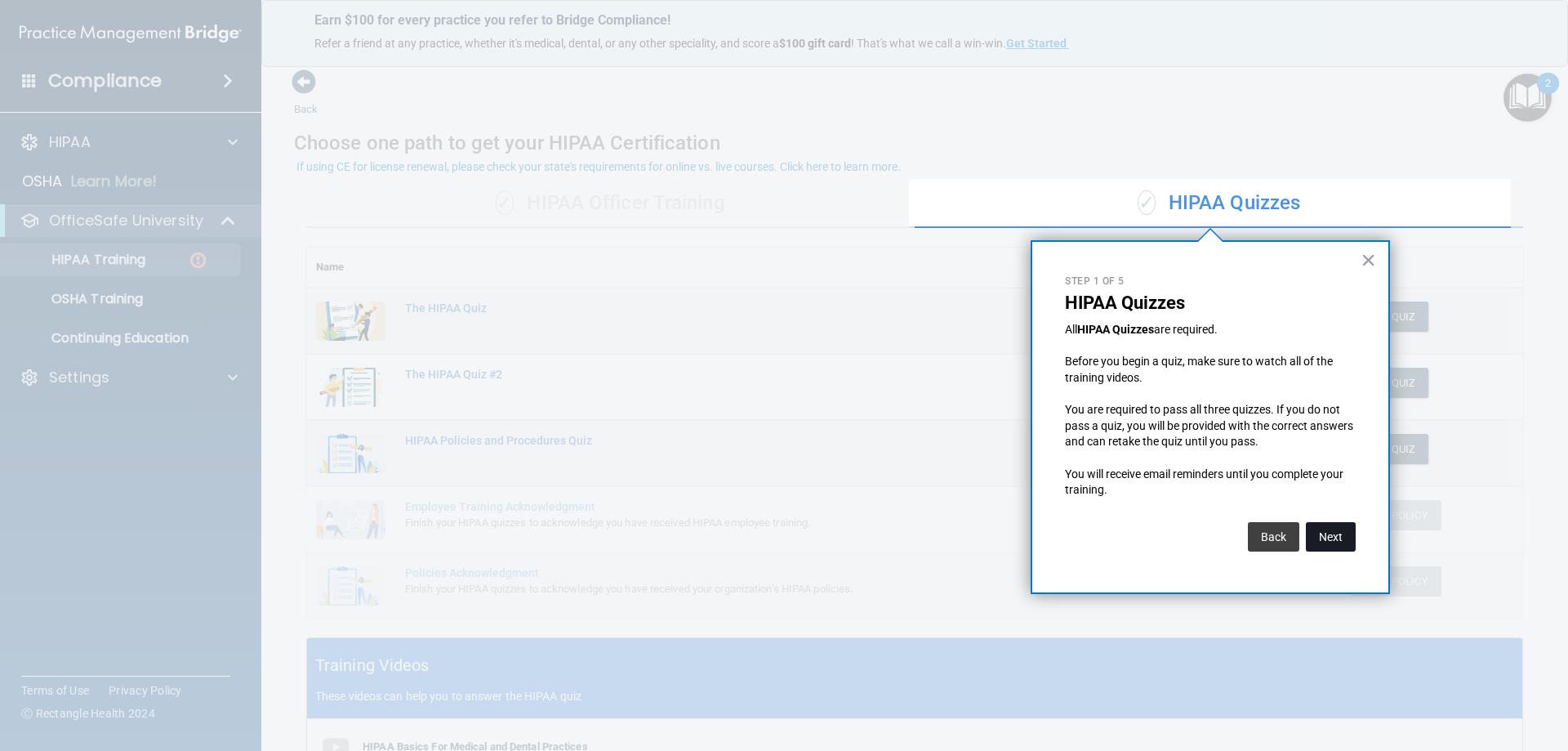
click at [1335, 541] on button "Next" at bounding box center [1330, 536] width 50 height 29
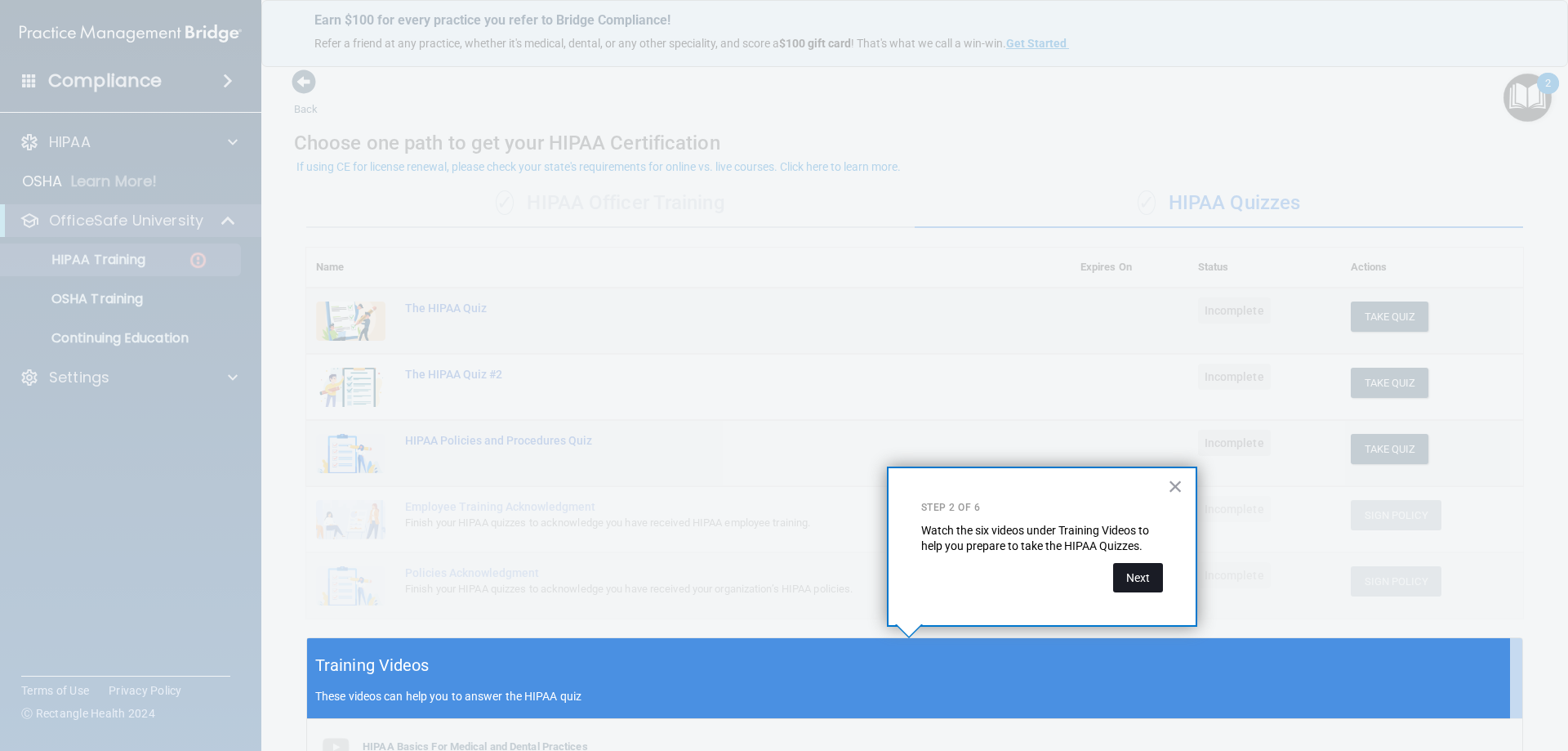
click at [1136, 580] on button "Next" at bounding box center [1138, 577] width 50 height 29
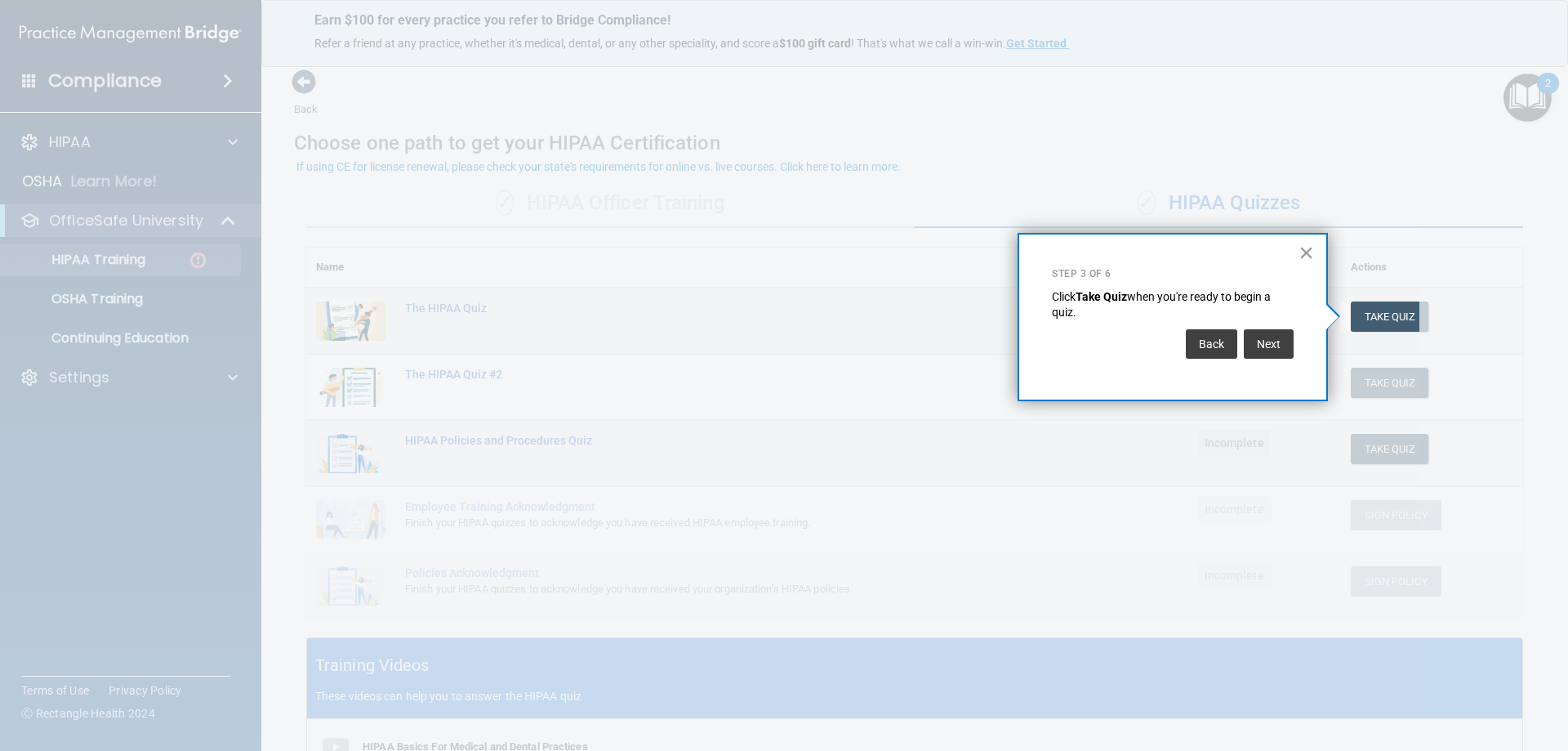
click at [1308, 252] on button "×" at bounding box center [1307, 252] width 16 height 26
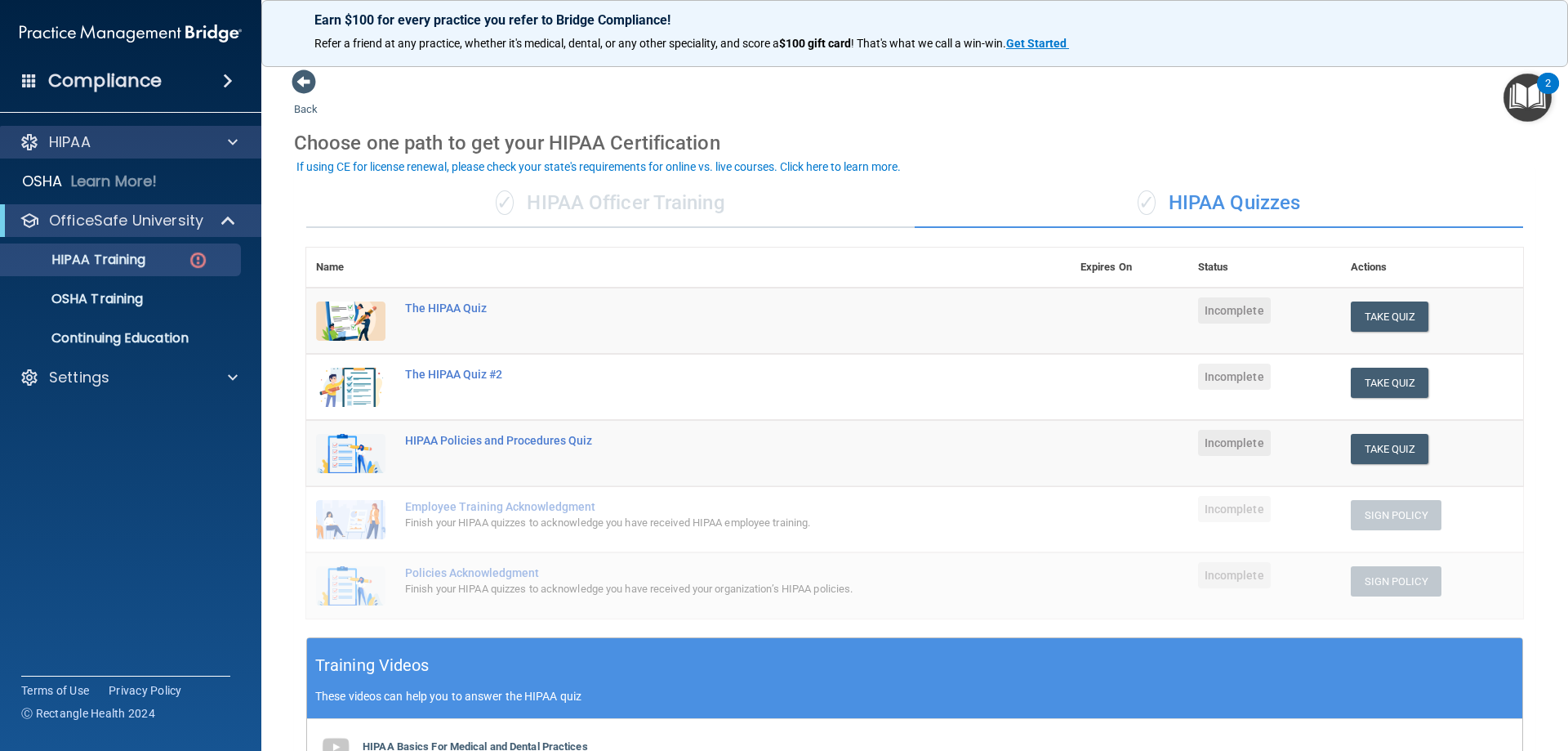
click at [69, 156] on div "HIPAA" at bounding box center [131, 142] width 262 height 33
click at [74, 141] on p "HIPAA" at bounding box center [69, 142] width 42 height 19
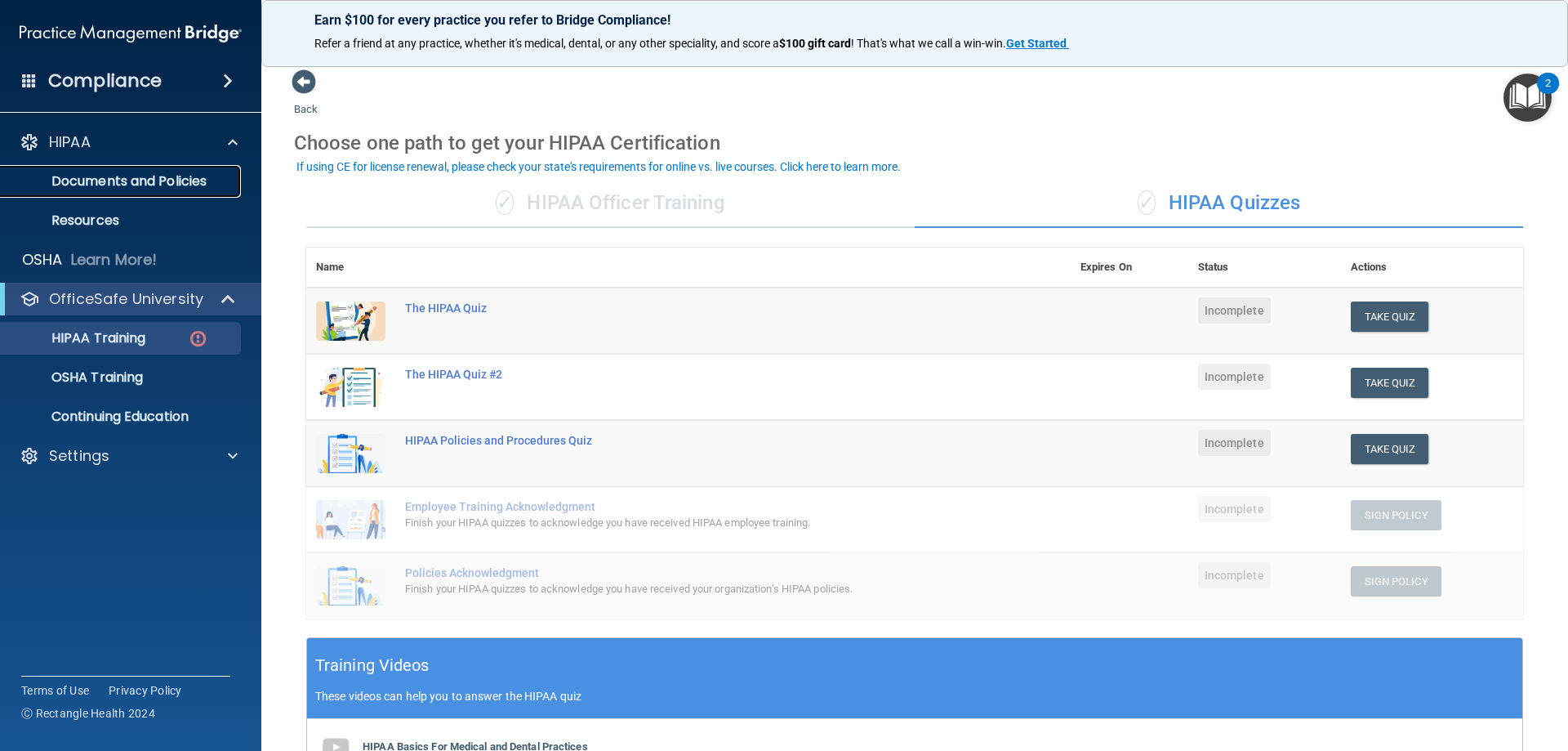
click at [107, 175] on p "Documents and Policies" at bounding box center [122, 181] width 223 height 17
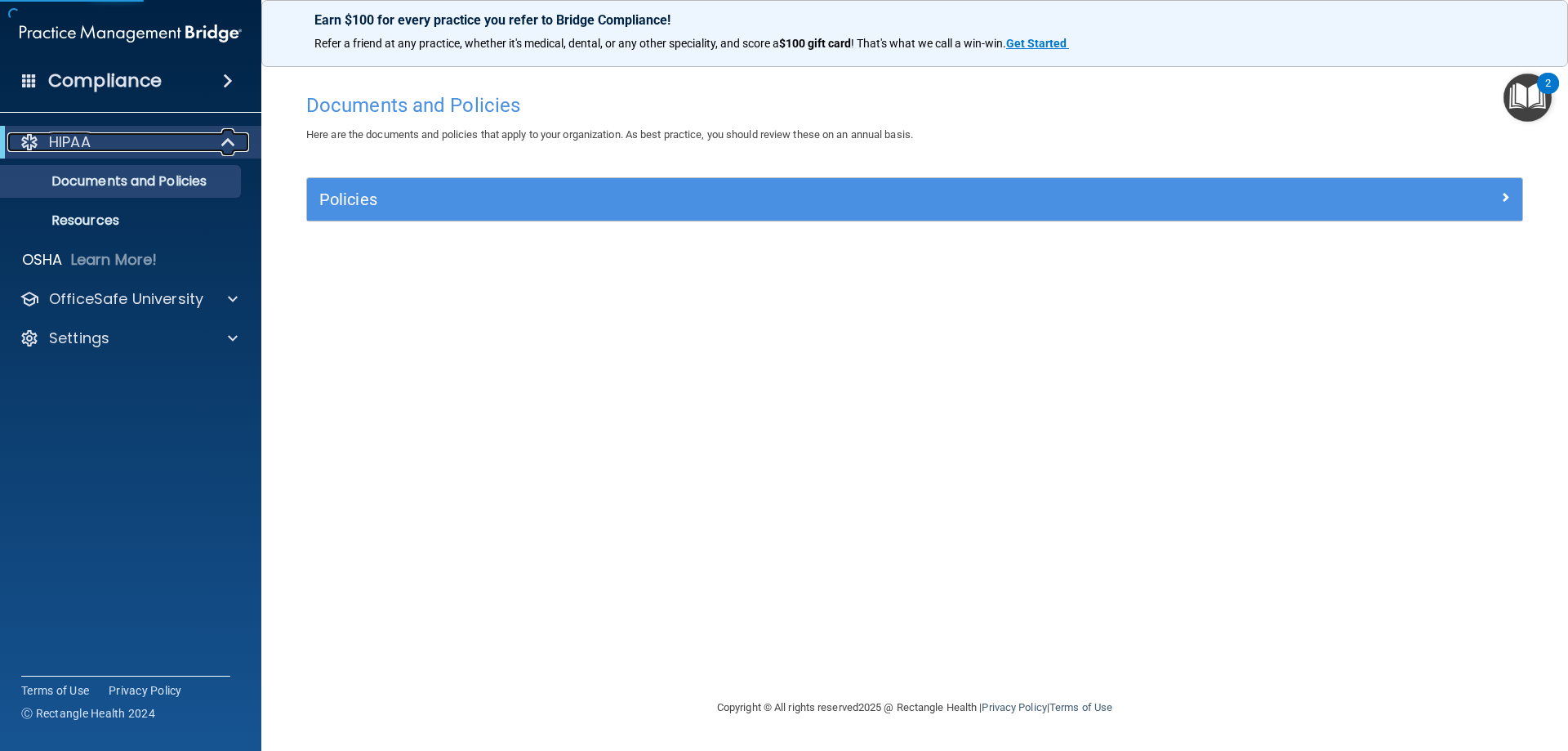
click at [105, 145] on div "HIPAA" at bounding box center [109, 142] width 202 height 19
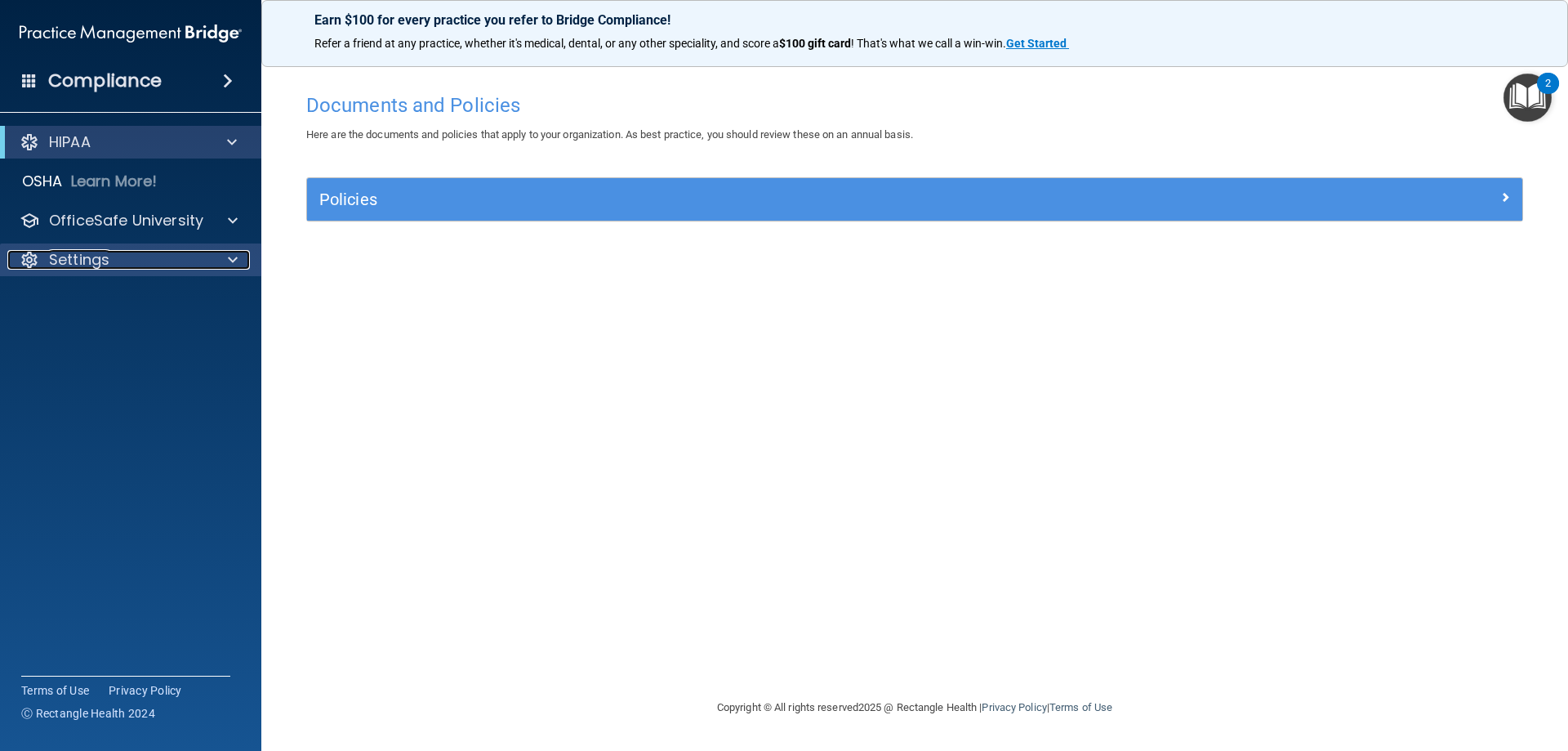
click at [78, 266] on p "Settings" at bounding box center [79, 259] width 60 height 19
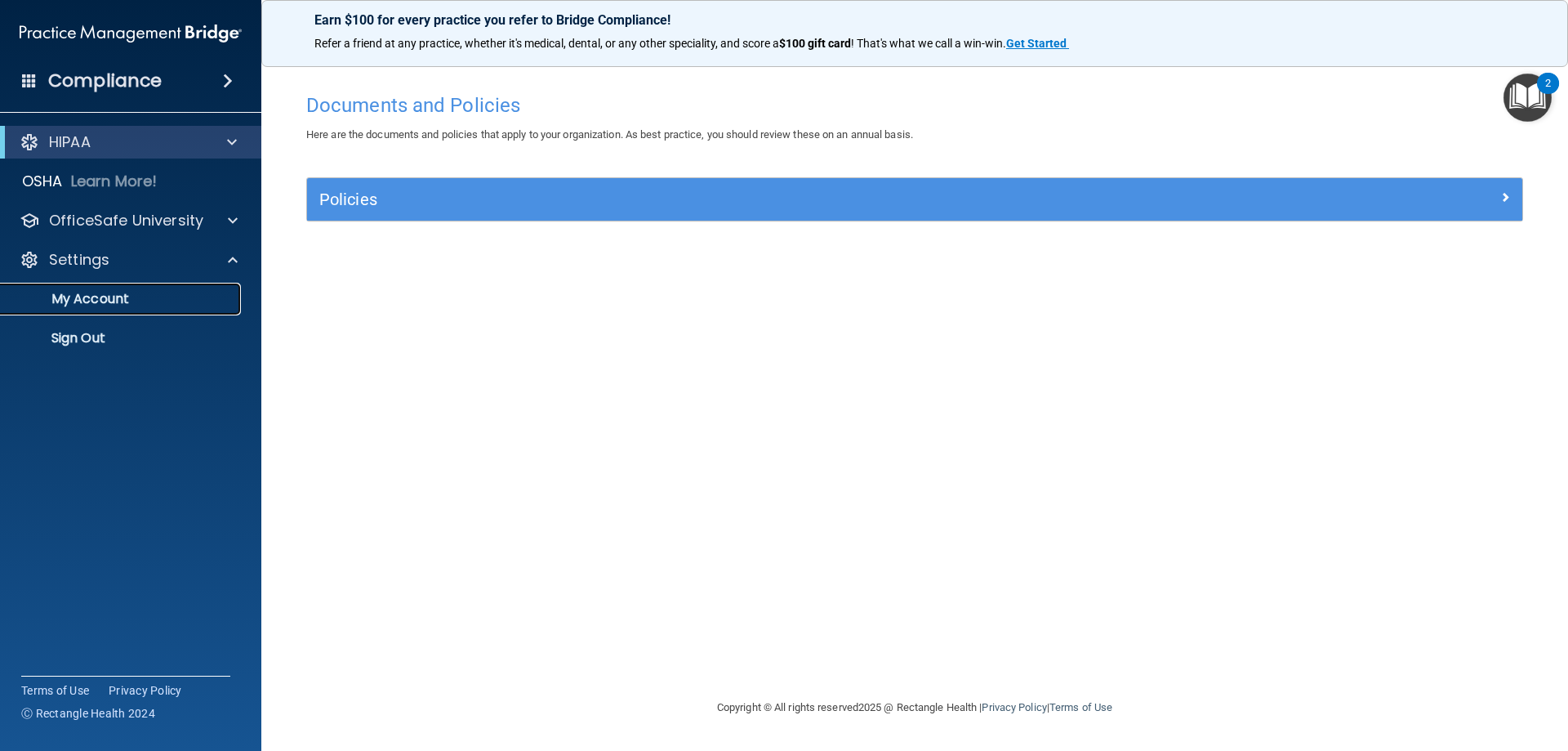
click at [79, 305] on p "My Account" at bounding box center [122, 298] width 223 height 17
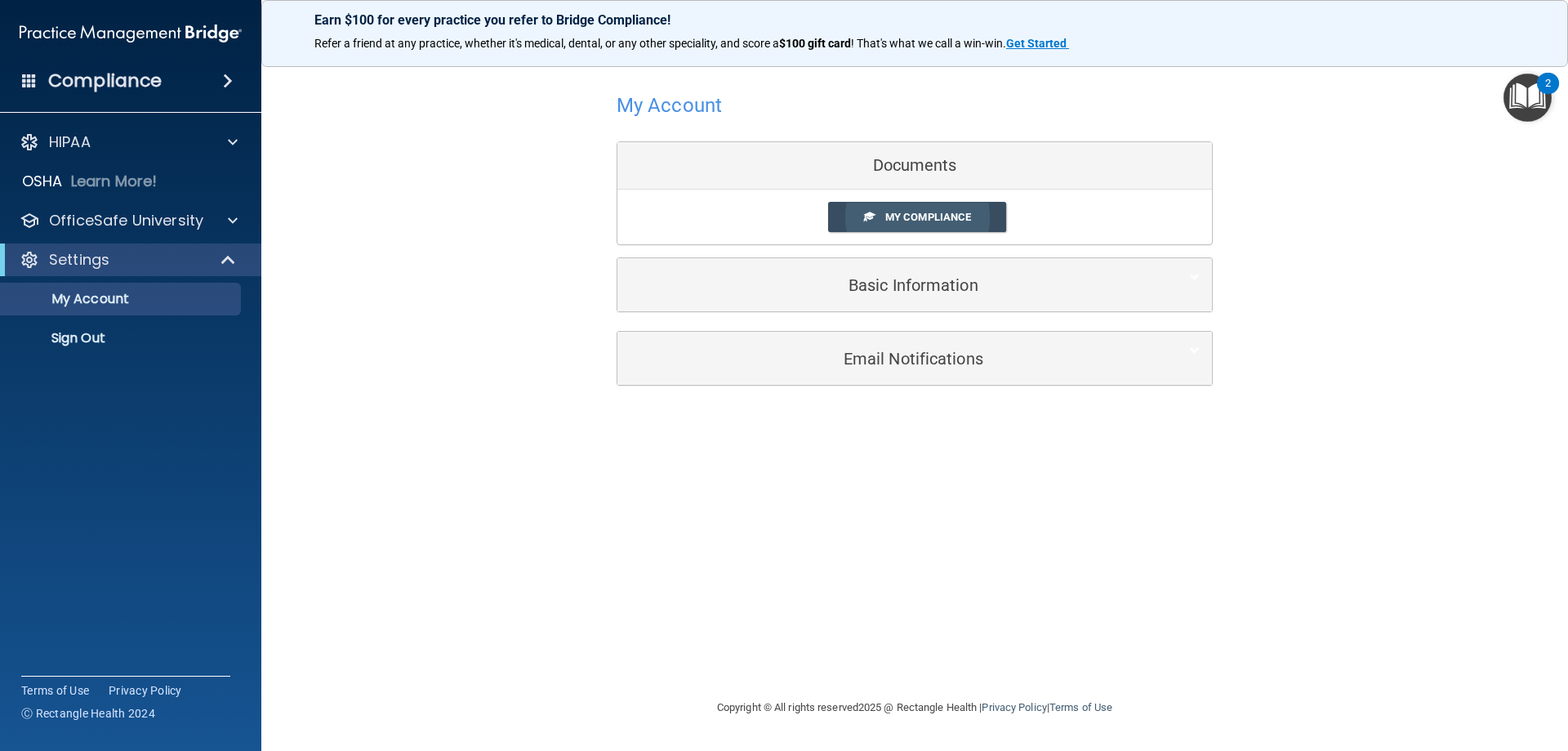
click at [891, 219] on span "My Compliance" at bounding box center [928, 217] width 85 height 13
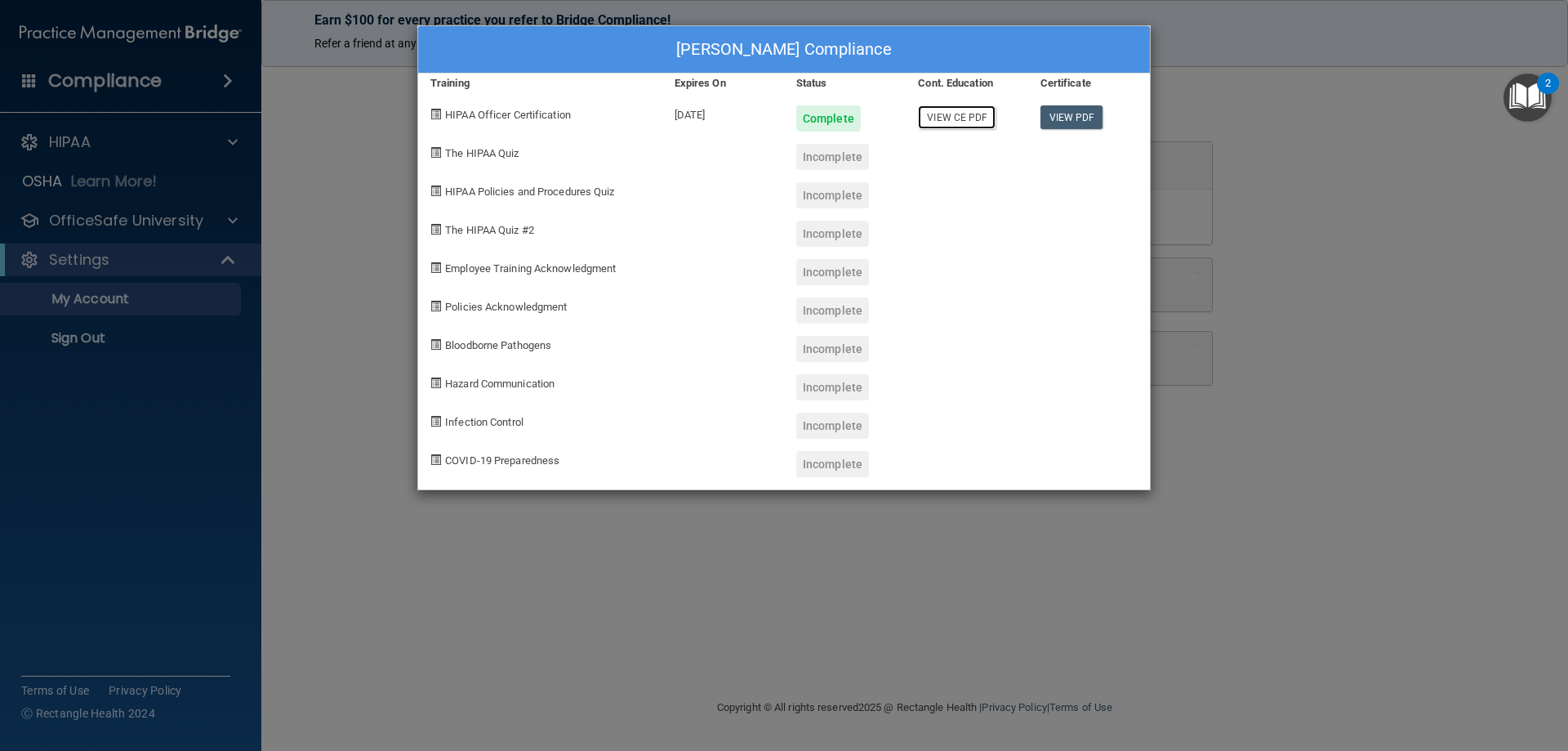
click at [958, 119] on link "View CE PDF" at bounding box center [957, 117] width 78 height 23
click at [392, 155] on div "[PERSON_NAME] Compliance Training Expires On Status Cont. Education Certificate…" at bounding box center [784, 375] width 1568 height 751
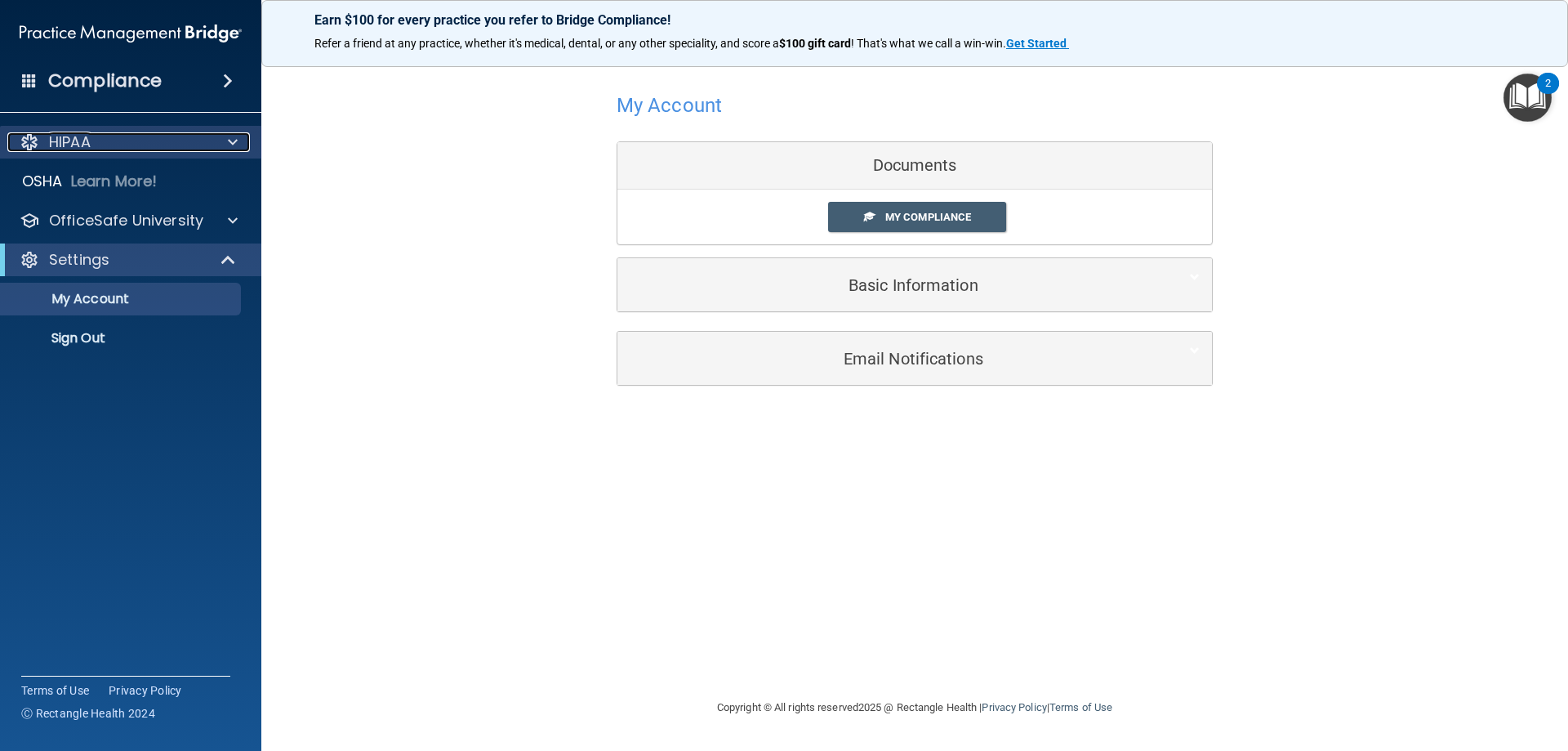
click at [89, 133] on p "HIPAA" at bounding box center [69, 142] width 42 height 19
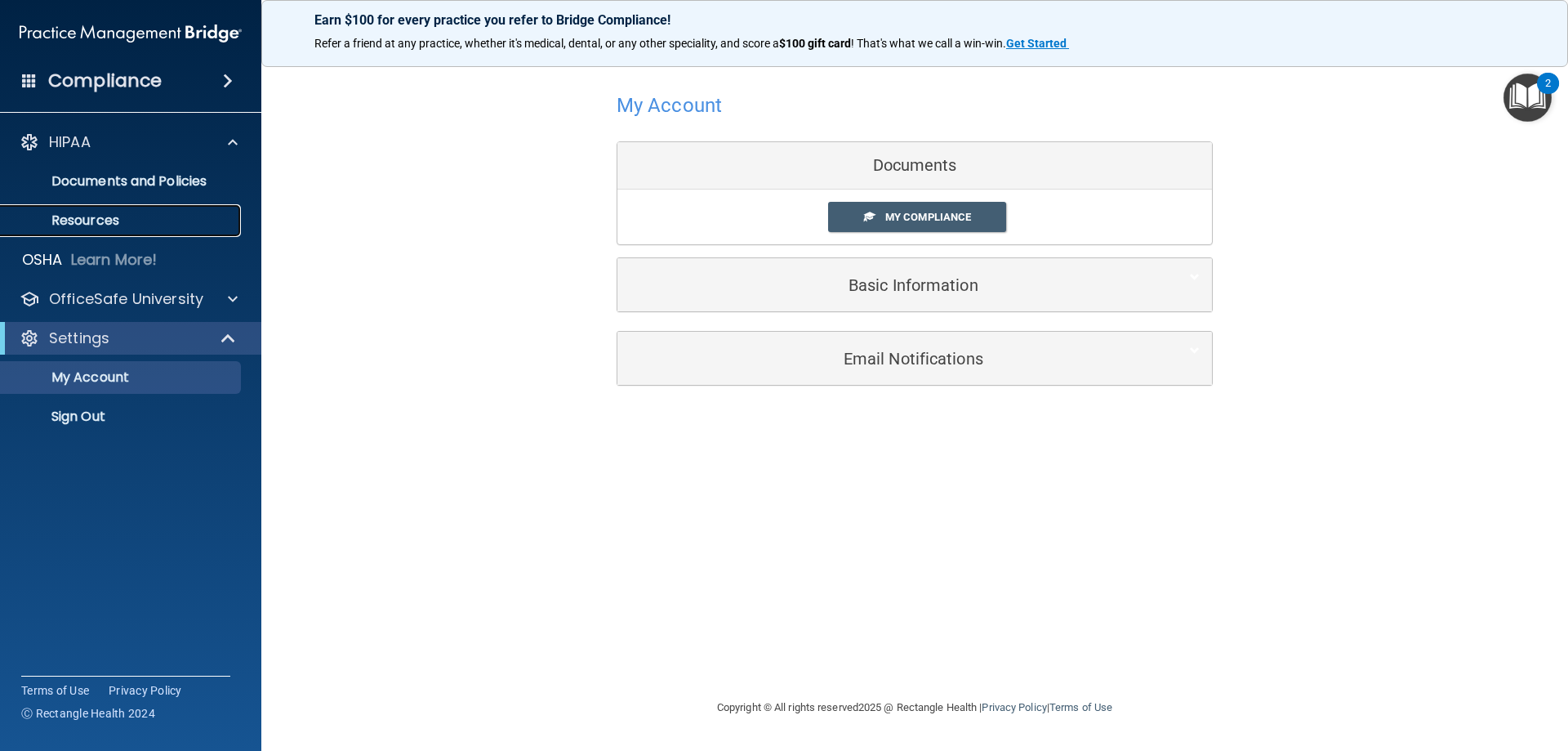
click at [108, 215] on p "Resources" at bounding box center [122, 221] width 223 height 17
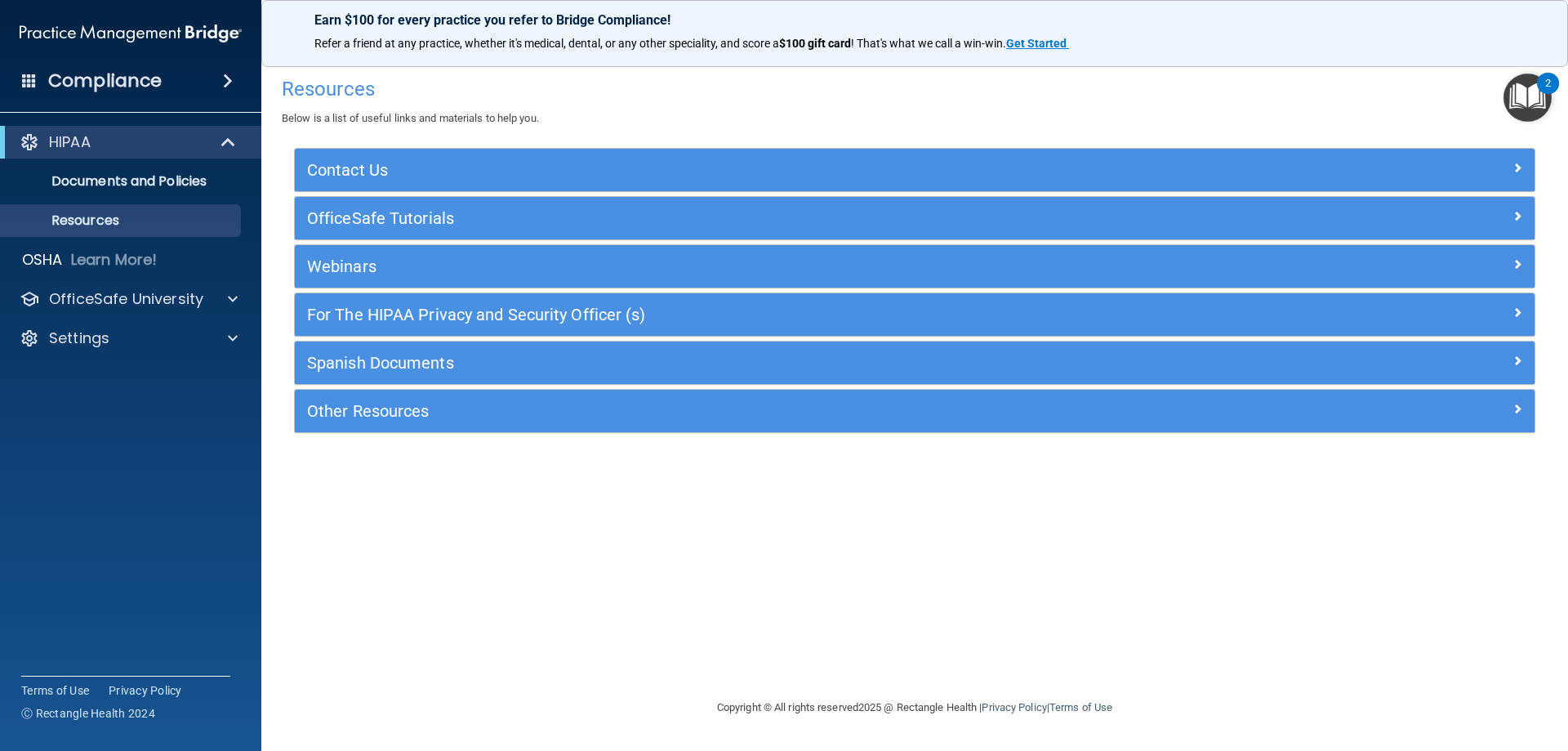
click at [1525, 93] on img "Open Resource Center, 2 new notifications" at bounding box center [1528, 98] width 49 height 49
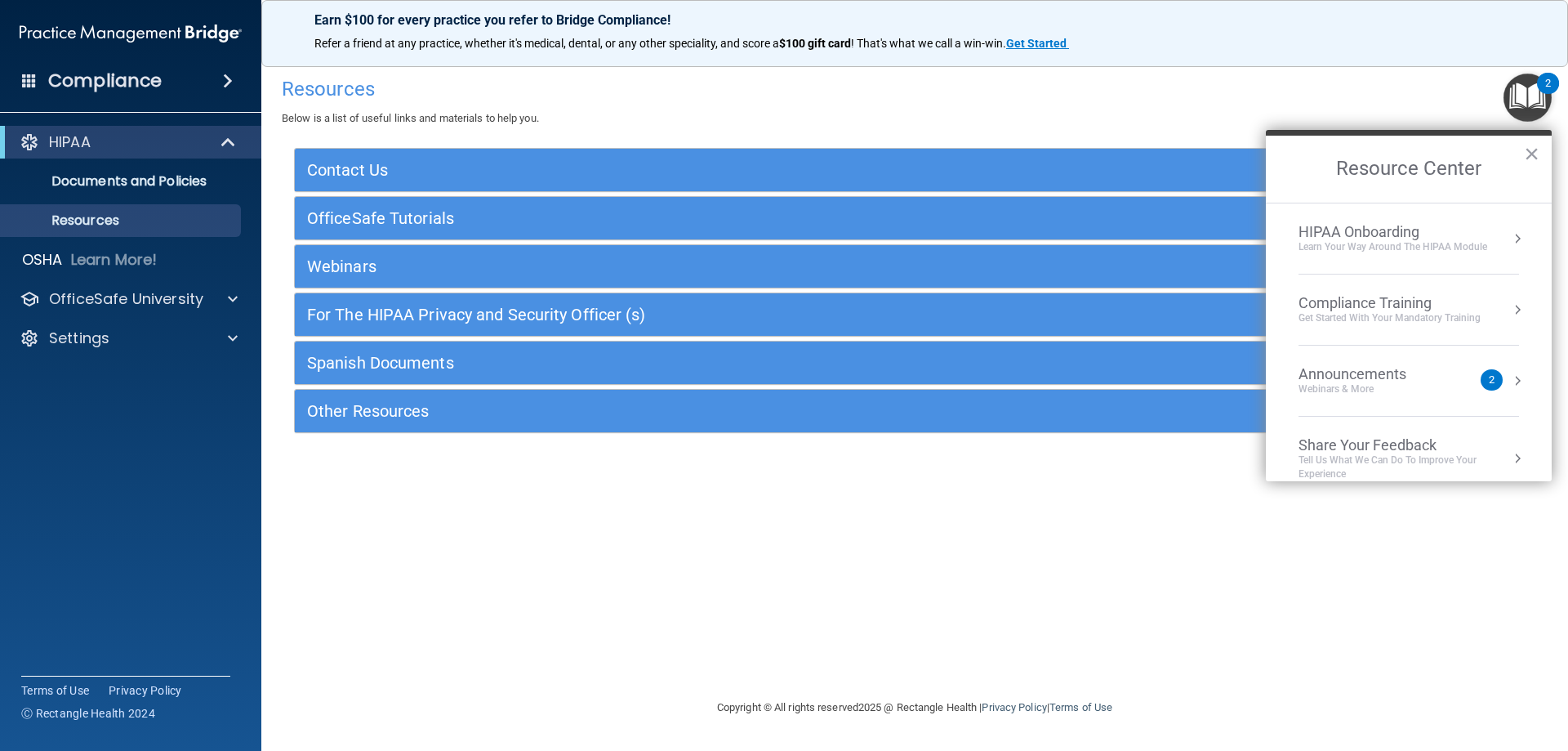
click at [1368, 362] on li "Announcements Webinars & More 2" at bounding box center [1409, 381] width 221 height 71
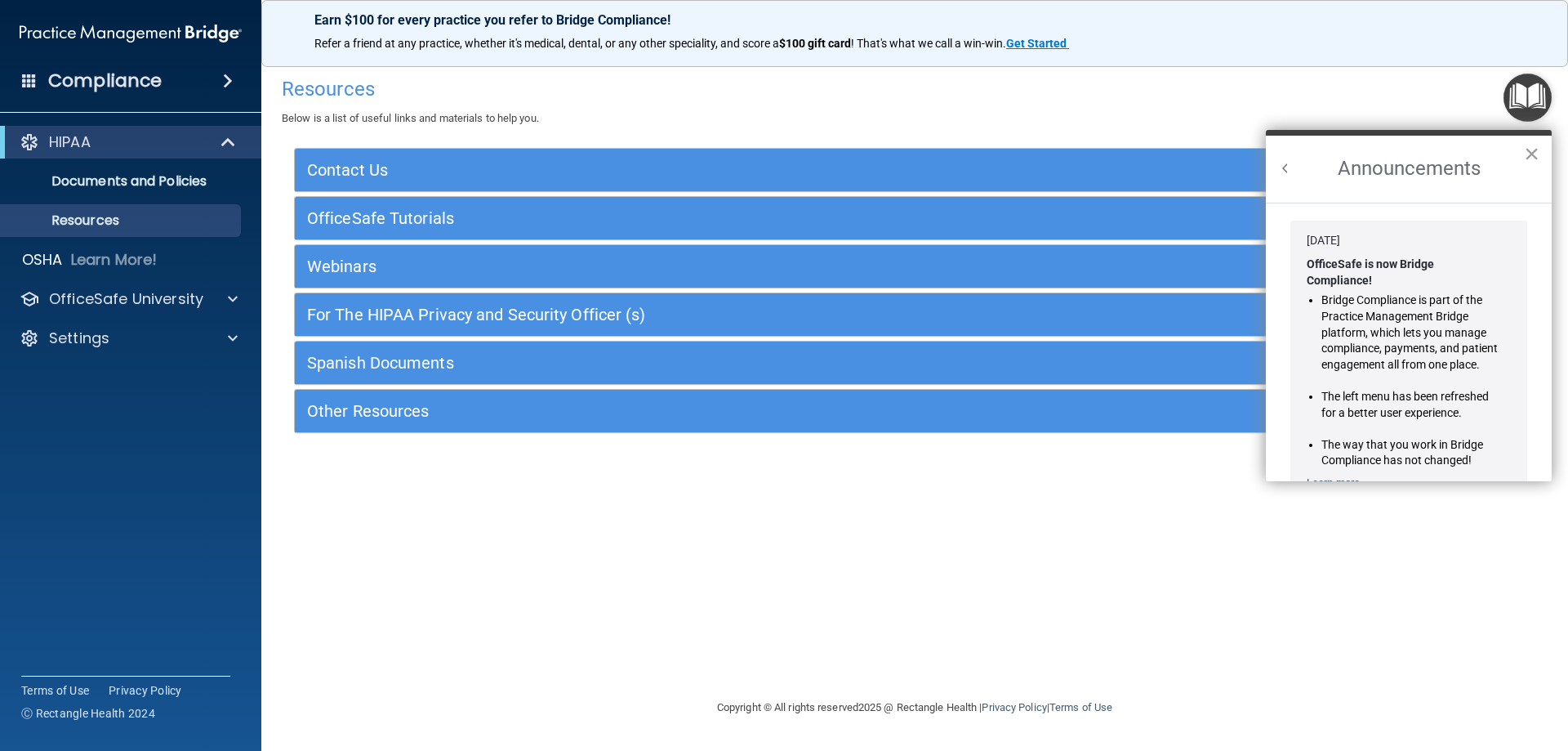
click at [1529, 152] on button "×" at bounding box center [1532, 154] width 16 height 26
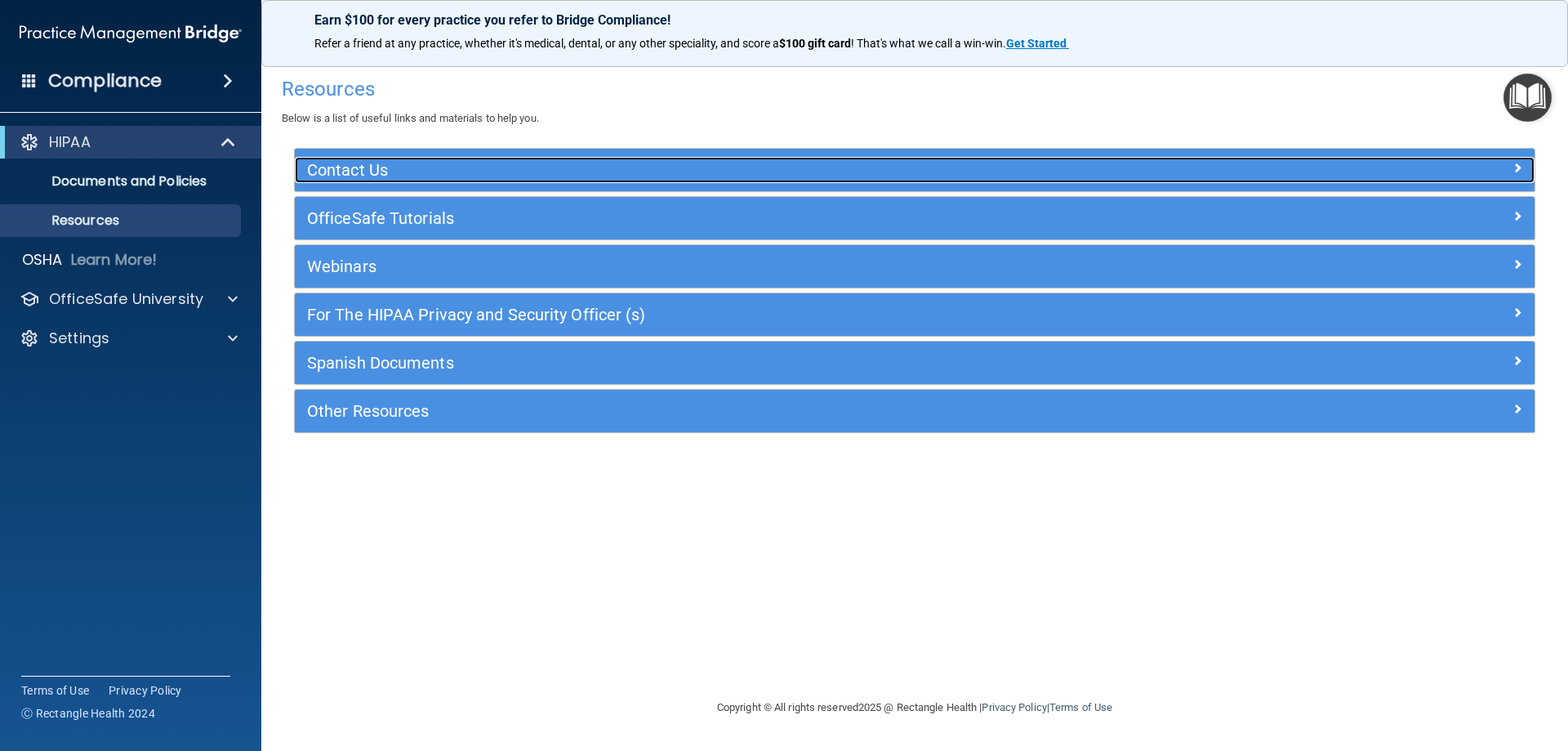
click at [438, 163] on h5 "Contact Us" at bounding box center [760, 170] width 905 height 17
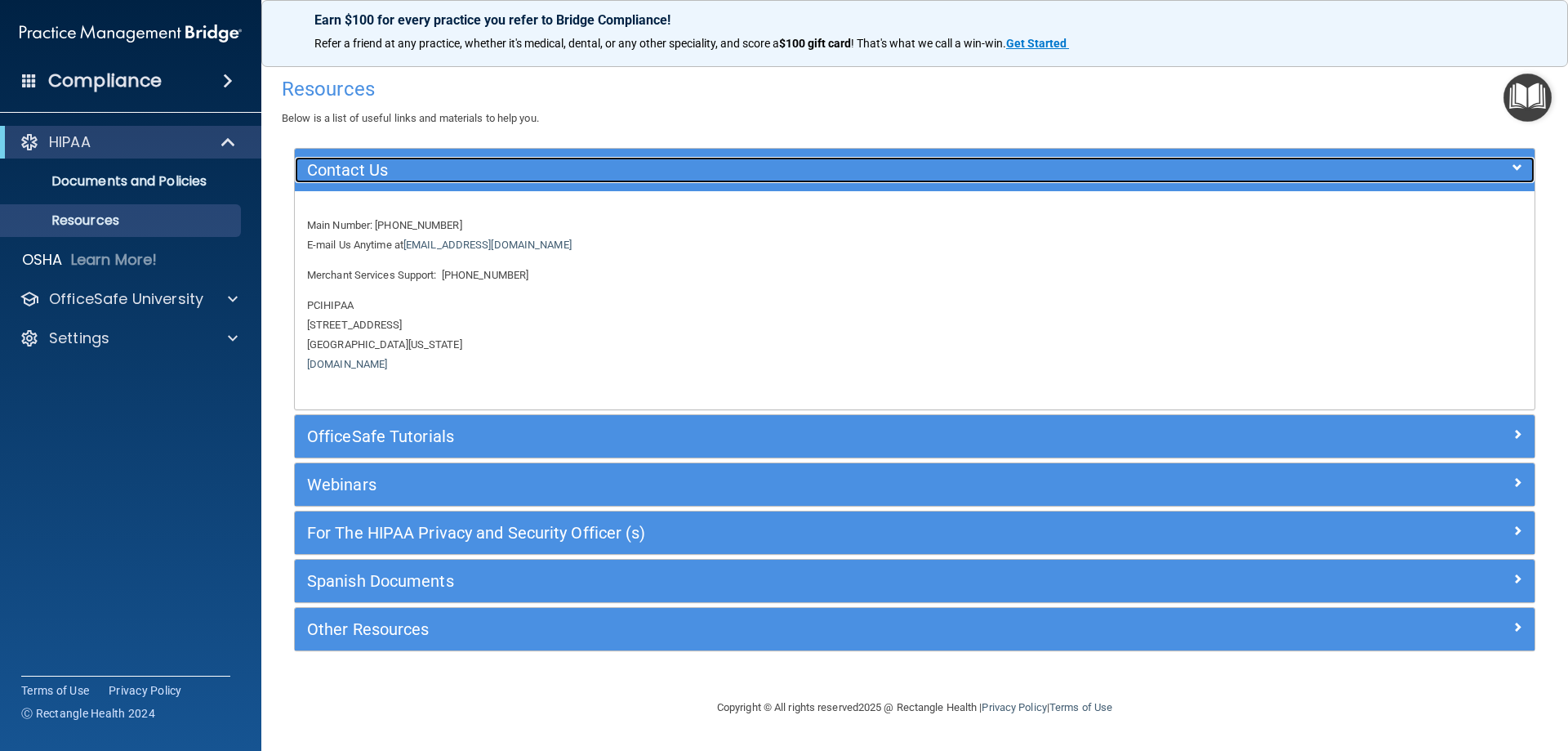
click at [438, 162] on h5 "Contact Us" at bounding box center [760, 170] width 905 height 17
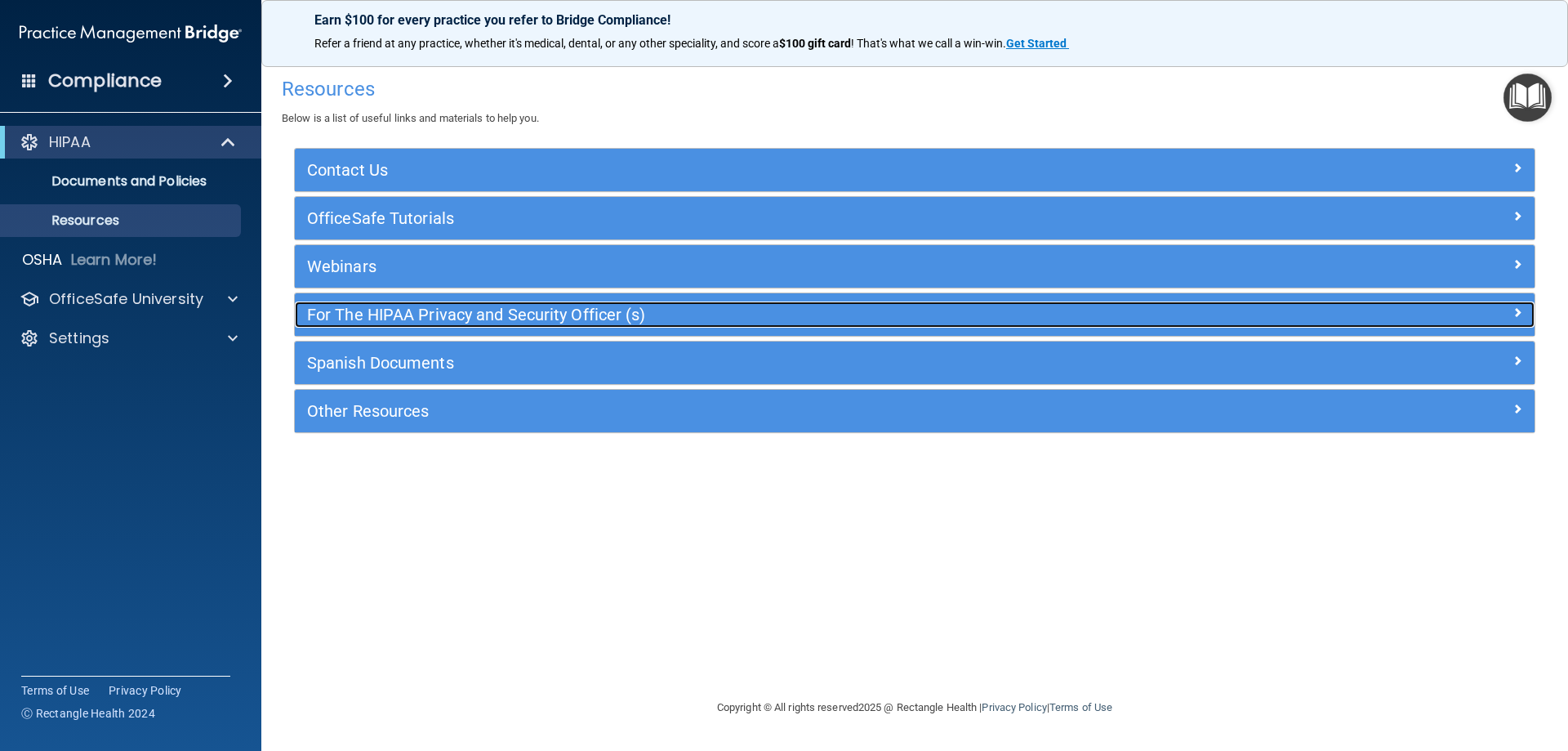
click at [433, 306] on h5 "For The HIPAA Privacy and Security Officer (s)" at bounding box center [760, 314] width 905 height 17
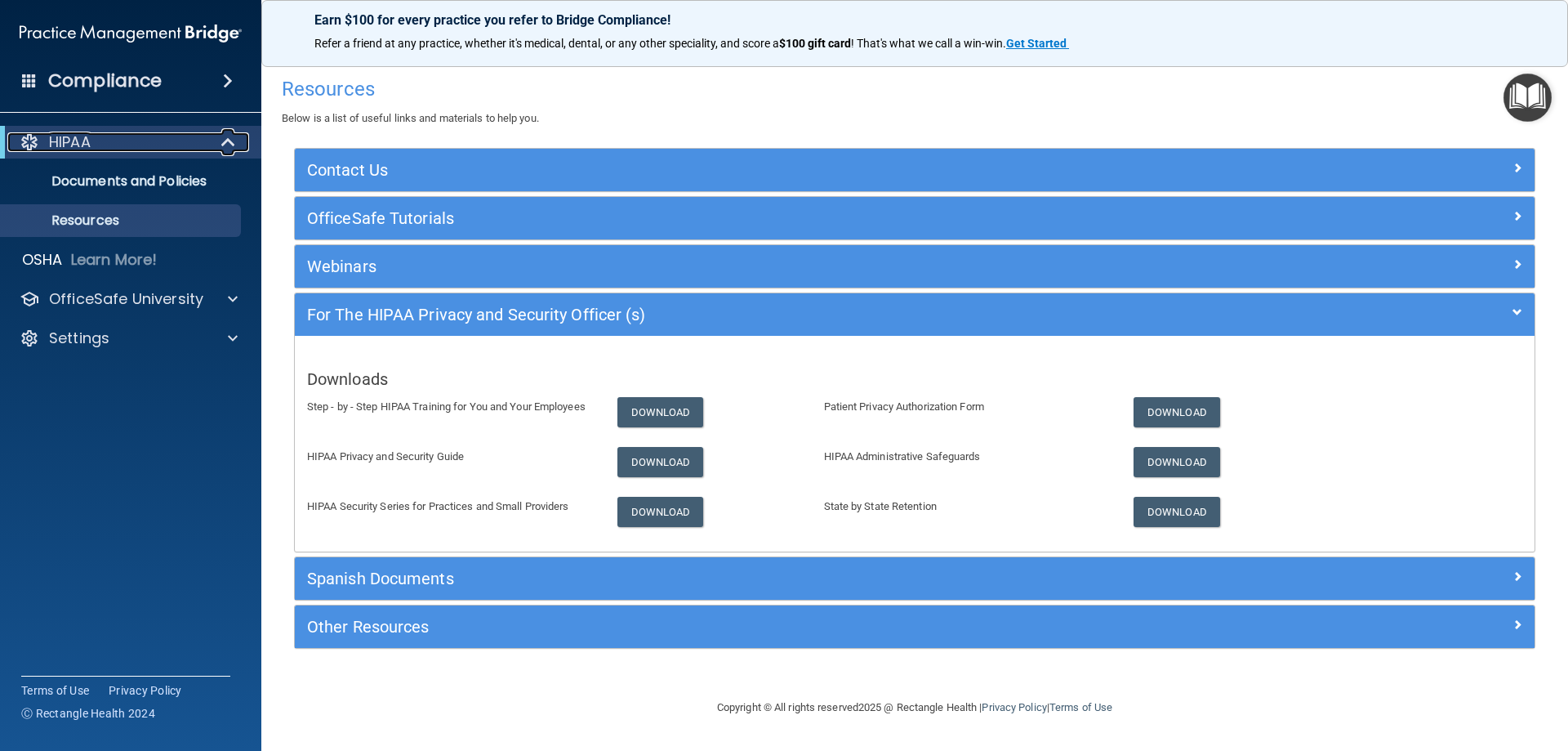
click at [192, 139] on div "HIPAA" at bounding box center [109, 142] width 202 height 19
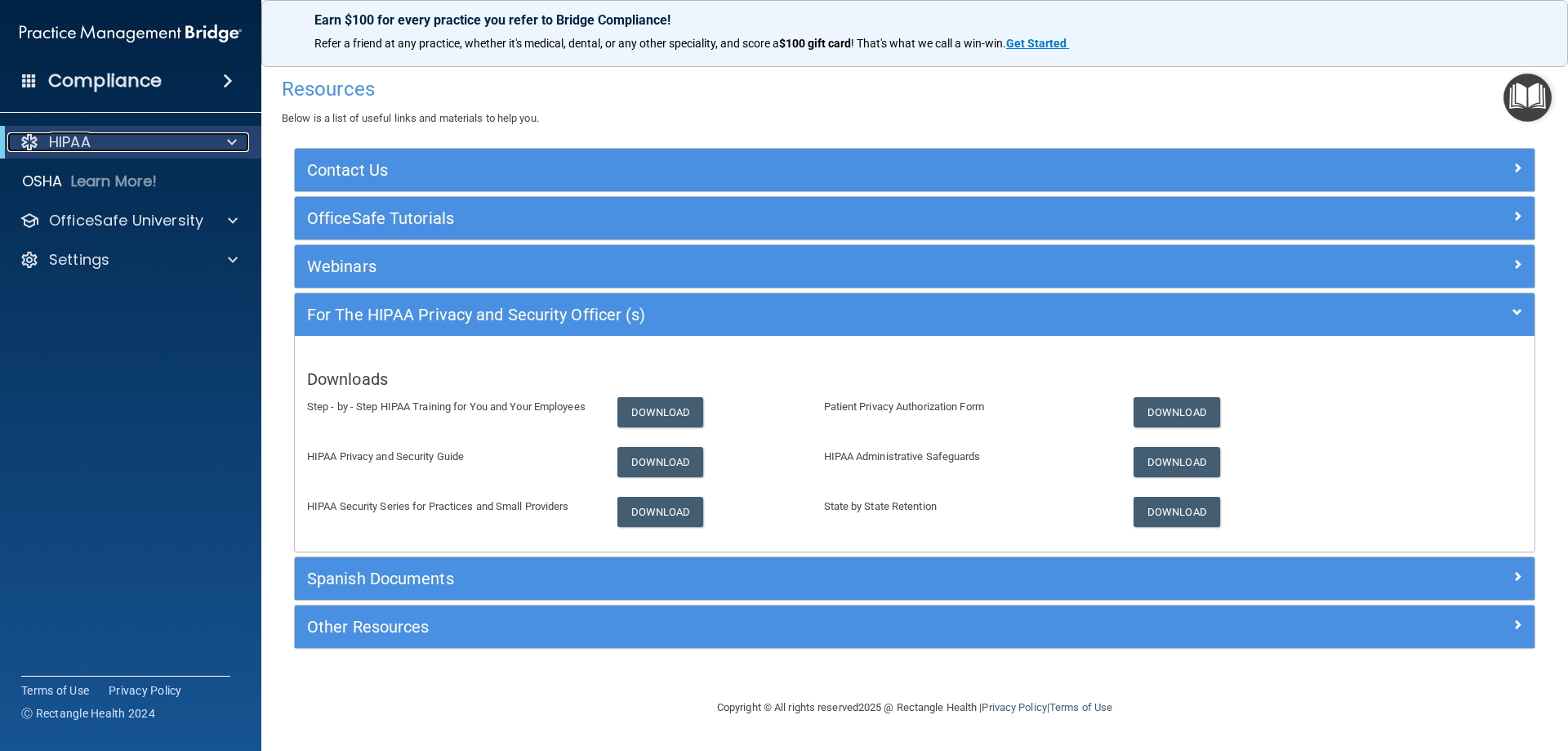
click at [50, 143] on p "HIPAA" at bounding box center [69, 142] width 42 height 19
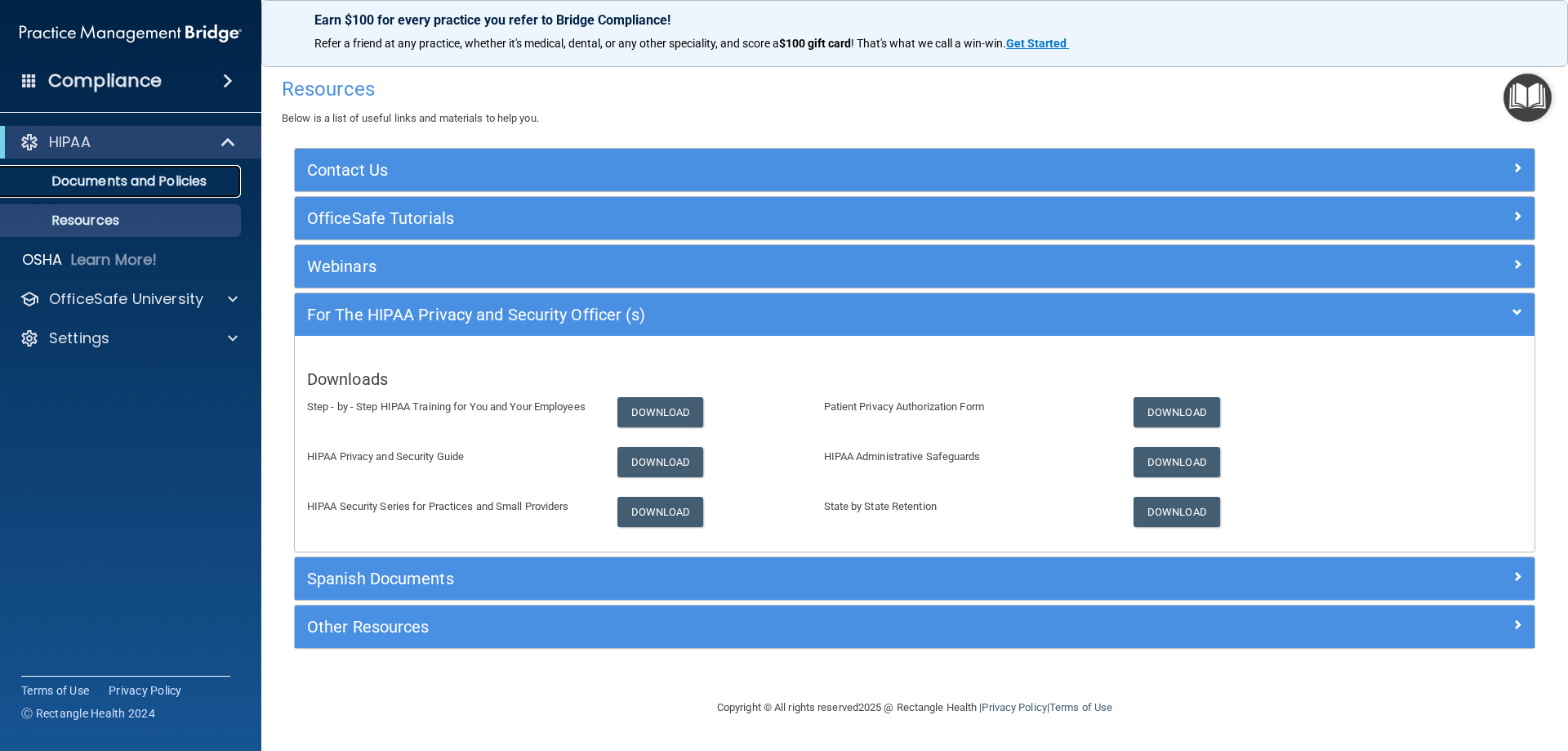
click at [95, 167] on link "Documents and Policies" at bounding box center [112, 182] width 257 height 33
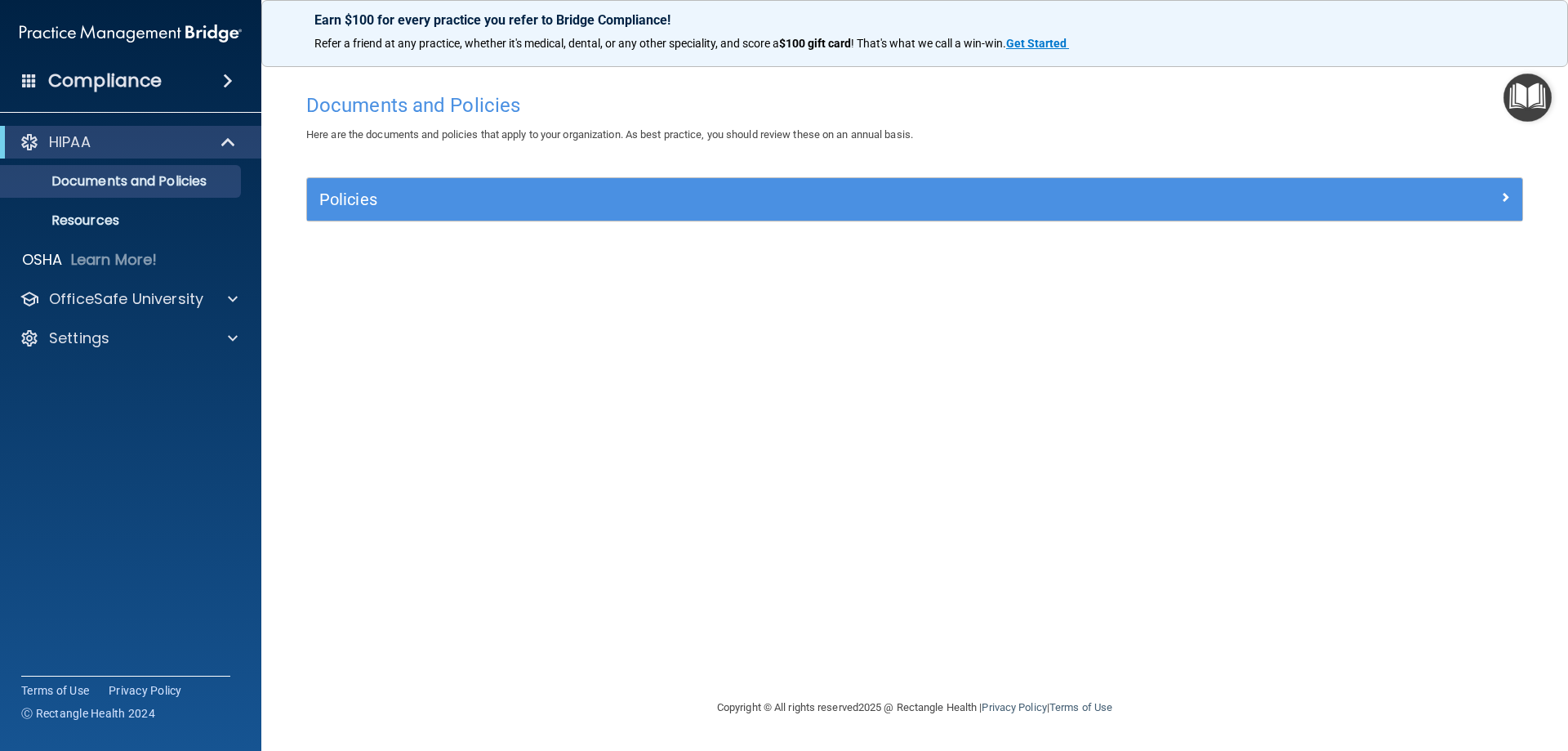
click at [104, 88] on h4 "Compliance" at bounding box center [105, 81] width 114 height 23
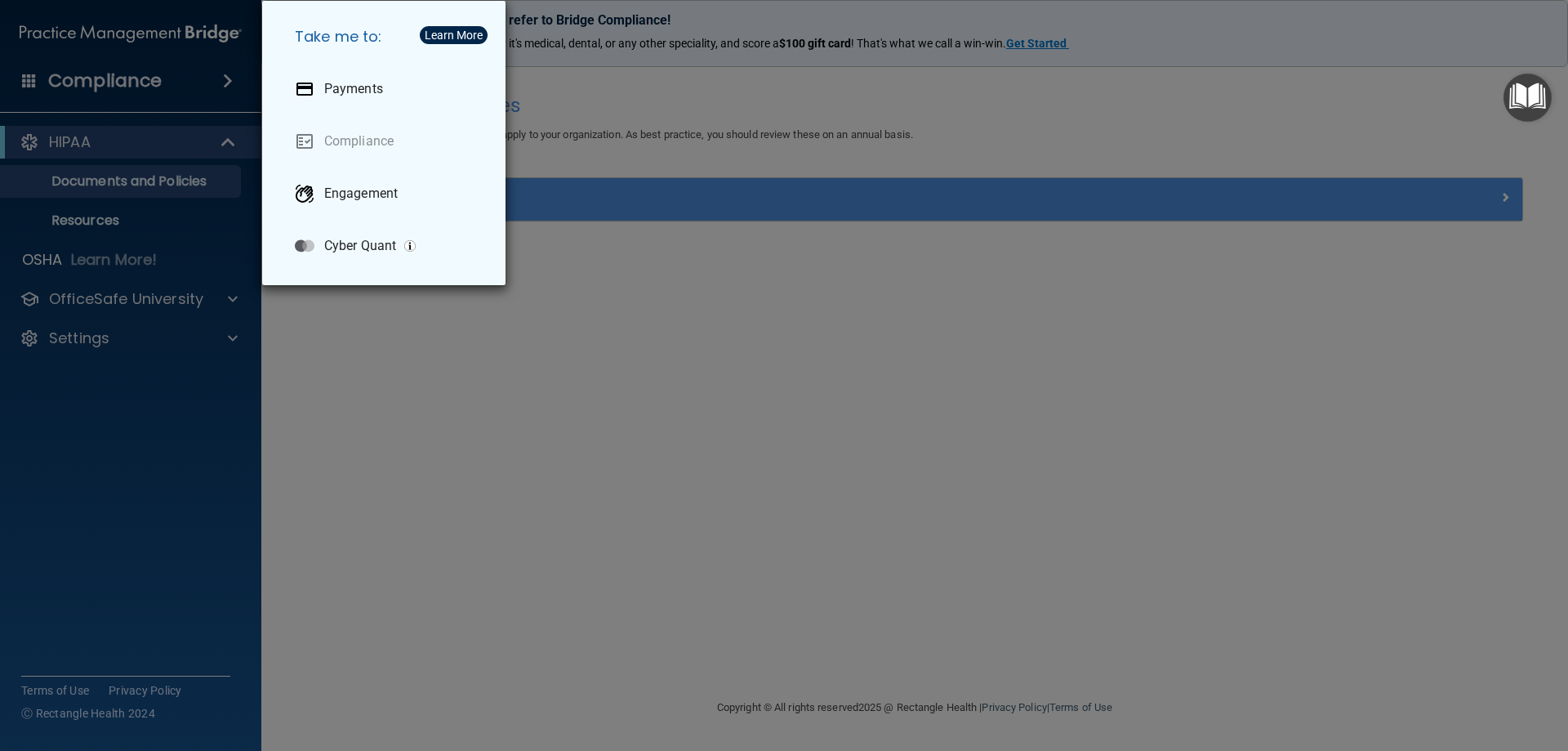
click at [168, 453] on div "Take me to: Payments Compliance Engagement Cyber Quant" at bounding box center [784, 375] width 1568 height 751
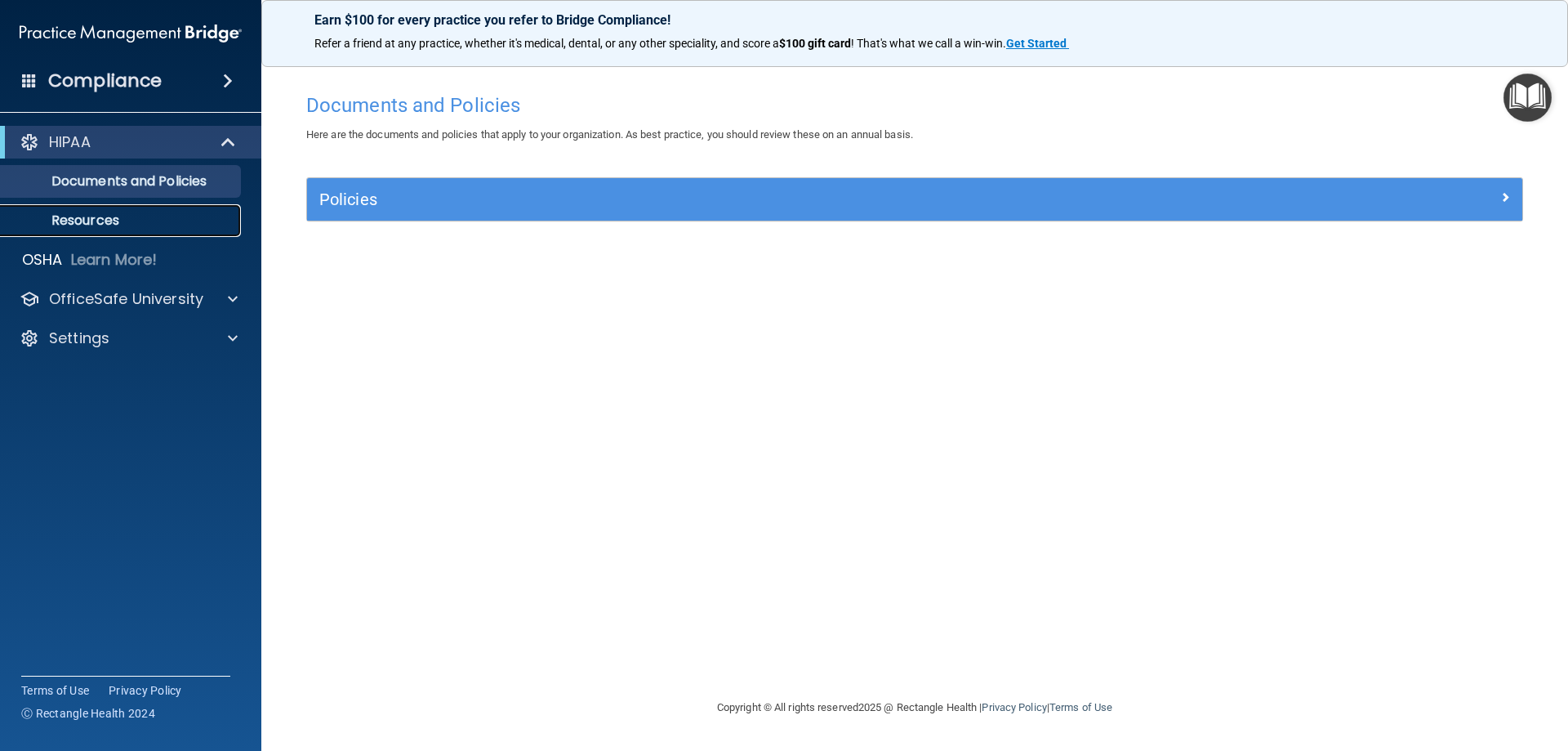
click at [89, 224] on p "Resources" at bounding box center [122, 221] width 223 height 17
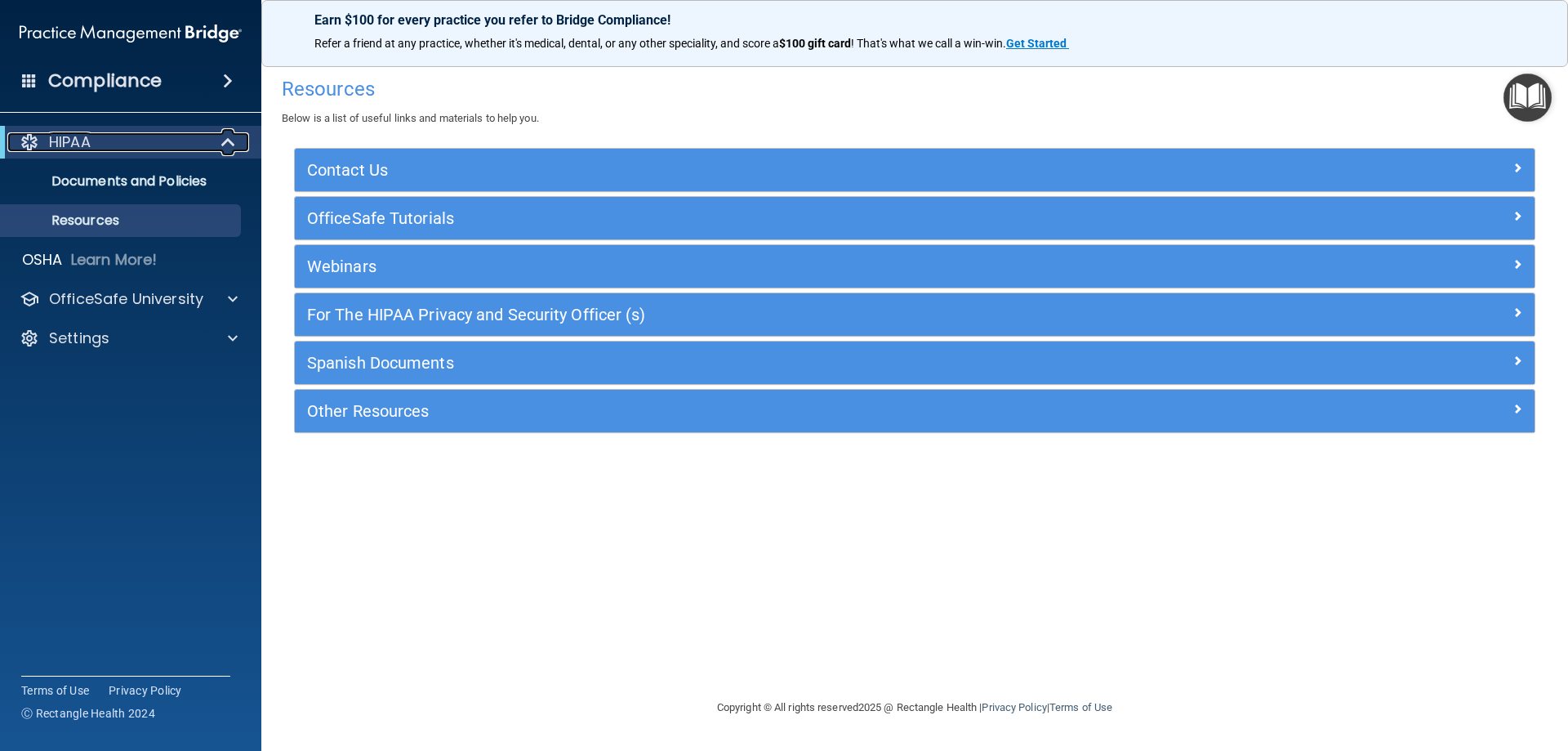
click at [99, 142] on div "HIPAA" at bounding box center [109, 142] width 202 height 19
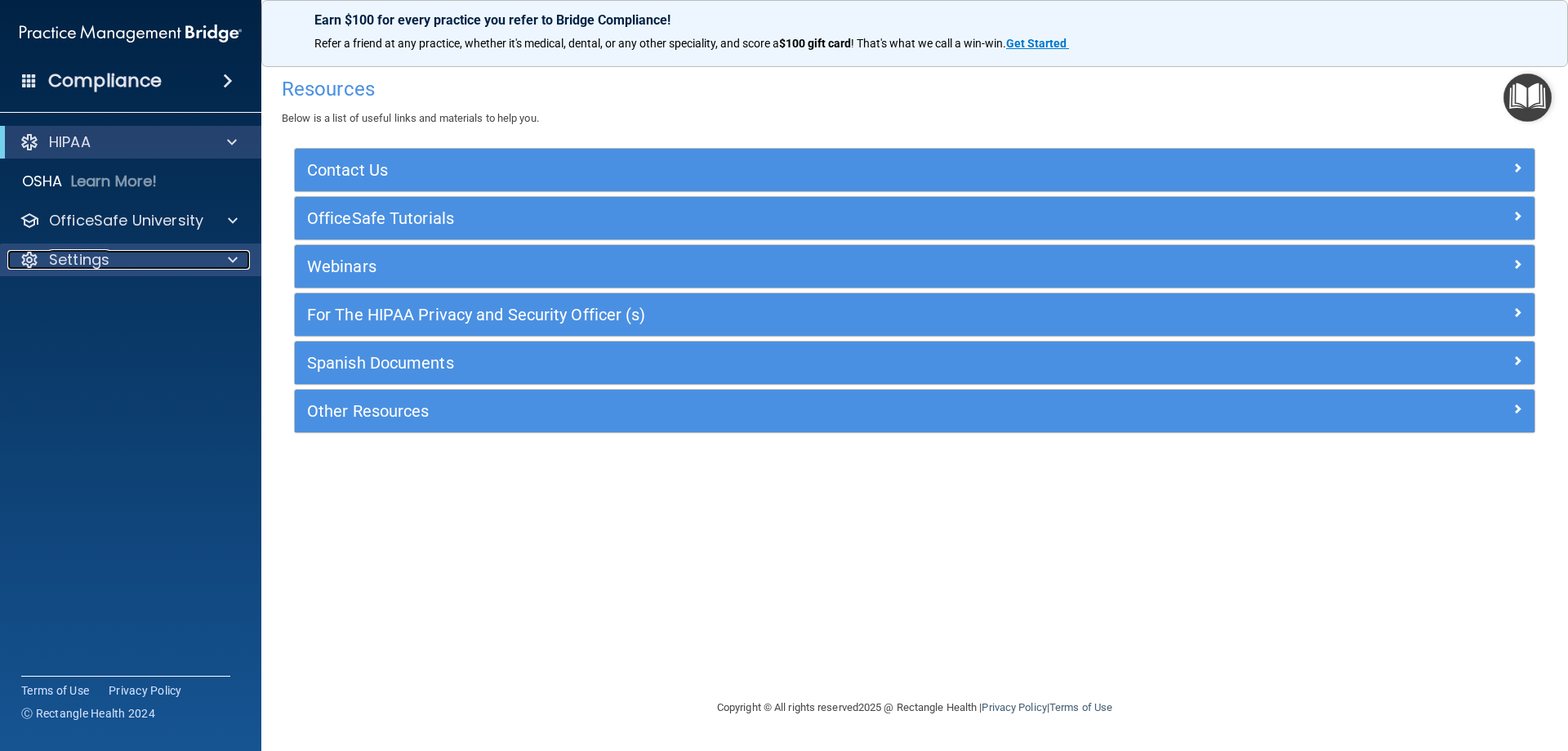
click at [85, 268] on p "Settings" at bounding box center [79, 259] width 60 height 19
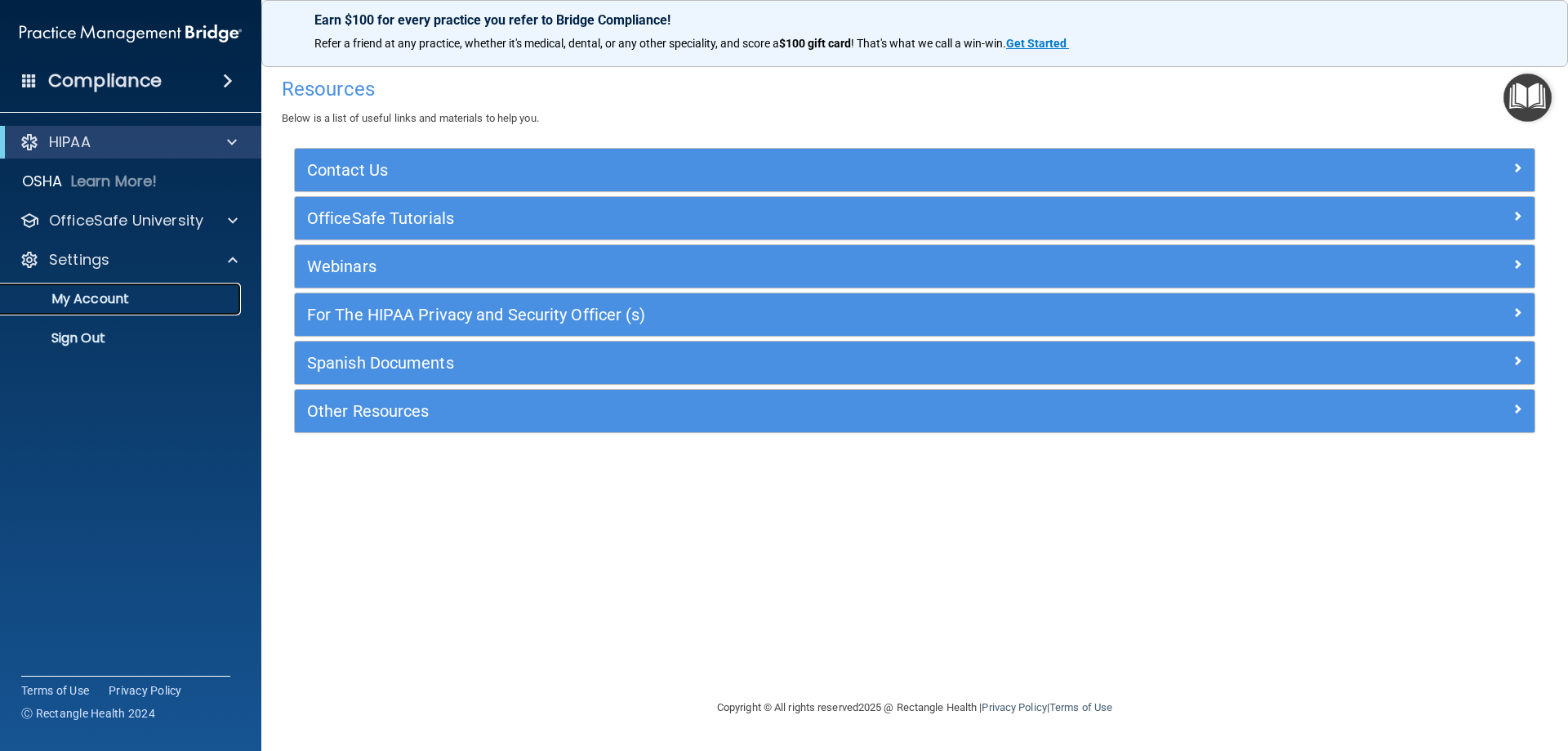
click at [126, 308] on link "My Account" at bounding box center [112, 299] width 257 height 33
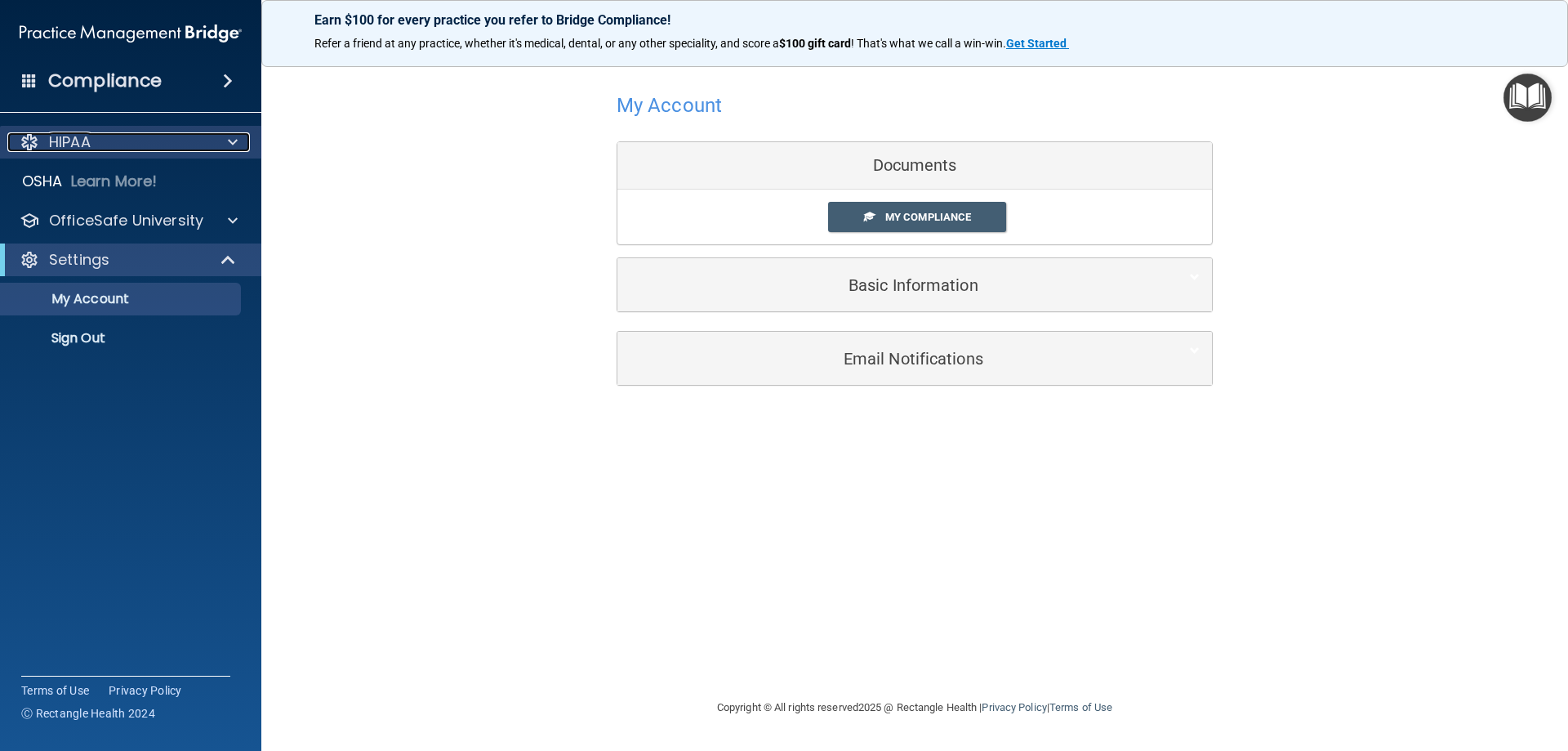
click at [48, 141] on div "HIPAA" at bounding box center [109, 142] width 202 height 19
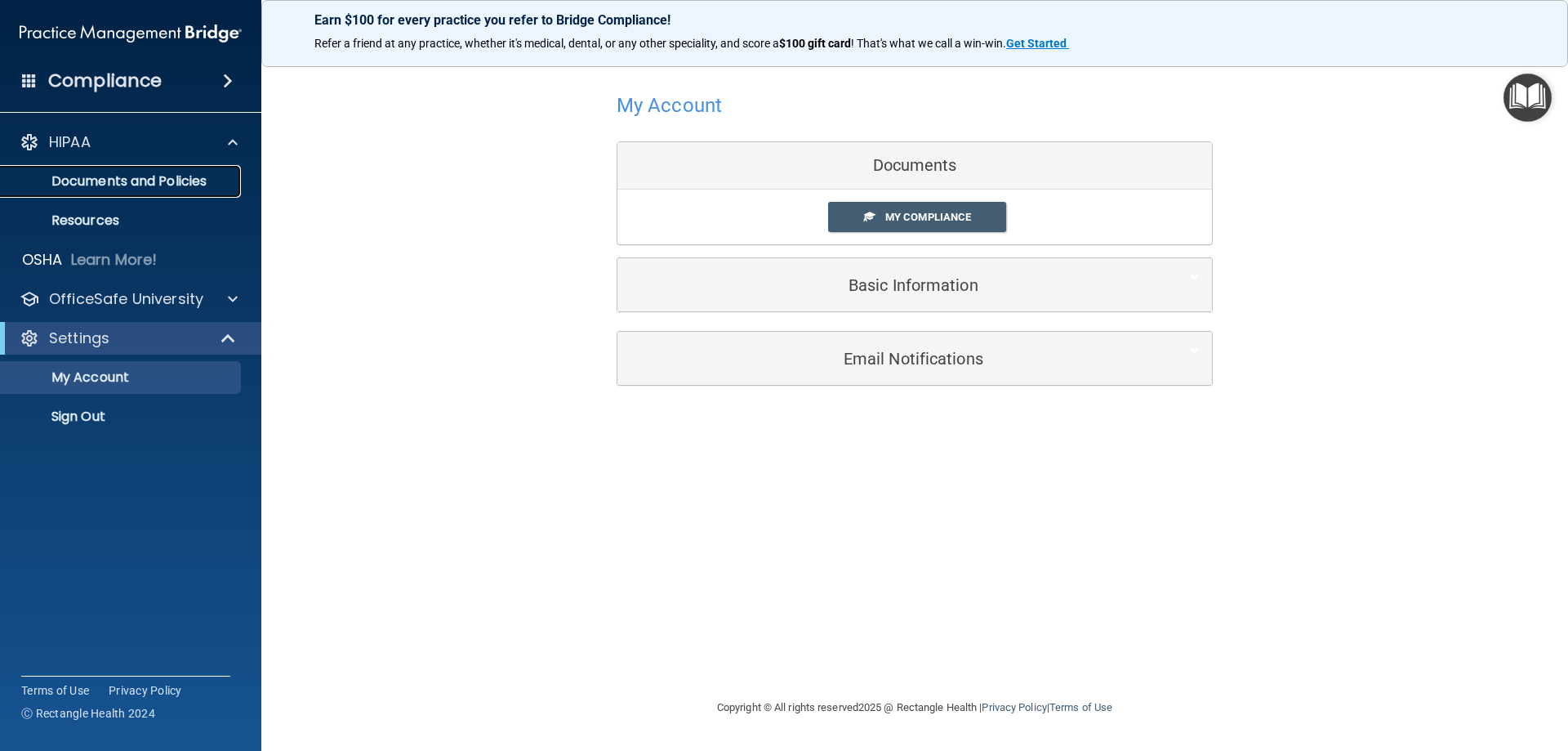
click at [126, 173] on p "Documents and Policies" at bounding box center [122, 181] width 223 height 17
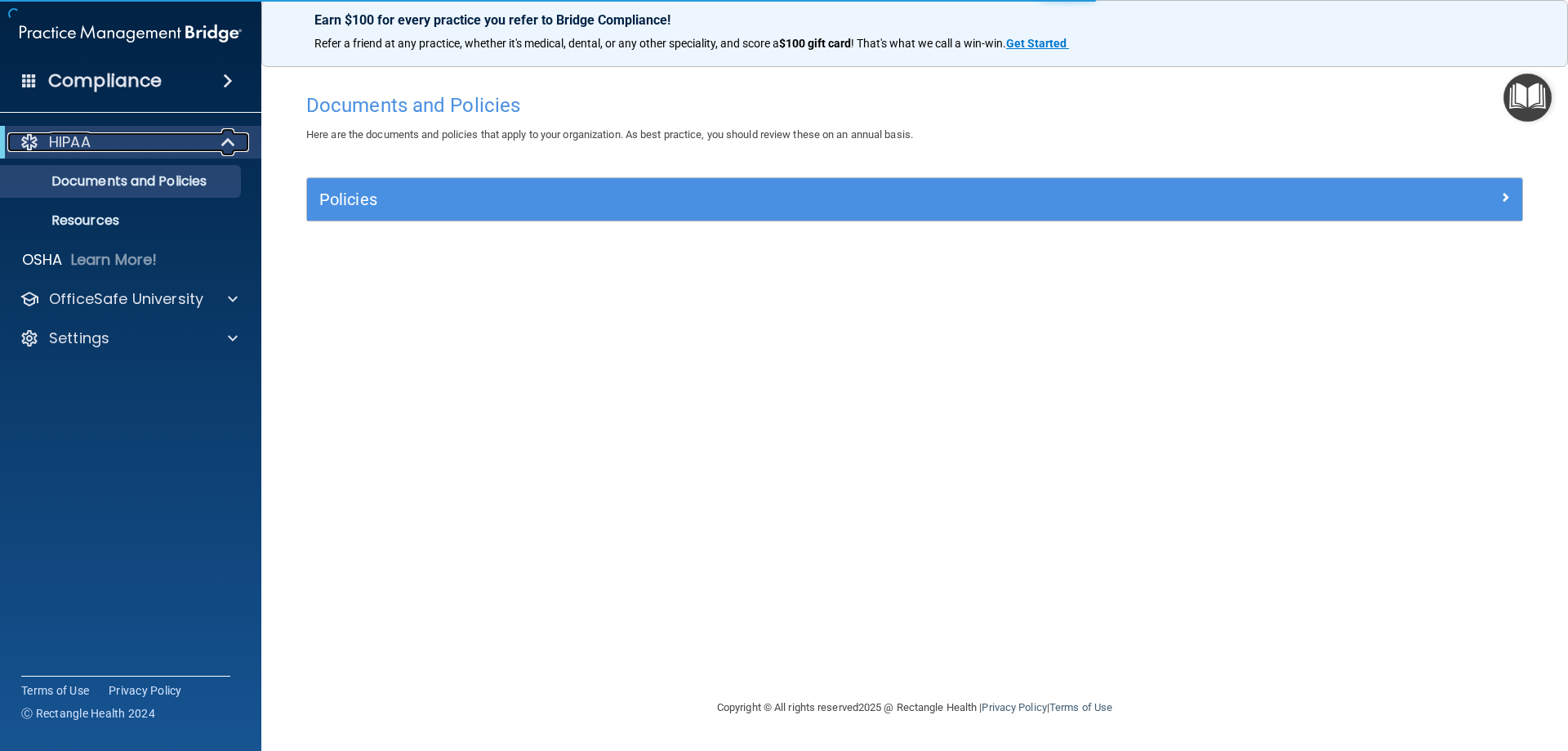
click at [66, 137] on p "HIPAA" at bounding box center [69, 142] width 42 height 19
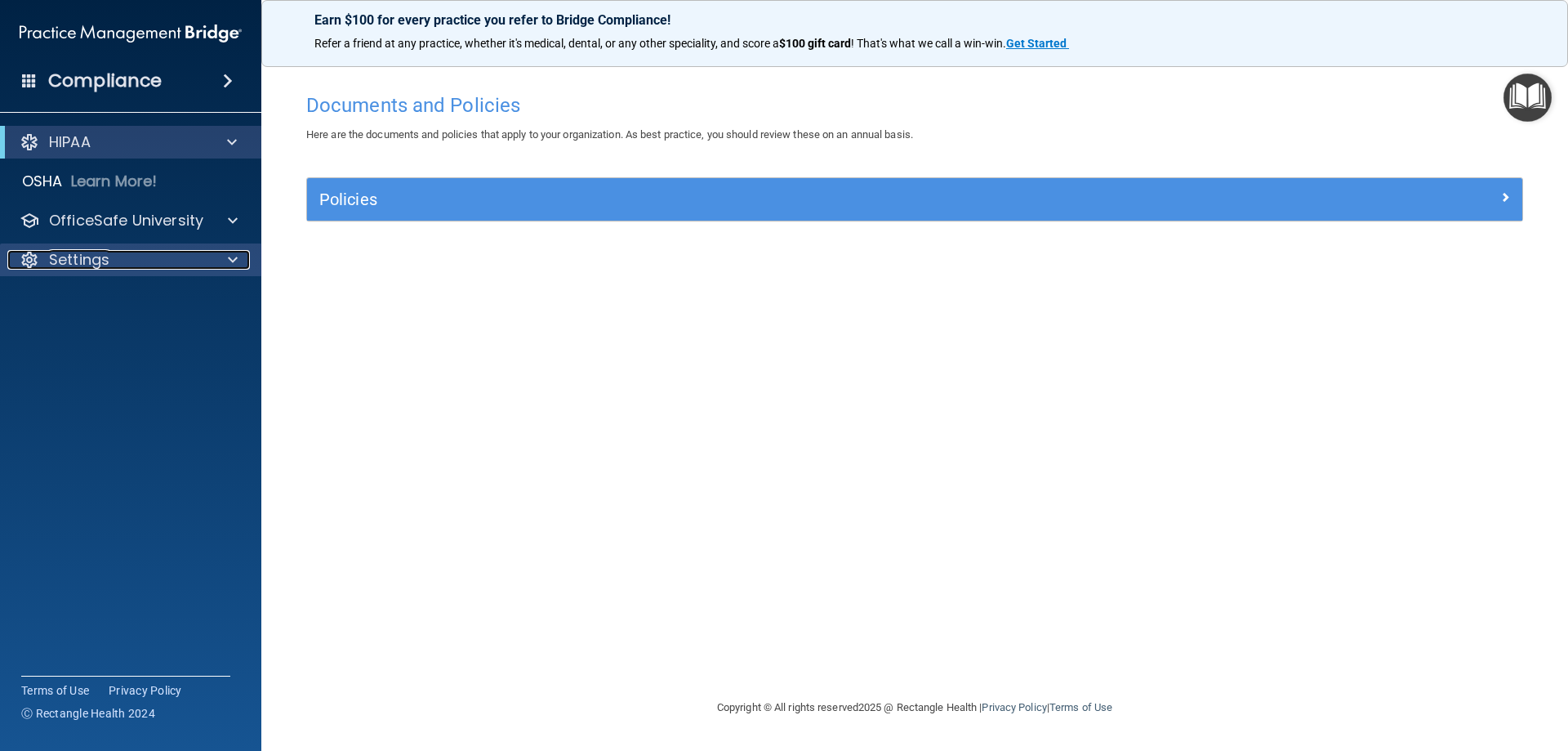
click at [81, 264] on p "Settings" at bounding box center [79, 259] width 60 height 19
click at [88, 133] on p "HIPAA" at bounding box center [69, 142] width 42 height 19
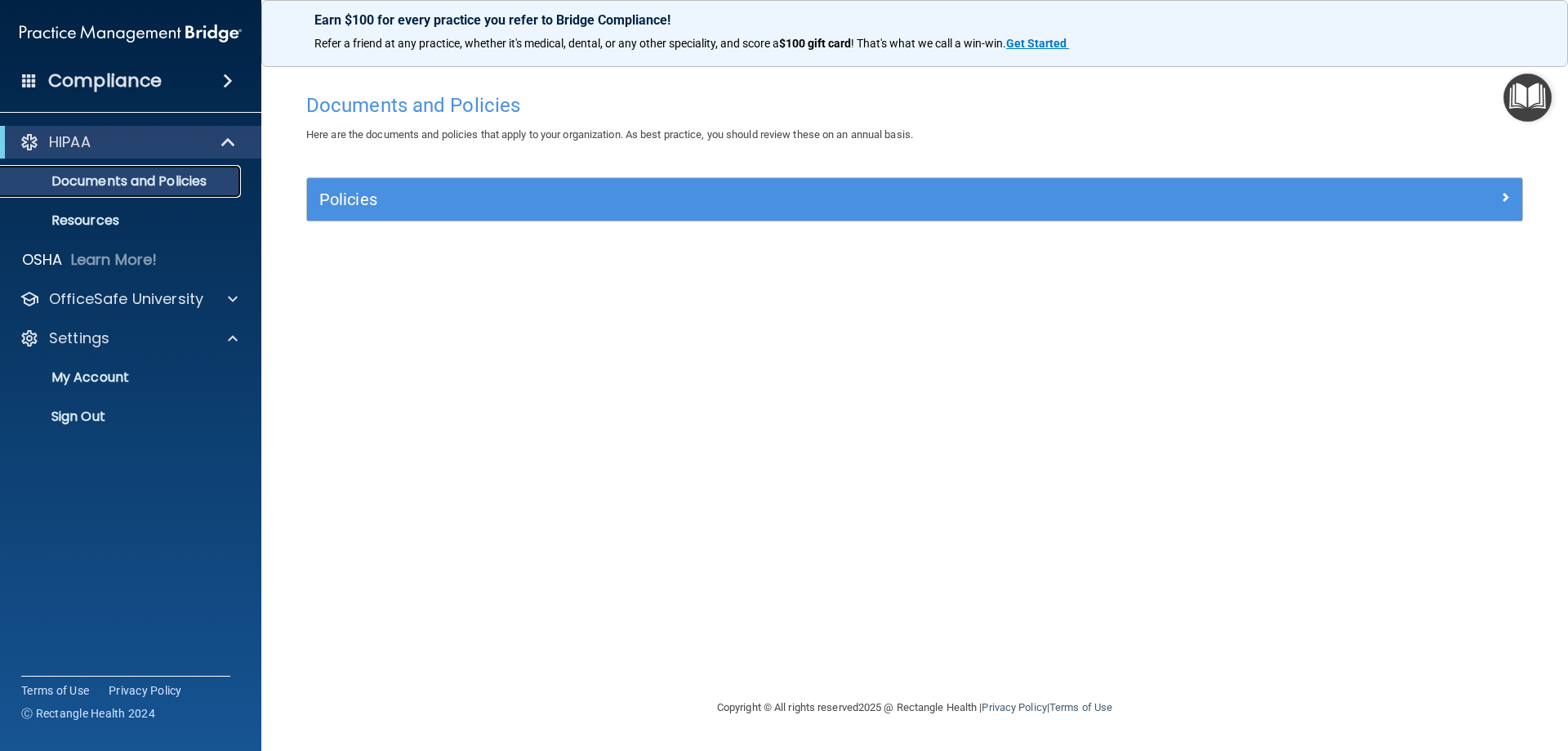
click at [144, 187] on p "Documents and Policies" at bounding box center [122, 181] width 223 height 17
click at [111, 213] on p "Resources" at bounding box center [122, 221] width 223 height 17
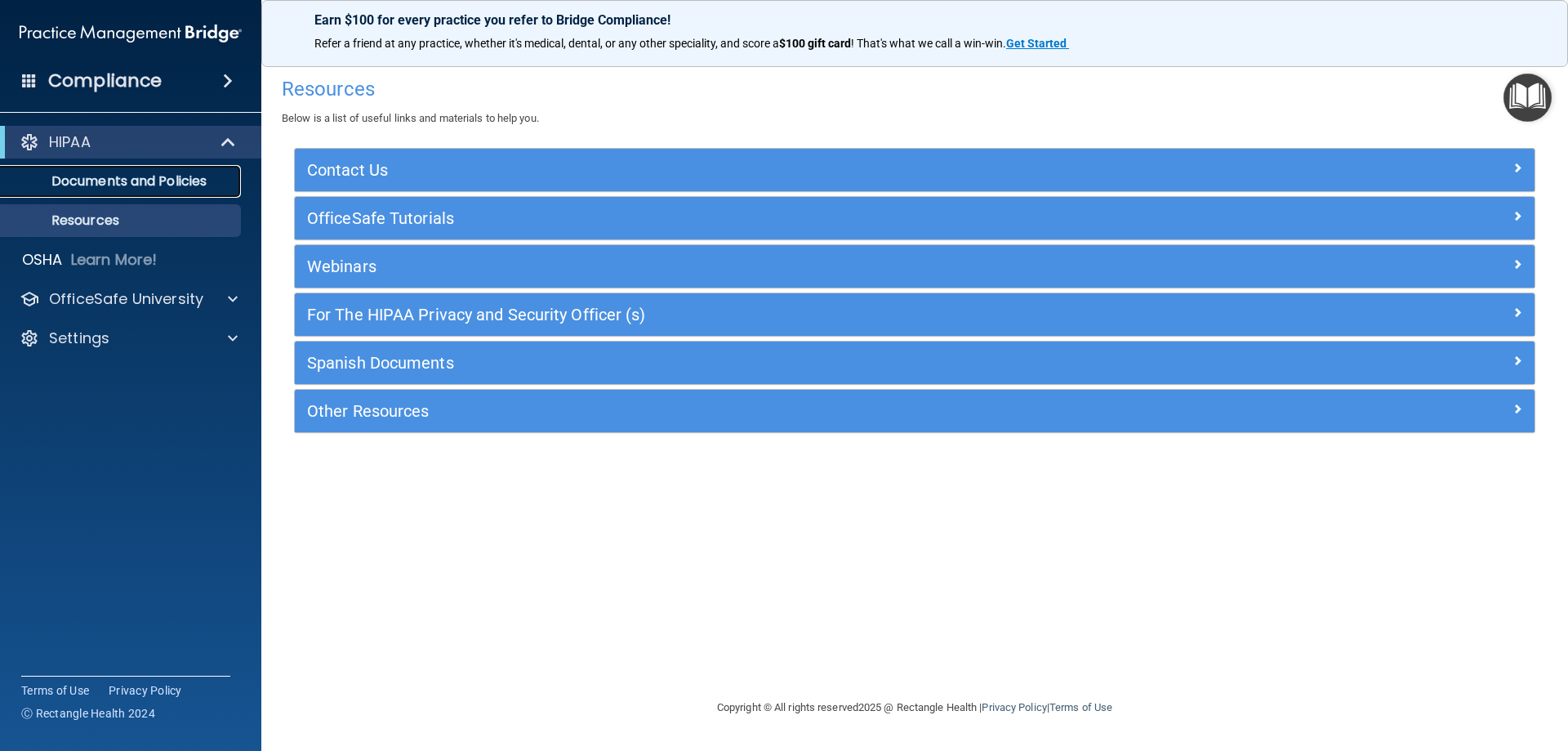
click at [142, 175] on p "Documents and Policies" at bounding box center [122, 181] width 223 height 17
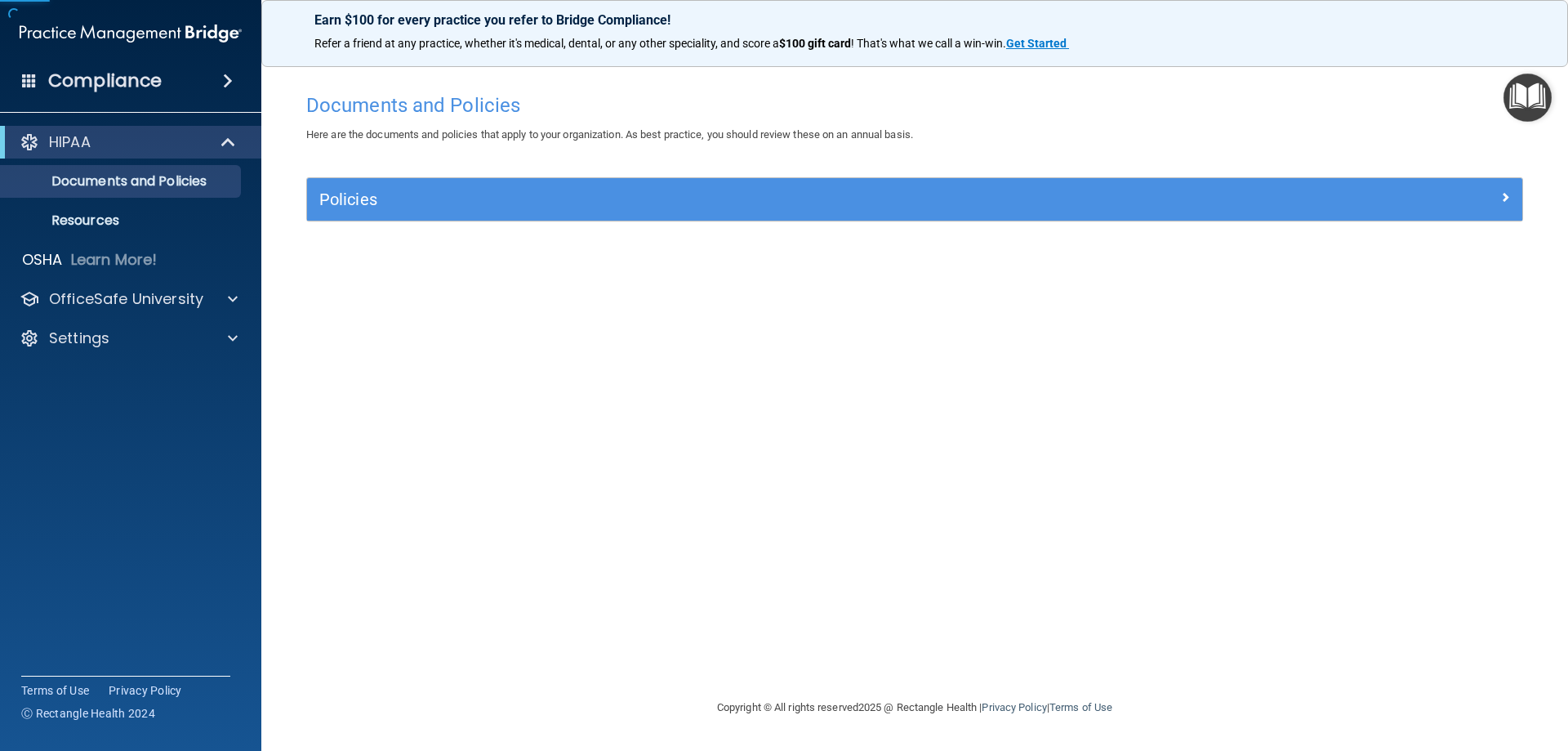
click at [415, 182] on div "Policies" at bounding box center [914, 199] width 1215 height 43
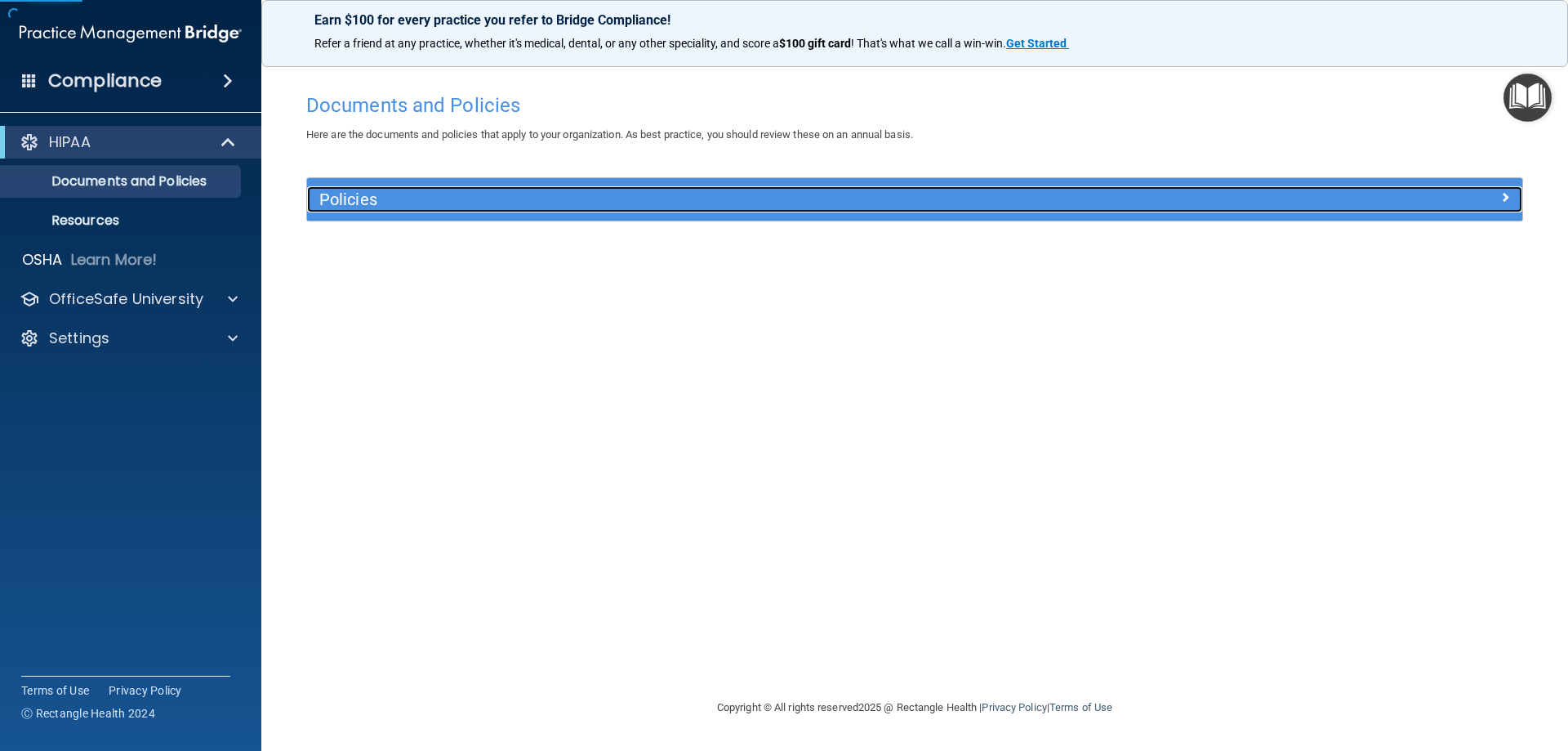
click at [419, 188] on div "Policies" at bounding box center [763, 199] width 911 height 26
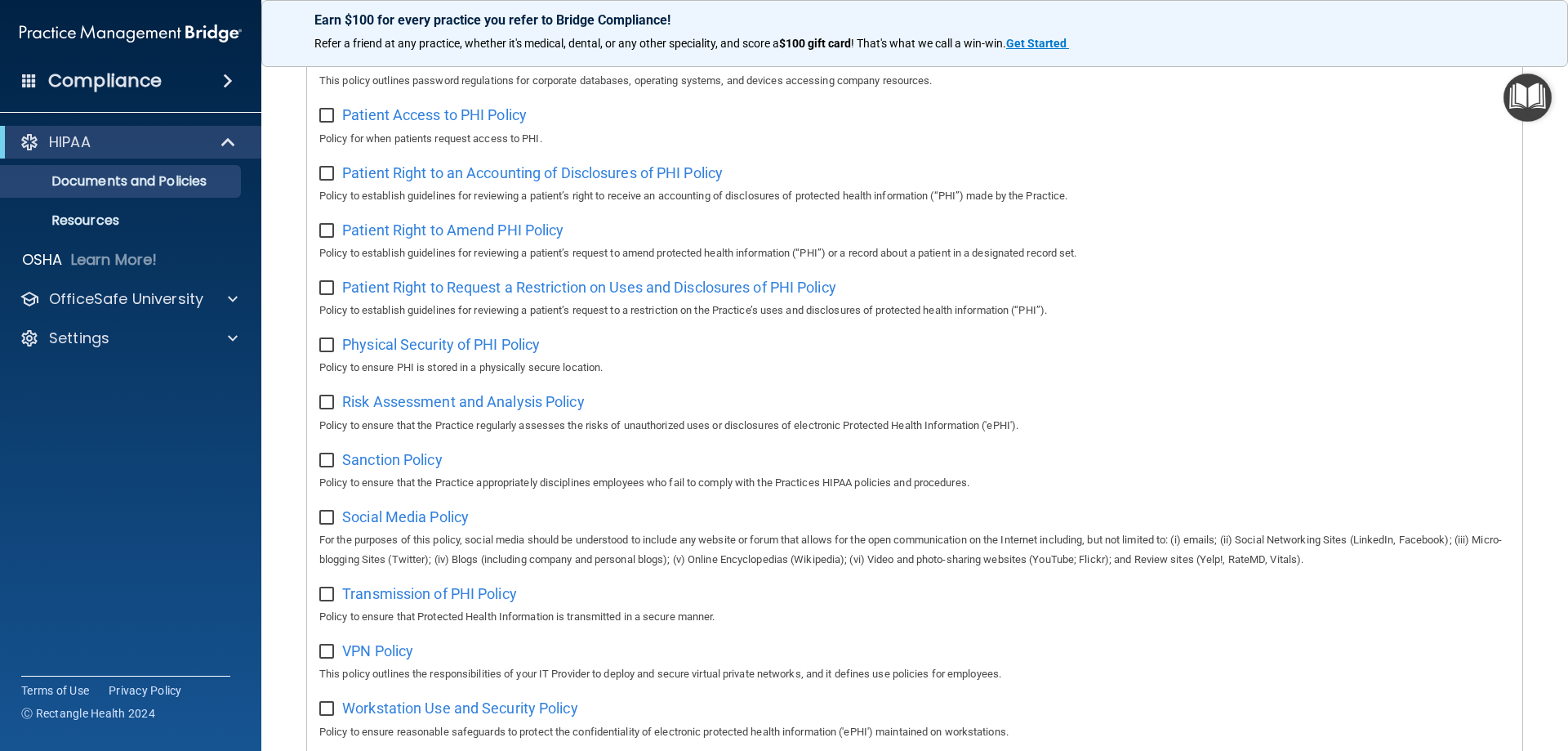
scroll to position [888, 0]
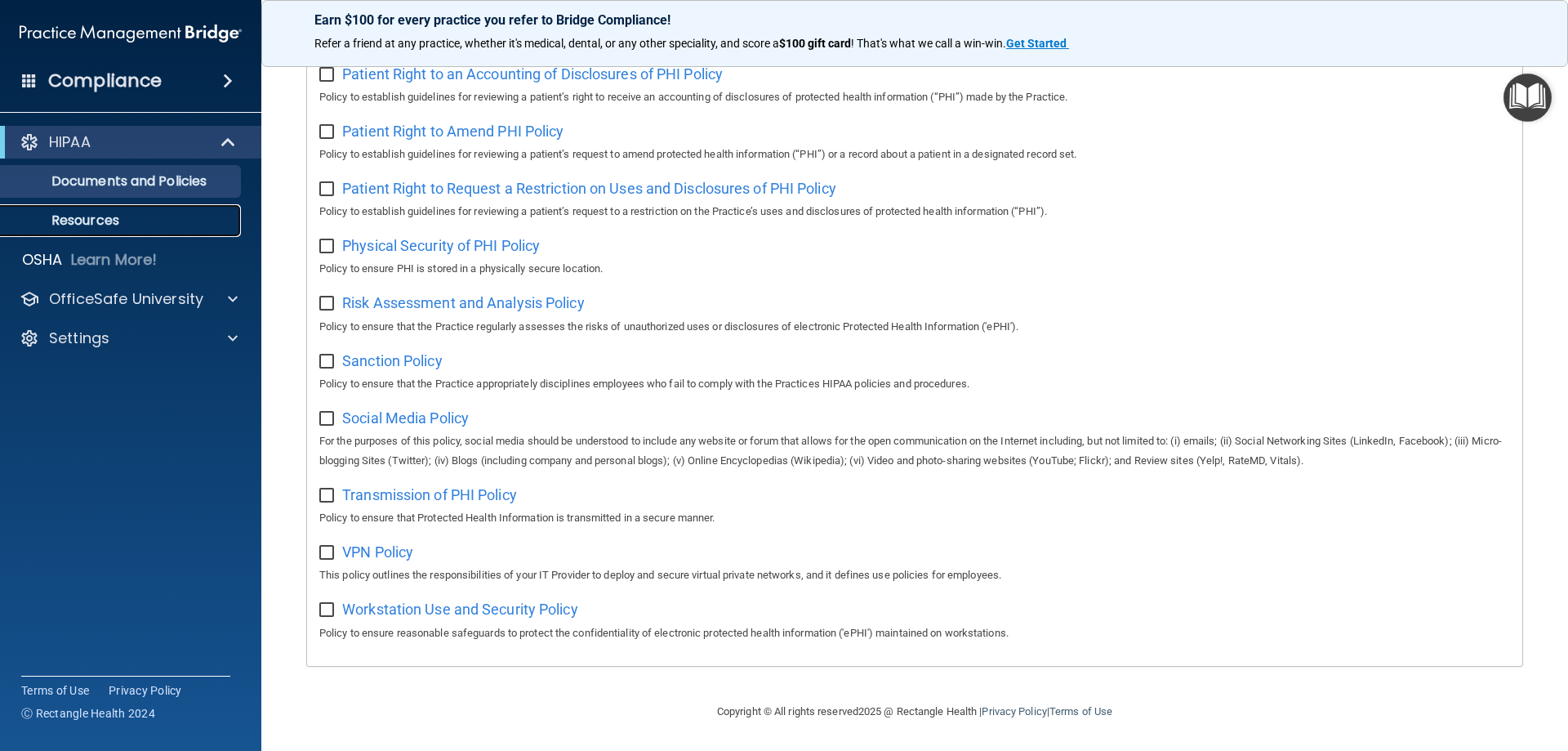
click at [76, 213] on p "Resources" at bounding box center [122, 221] width 223 height 17
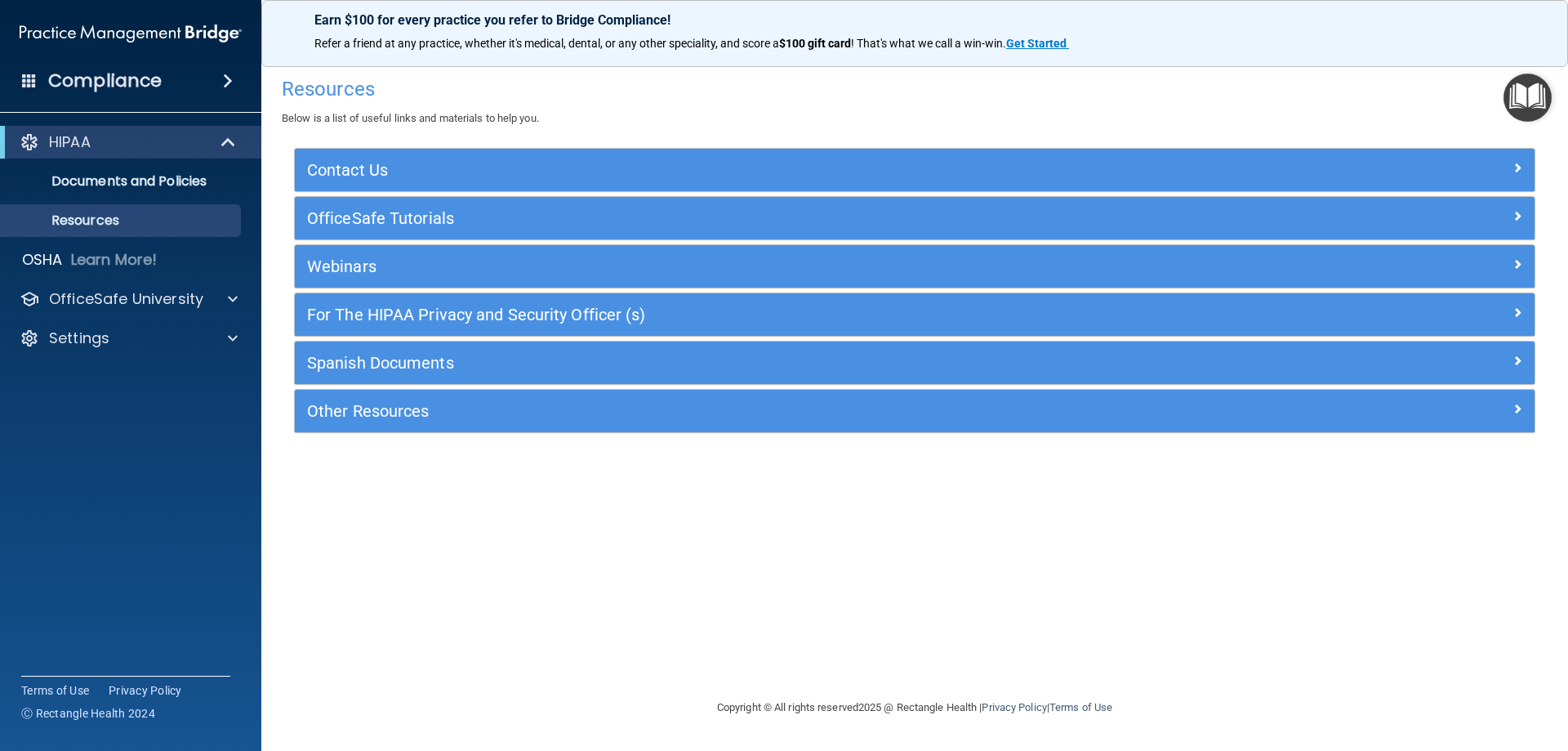
click at [1530, 99] on img "Open Resource Center" at bounding box center [1528, 98] width 49 height 49
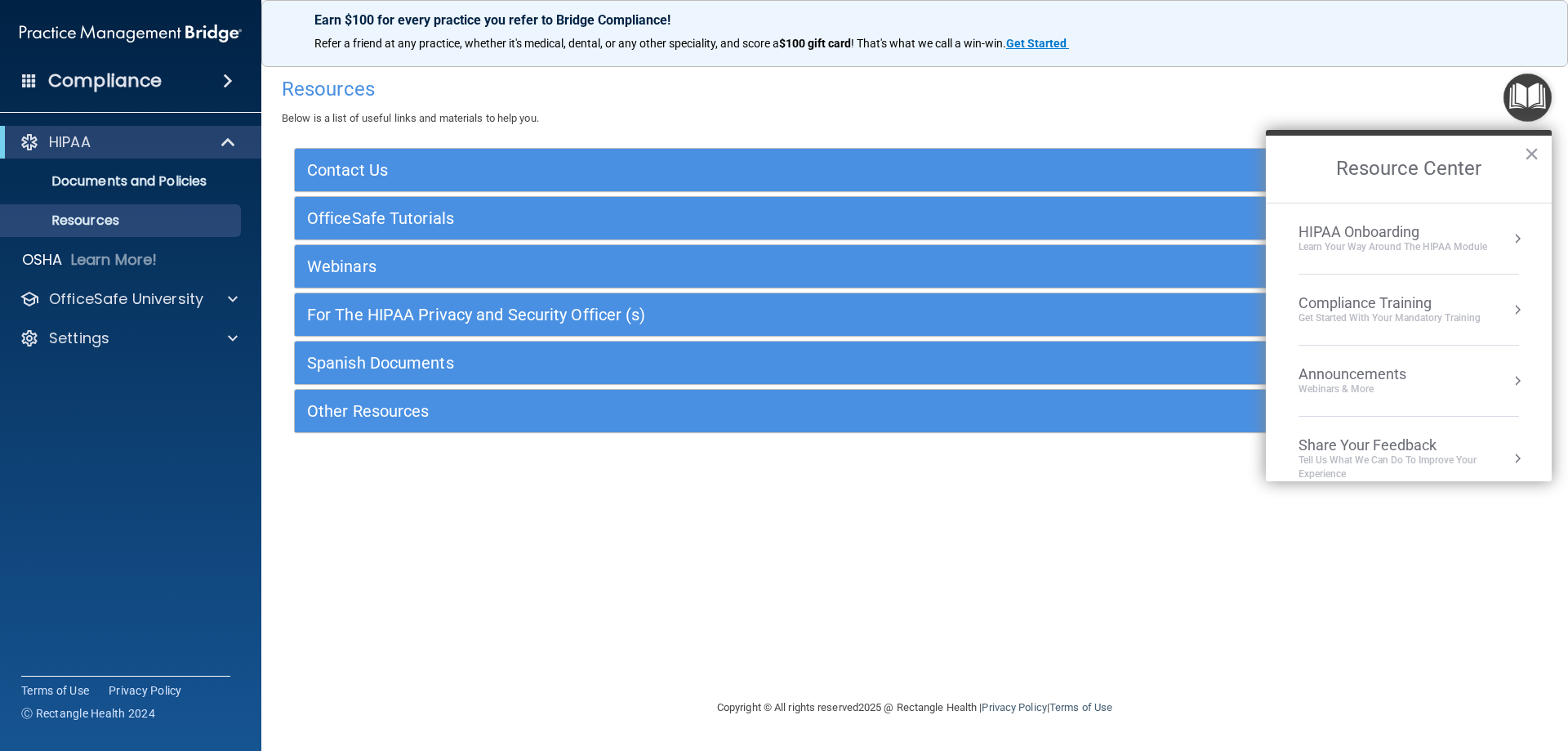
click at [1420, 324] on div "Get Started with your mandatory training" at bounding box center [1389, 318] width 182 height 14
click at [1417, 236] on div "HIPAA Training for Members" at bounding box center [1370, 230] width 182 height 15
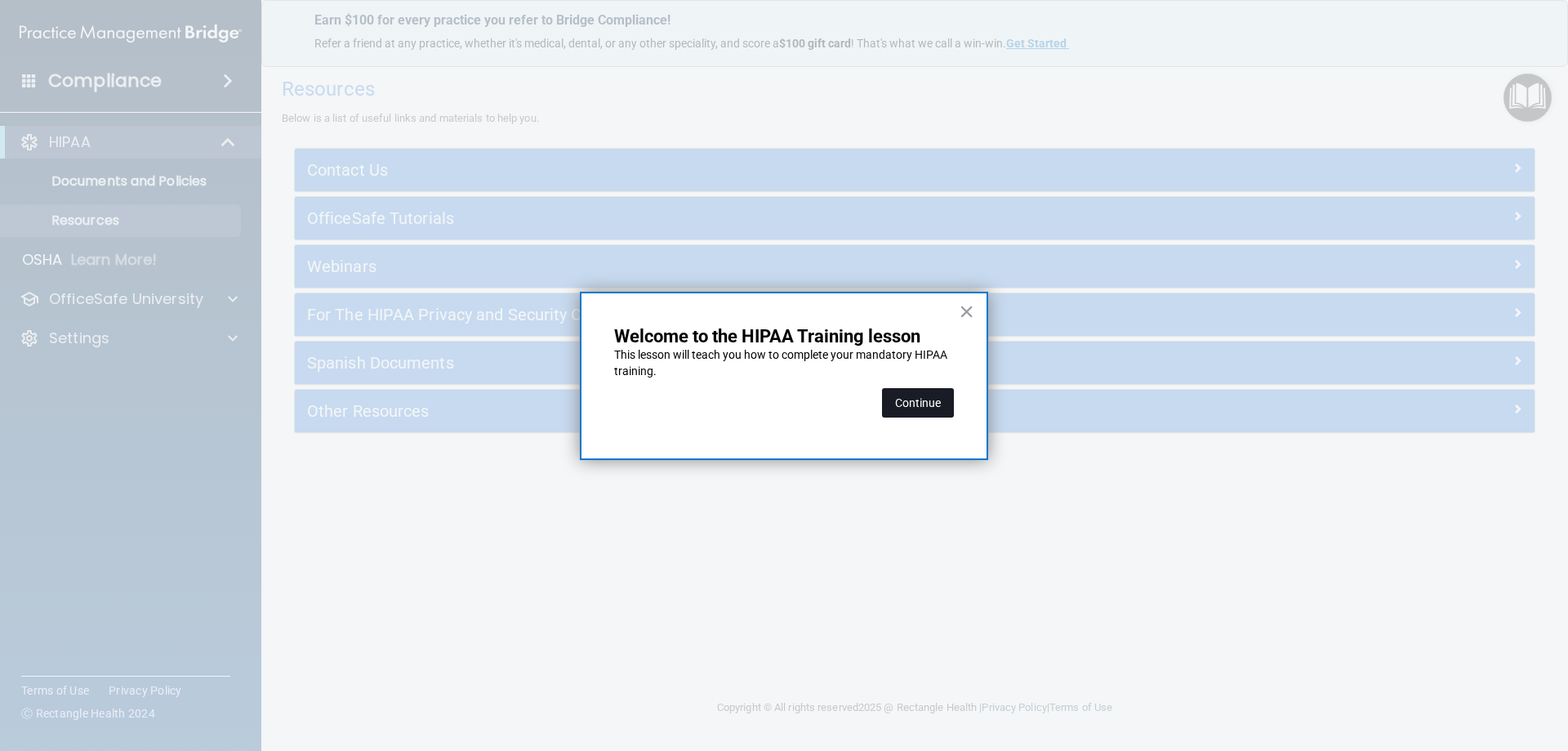
click at [946, 398] on button "Continue" at bounding box center [918, 402] width 72 height 29
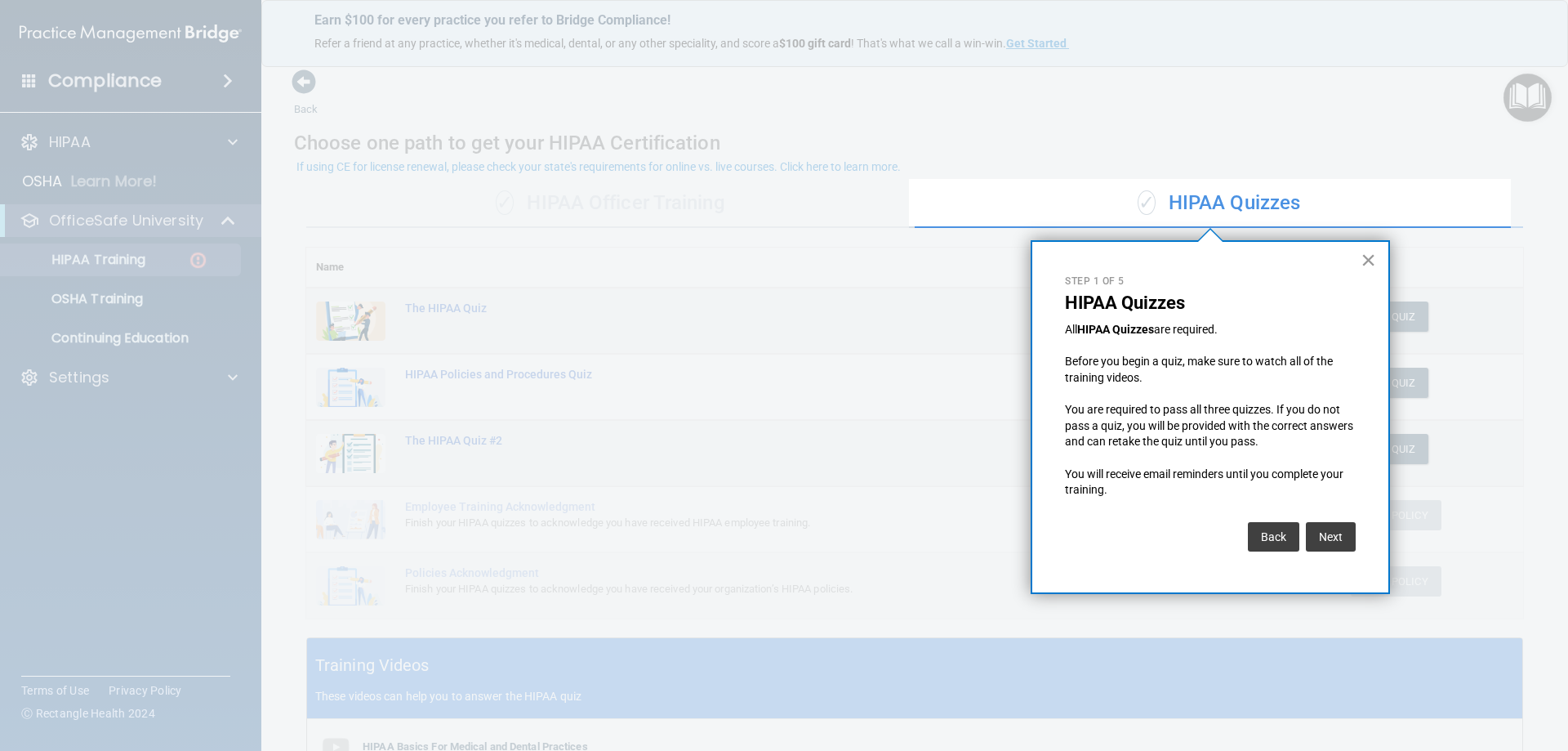
click at [1375, 258] on button "×" at bounding box center [1369, 259] width 16 height 26
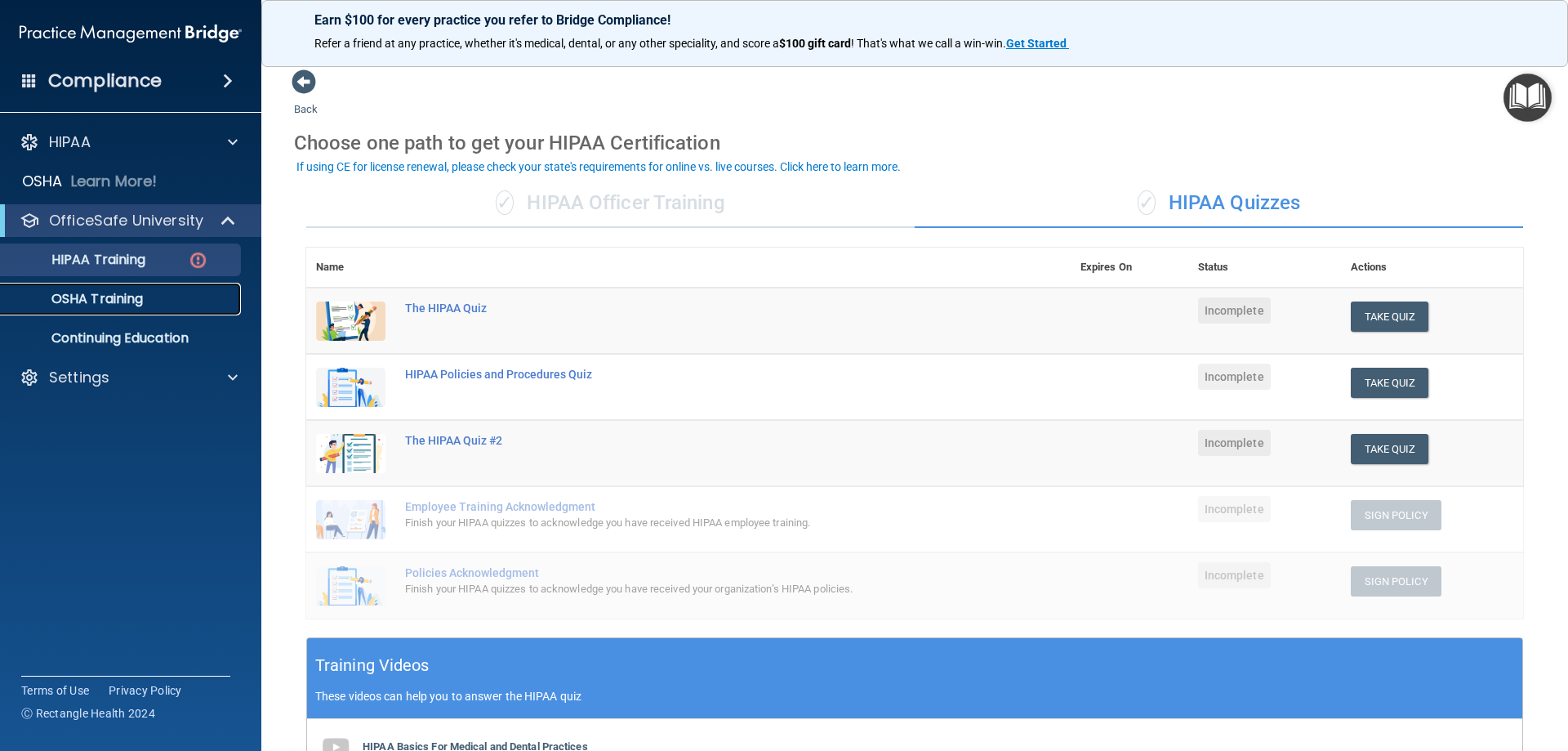
click at [141, 305] on p "OSHA Training" at bounding box center [77, 298] width 132 height 17
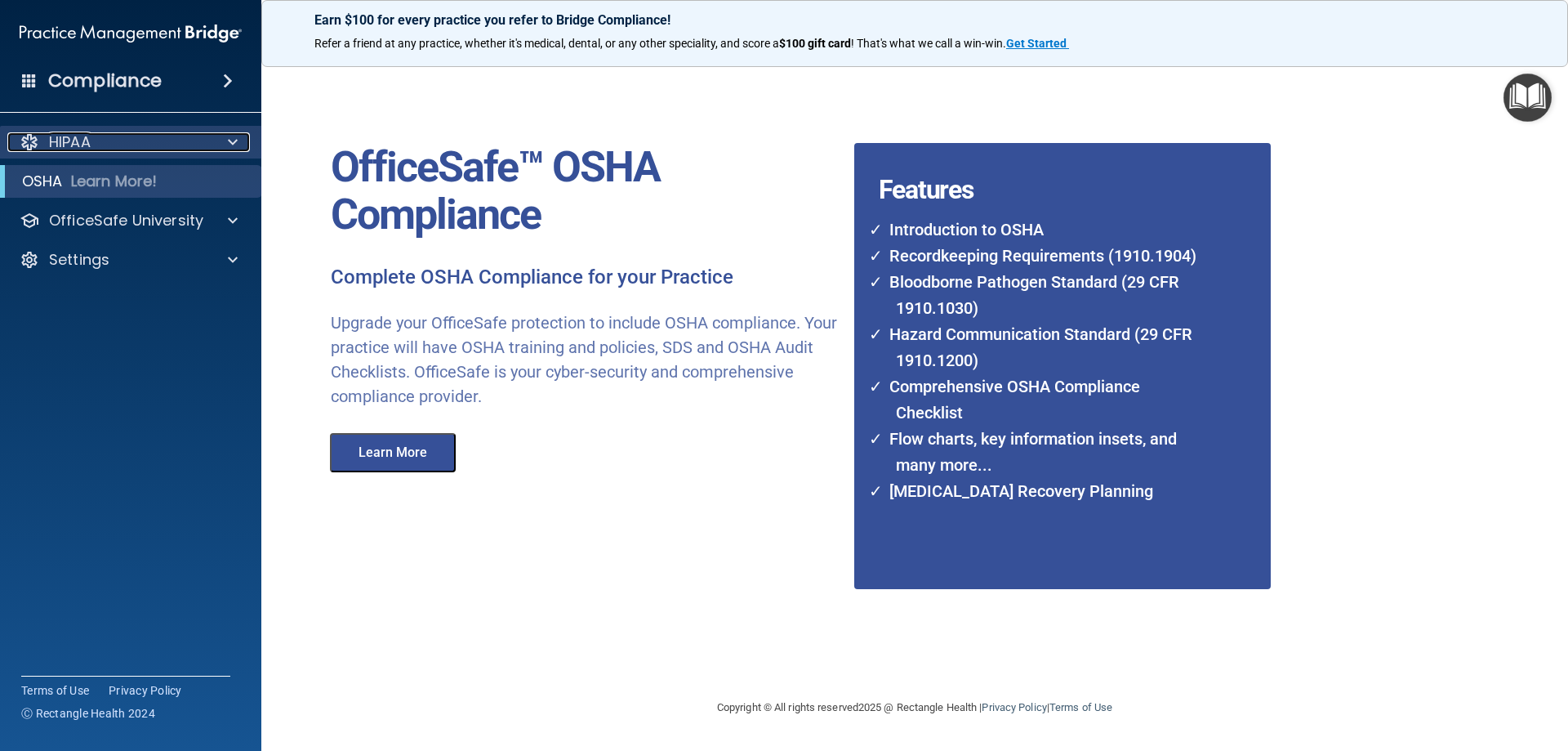
click at [109, 146] on div "HIPAA" at bounding box center [109, 142] width 202 height 19
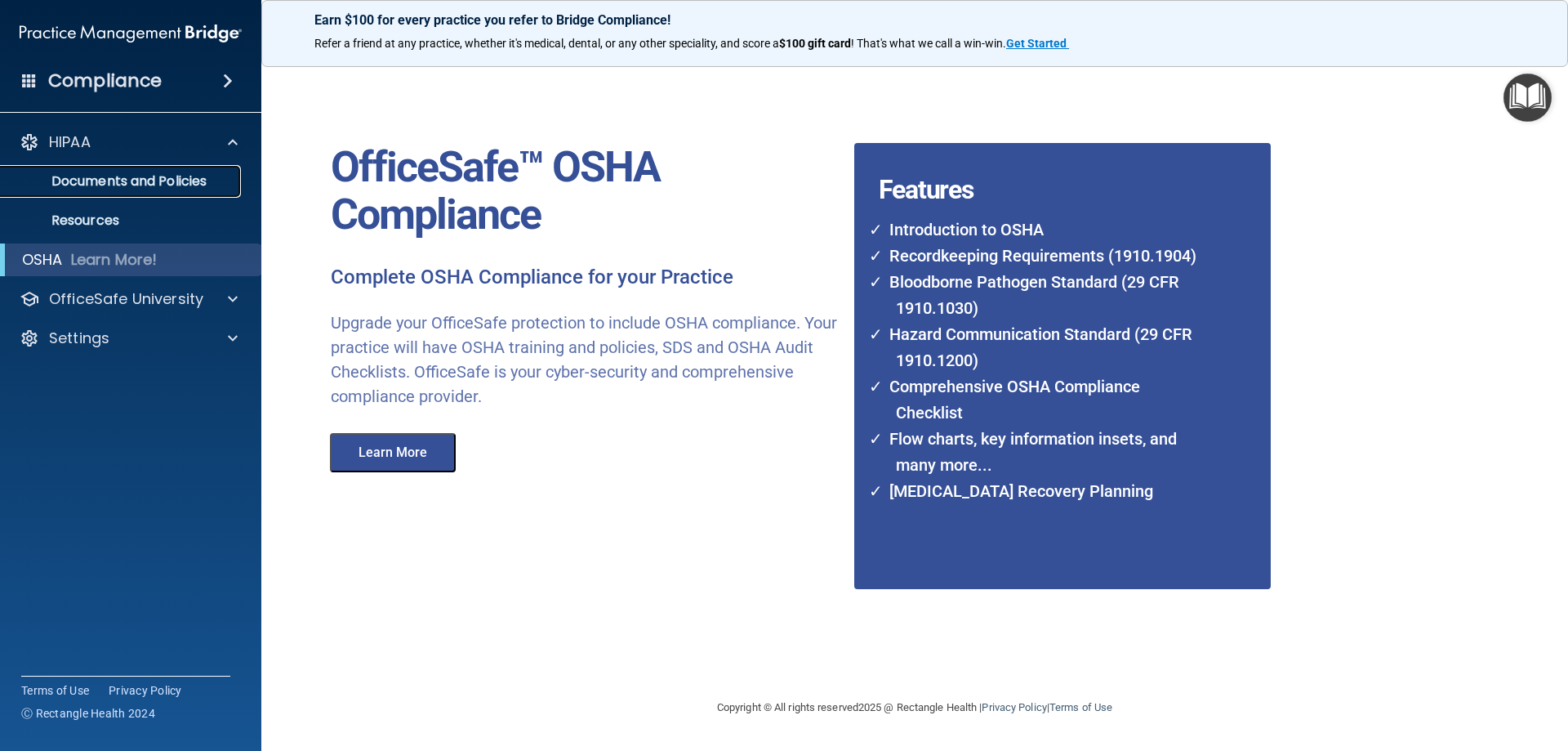
click at [90, 177] on p "Documents and Policies" at bounding box center [122, 181] width 223 height 17
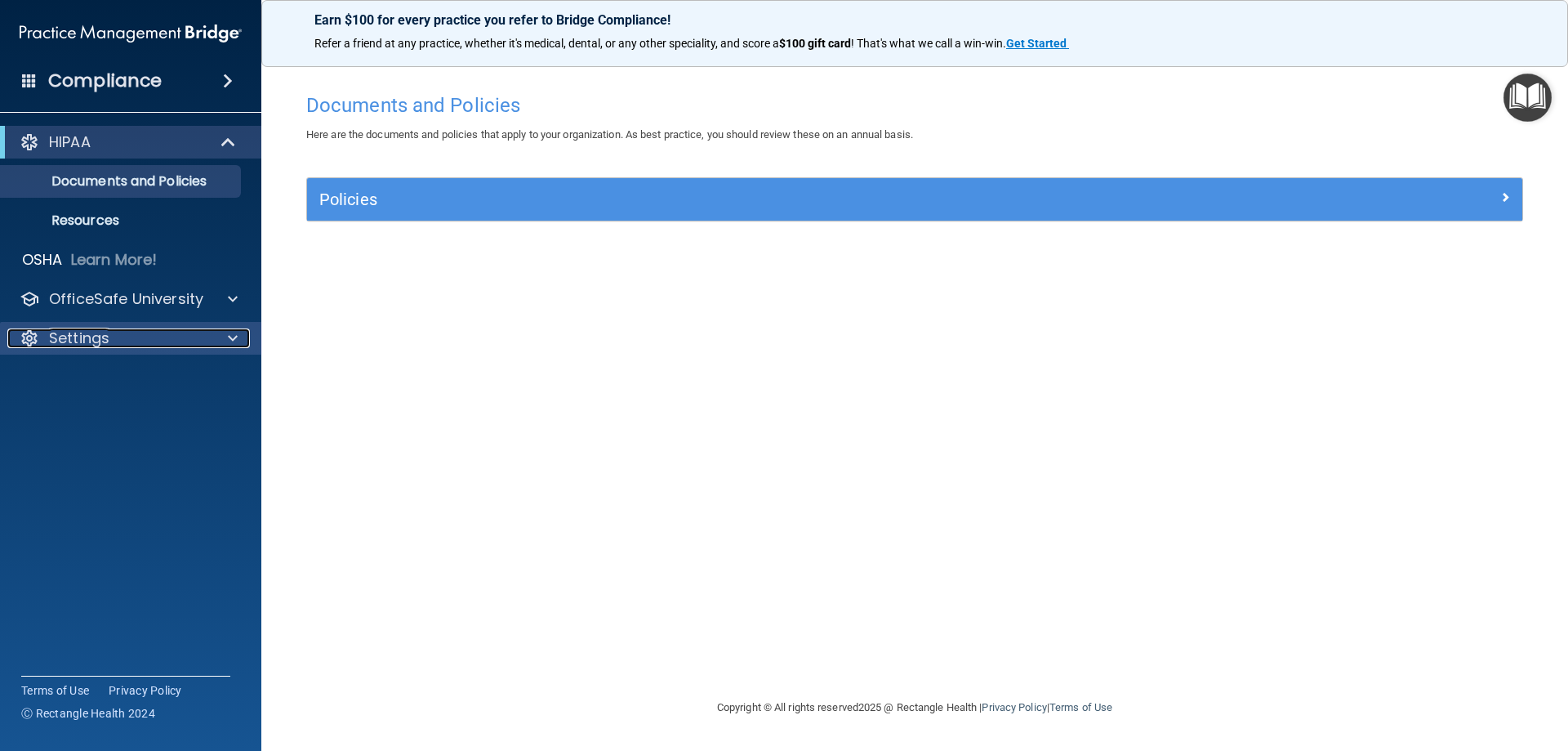
click at [57, 336] on p "Settings" at bounding box center [79, 338] width 60 height 19
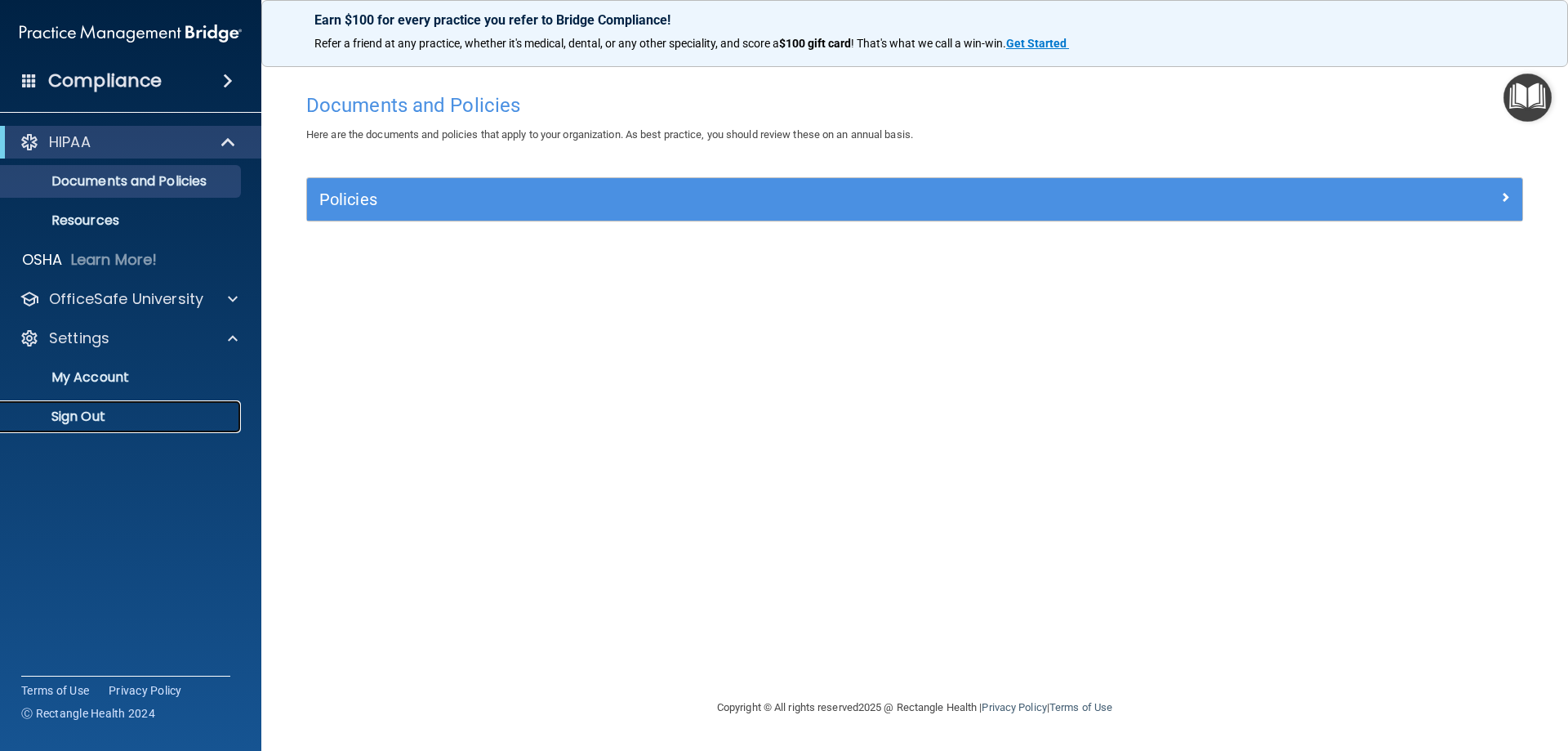
click at [89, 423] on p "Sign Out" at bounding box center [122, 416] width 223 height 17
